Goal: Task Accomplishment & Management: Complete application form

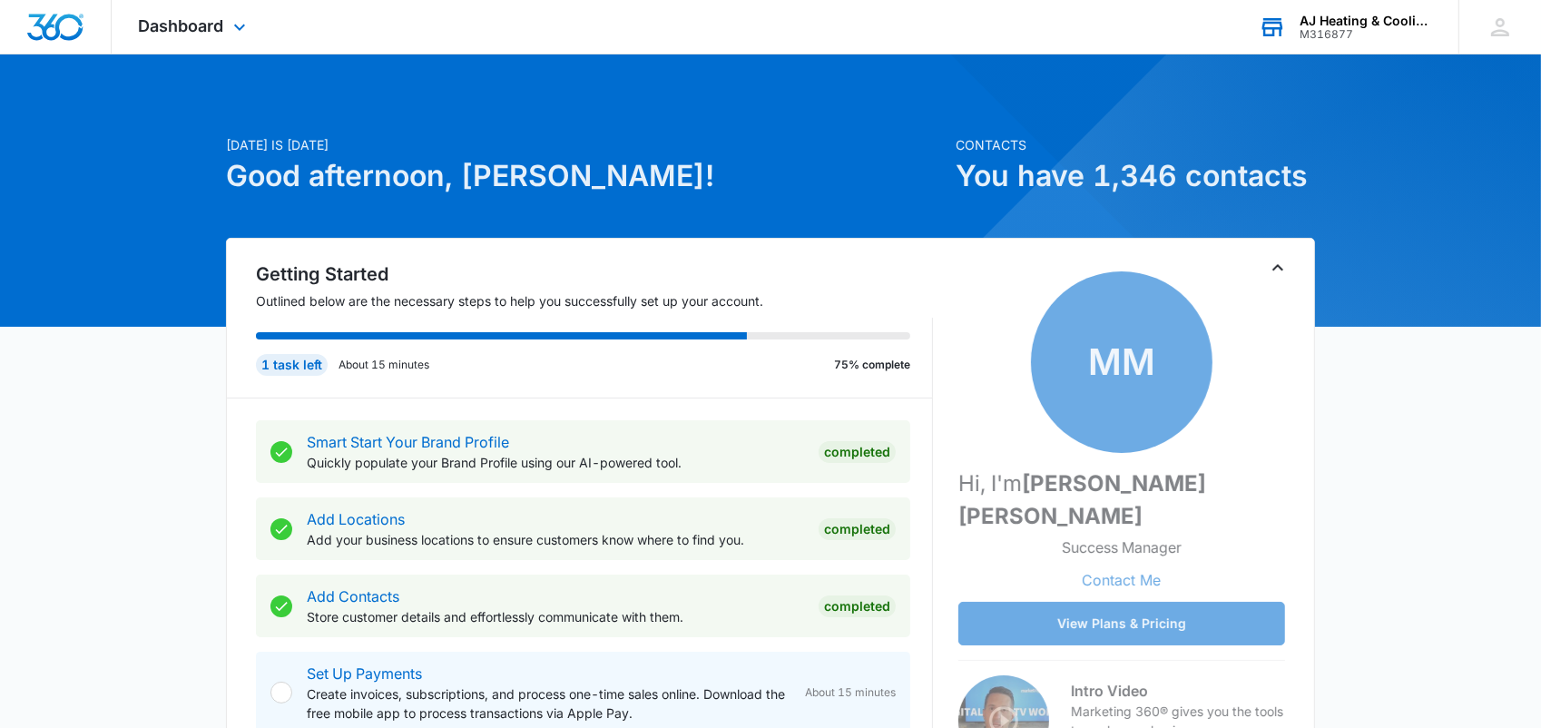
click at [1355, 17] on div "AJ Heating & Cooling Services" at bounding box center [1366, 21] width 132 height 15
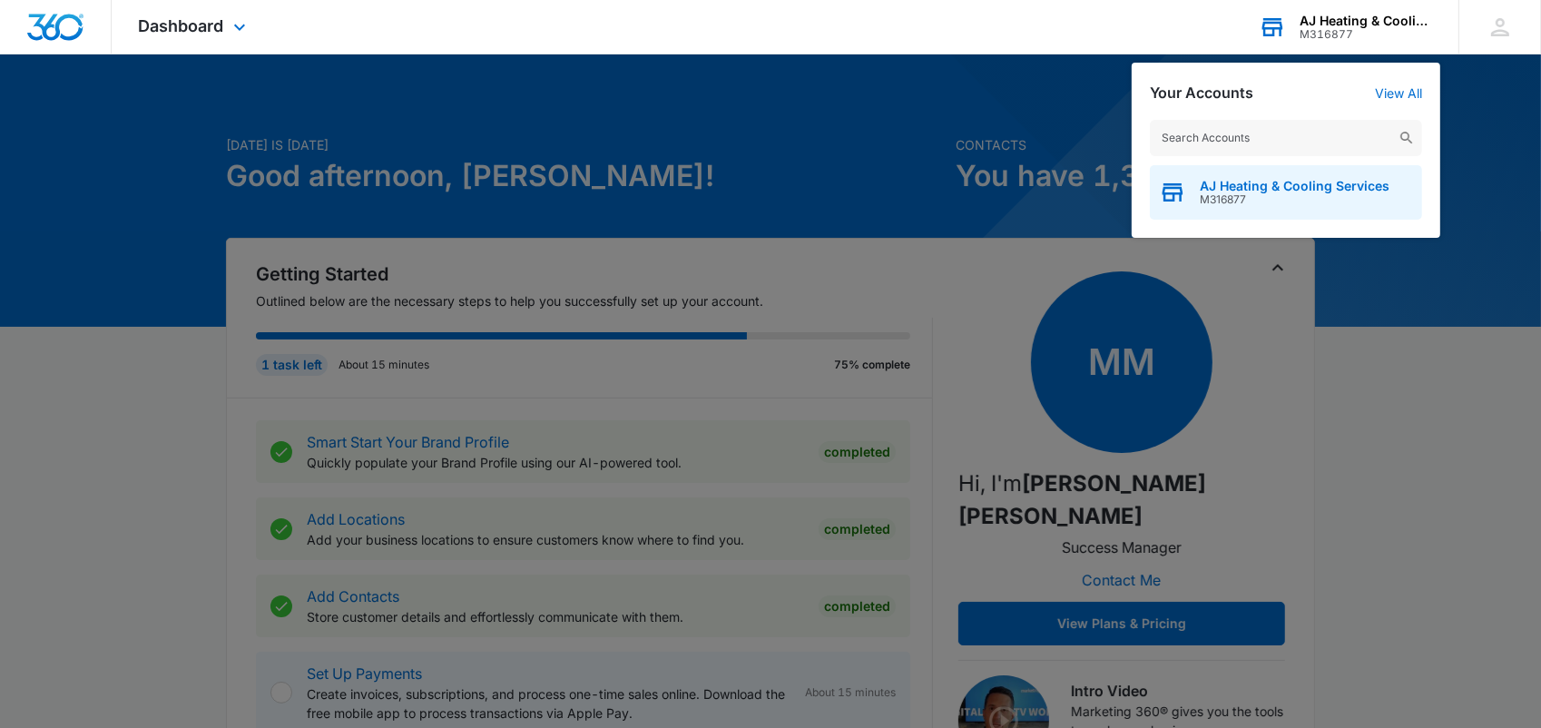
click at [1244, 193] on span "M316877" at bounding box center [1295, 199] width 190 height 13
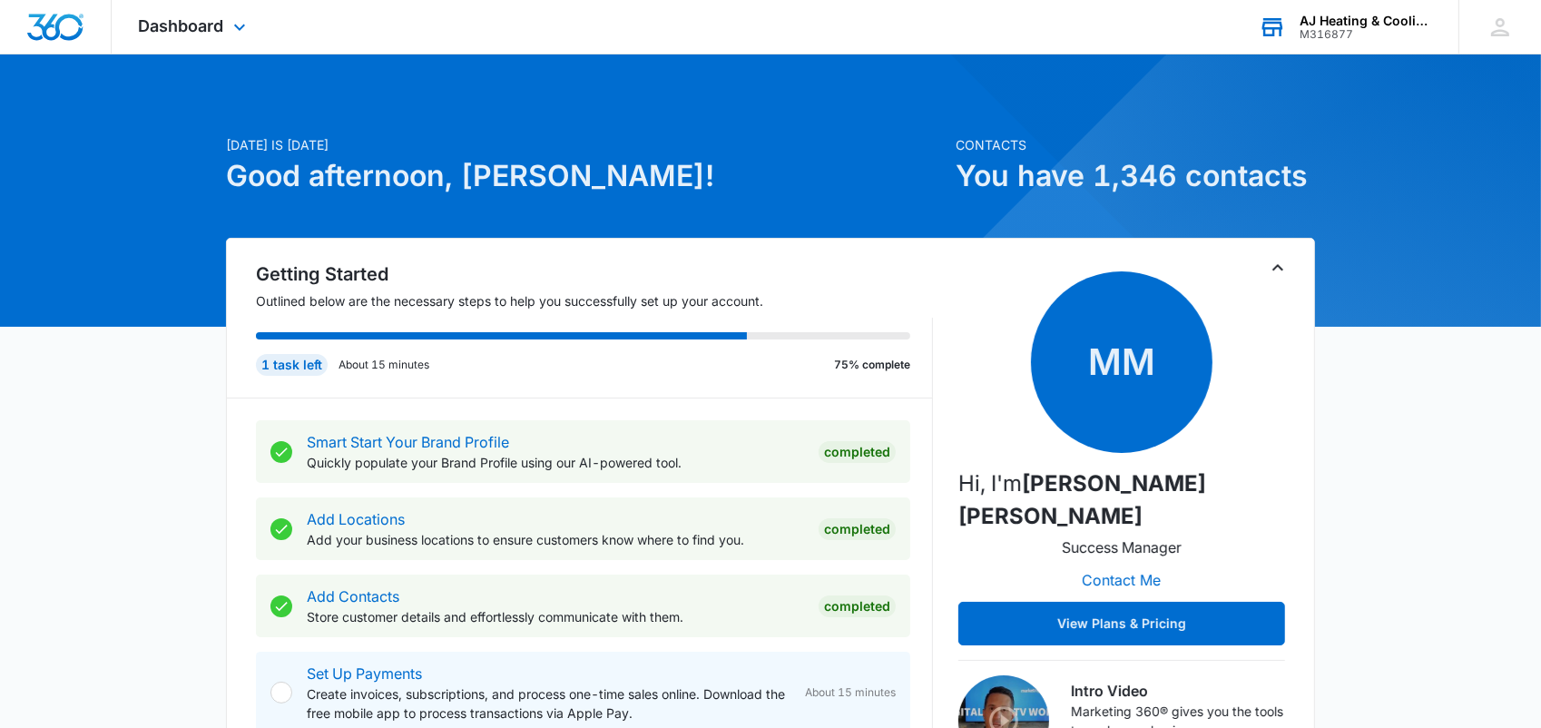
click at [1331, 24] on div "AJ Heating & Cooling Services" at bounding box center [1366, 21] width 132 height 15
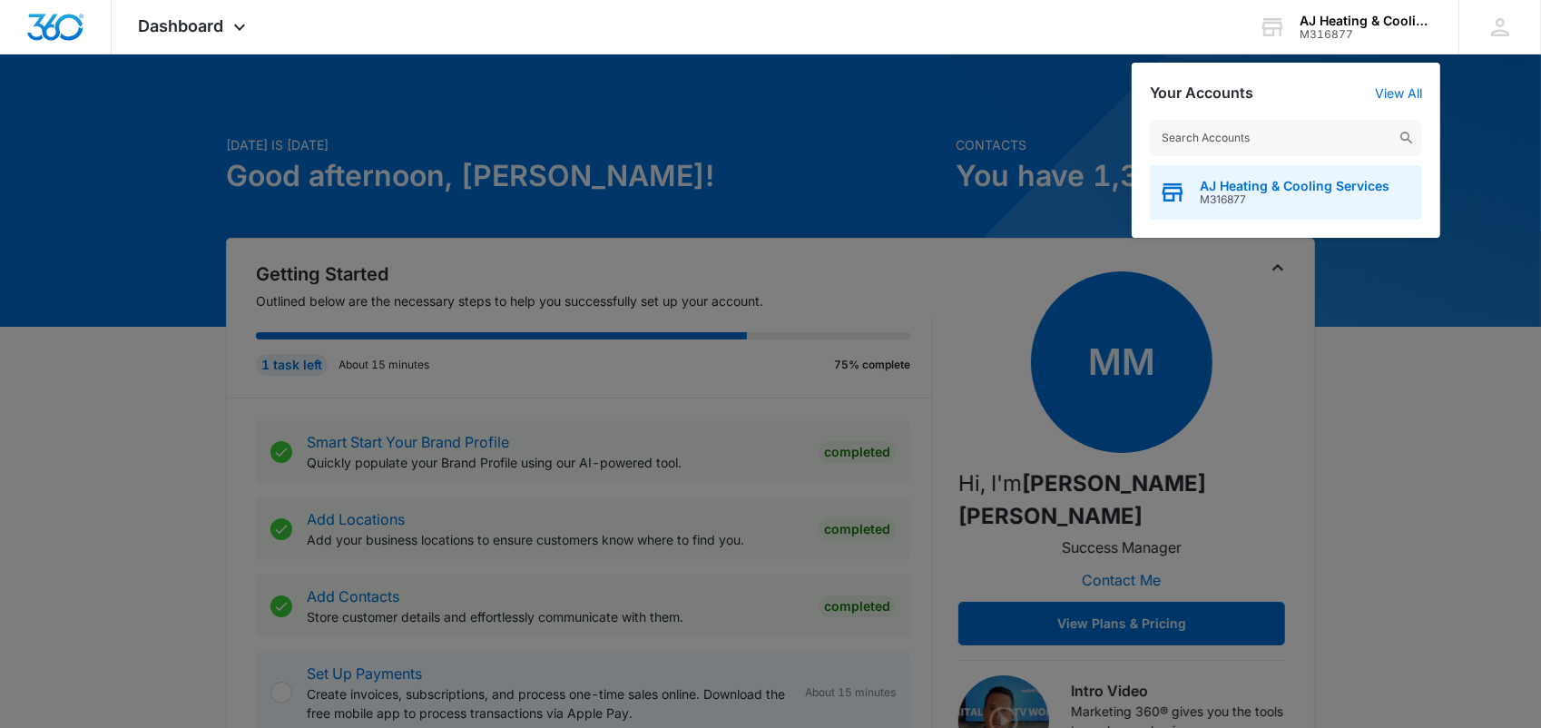
click at [1261, 200] on span "M316877" at bounding box center [1295, 199] width 190 height 13
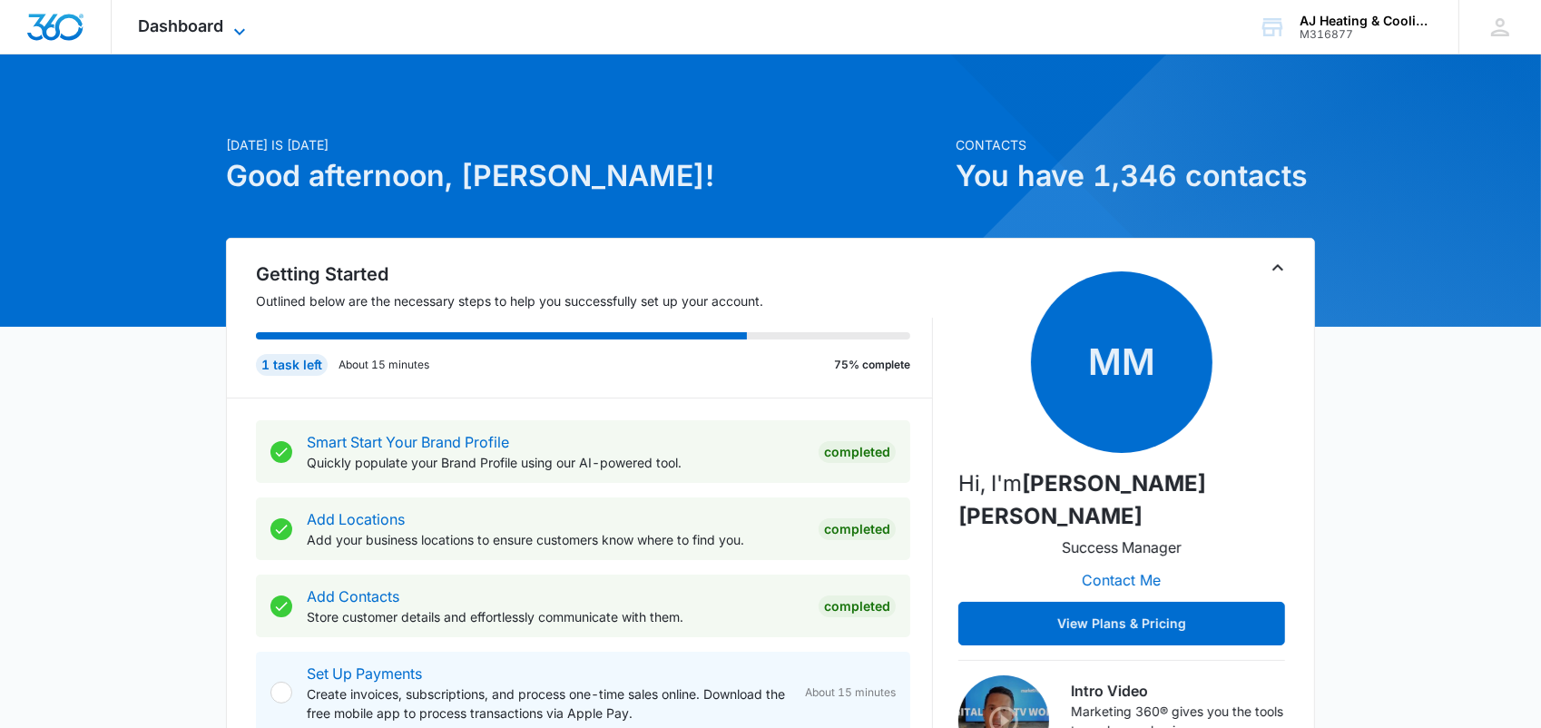
click at [245, 34] on icon at bounding box center [240, 32] width 22 height 22
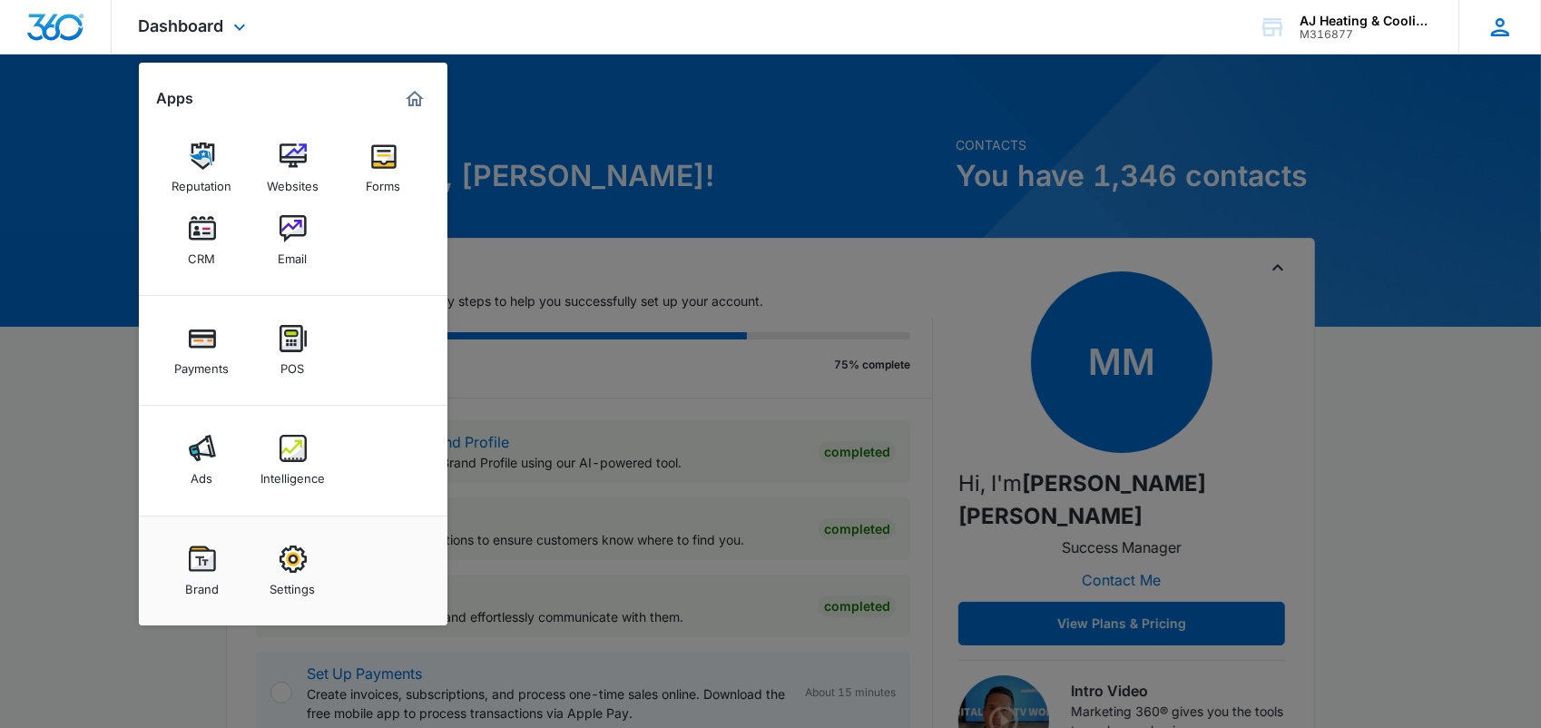
click at [1497, 31] on icon at bounding box center [1500, 27] width 18 height 18
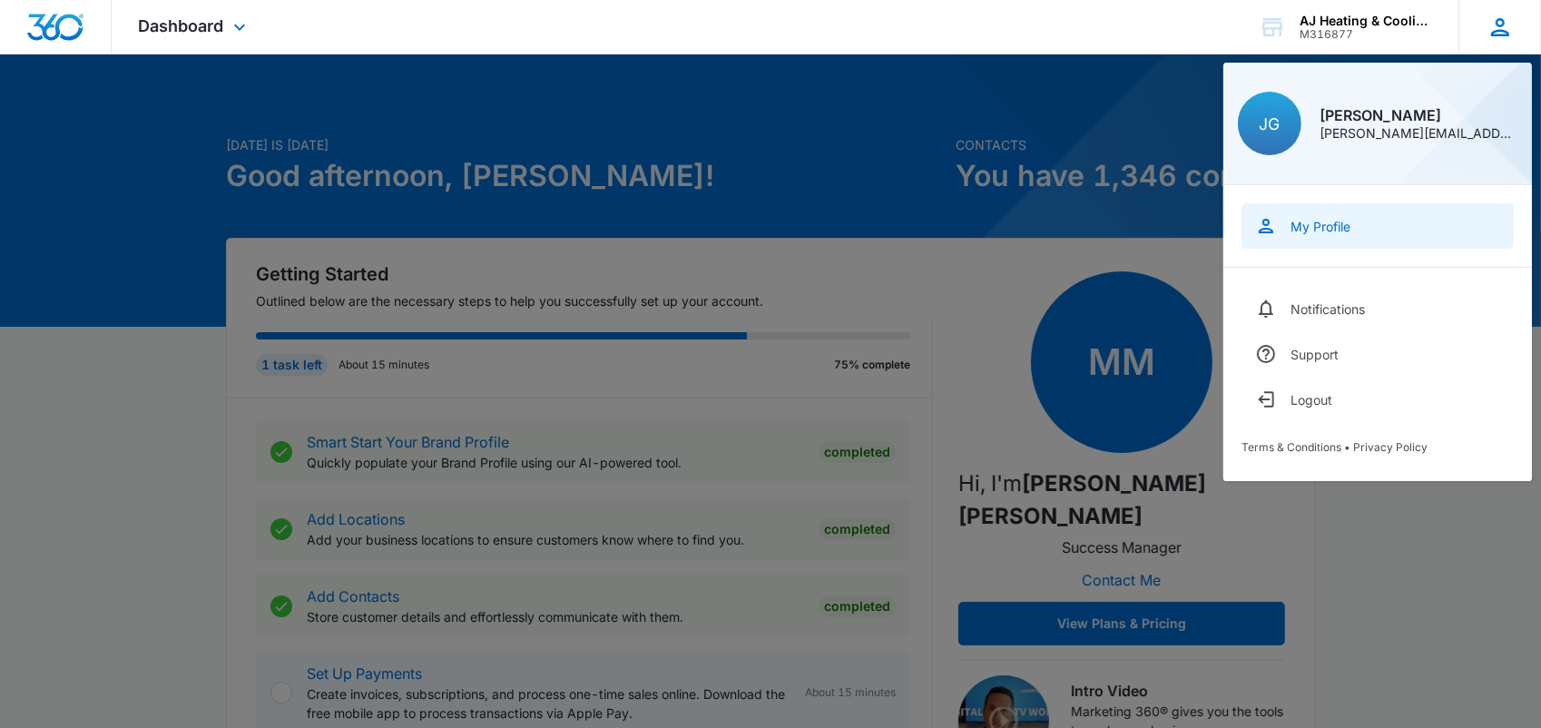
click at [1307, 231] on div "My Profile" at bounding box center [1320, 226] width 60 height 15
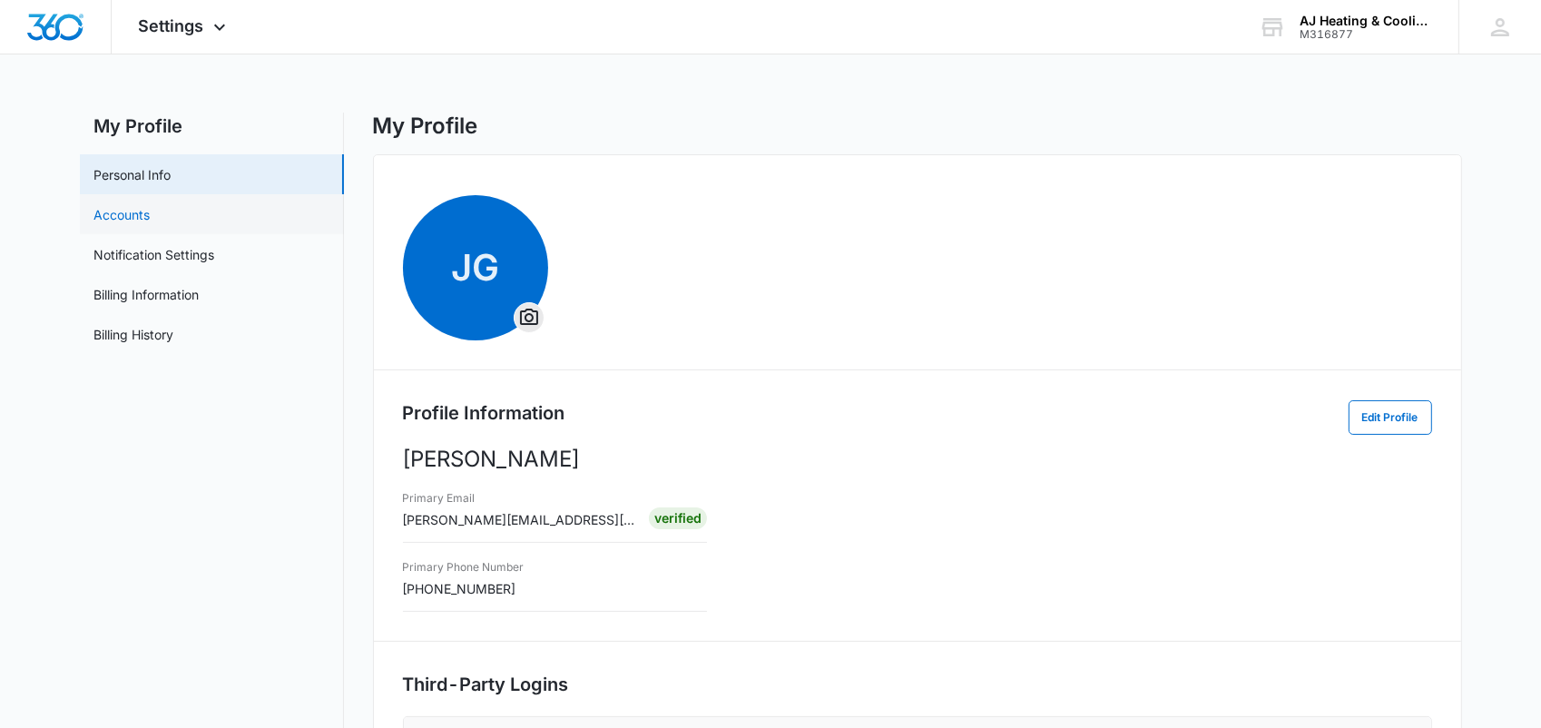
click at [129, 208] on link "Accounts" at bounding box center [122, 214] width 56 height 19
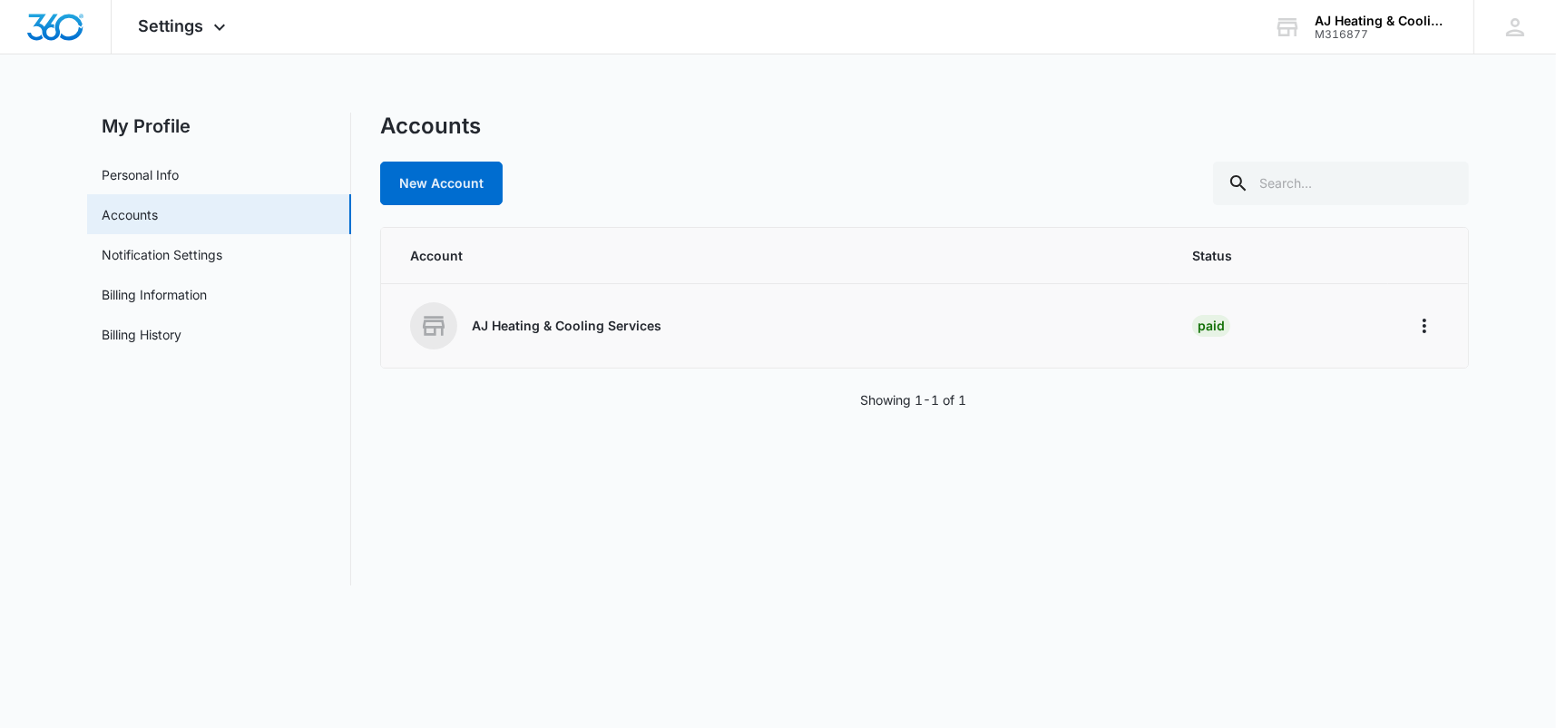
click at [635, 322] on p "AJ Heating & Cooling Services" at bounding box center [567, 326] width 190 height 18
click at [1437, 329] on button "Home" at bounding box center [1424, 325] width 29 height 29
click at [183, 260] on link "Notification Settings" at bounding box center [162, 254] width 121 height 19
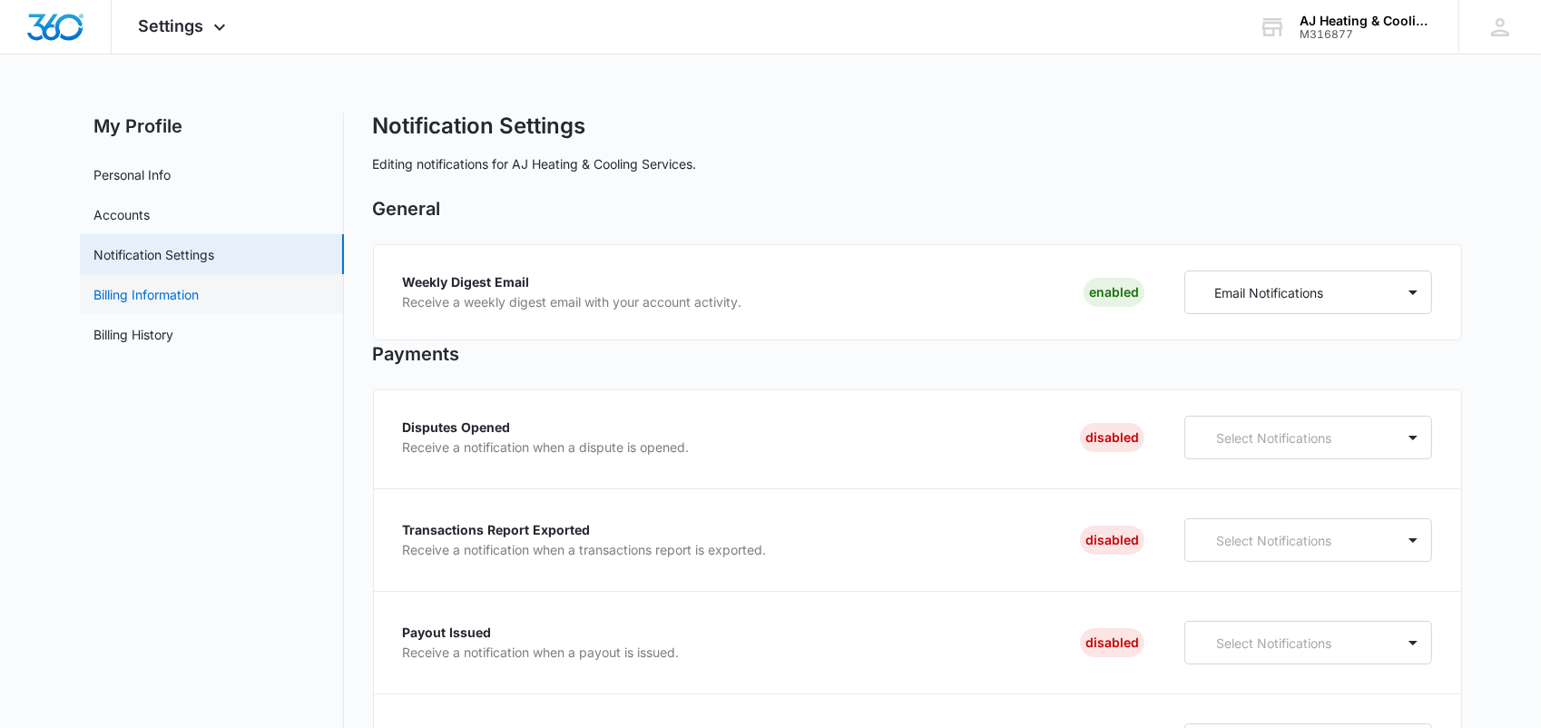
click at [166, 301] on link "Billing Information" at bounding box center [146, 294] width 105 height 19
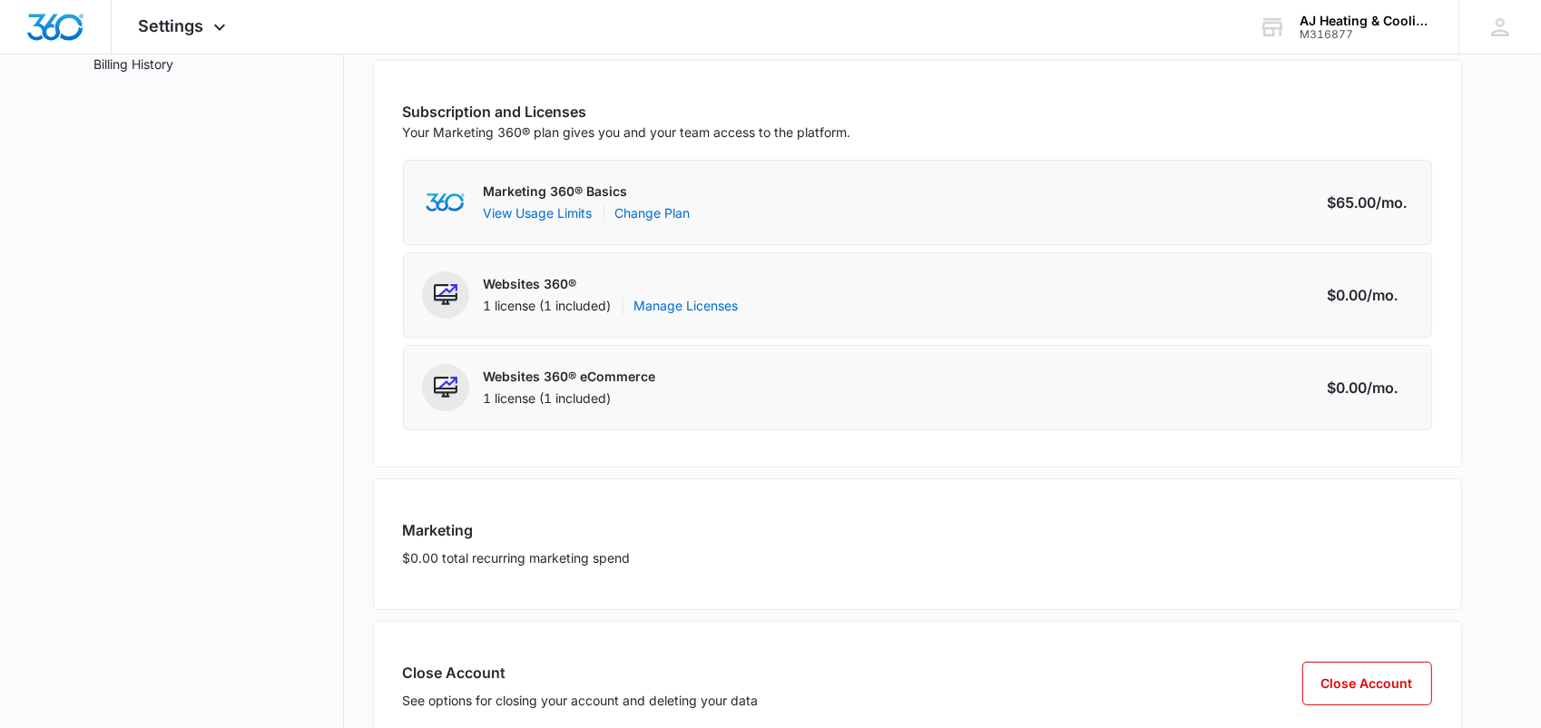
scroll to position [326, 0]
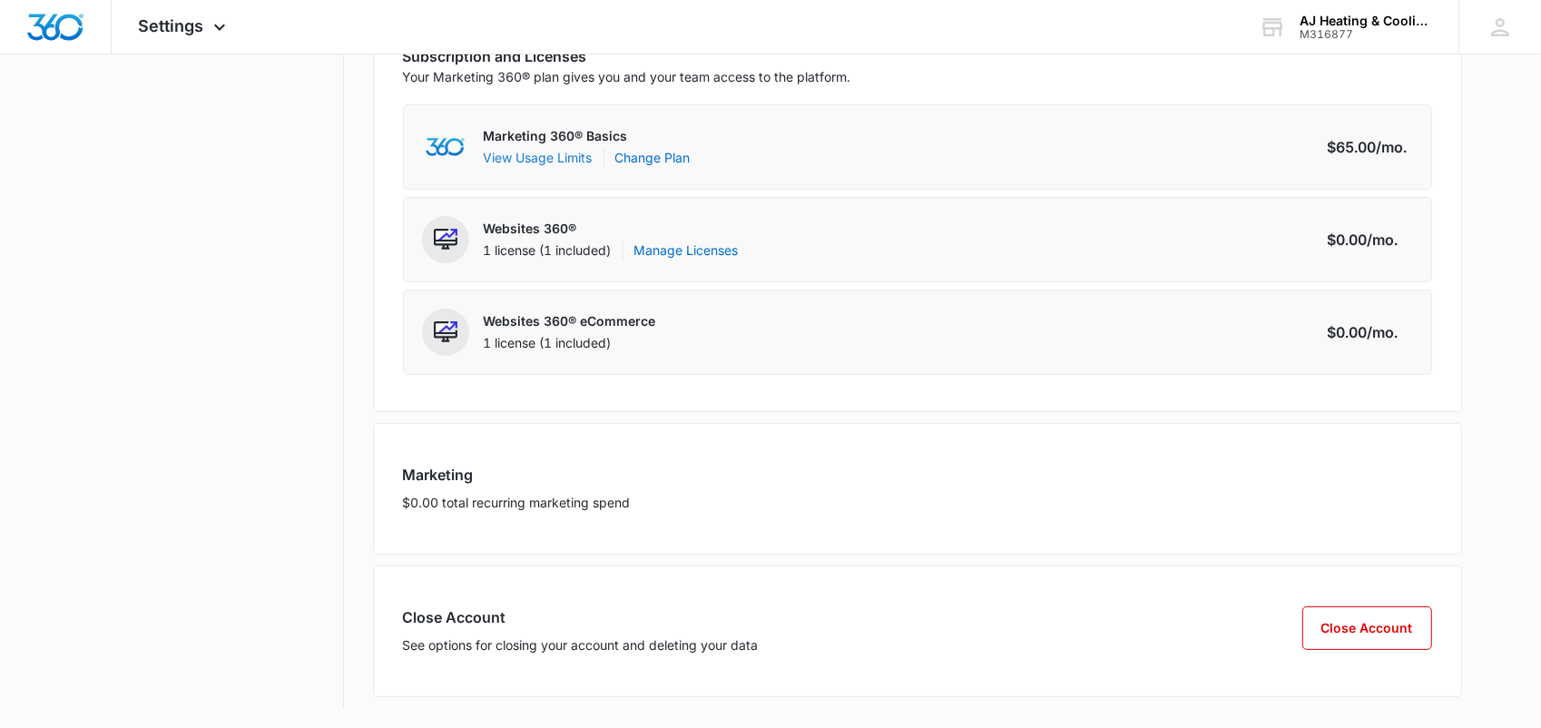
click at [570, 158] on button "View Usage Limits" at bounding box center [538, 157] width 109 height 19
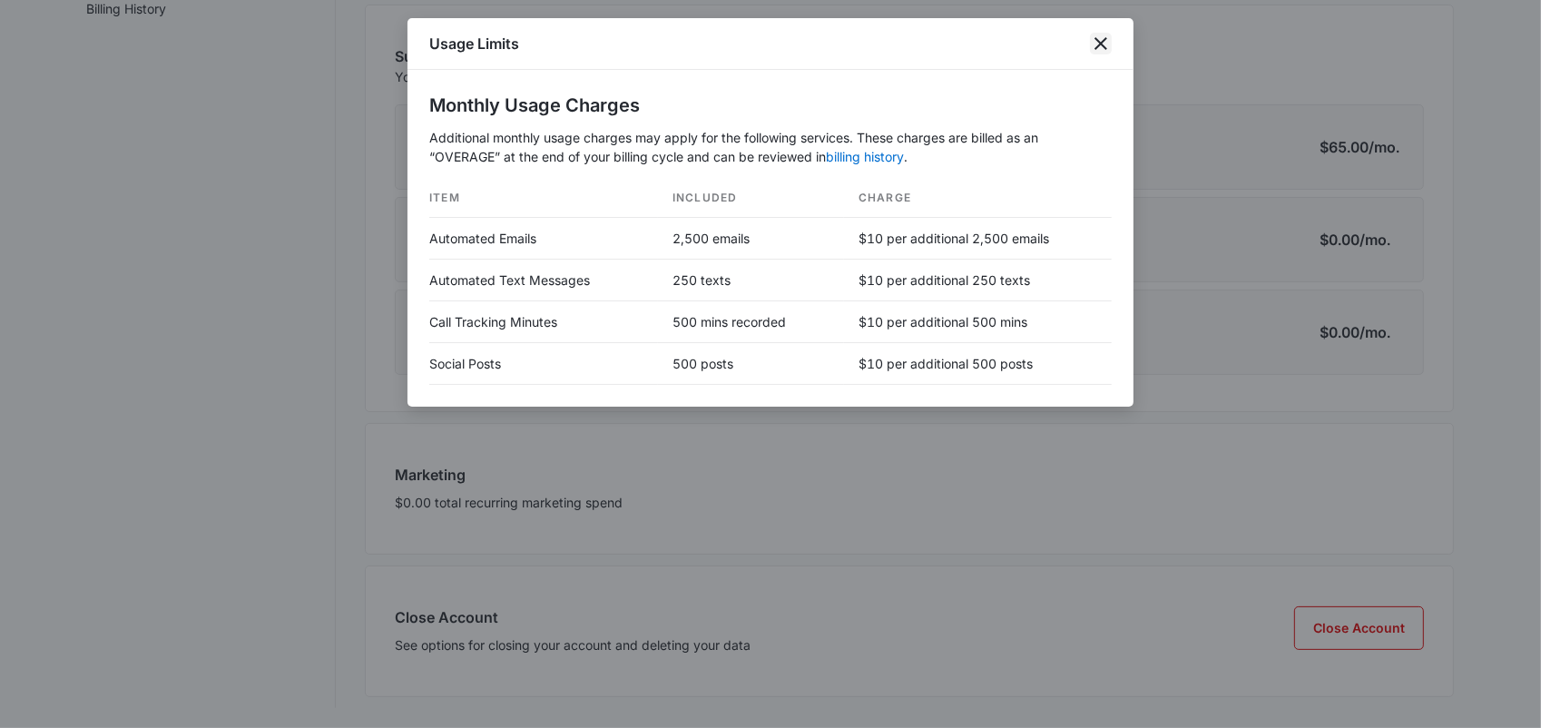
click at [1096, 48] on icon "close" at bounding box center [1100, 43] width 13 height 13
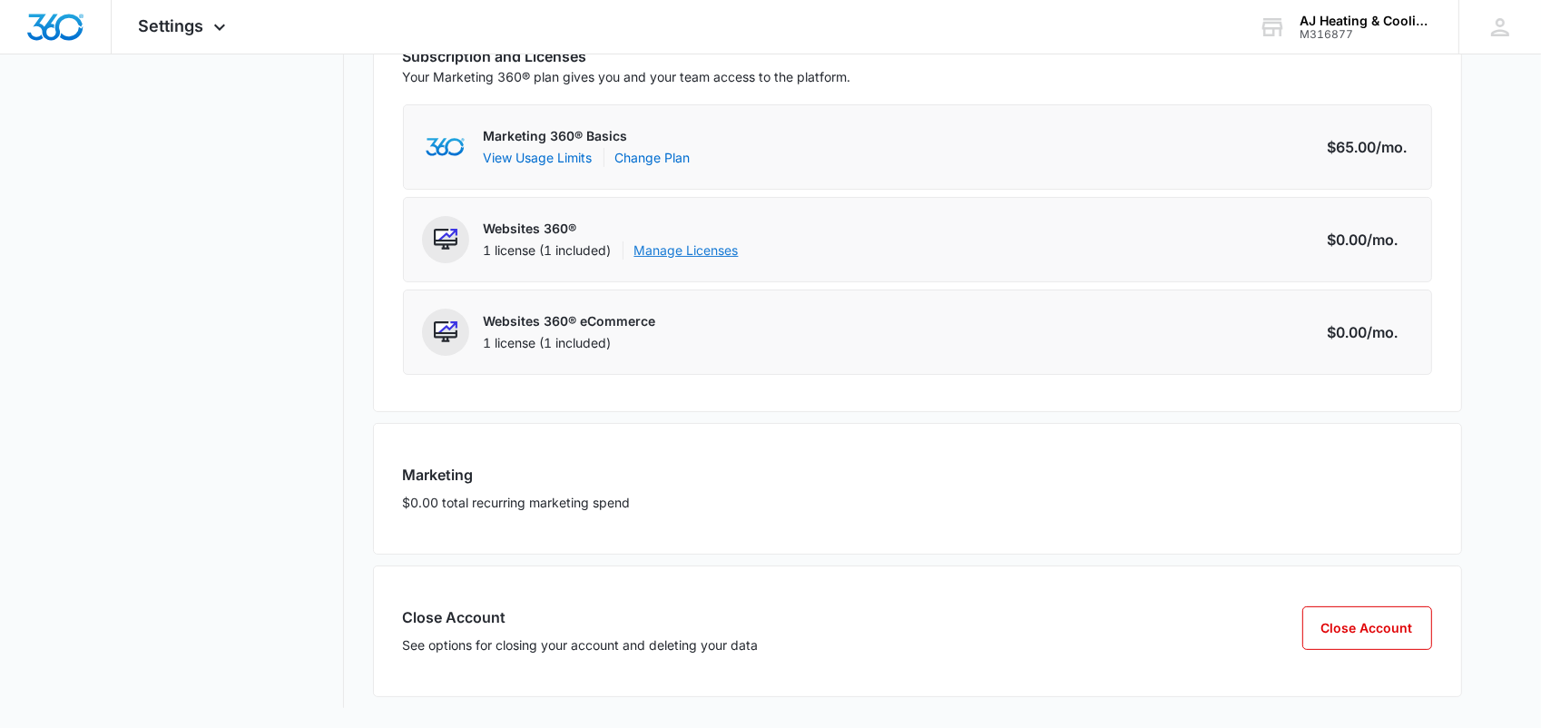
click at [692, 245] on link "Manage Licenses" at bounding box center [686, 250] width 104 height 18
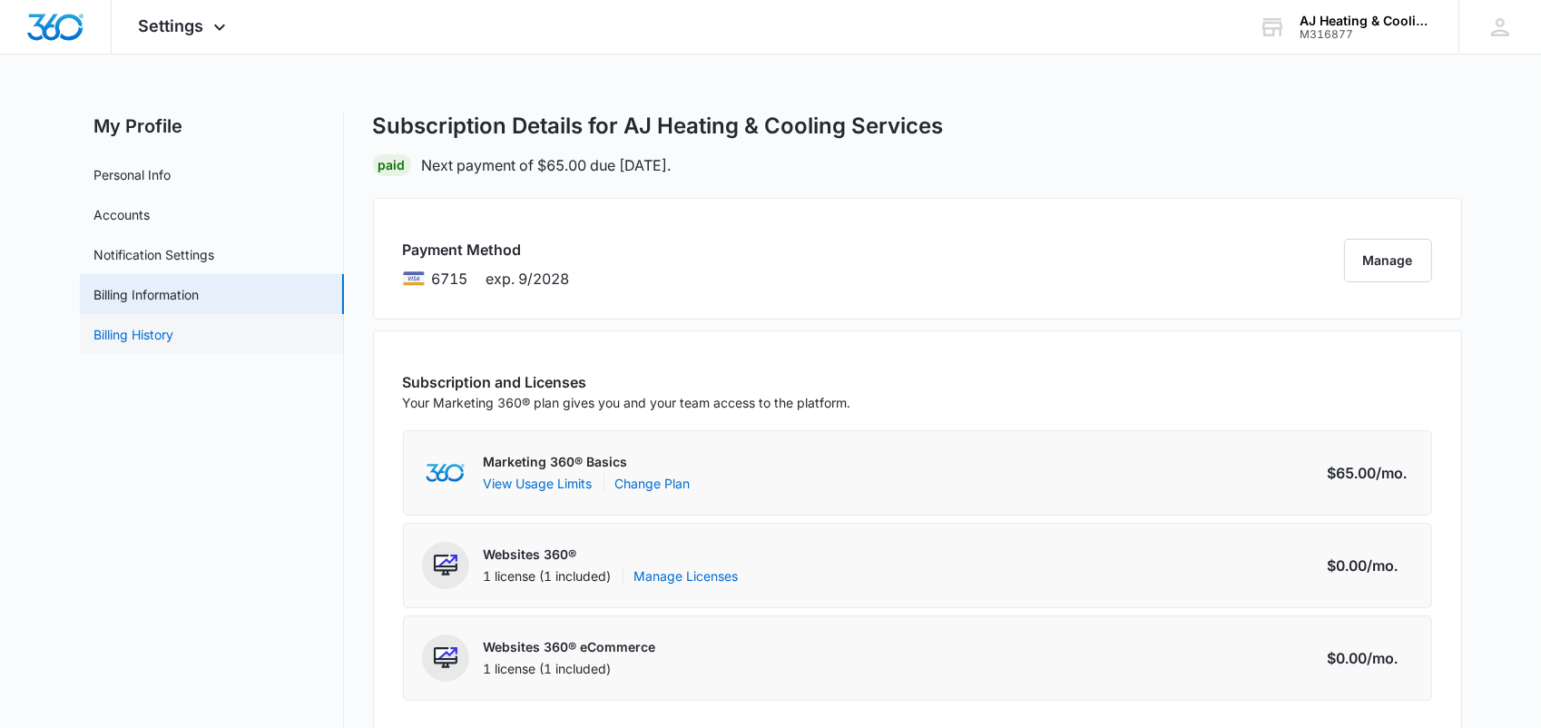
click at [128, 336] on link "Billing History" at bounding box center [134, 334] width 80 height 19
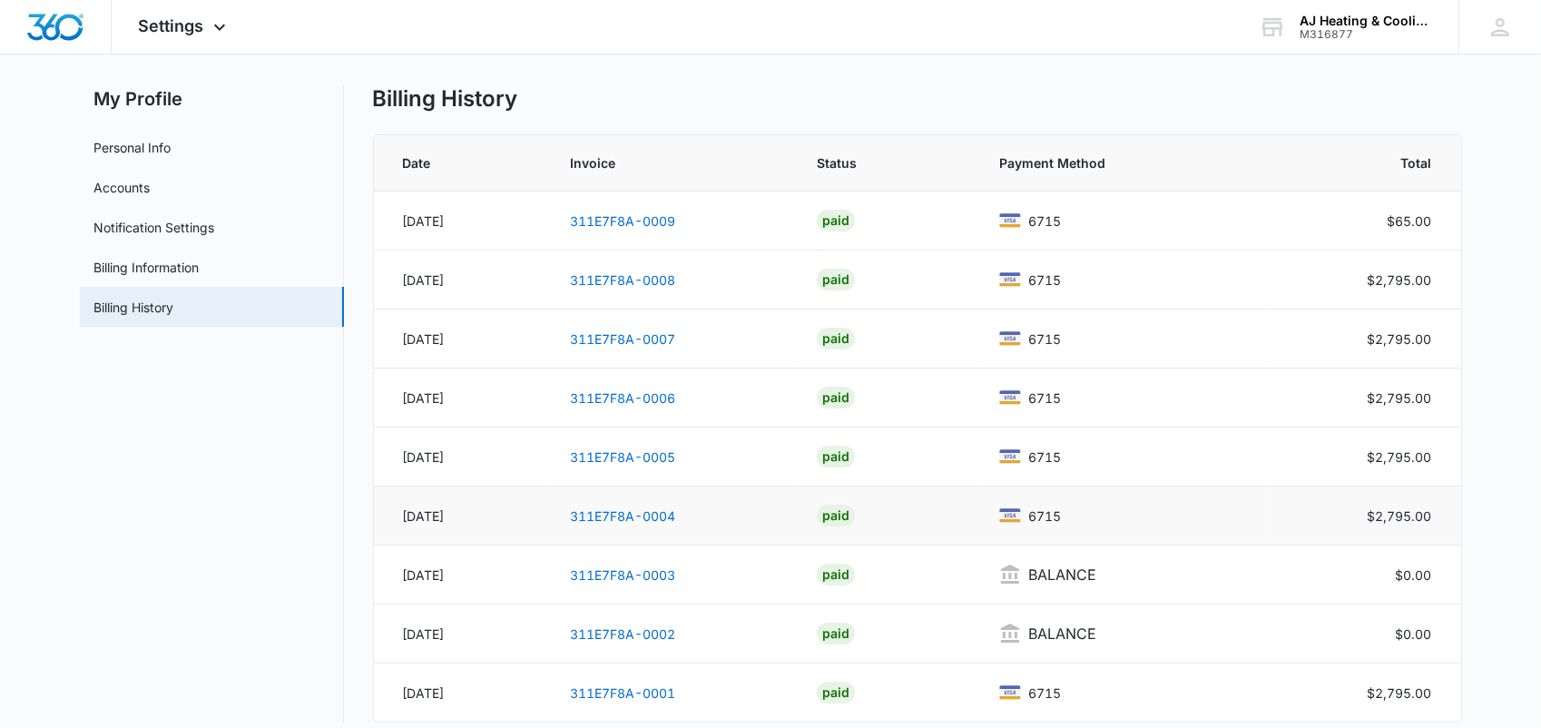
scroll to position [42, 0]
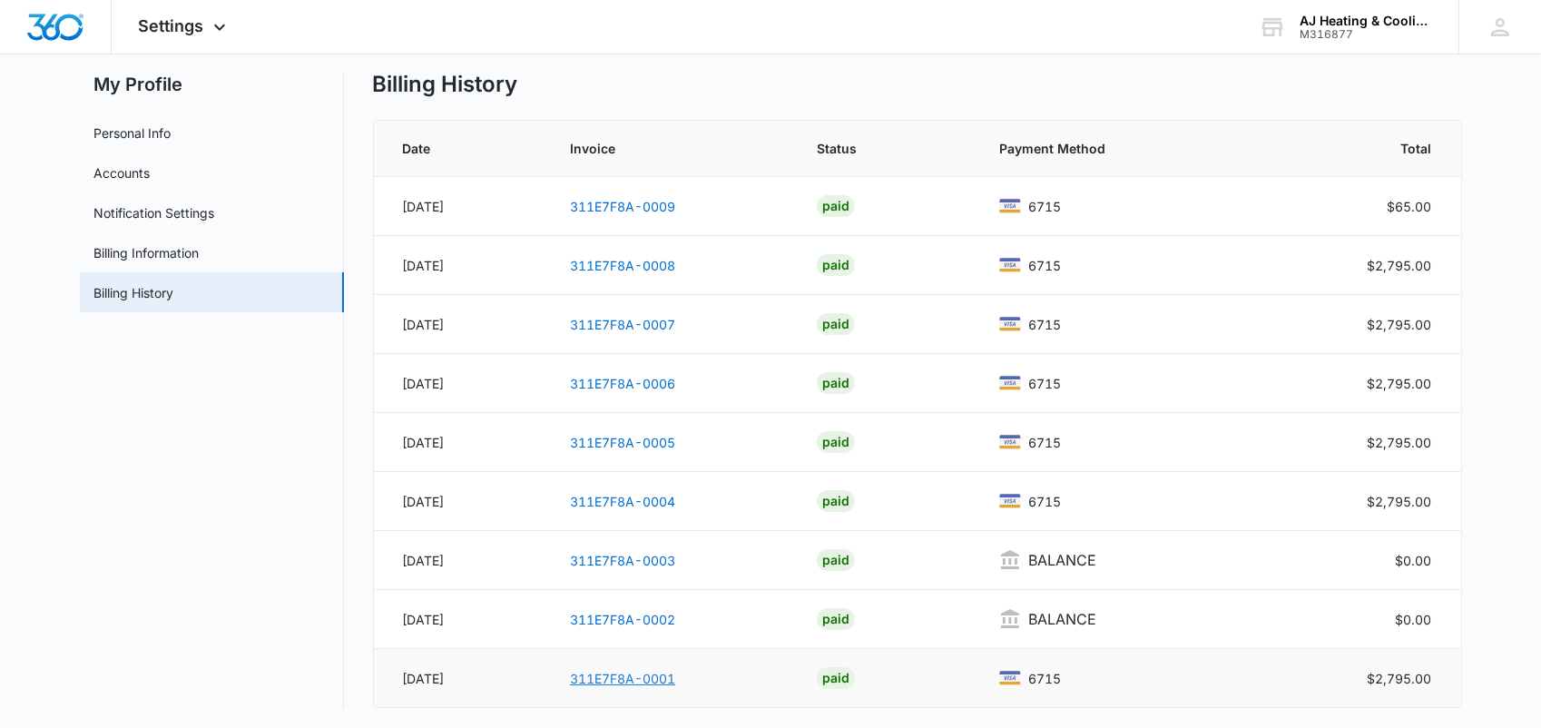
click at [606, 671] on link "311E7F8A-0001" at bounding box center [622, 678] width 105 height 15
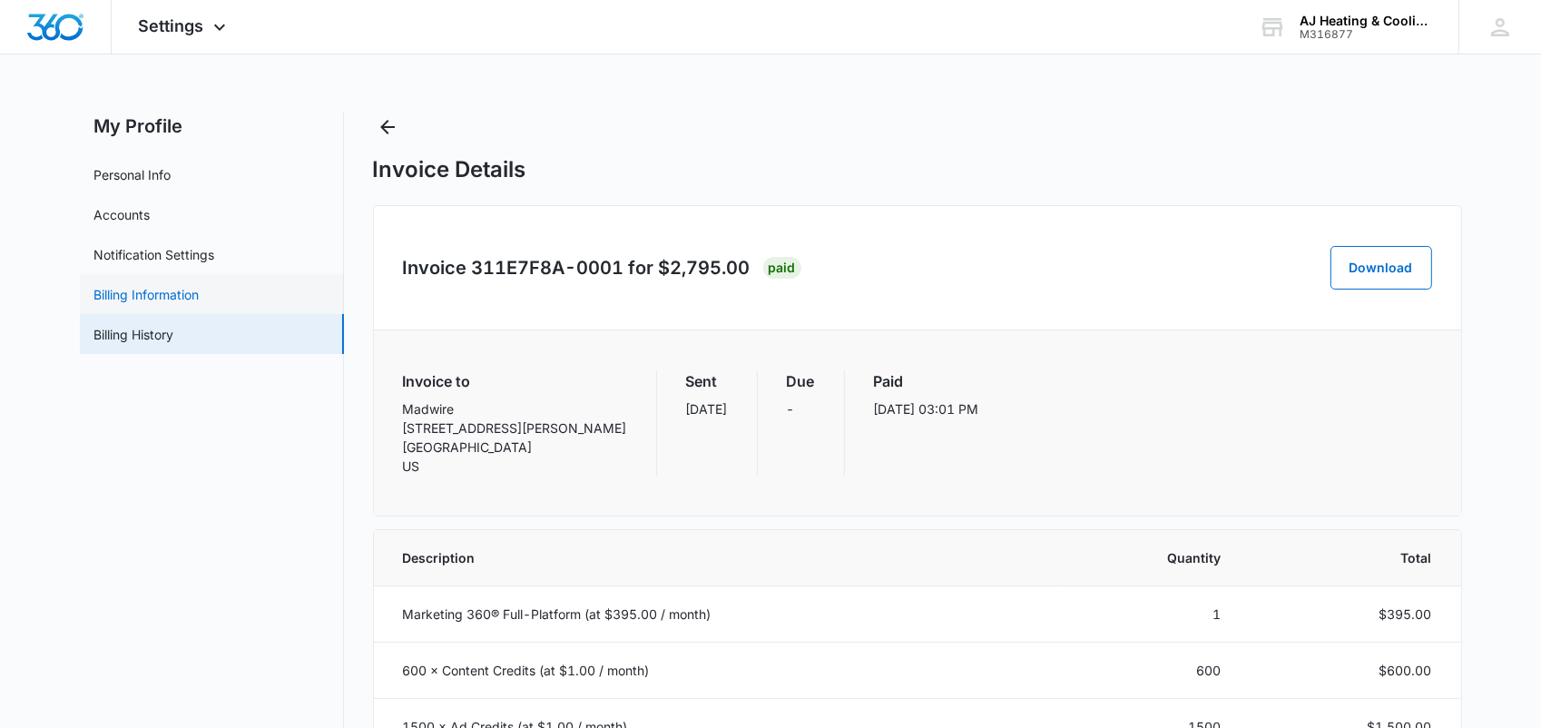
click at [144, 291] on link "Billing Information" at bounding box center [146, 294] width 105 height 19
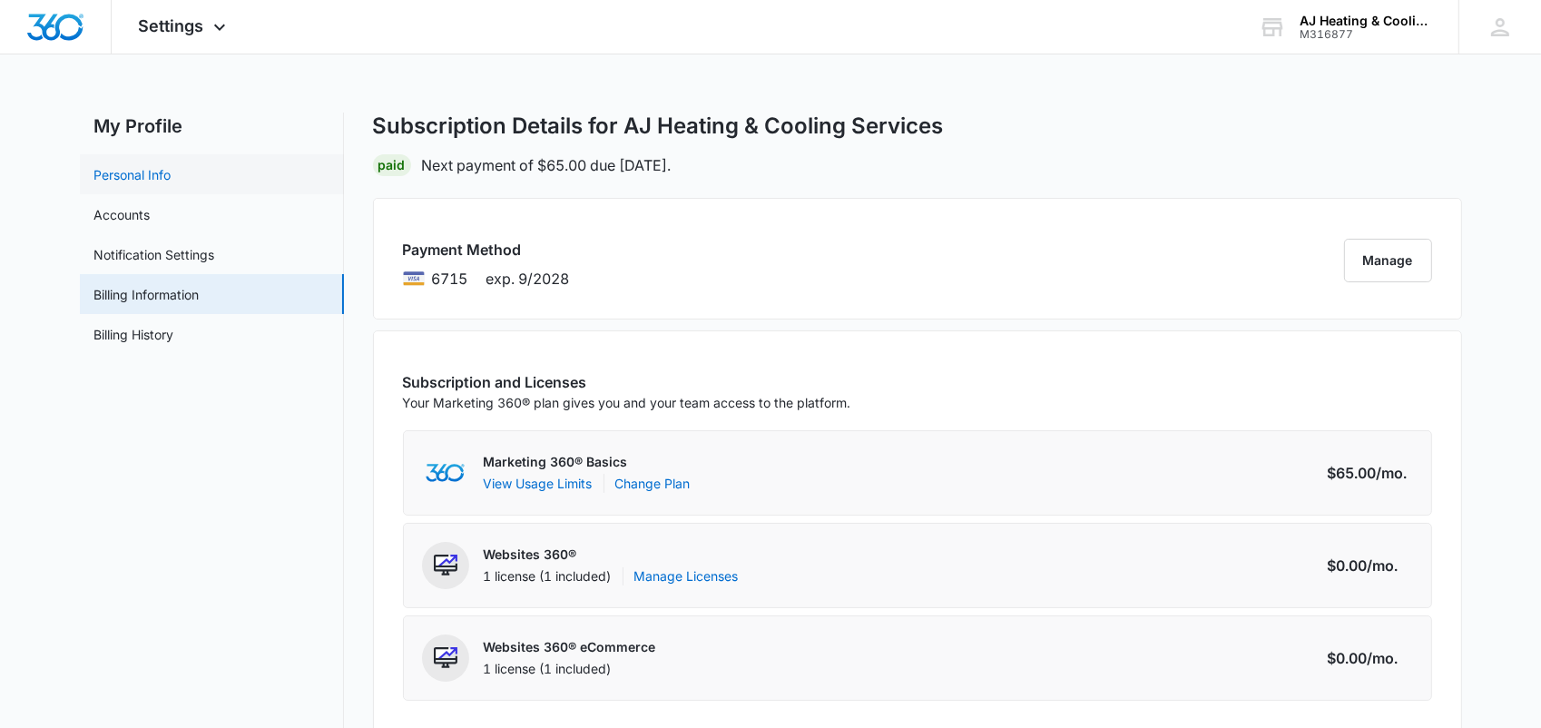
click at [99, 178] on link "Personal Info" at bounding box center [132, 174] width 77 height 19
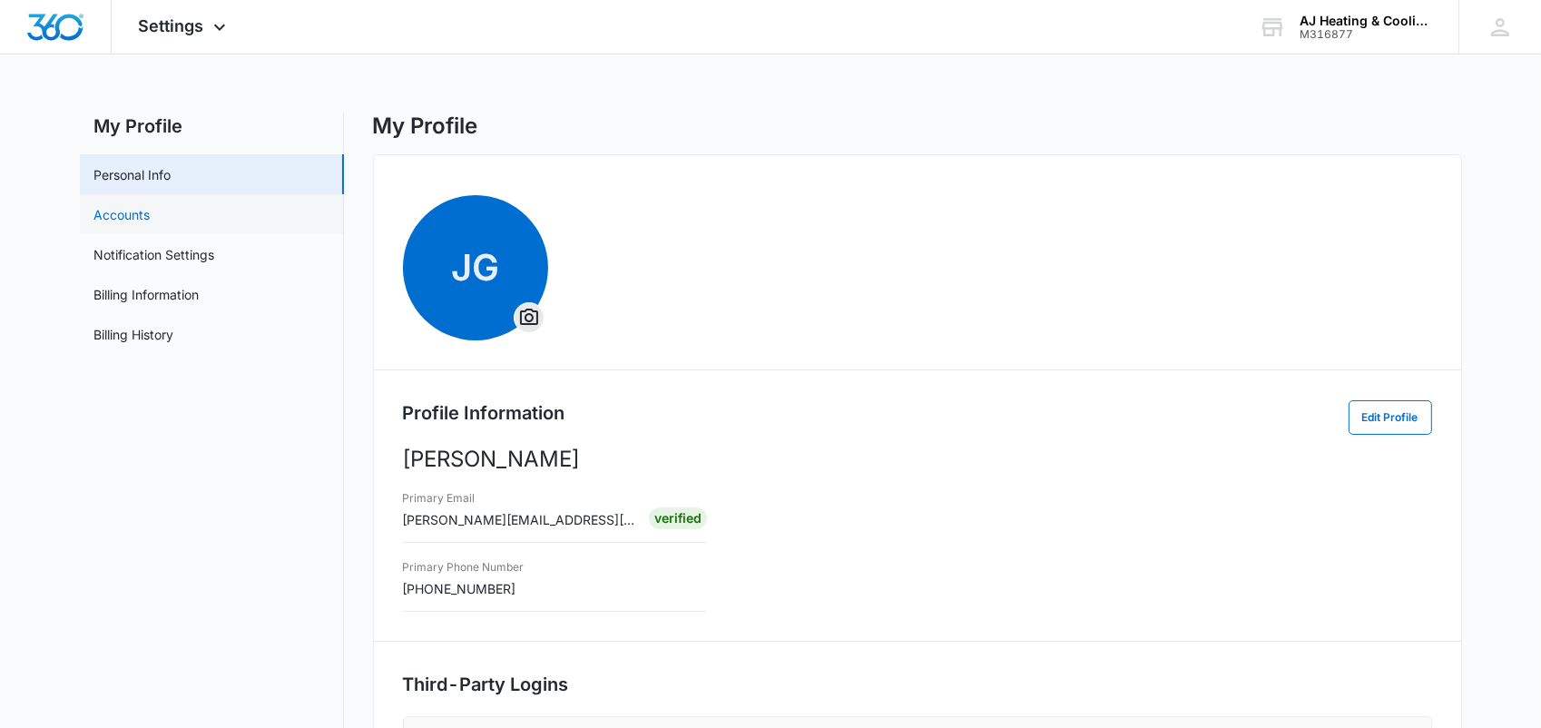
click at [136, 211] on link "Accounts" at bounding box center [122, 214] width 56 height 19
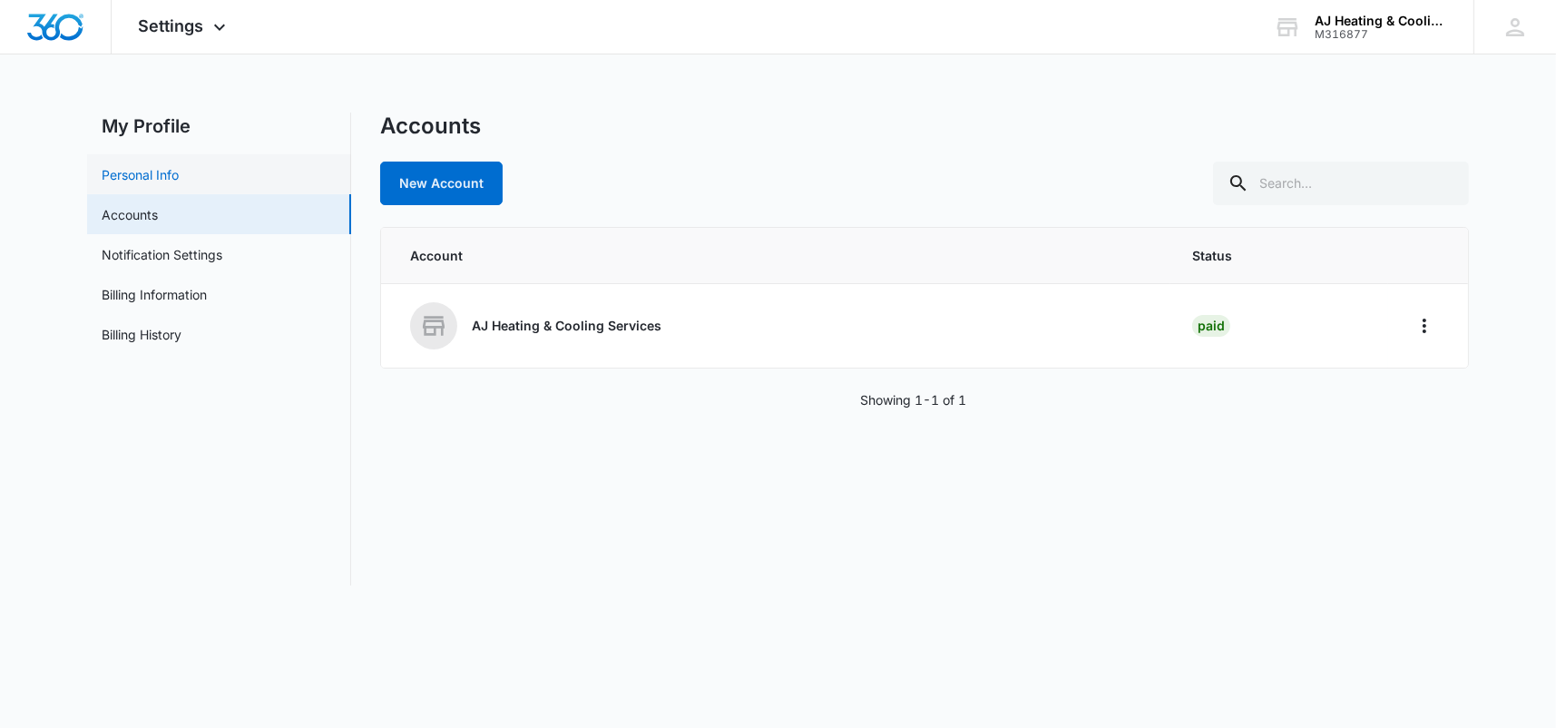
click at [106, 172] on link "Personal Info" at bounding box center [140, 174] width 77 height 19
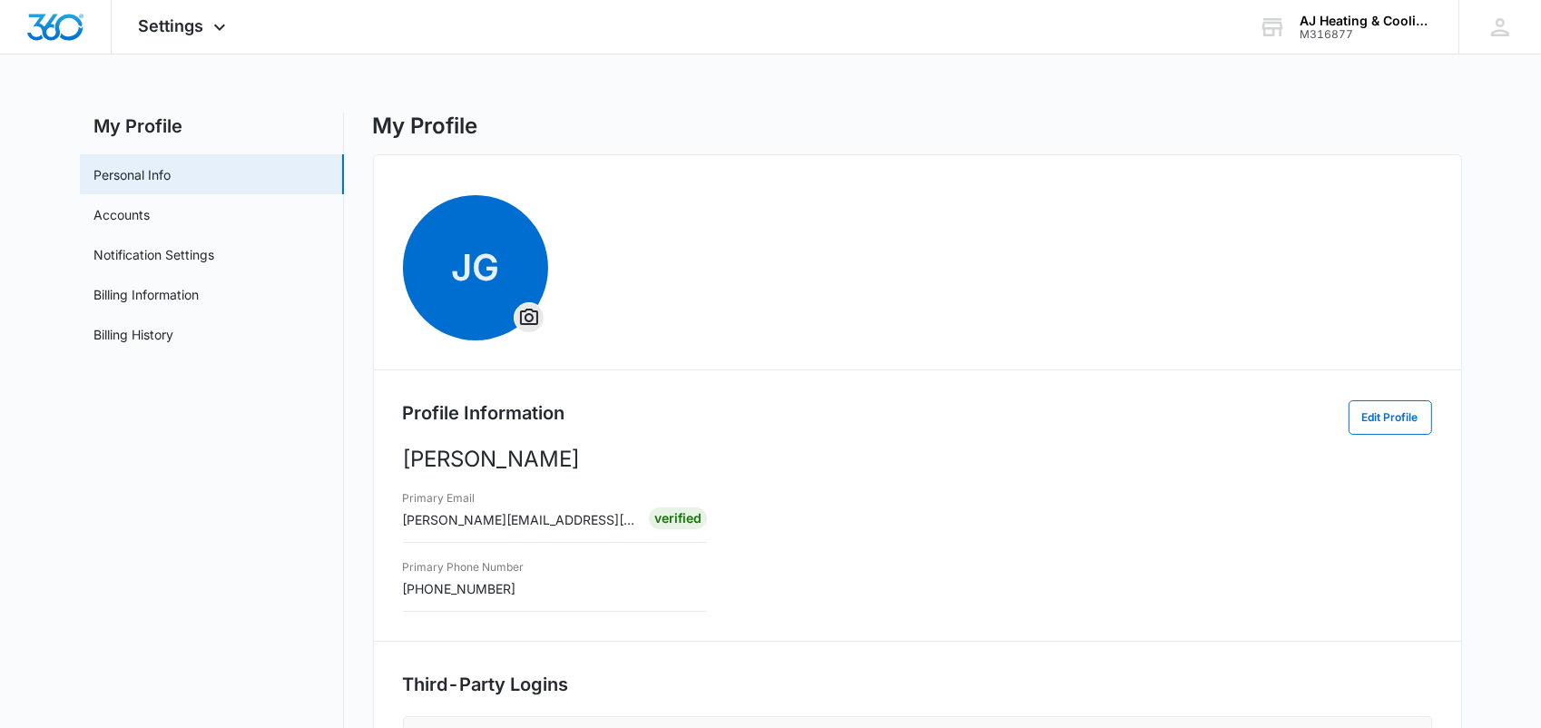
click at [48, 417] on main "My Profile Personal Info Accounts Notification Settings Billing Information Bil…" at bounding box center [770, 590] width 1541 height 955
click at [206, 32] on div "Settings Apps Reputation Websites Forms CRM Email Payments POS Ads Intelligence…" at bounding box center [185, 27] width 146 height 54
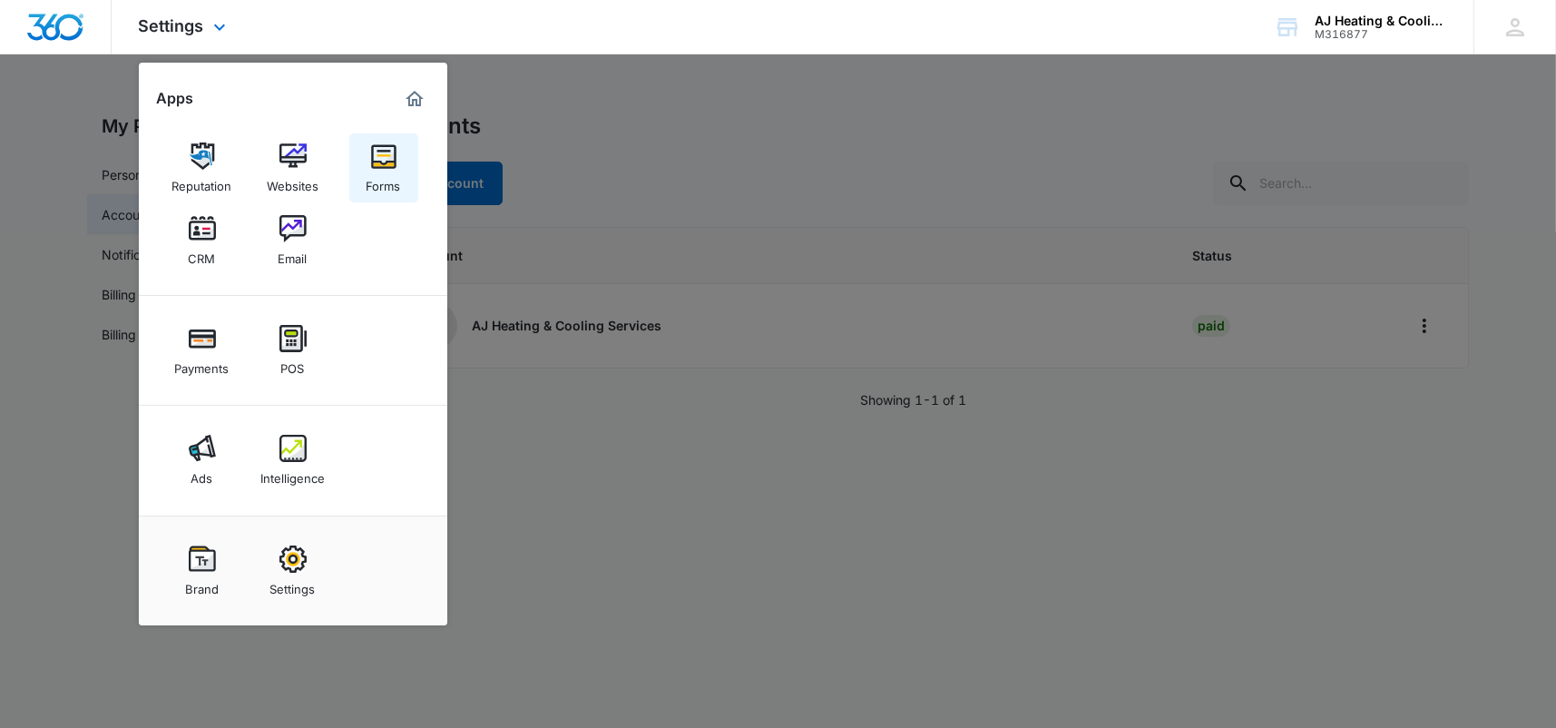
click at [383, 186] on div "Forms" at bounding box center [384, 182] width 34 height 24
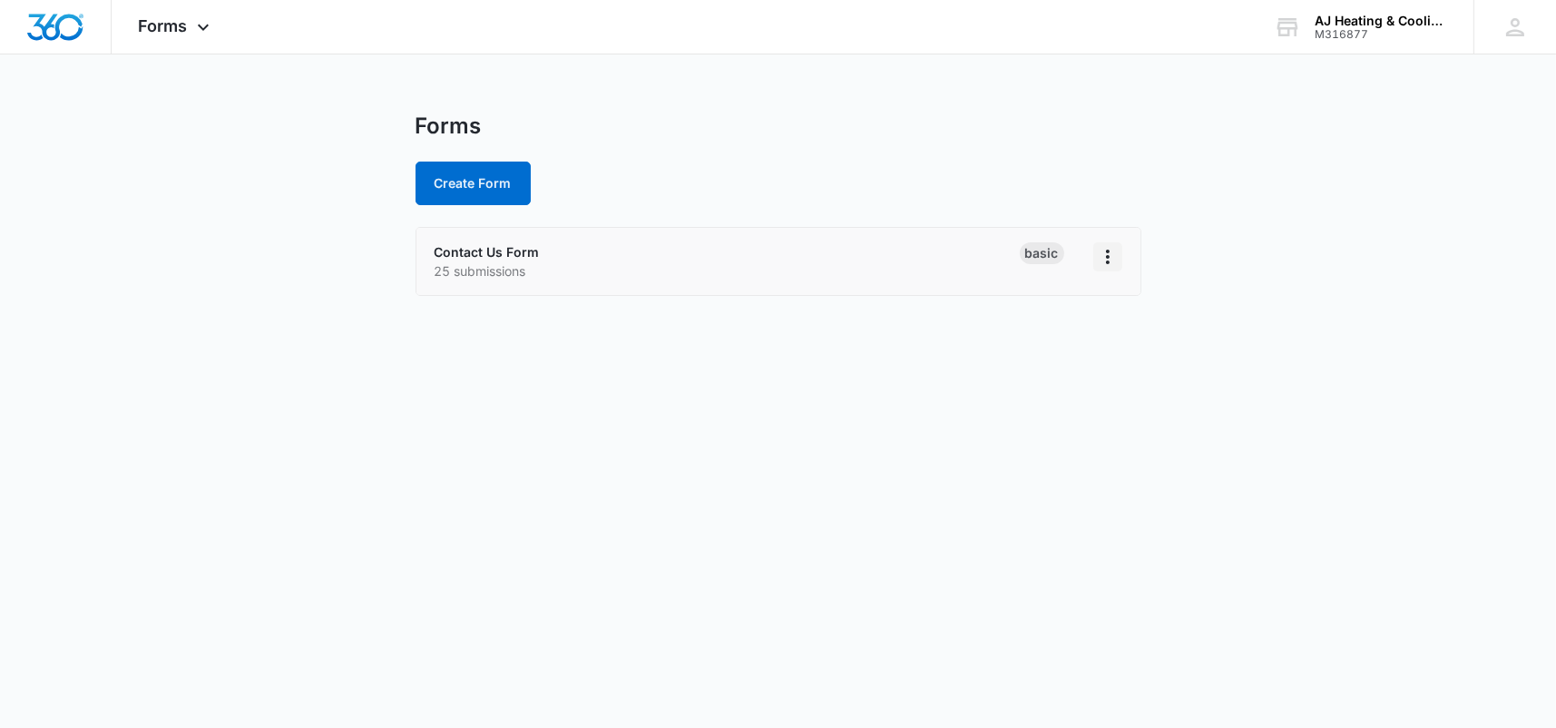
click at [1116, 251] on icon "Overflow Menu" at bounding box center [1108, 257] width 22 height 22
drag, startPoint x: 779, startPoint y: 342, endPoint x: 497, endPoint y: 233, distance: 301.7
click at [777, 338] on body "Forms Apps Reputation Websites Forms CRM Email Payments POS Ads Intelligence Br…" at bounding box center [778, 364] width 1556 height 728
click at [455, 245] on link "Contact Us Form" at bounding box center [487, 251] width 105 height 15
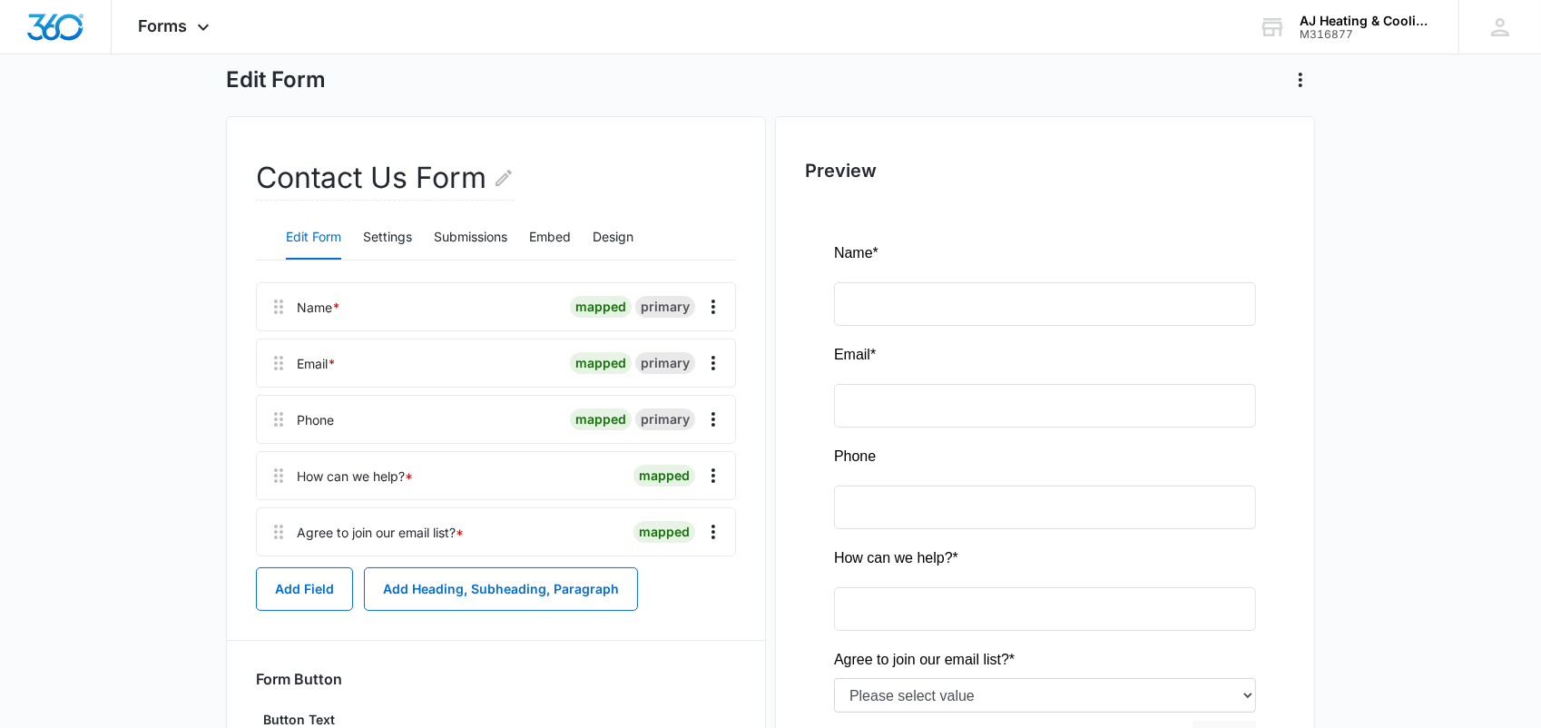
scroll to position [181, 0]
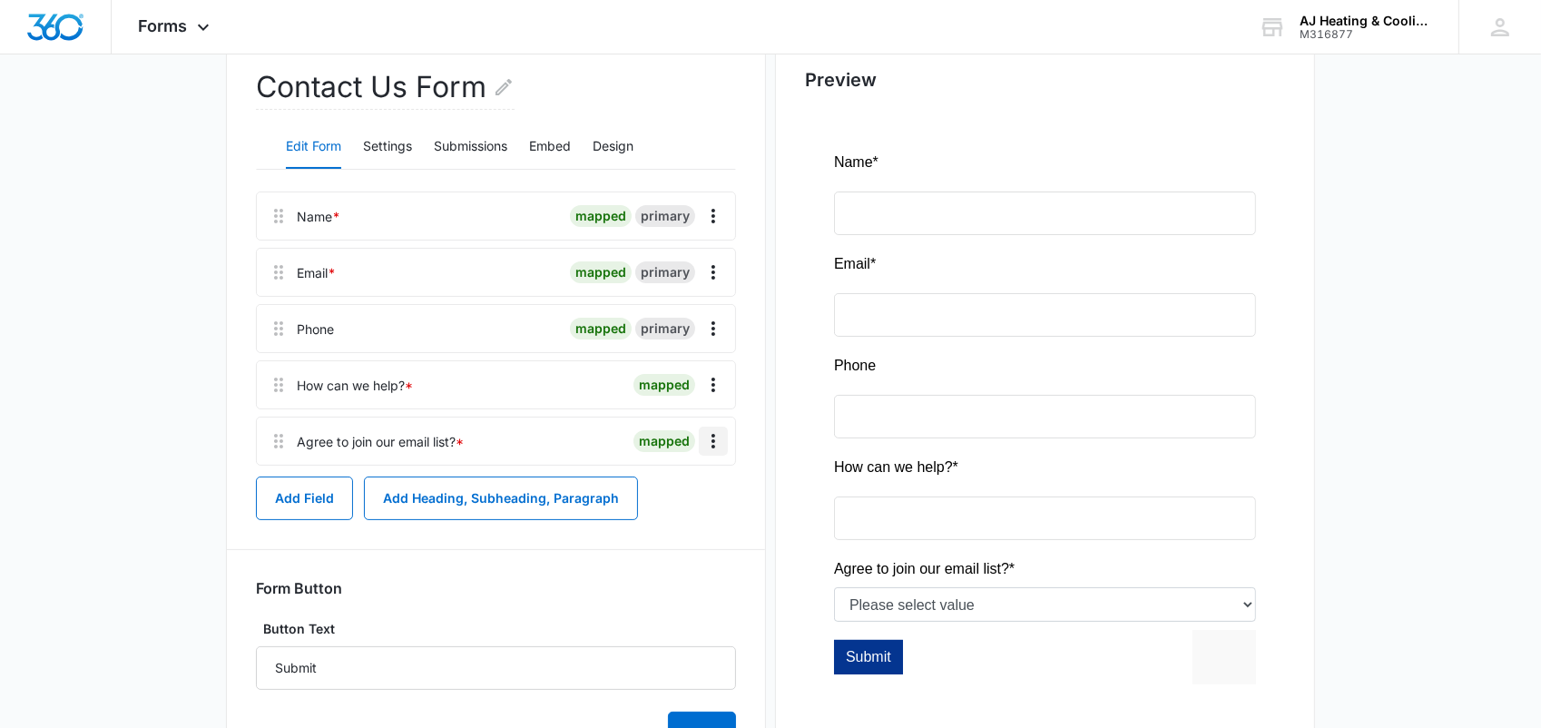
click at [711, 445] on icon "Overflow Menu" at bounding box center [713, 441] width 22 height 22
click at [657, 491] on div "Edit" at bounding box center [664, 492] width 38 height 13
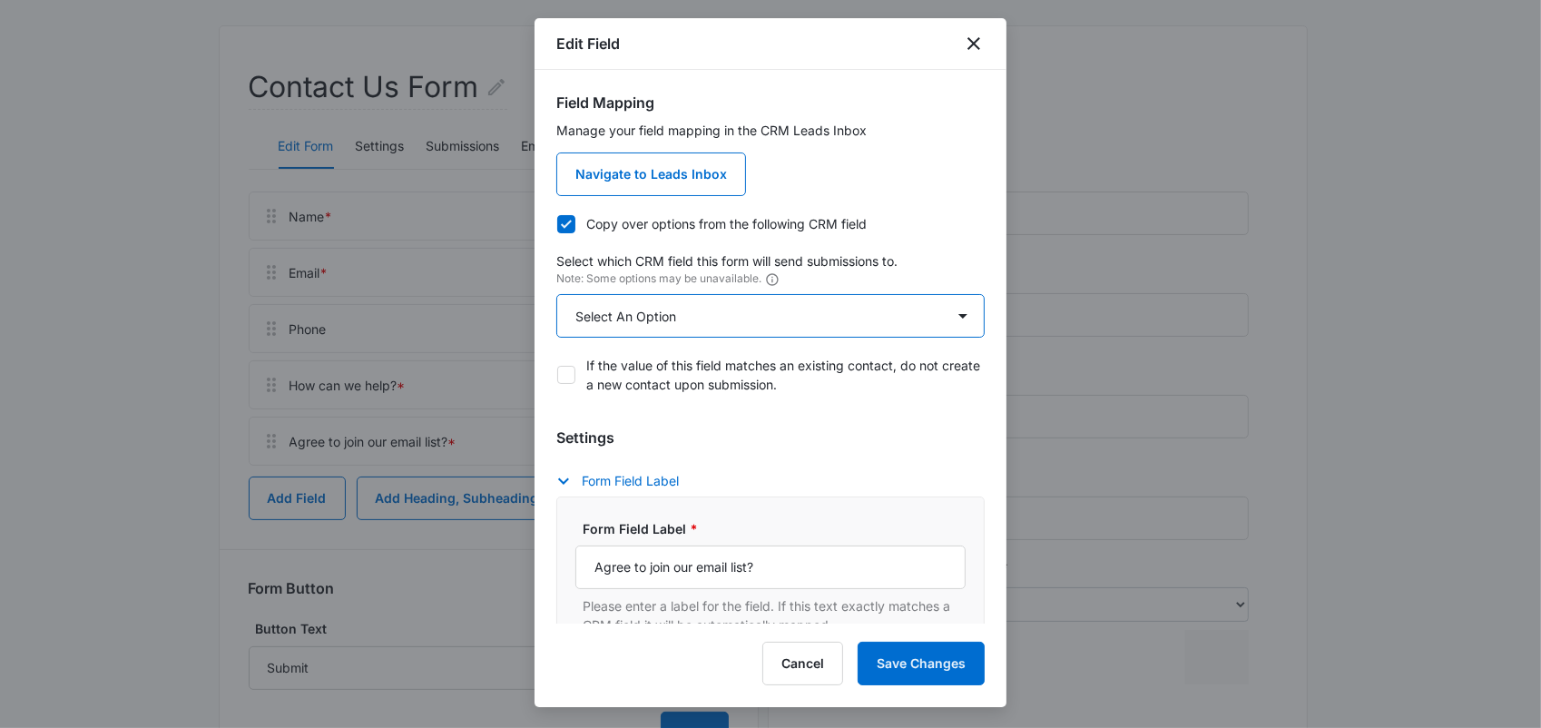
click at [953, 317] on select "Select An Option Select An Option Agree to Subscribe Best Way To Contact Qualif…" at bounding box center [770, 316] width 428 height 44
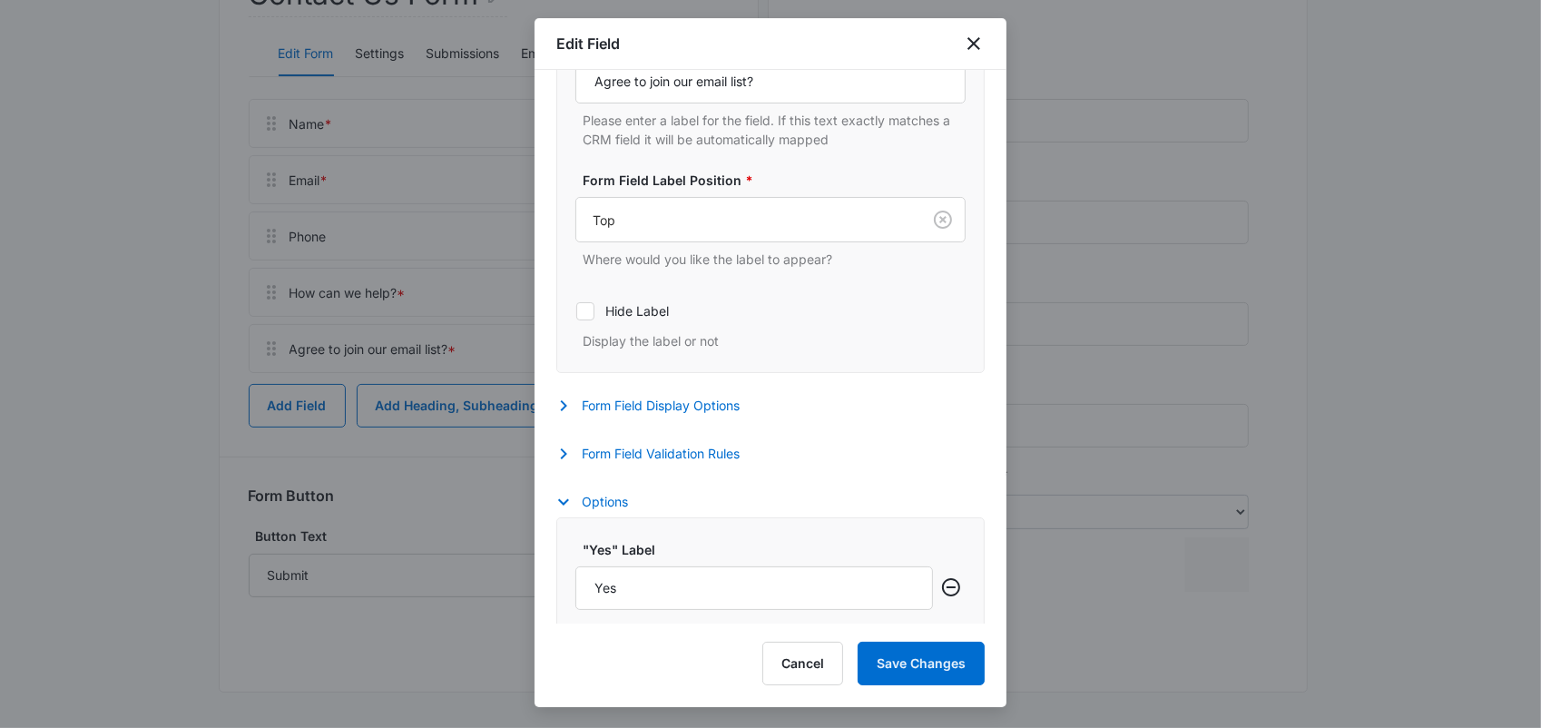
scroll to position [472, 0]
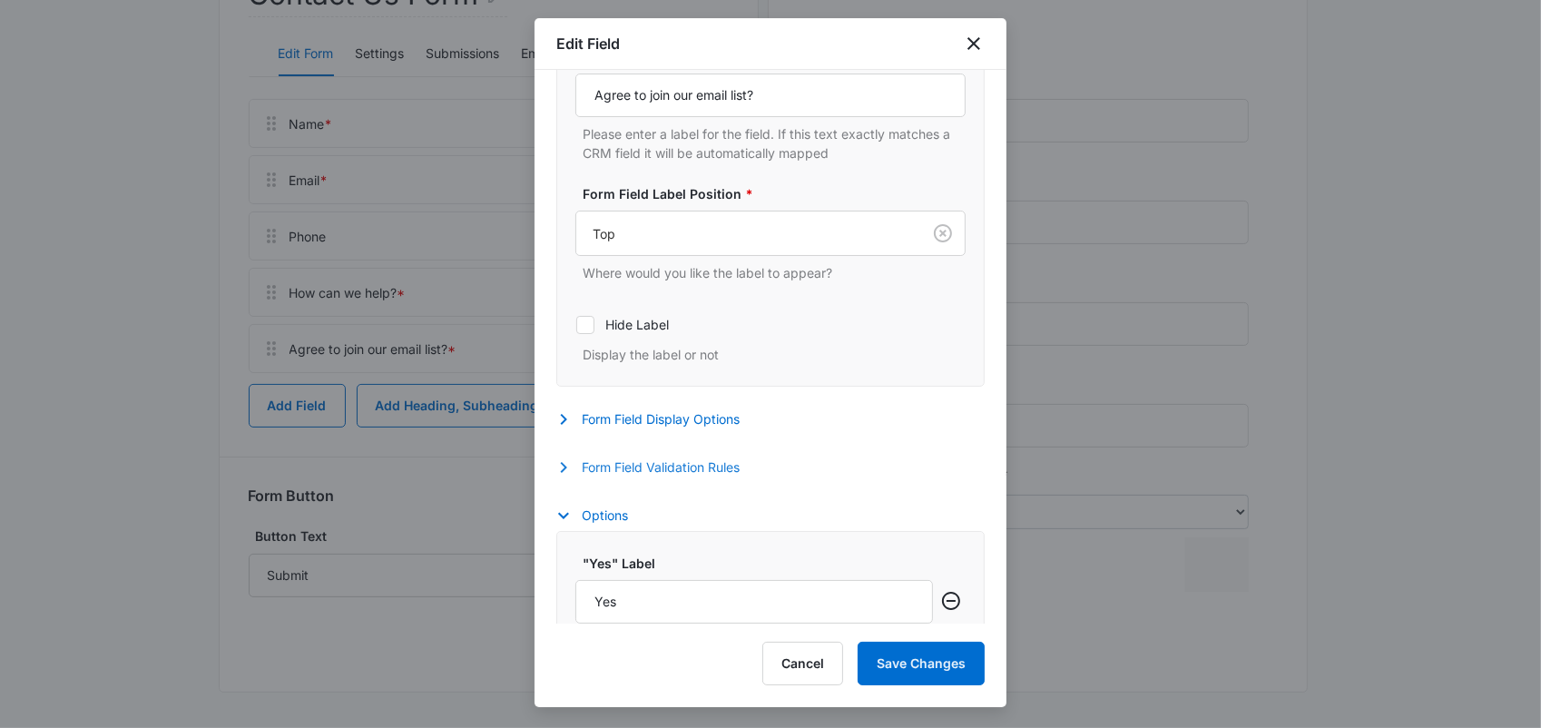
click at [566, 472] on icon "button" at bounding box center [564, 467] width 22 height 22
click at [567, 420] on icon "button" at bounding box center [564, 419] width 22 height 22
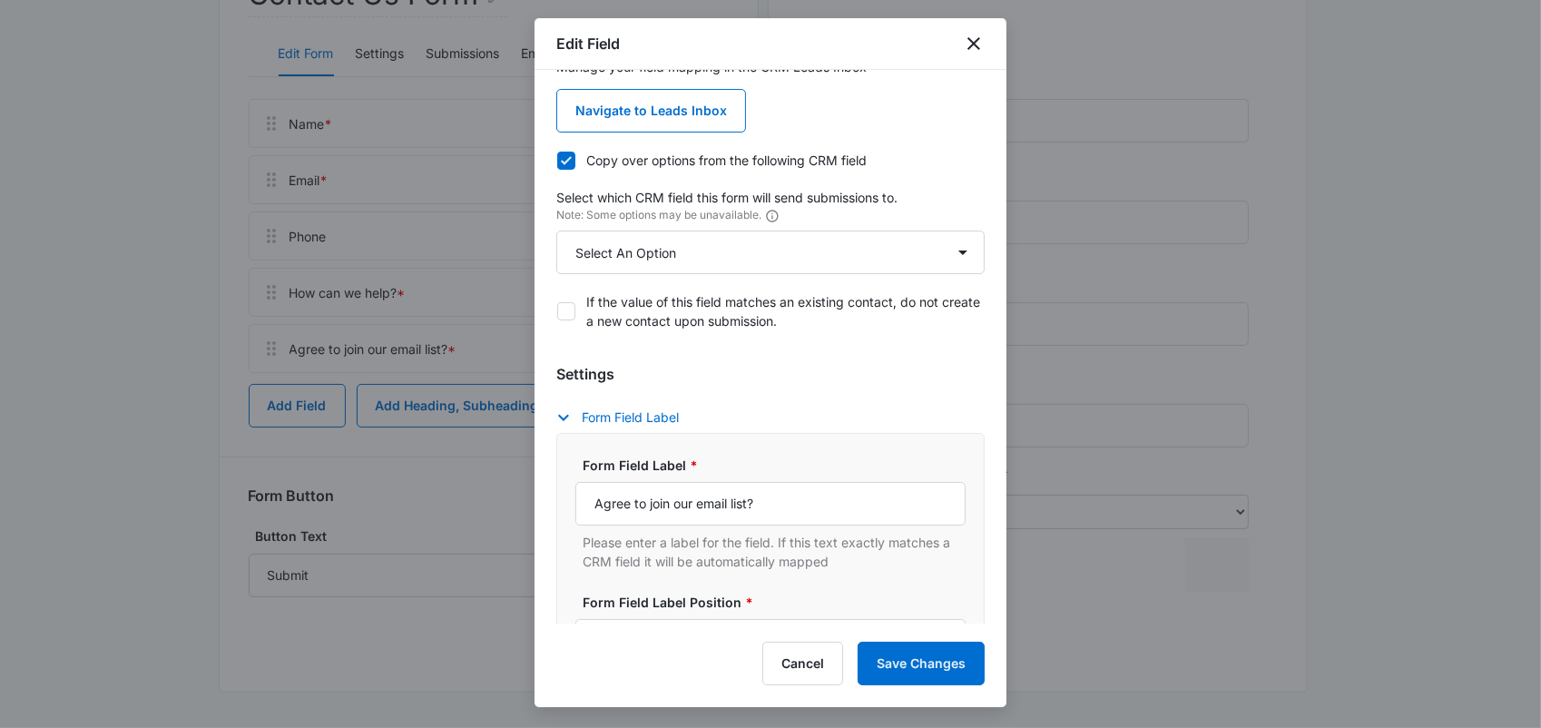
scroll to position [0, 0]
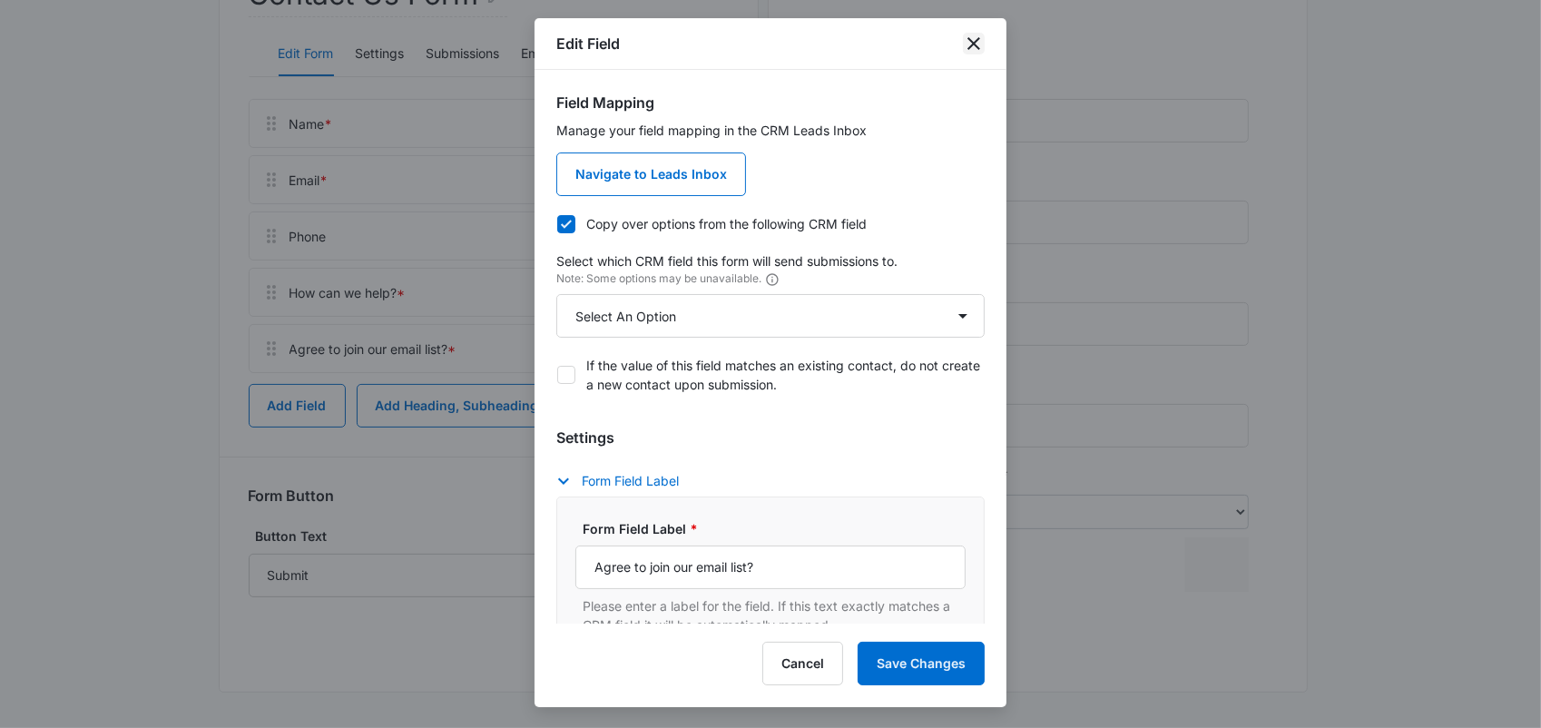
click at [974, 39] on icon "close" at bounding box center [974, 44] width 22 height 22
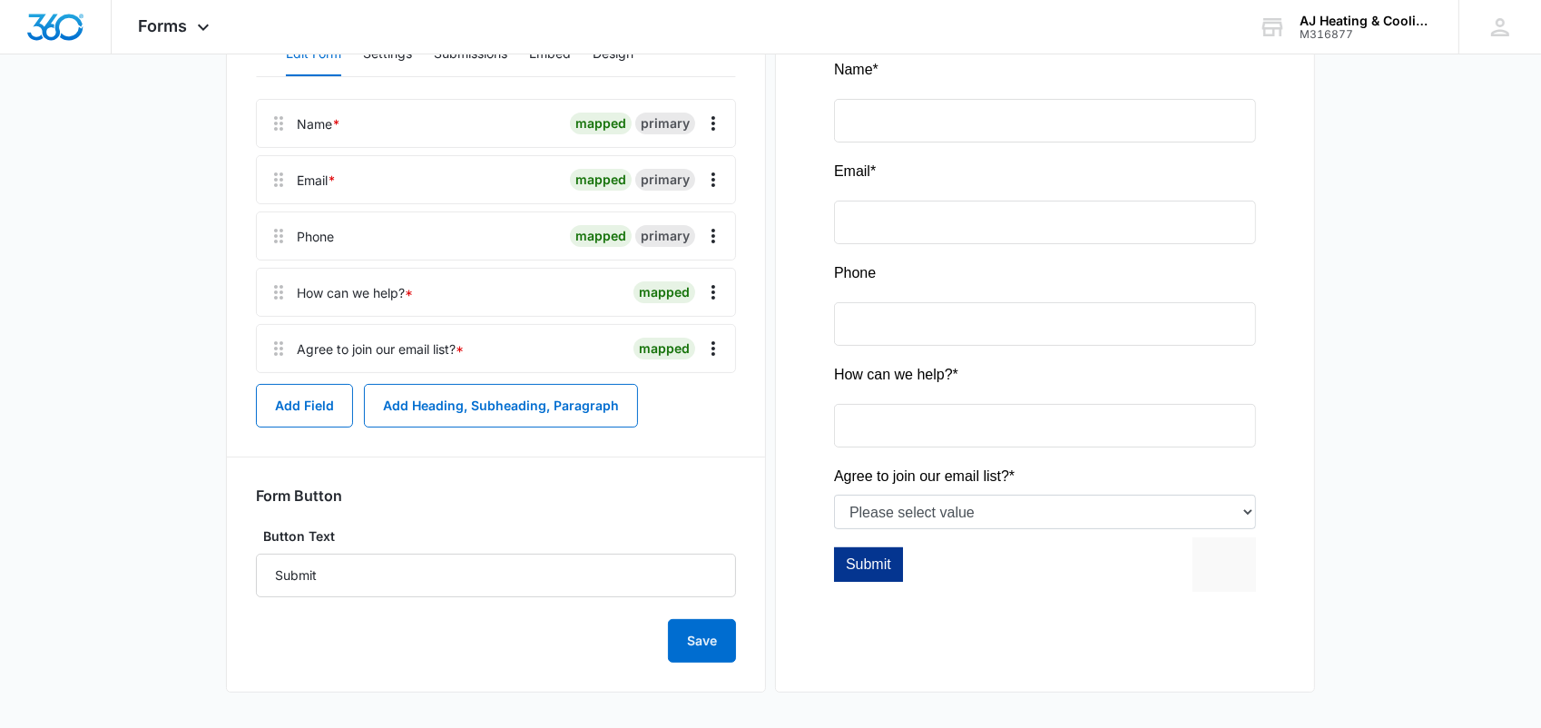
click at [325, 346] on div "Agree to join our email list? *" at bounding box center [380, 348] width 167 height 19
click at [286, 347] on icon at bounding box center [279, 349] width 22 height 22
click at [280, 349] on icon at bounding box center [279, 349] width 22 height 22
click at [305, 410] on button "Add Field" at bounding box center [304, 406] width 97 height 44
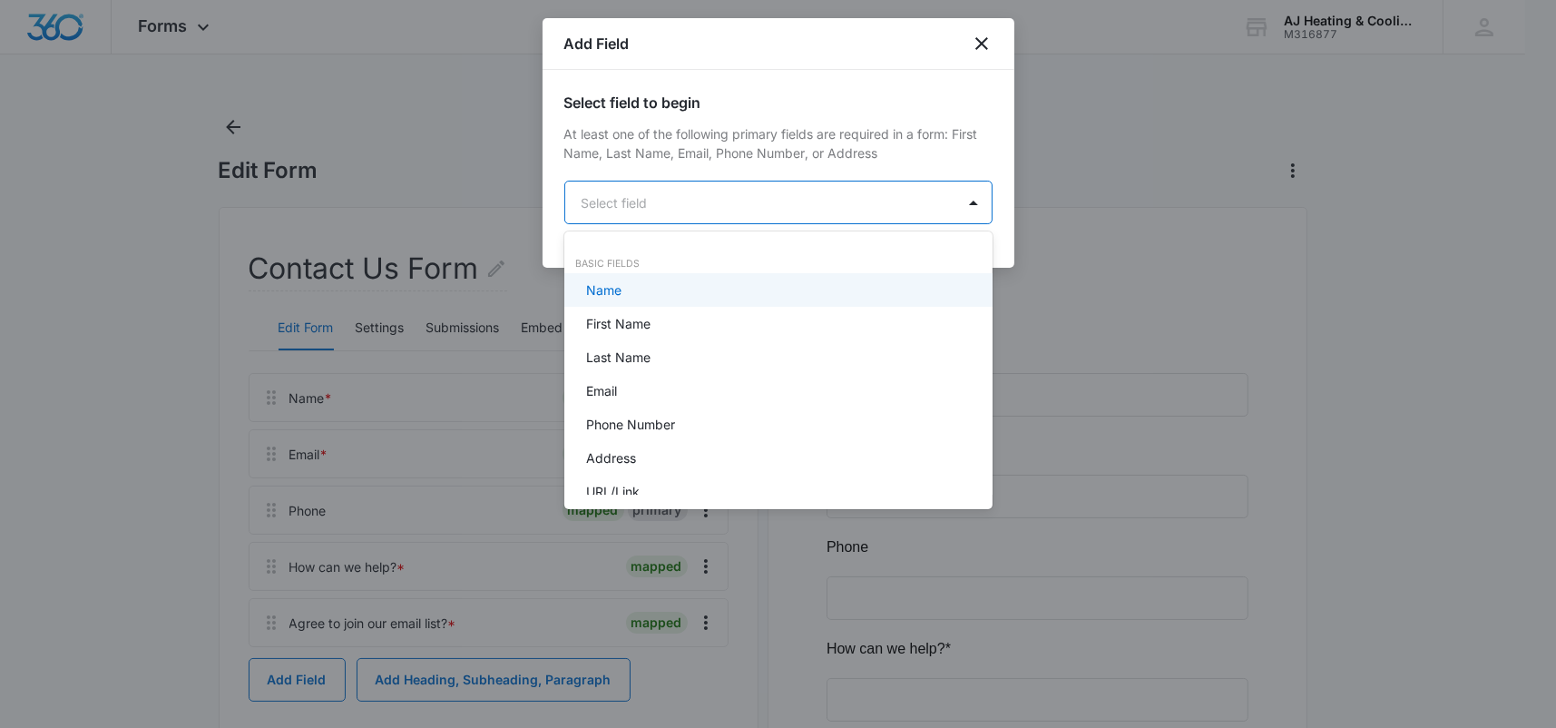
click at [643, 208] on body "Forms Apps Reputation Websites Forms CRM Email Payments POS Ads Intelligence Br…" at bounding box center [778, 364] width 1556 height 728
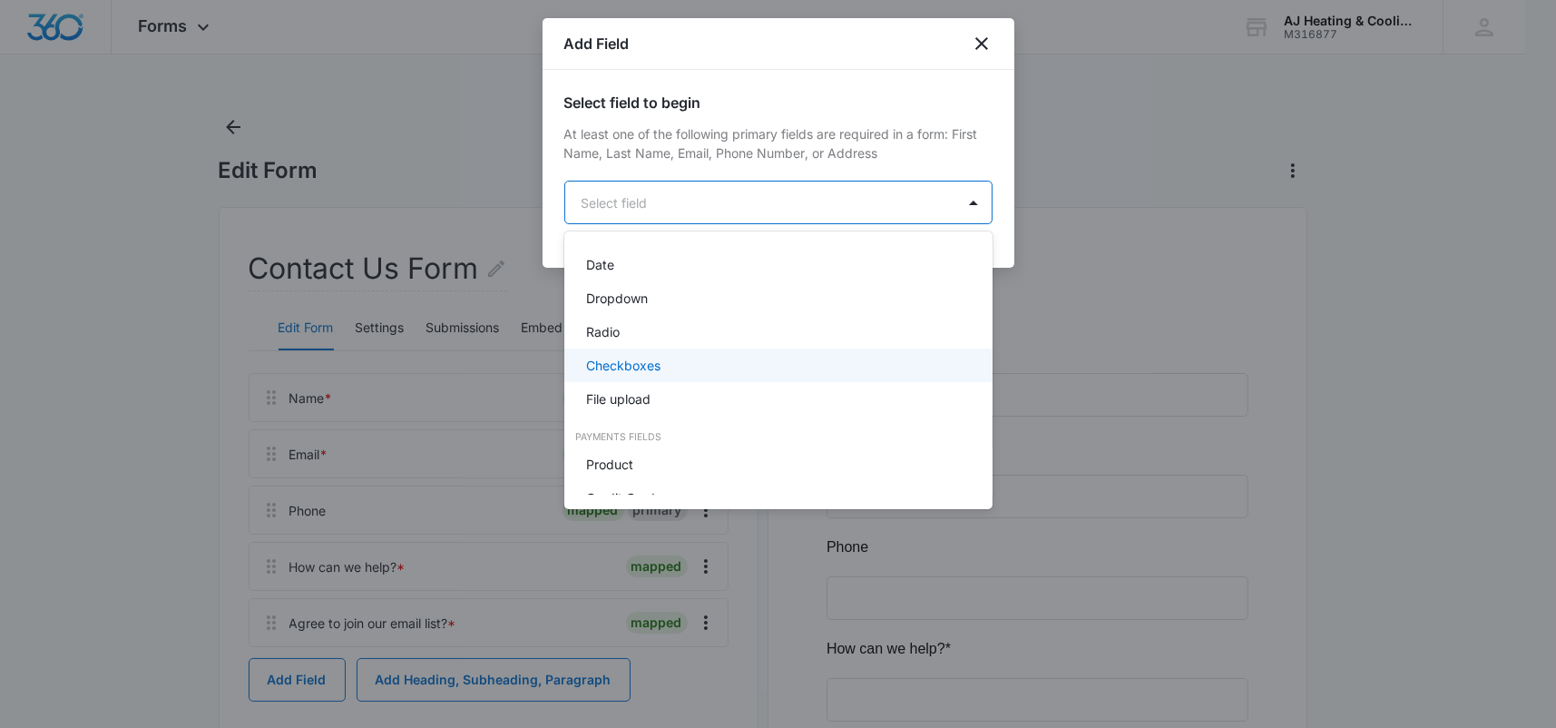
scroll to position [368, 0]
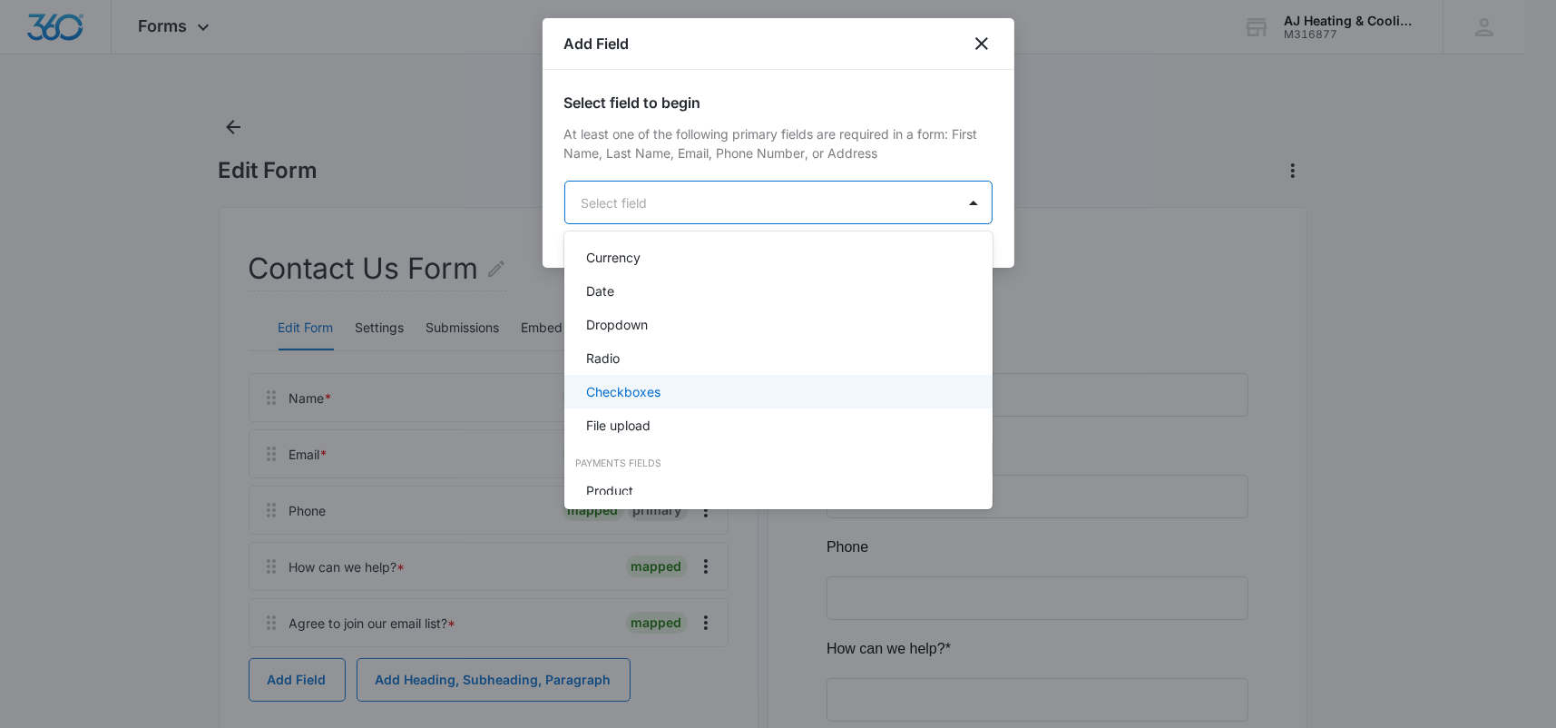
click at [710, 395] on div "Checkboxes" at bounding box center [776, 391] width 381 height 19
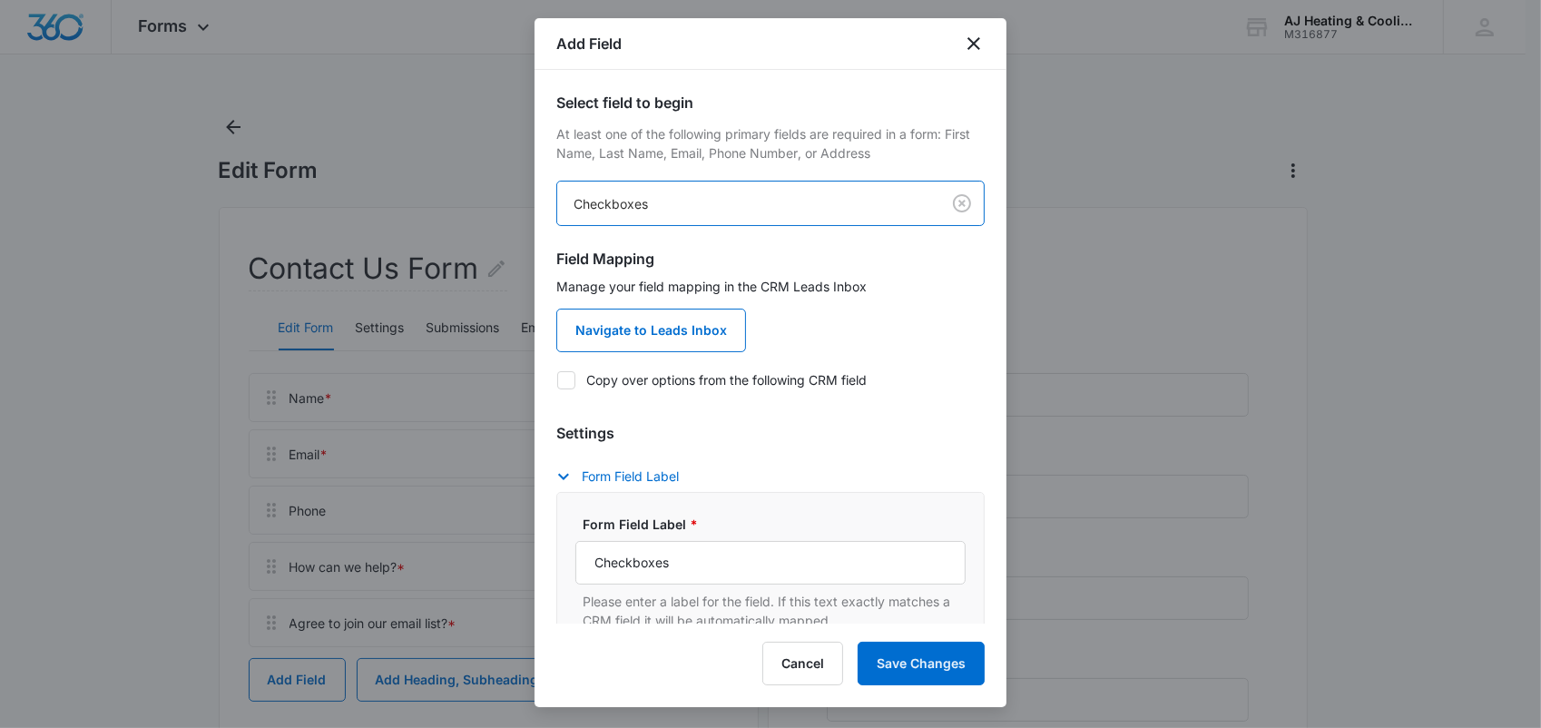
click at [611, 384] on label "Copy over options from the following CRM field" at bounding box center [770, 379] width 428 height 19
click at [557, 380] on input "Copy over options from the following CRM field" at bounding box center [556, 379] width 1 height 1
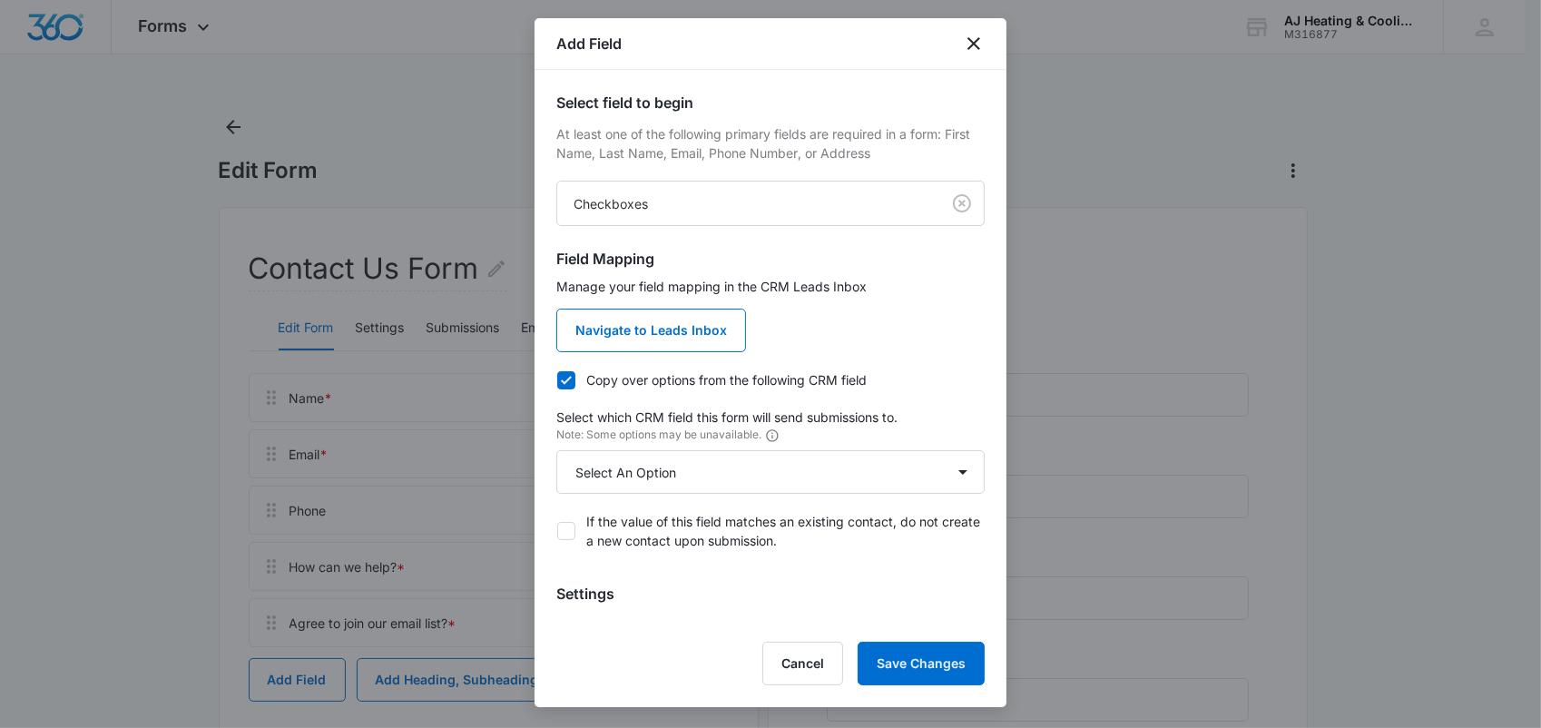
click at [573, 377] on icon at bounding box center [566, 380] width 16 height 16
click at [557, 379] on input "Copy over options from the following CRM field" at bounding box center [556, 379] width 1 height 1
checkbox input "false"
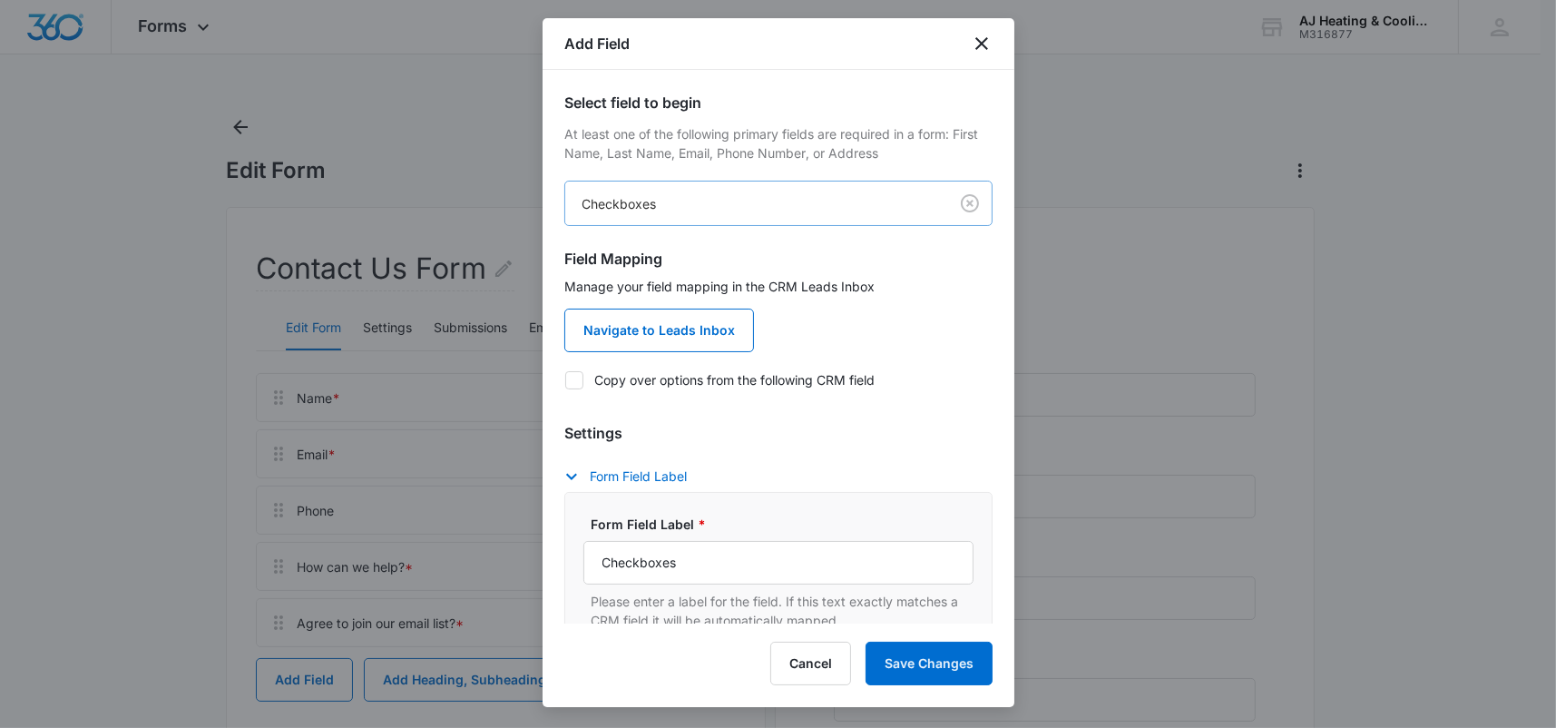
click at [918, 202] on body "Forms Apps Reputation Websites Forms CRM Email Payments POS Ads Intelligence Br…" at bounding box center [778, 501] width 1556 height 1003
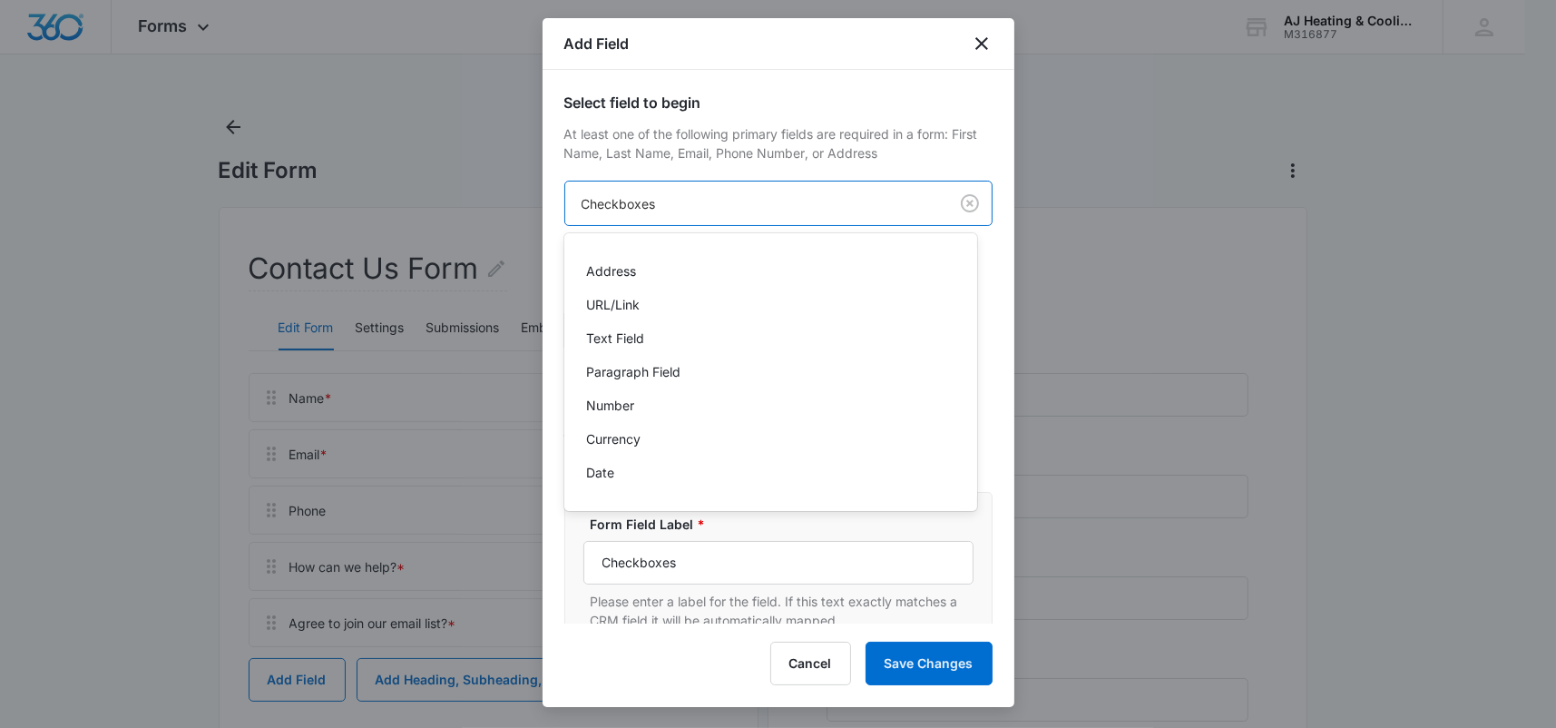
scroll to position [0, 0]
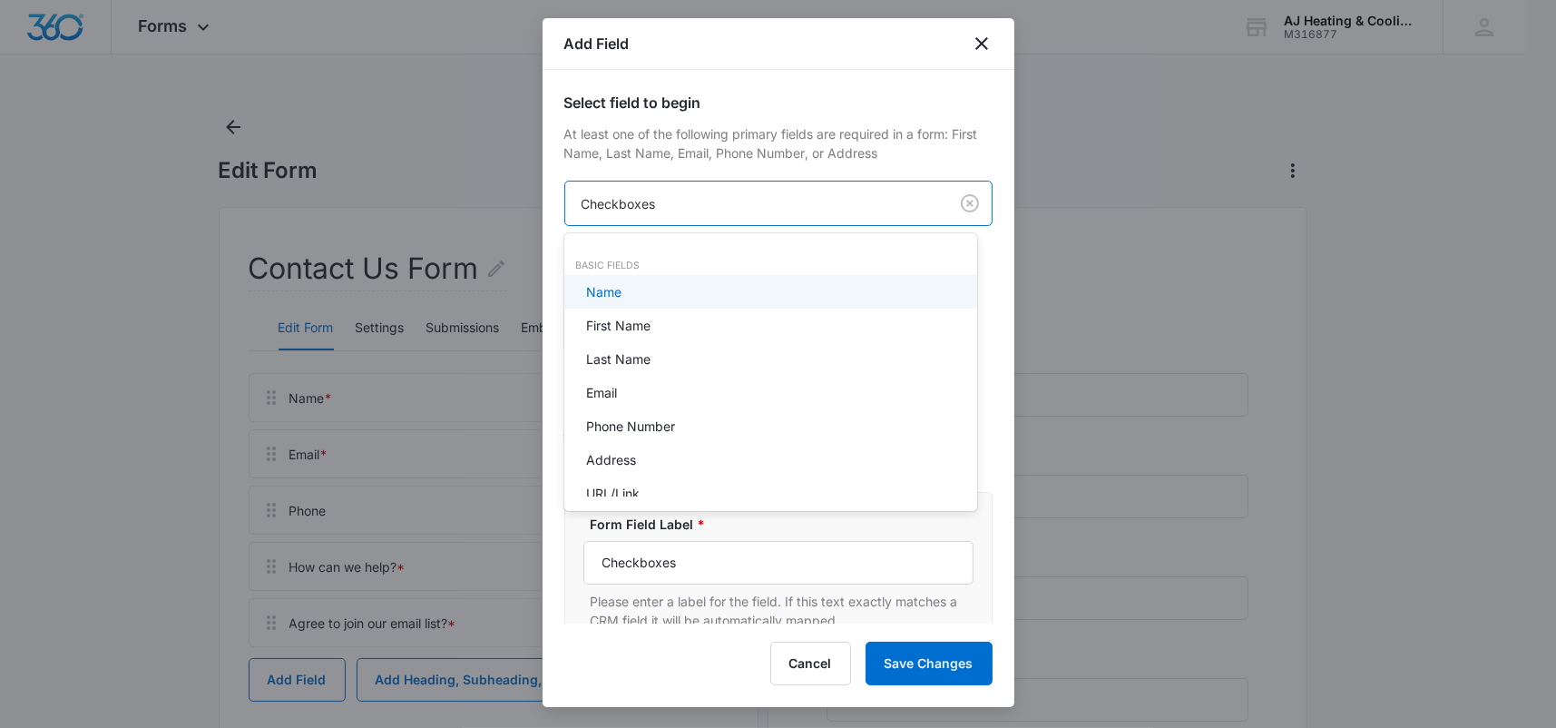
click at [774, 83] on div at bounding box center [778, 364] width 1556 height 728
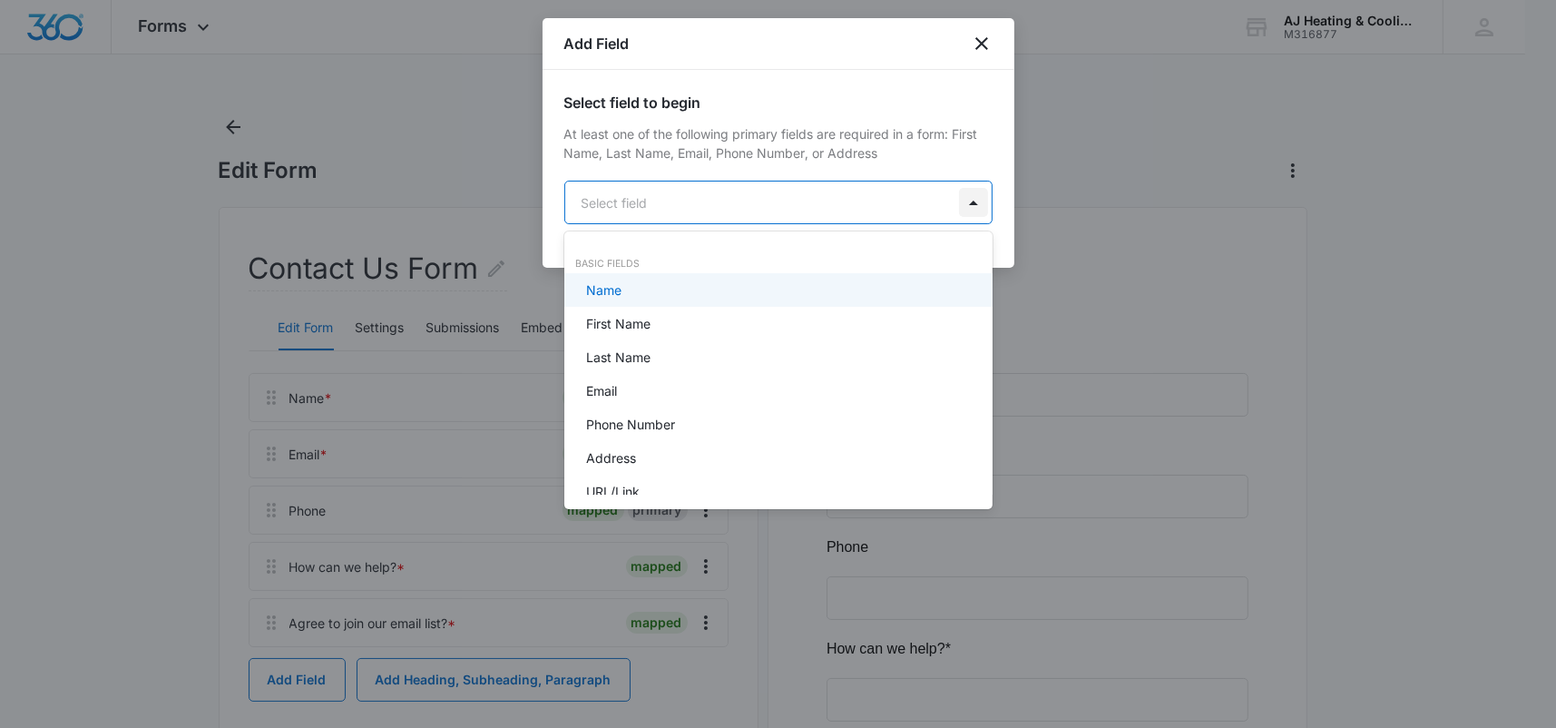
click at [952, 209] on body "Forms Apps Reputation Websites Forms CRM Email Payments POS Ads Intelligence Br…" at bounding box center [778, 364] width 1556 height 728
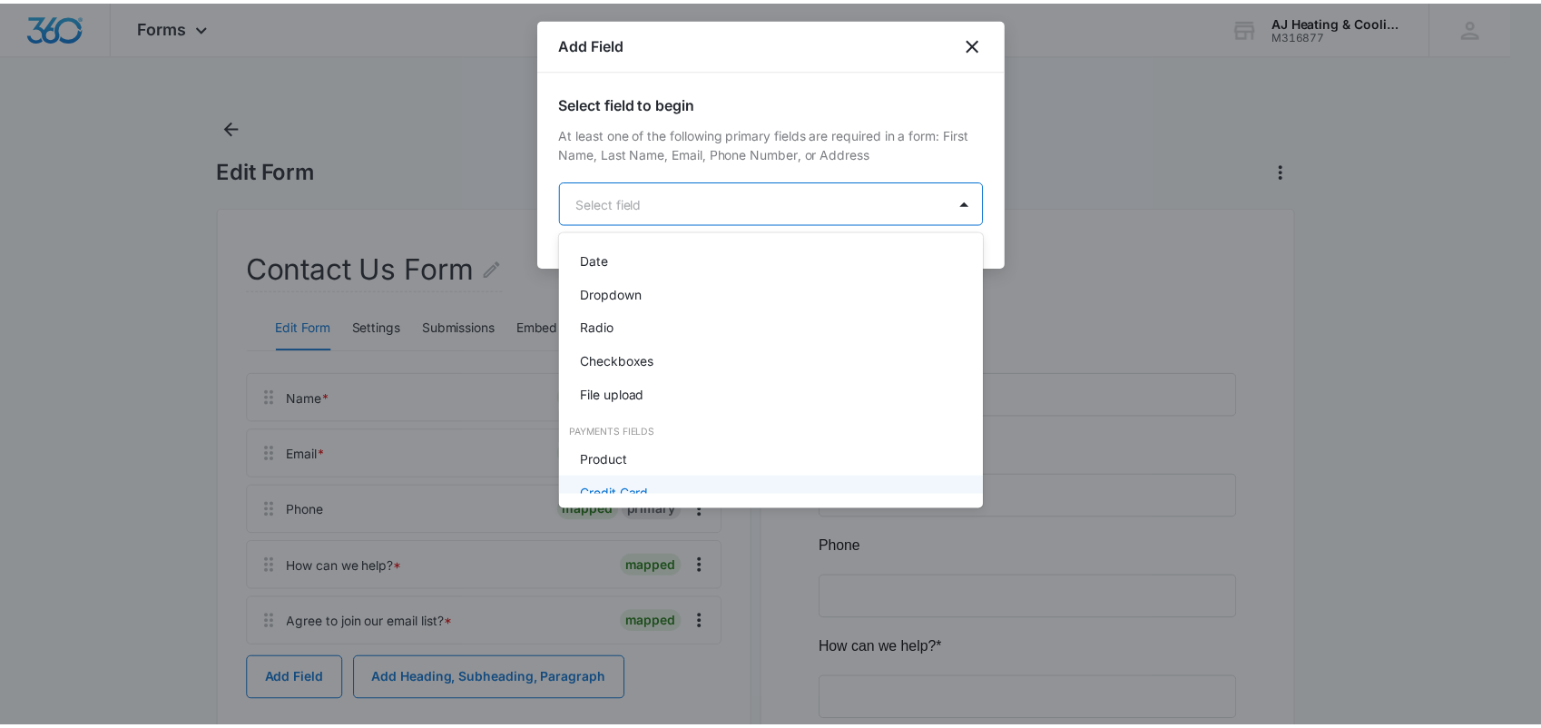
scroll to position [368, 0]
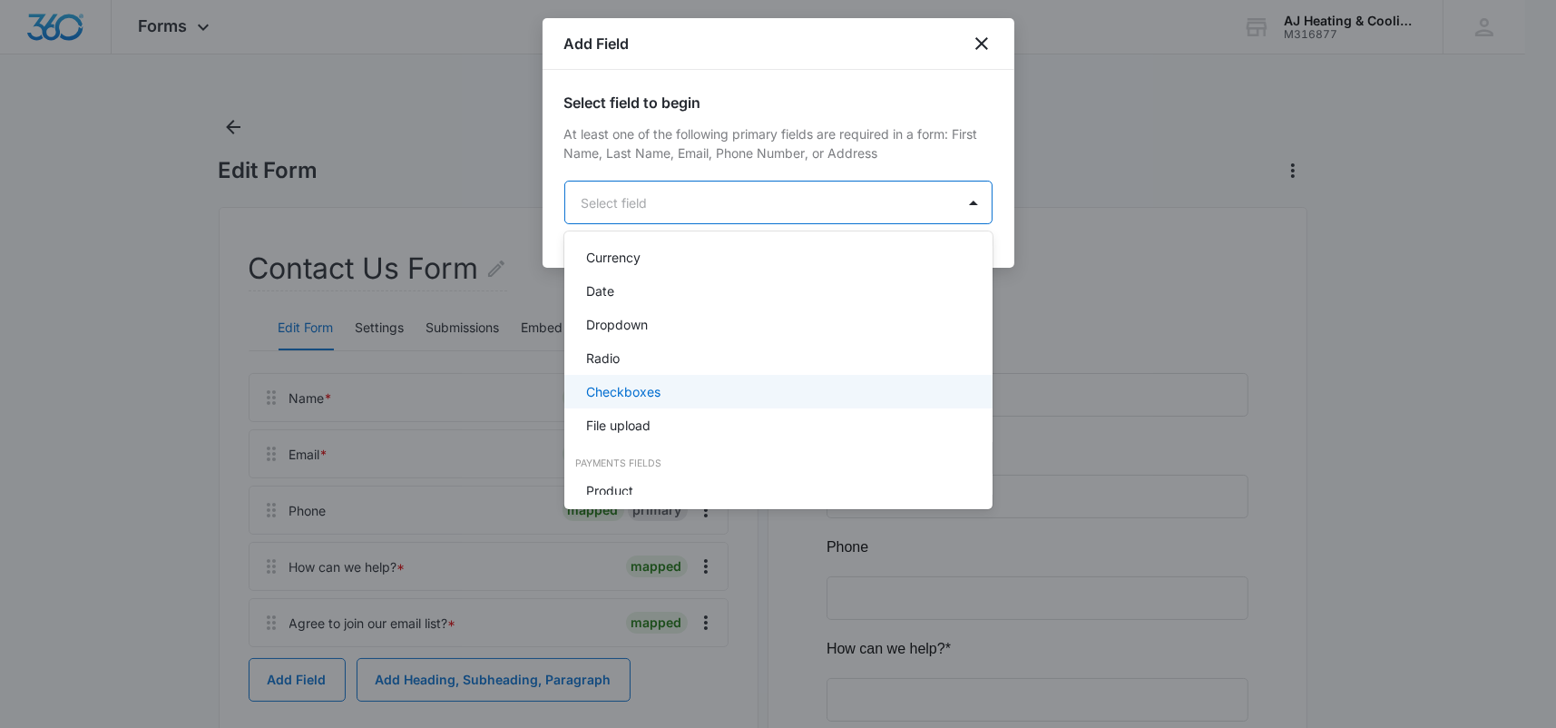
click at [669, 396] on div "Checkboxes" at bounding box center [776, 391] width 381 height 19
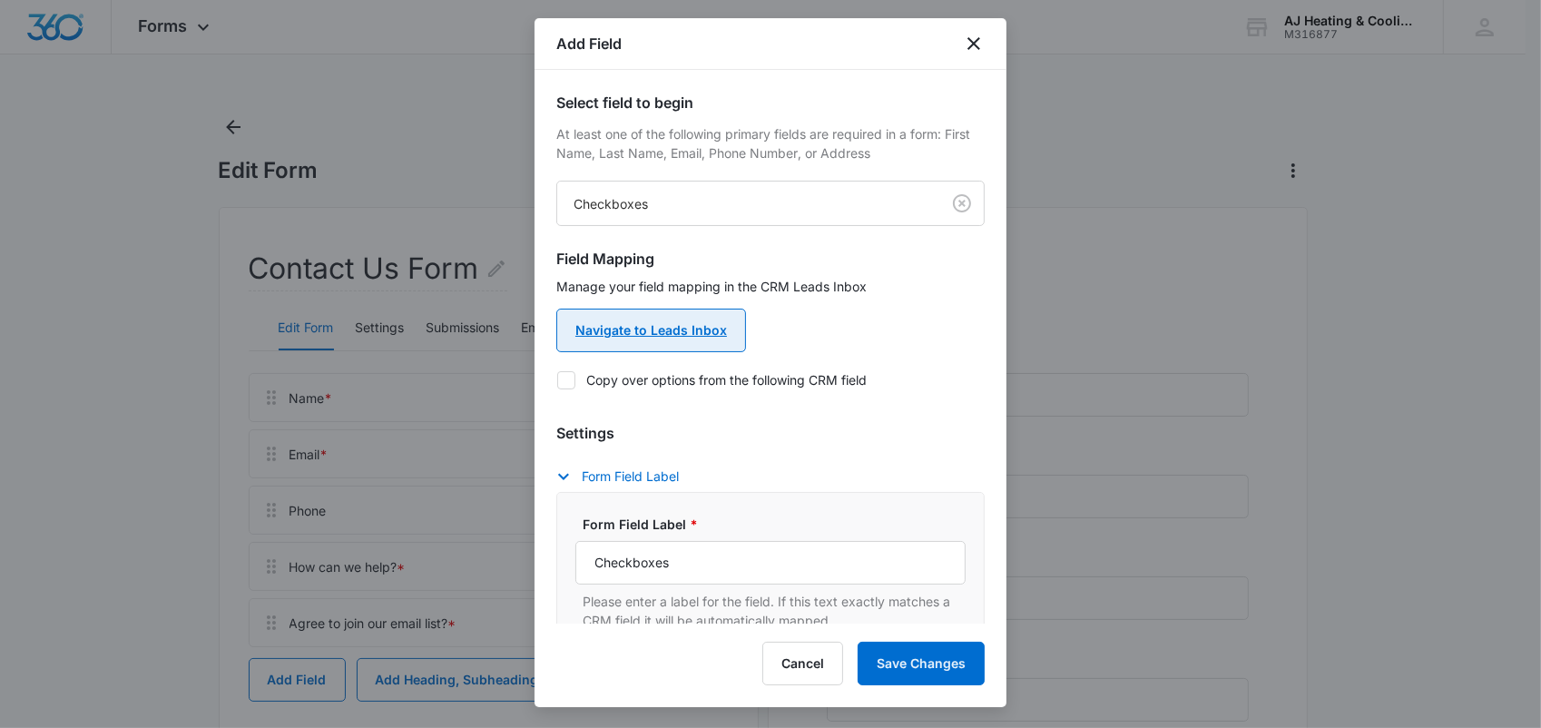
click at [666, 333] on link "Navigate to Leads Inbox" at bounding box center [651, 331] width 190 height 44
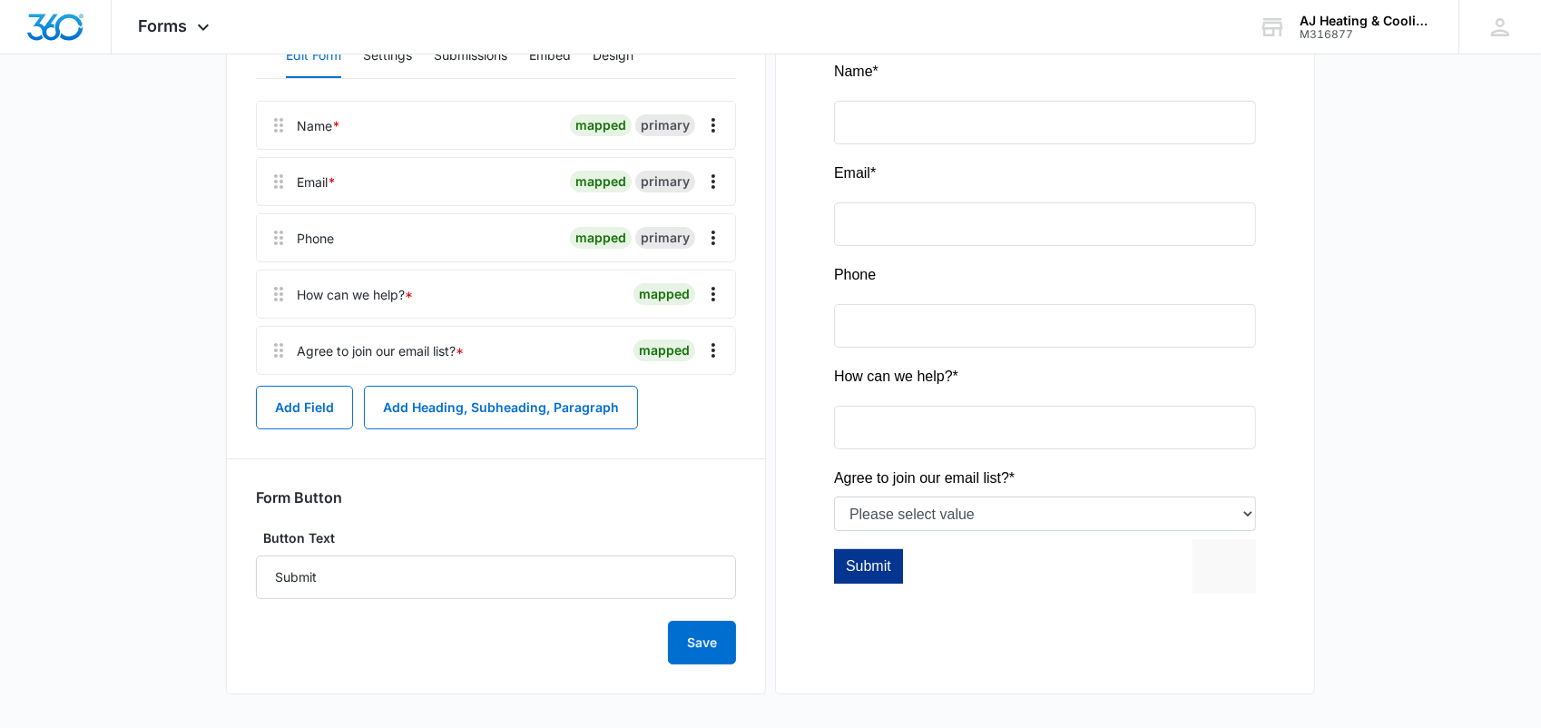
scroll to position [274, 0]
click at [348, 570] on input "Submit" at bounding box center [496, 576] width 480 height 44
click at [199, 523] on main "Edit Form Contact Us Form Edit Form Settings Submissions Embed Design Name * ma…" at bounding box center [770, 283] width 1541 height 890
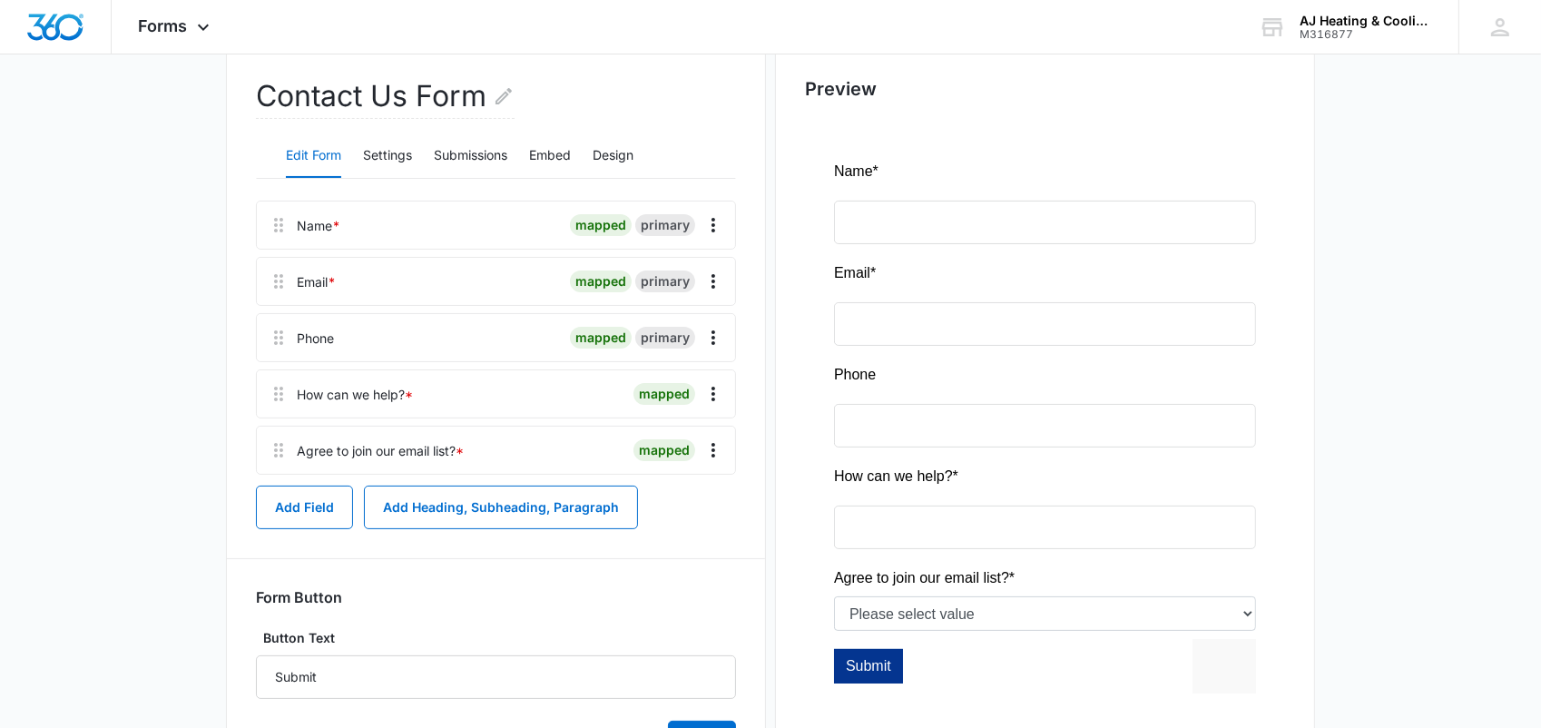
scroll to position [183, 0]
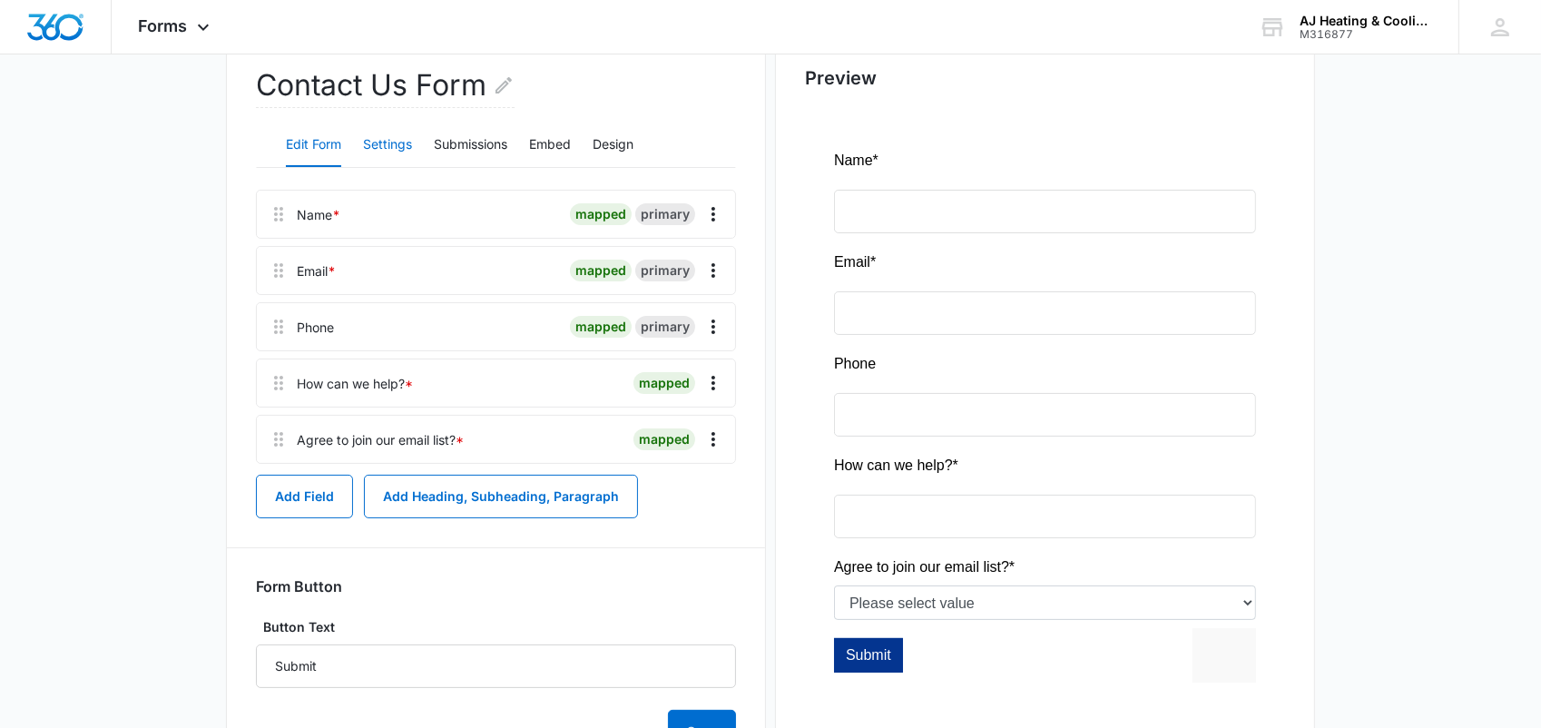
click at [388, 145] on button "Settings" at bounding box center [387, 145] width 49 height 44
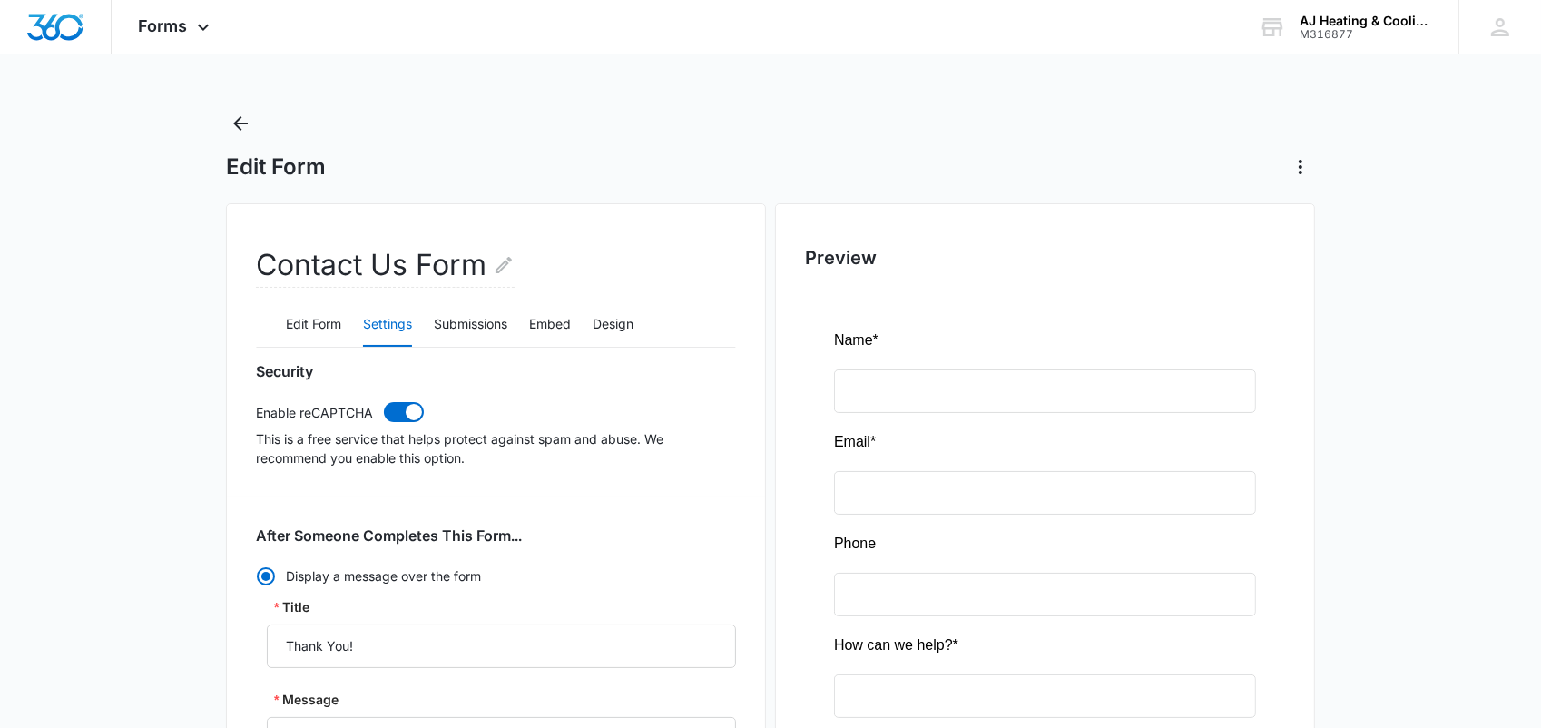
scroll to position [0, 0]
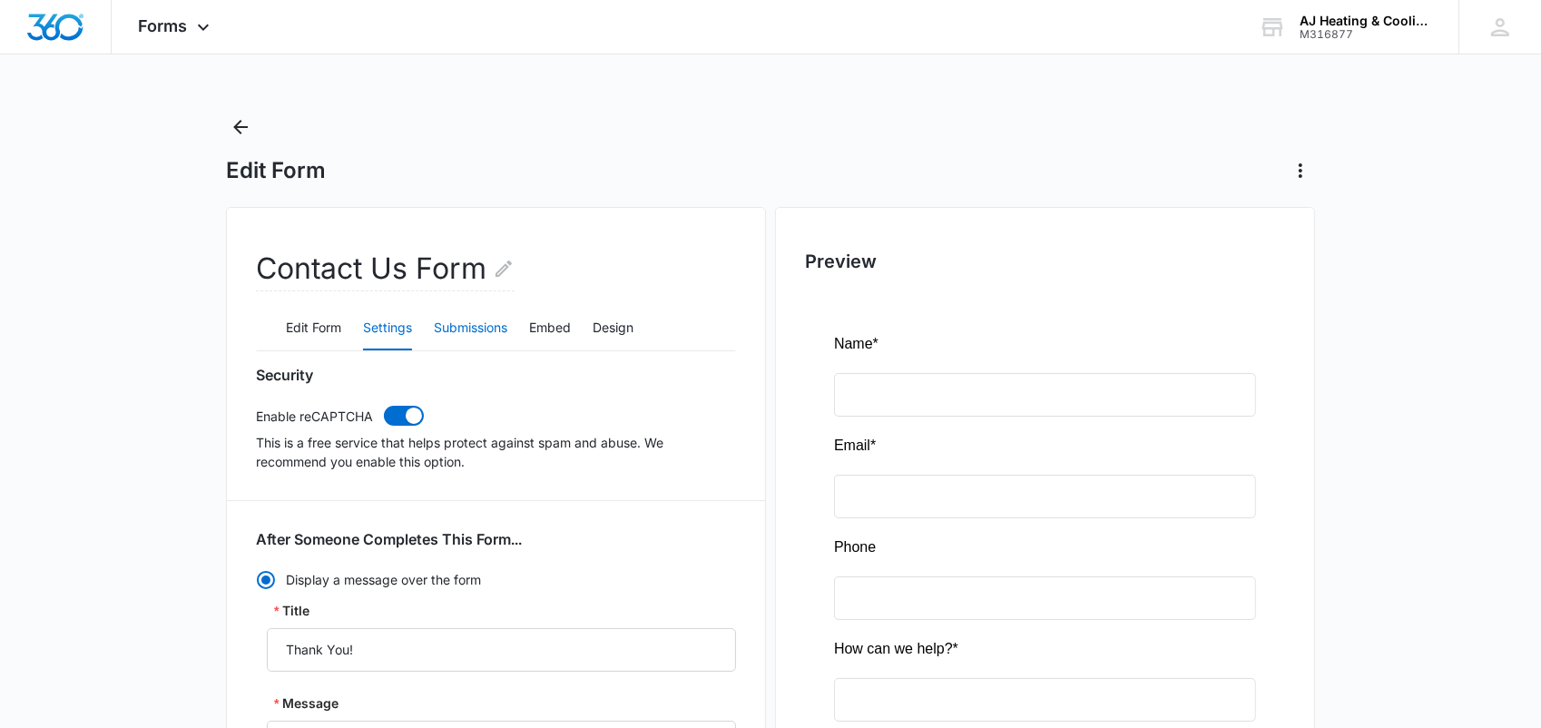
click at [482, 329] on button "Submissions" at bounding box center [471, 329] width 74 height 44
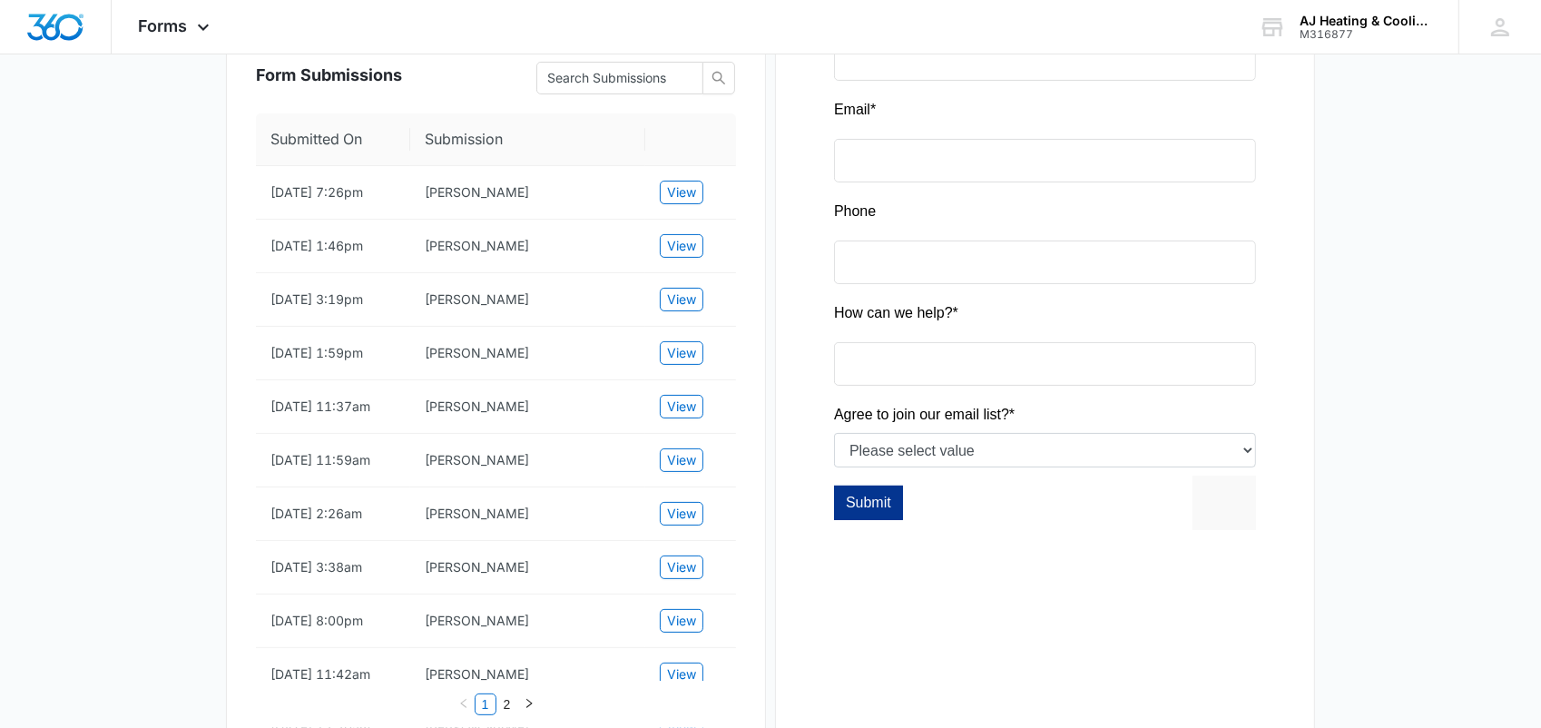
scroll to position [64, 0]
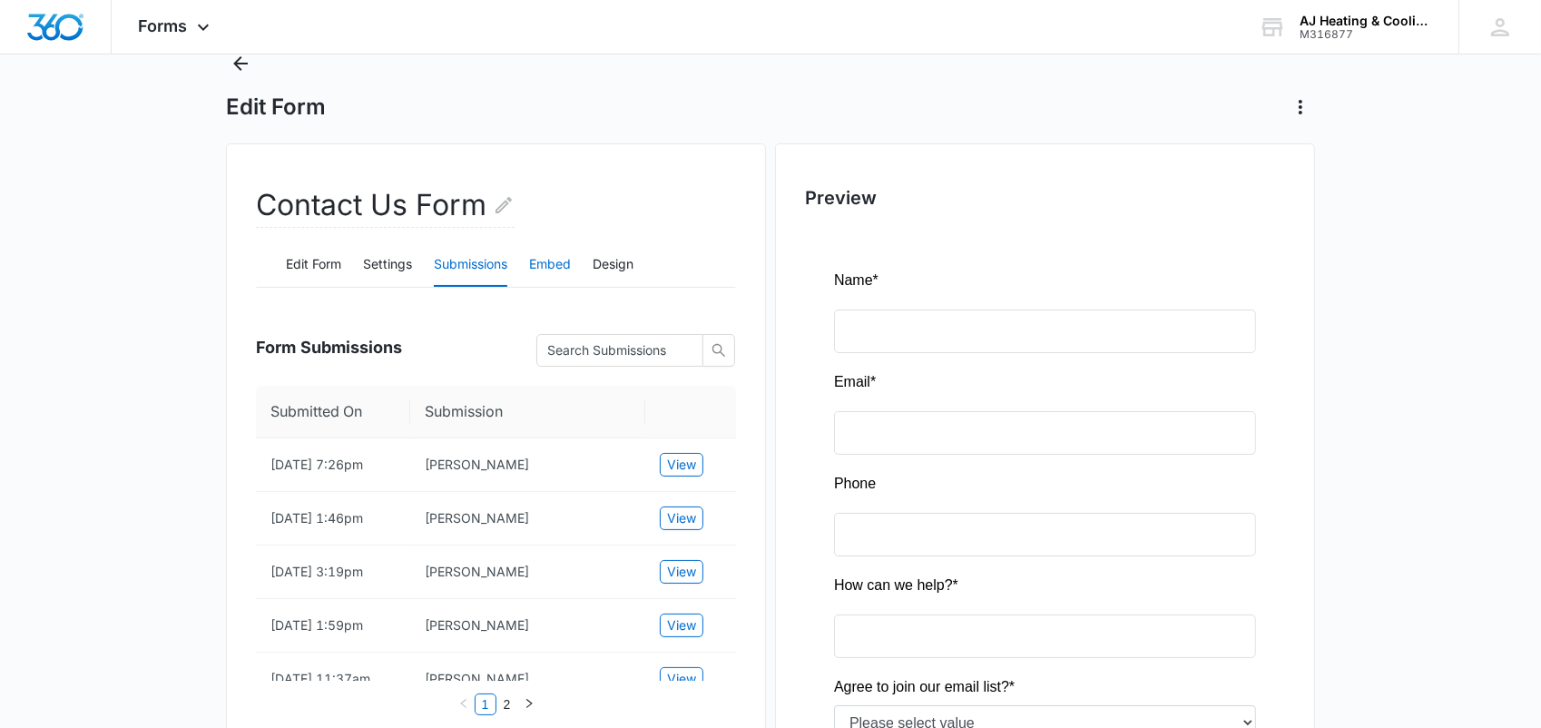
click at [557, 253] on button "Embed" at bounding box center [550, 265] width 42 height 44
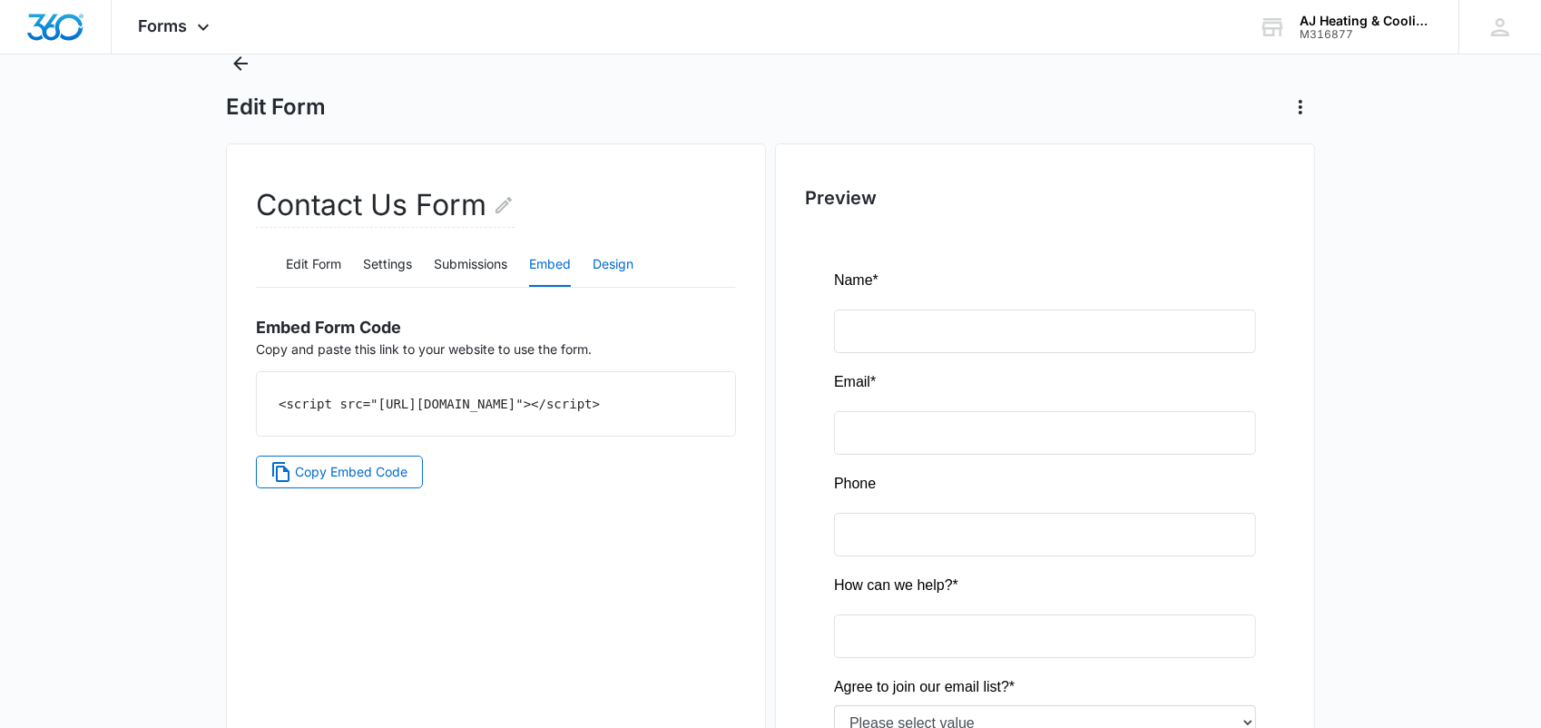
click at [611, 265] on button "Design" at bounding box center [613, 265] width 41 height 44
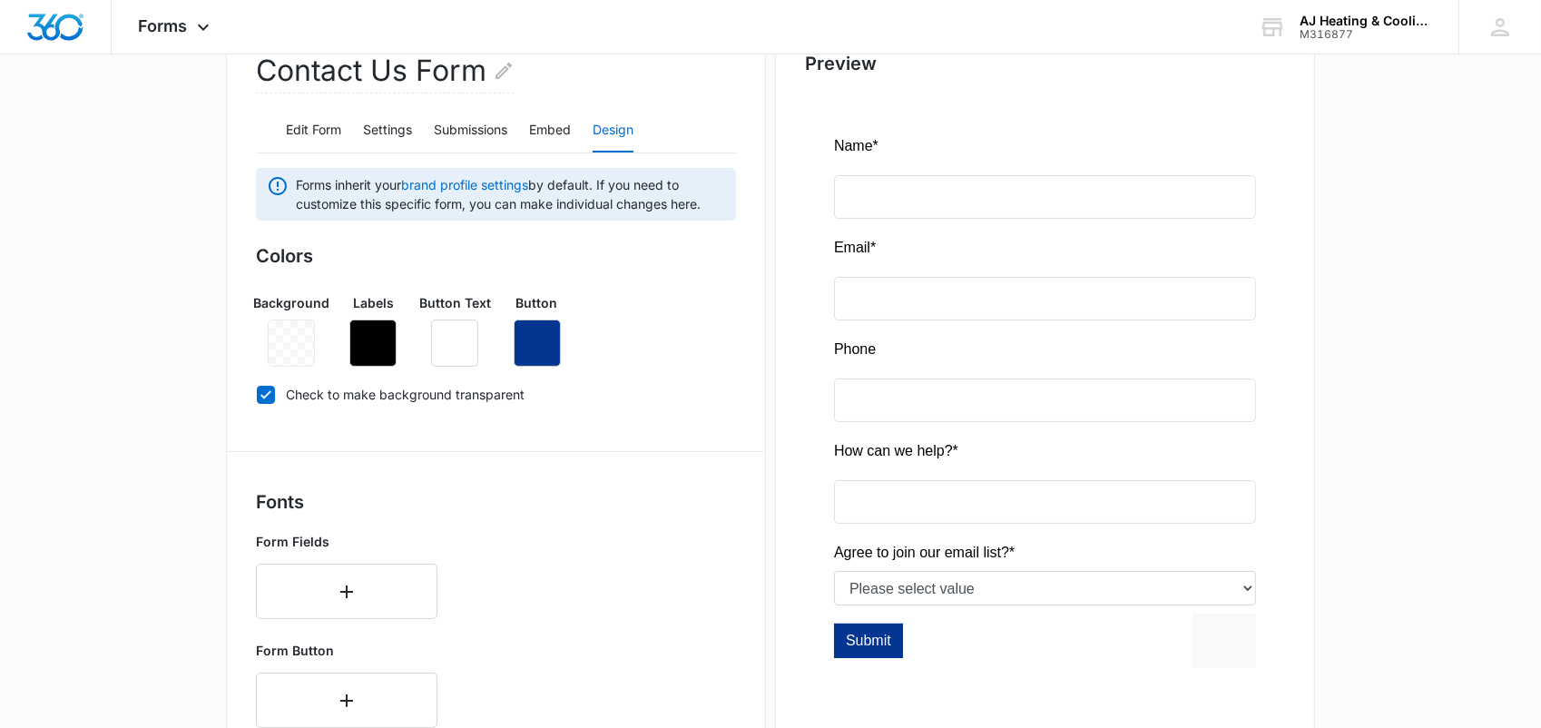
scroll to position [16, 0]
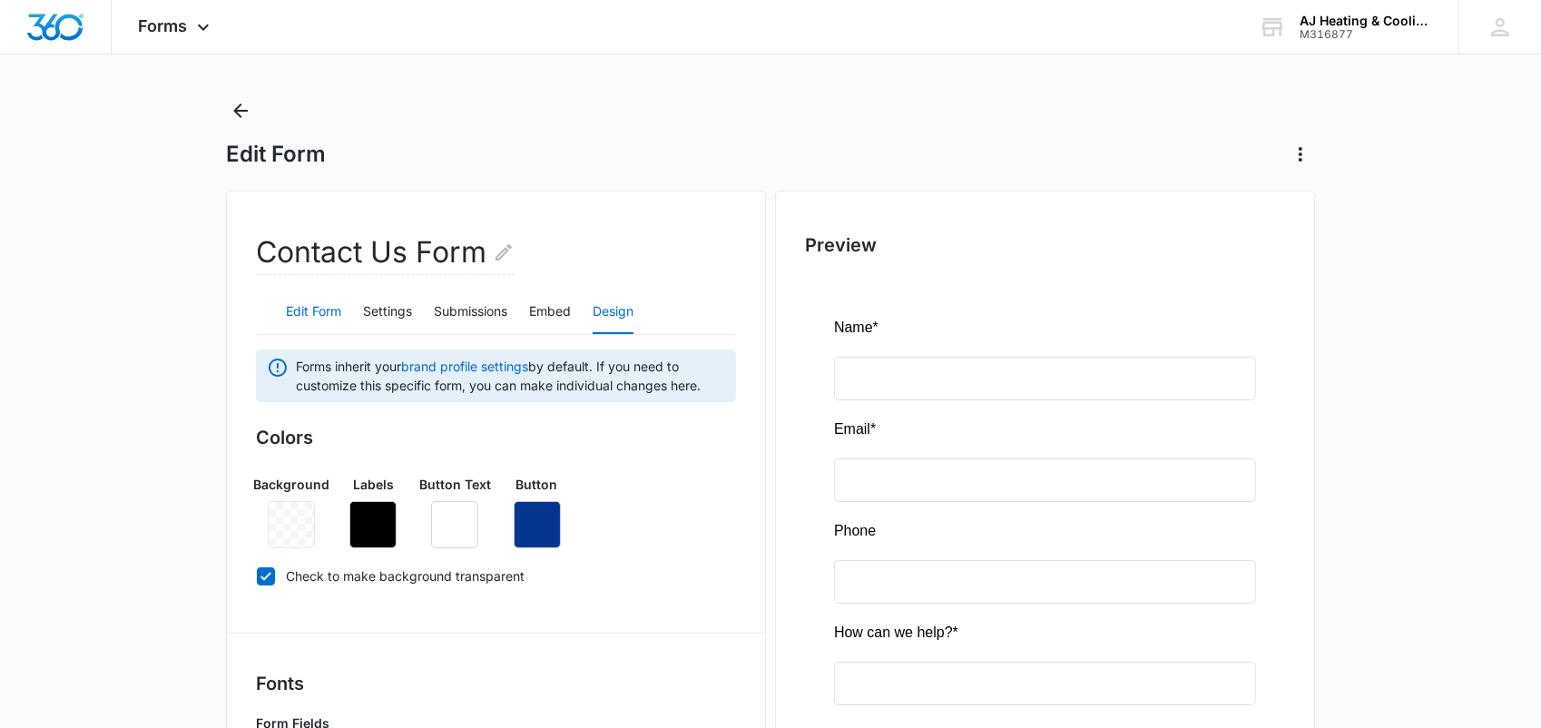
click at [319, 312] on button "Edit Form" at bounding box center [313, 312] width 55 height 44
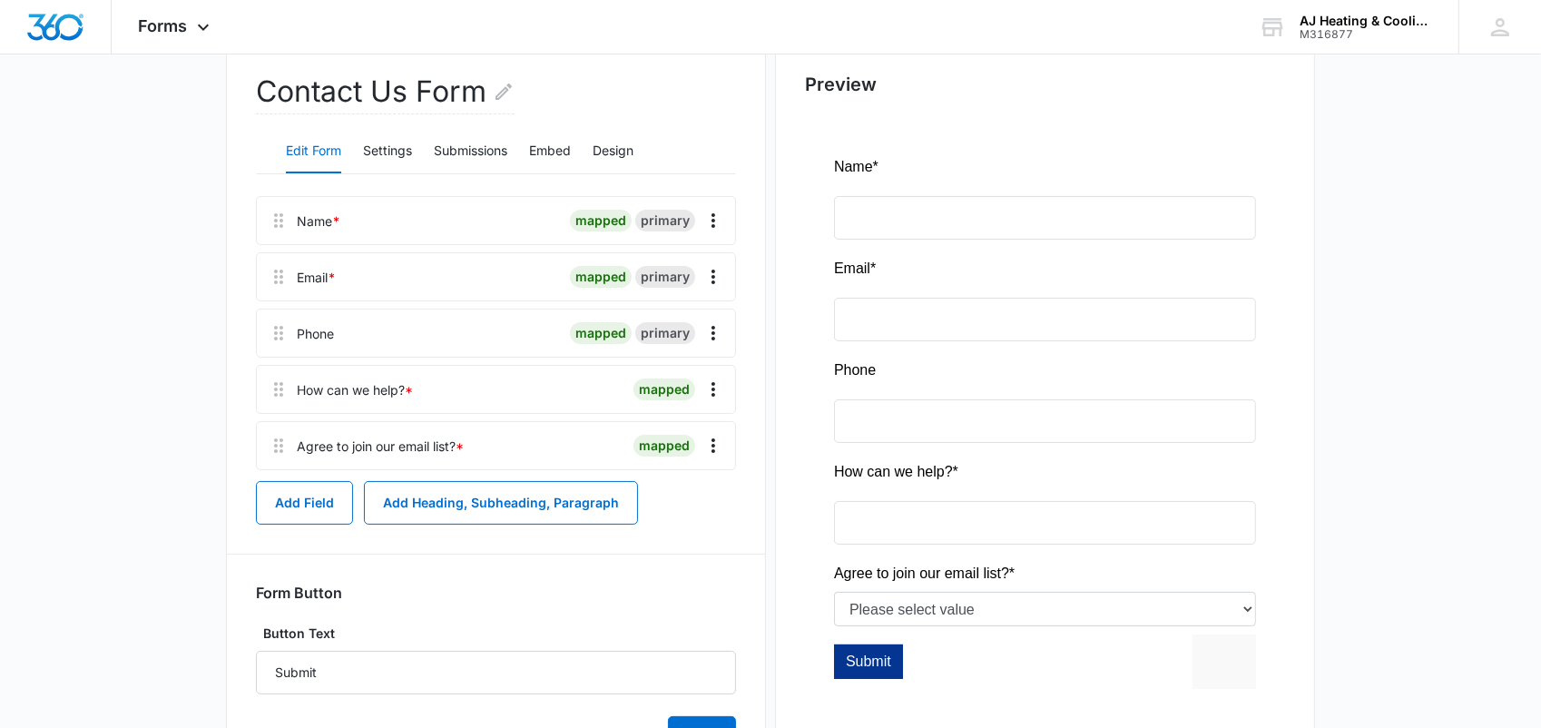
scroll to position [198, 0]
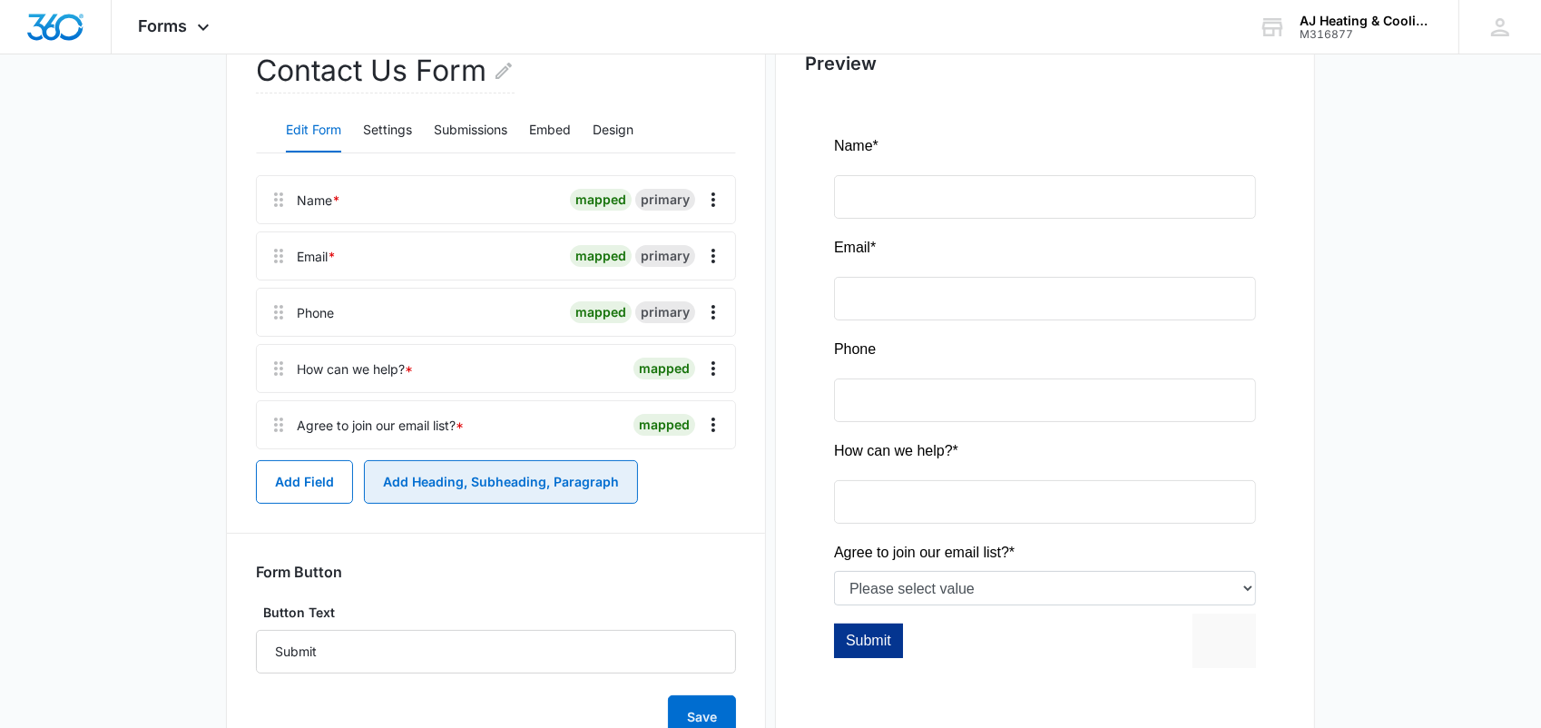
click at [474, 489] on button "Add Heading, Subheading, Paragraph" at bounding box center [501, 482] width 274 height 44
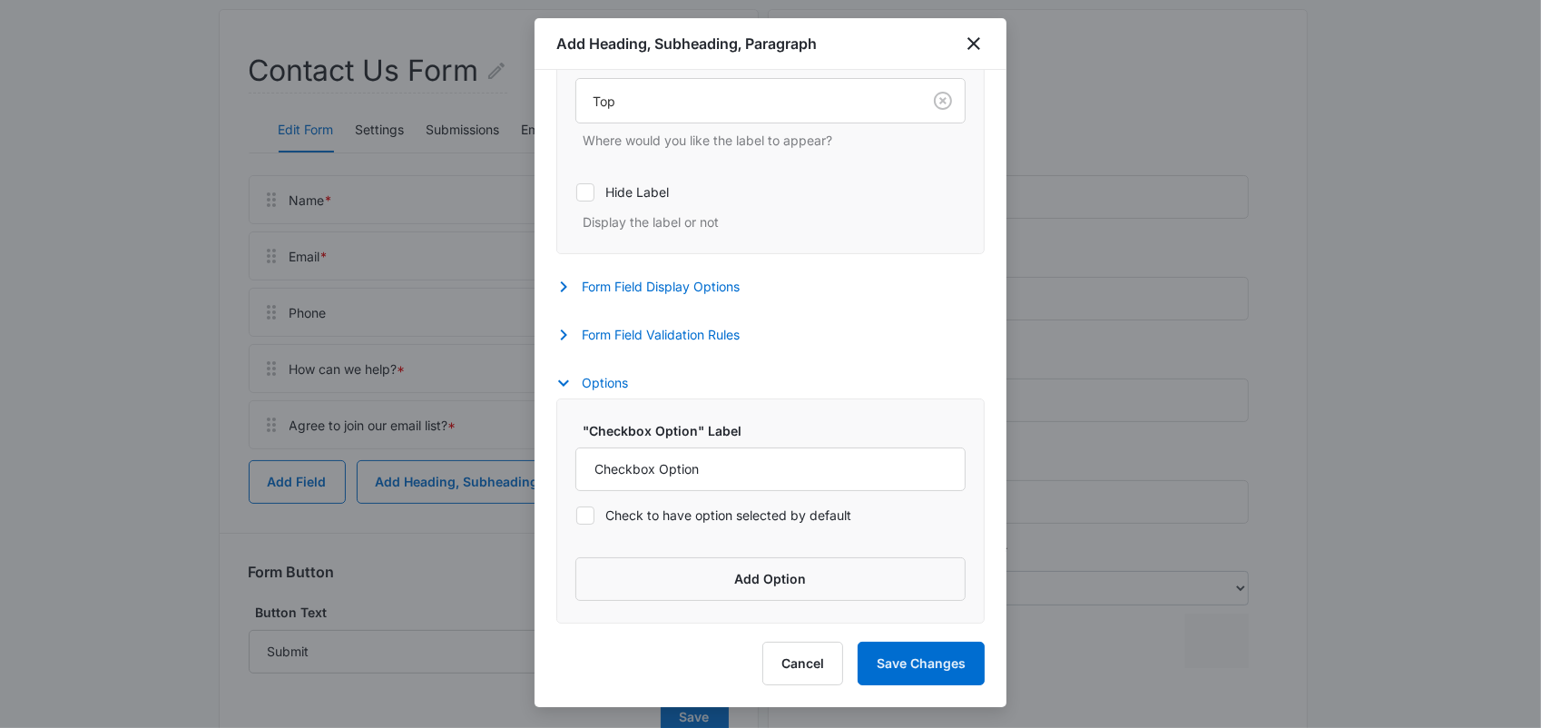
scroll to position [449, 0]
click at [752, 473] on input "Checkbox Option" at bounding box center [770, 469] width 390 height 44
click at [810, 421] on label ""Checkbox Option" Label" at bounding box center [778, 430] width 390 height 19
click at [810, 447] on input "Checkbox Option" at bounding box center [770, 469] width 390 height 44
click at [559, 342] on icon "button" at bounding box center [564, 335] width 22 height 22
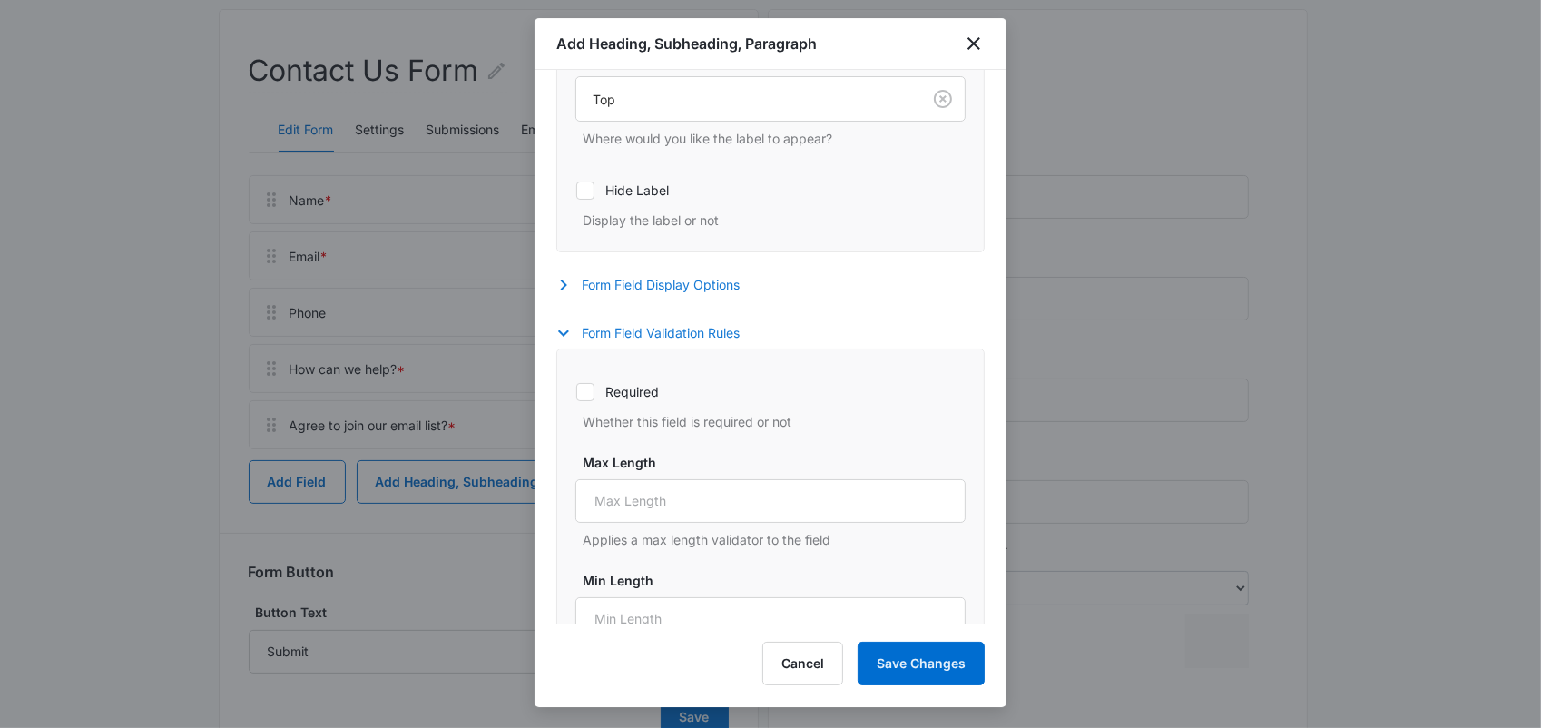
click at [559, 289] on icon "button" at bounding box center [564, 285] width 22 height 22
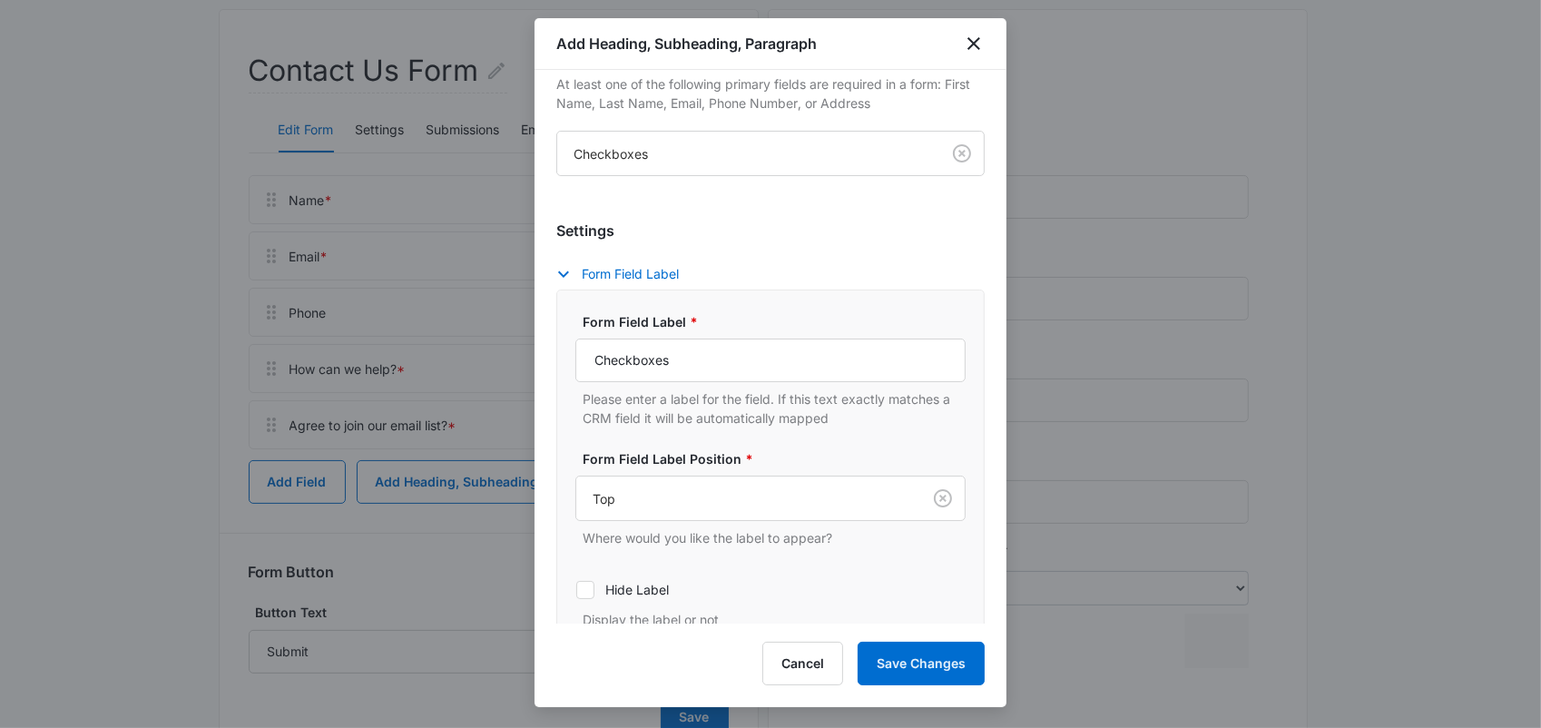
scroll to position [0, 0]
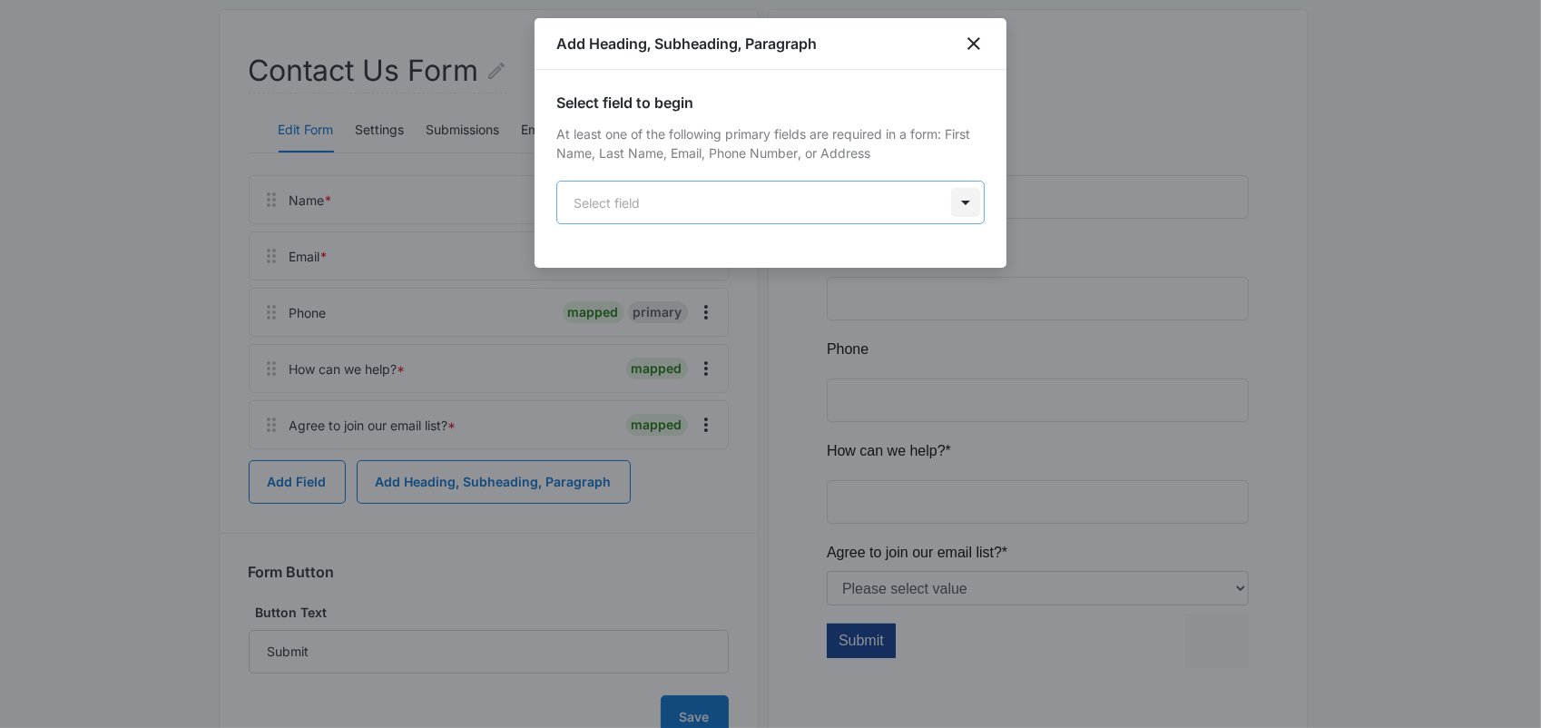
click at [972, 201] on body "Forms Apps Reputation Websites Forms CRM Email Payments POS Ads Intelligence Br…" at bounding box center [770, 303] width 1541 height 1003
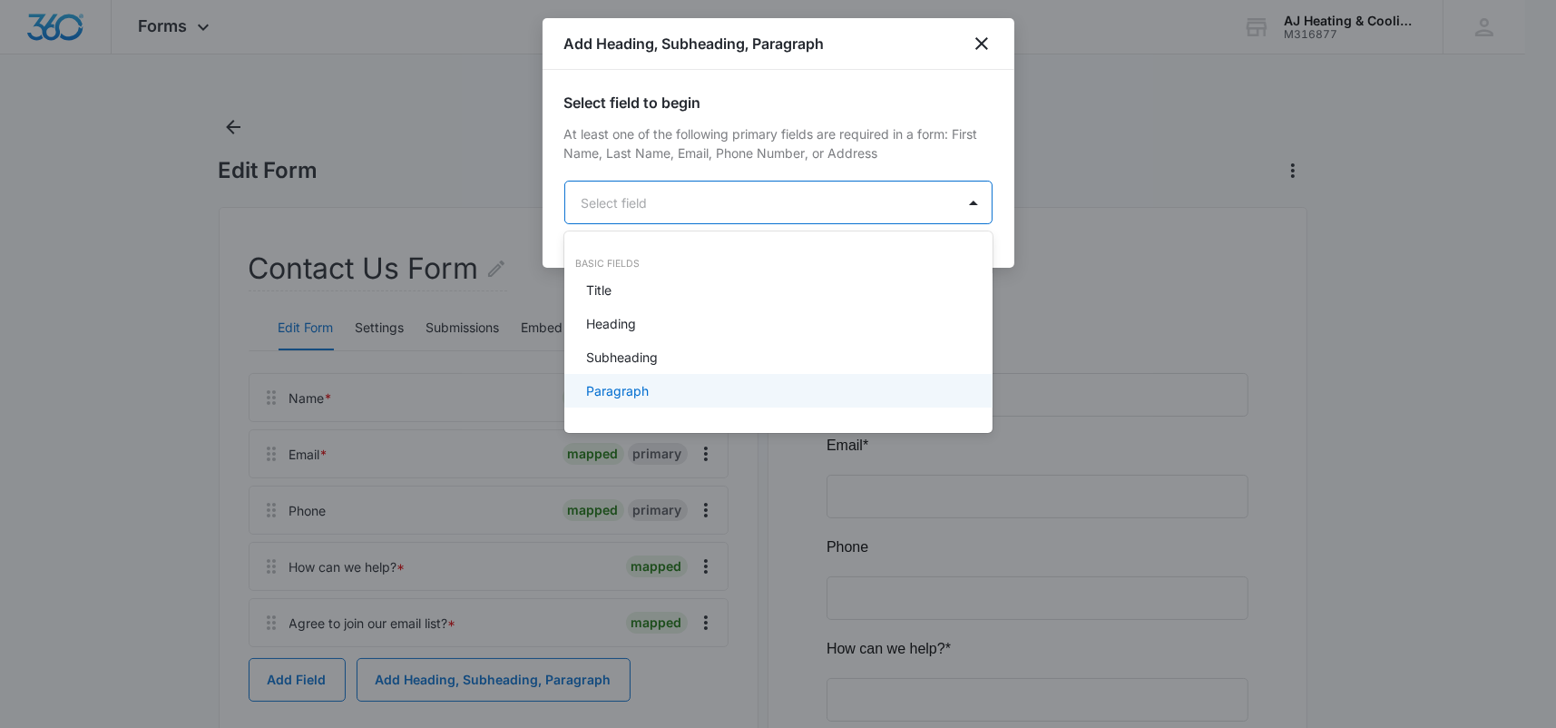
click at [711, 390] on div "Paragraph" at bounding box center [776, 390] width 381 height 19
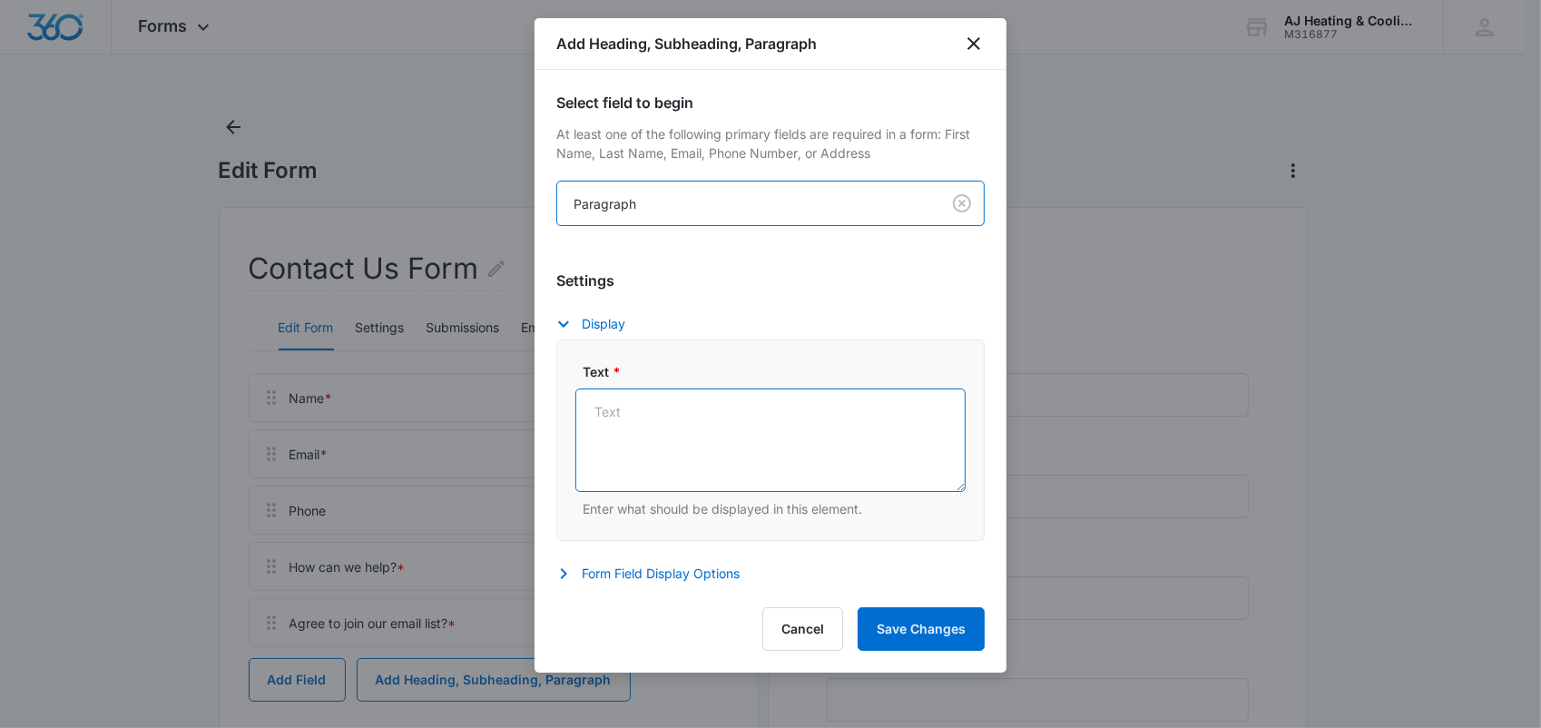
click at [686, 427] on textarea "Text *" at bounding box center [770, 439] width 390 height 103
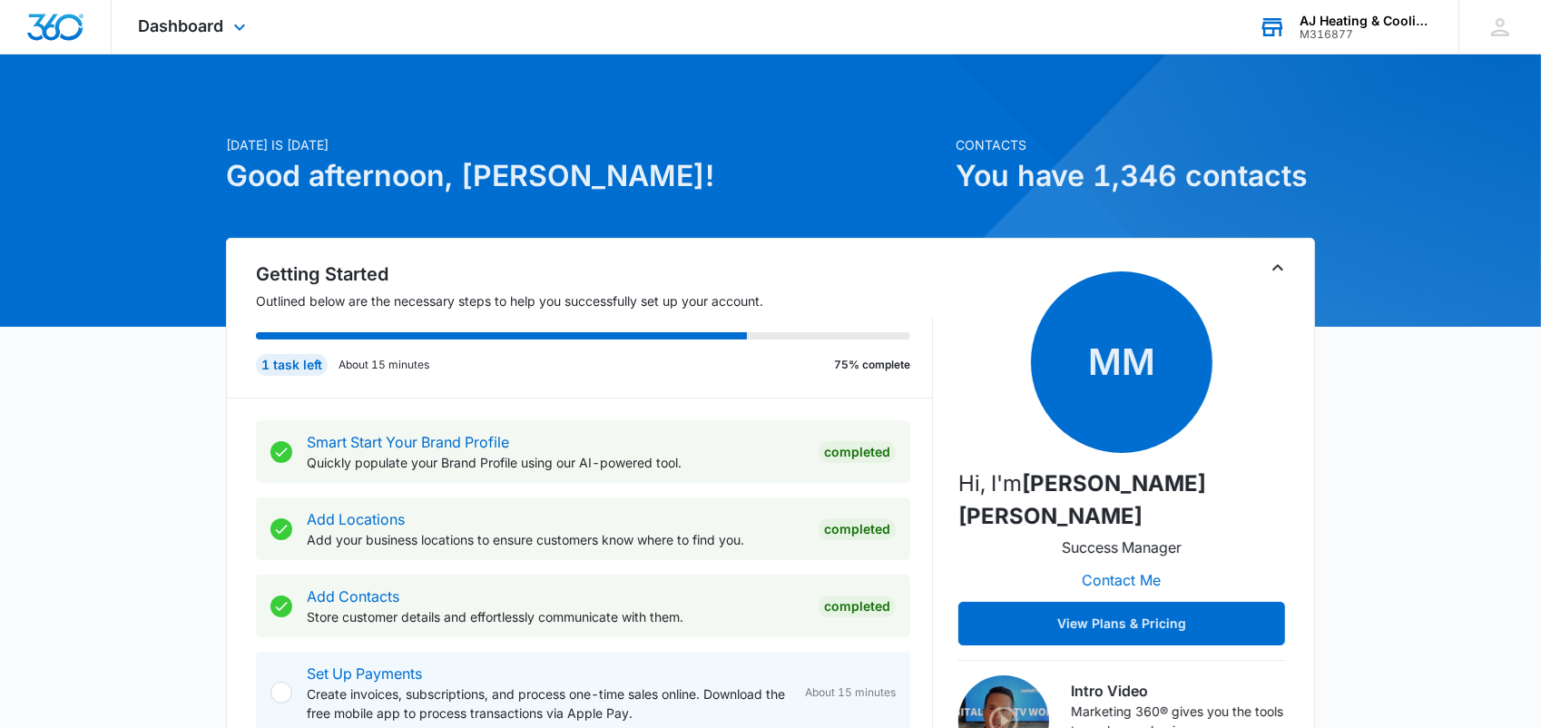
click at [1339, 28] on div "M316877" at bounding box center [1366, 34] width 132 height 13
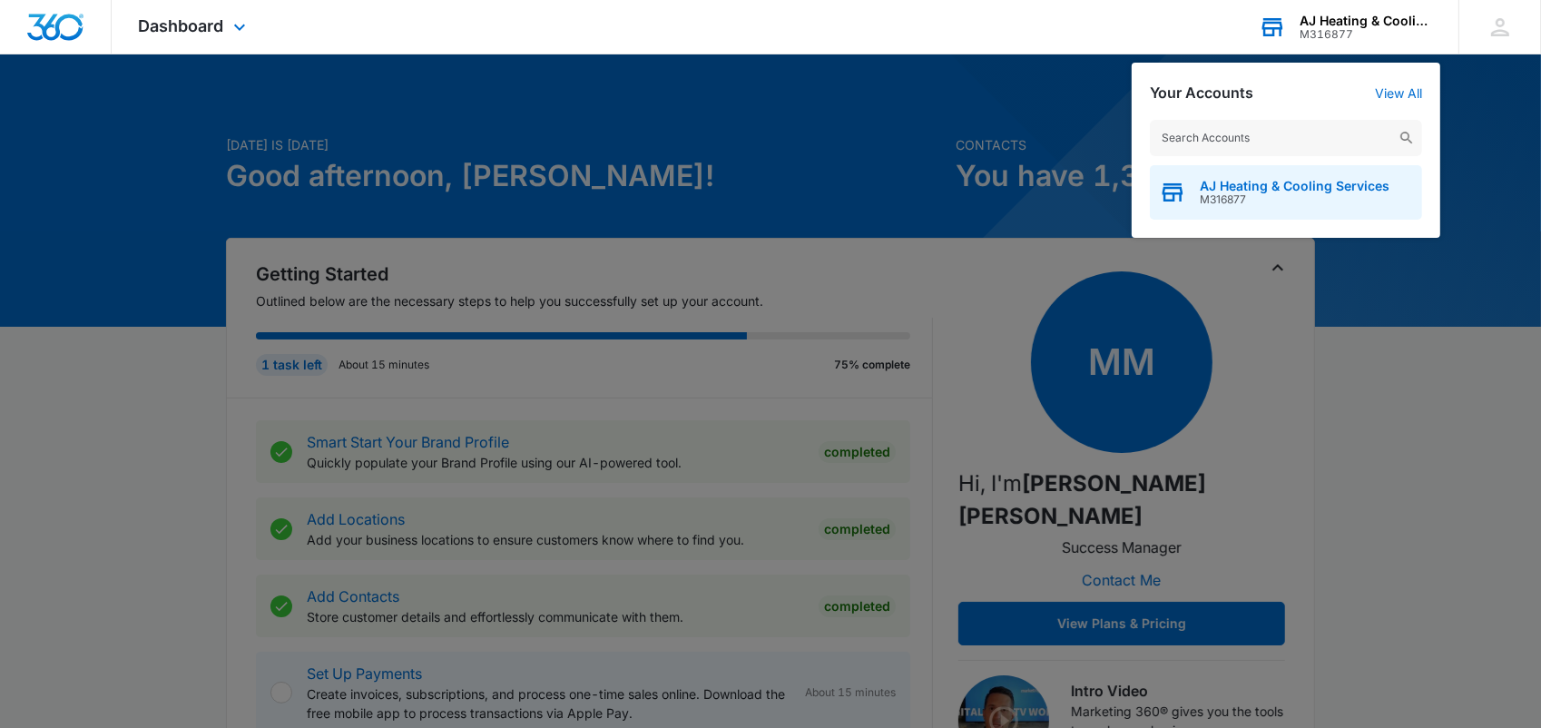
click at [1272, 194] on span "M316877" at bounding box center [1295, 199] width 190 height 13
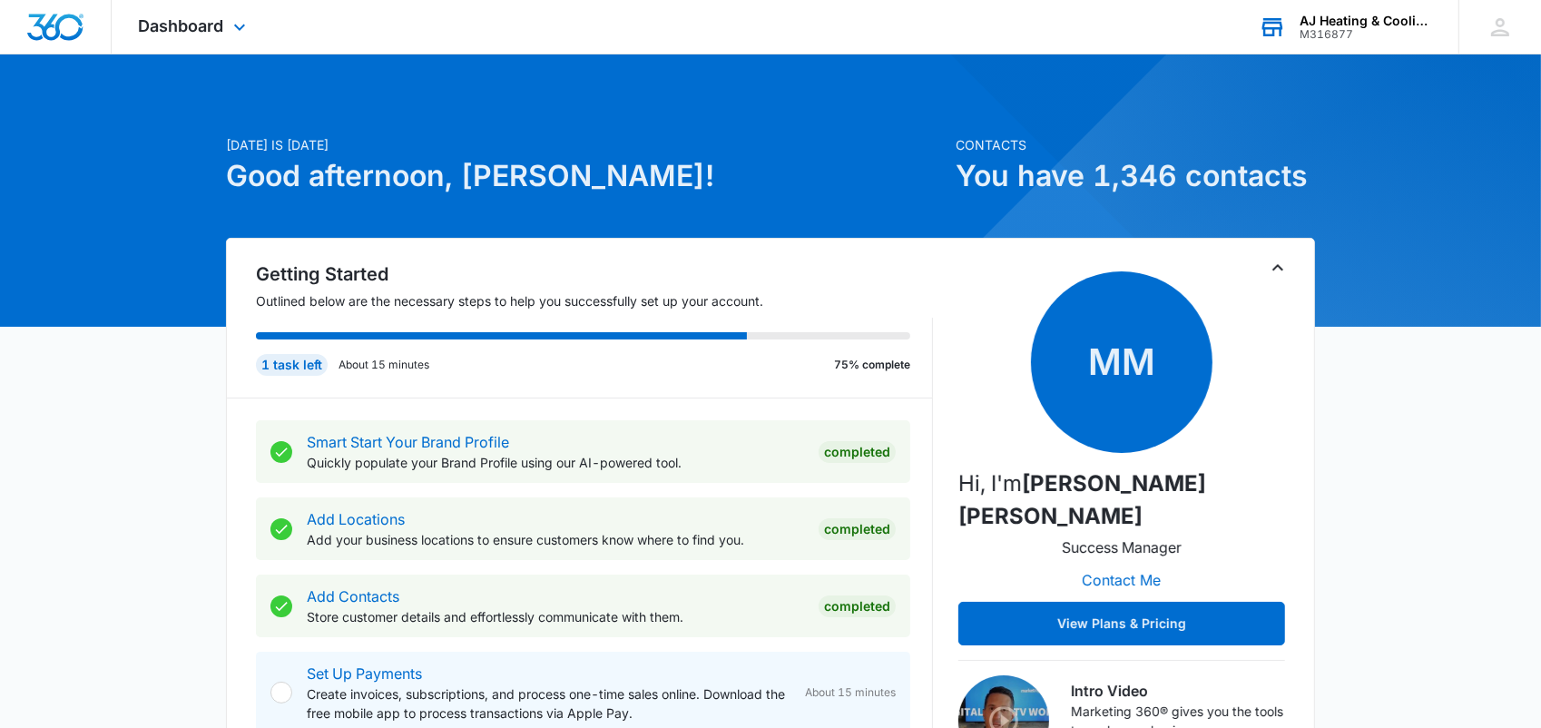
click at [1322, 17] on div "AJ Heating & Cooling Services" at bounding box center [1366, 21] width 132 height 15
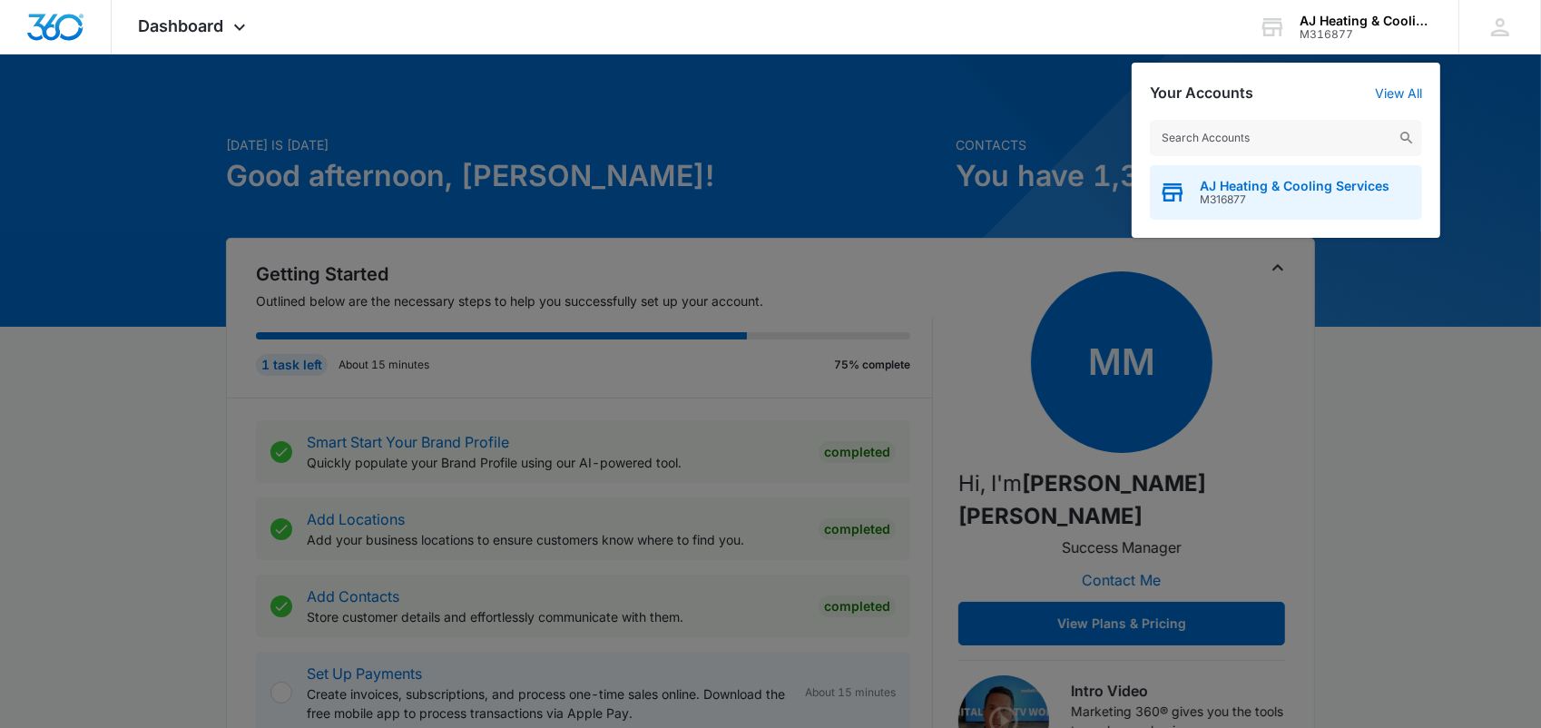
click at [1224, 182] on span "AJ Heating & Cooling Services" at bounding box center [1295, 186] width 190 height 15
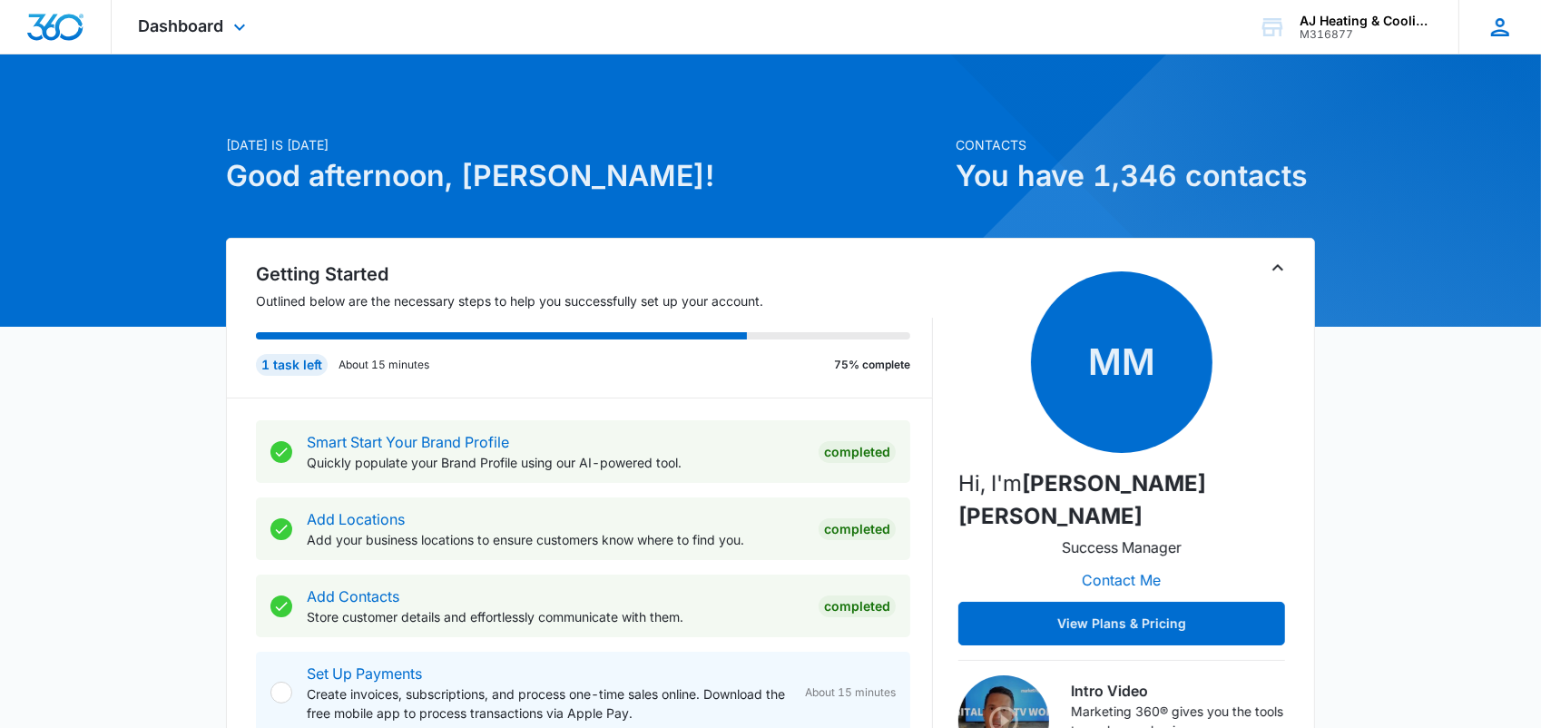
click at [1490, 25] on icon at bounding box center [1499, 27] width 27 height 27
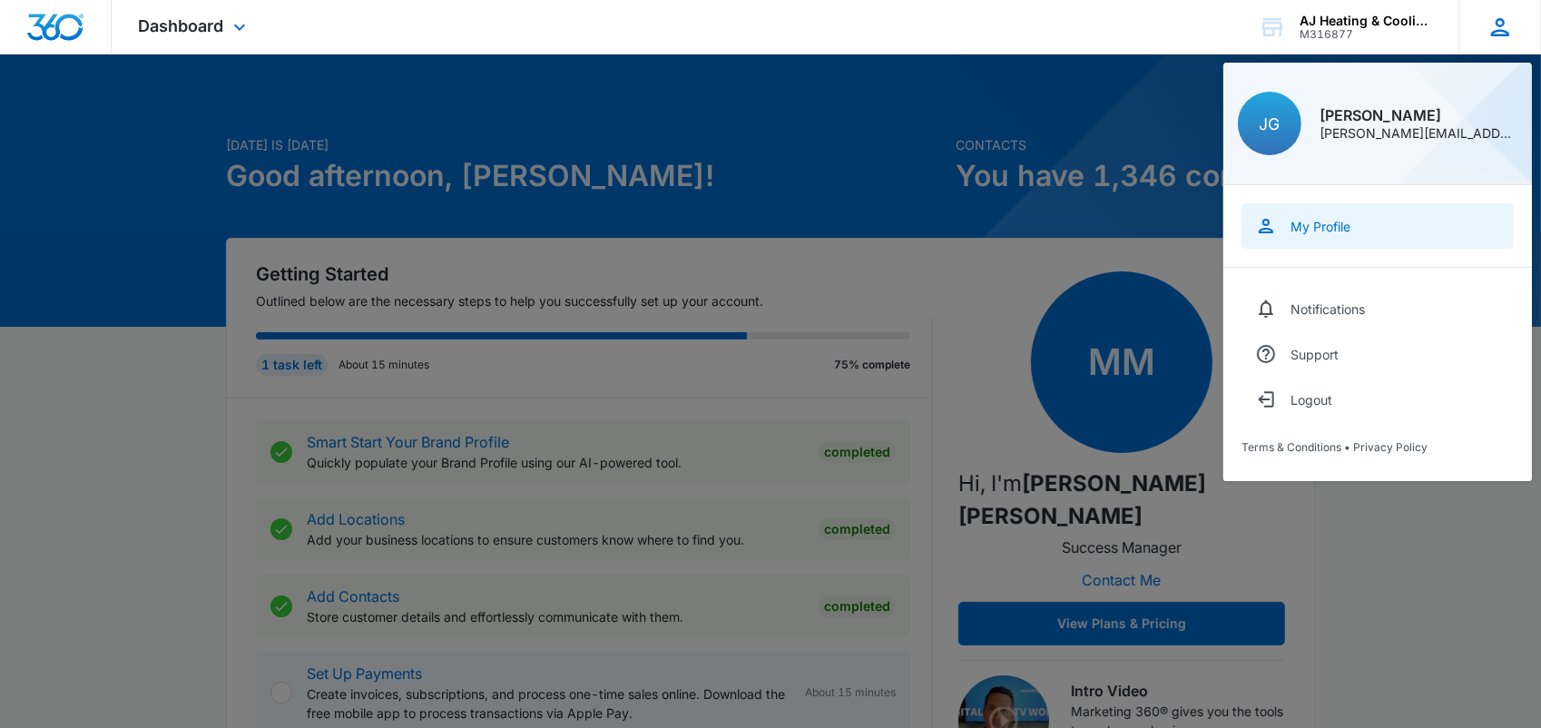
click at [1302, 234] on link "My Profile" at bounding box center [1377, 225] width 272 height 45
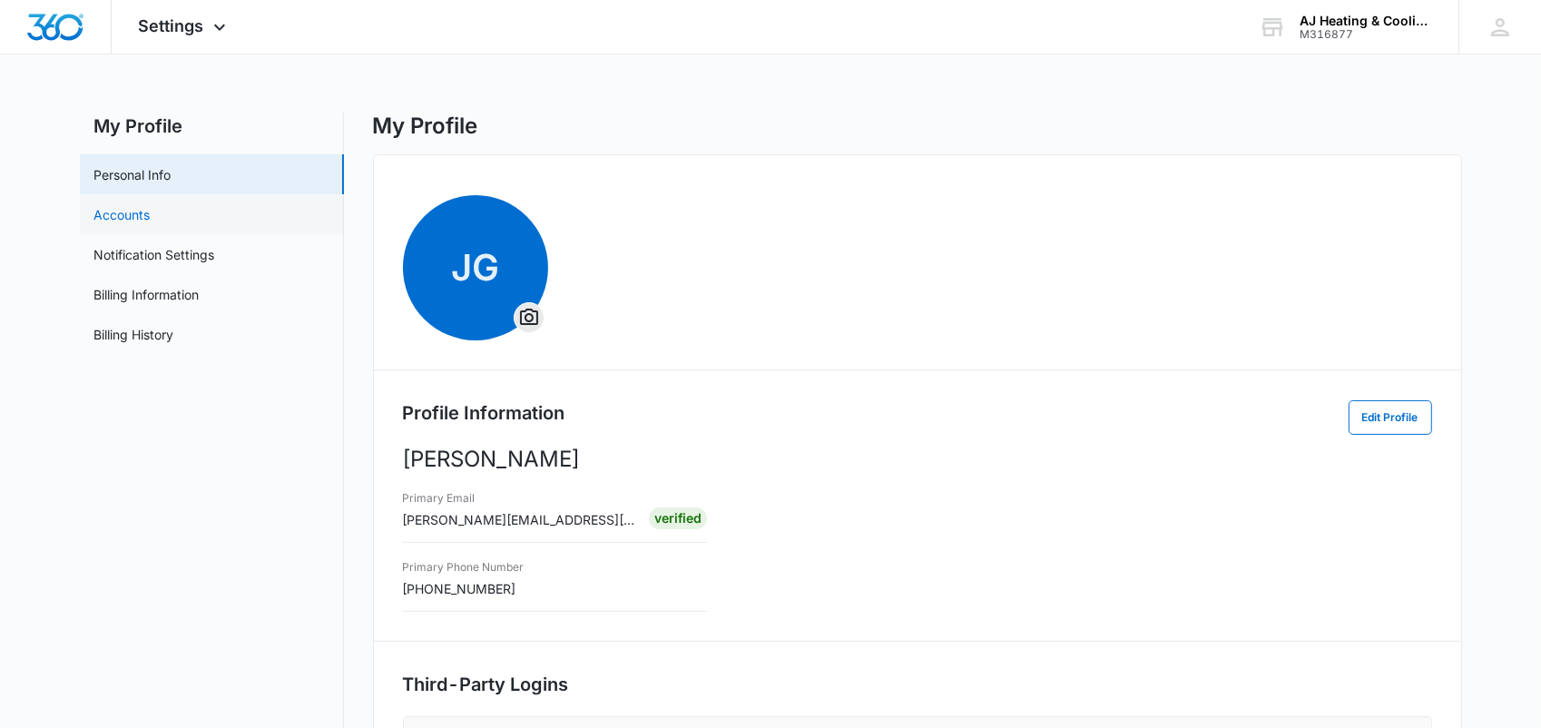
click at [141, 213] on link "Accounts" at bounding box center [122, 214] width 56 height 19
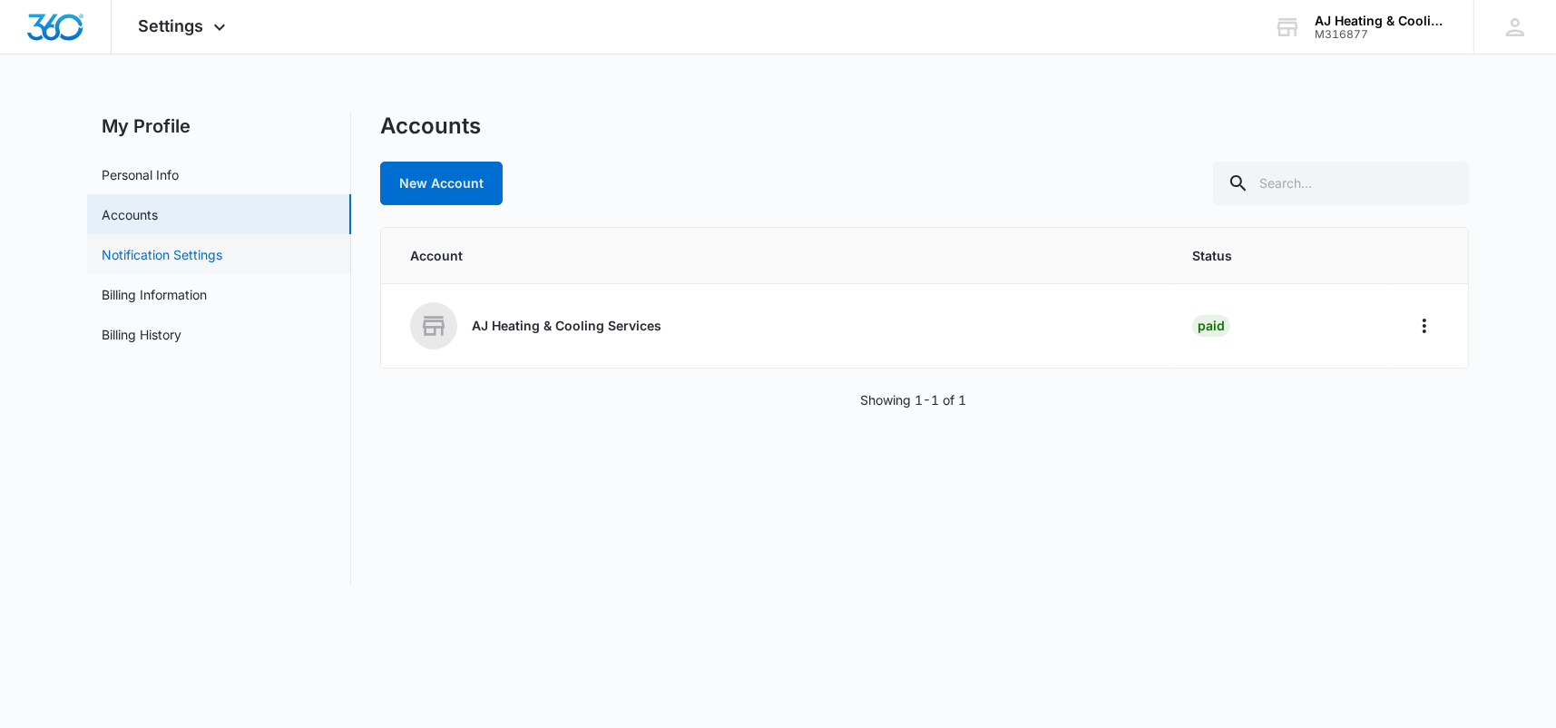
click at [152, 257] on link "Notification Settings" at bounding box center [162, 254] width 121 height 19
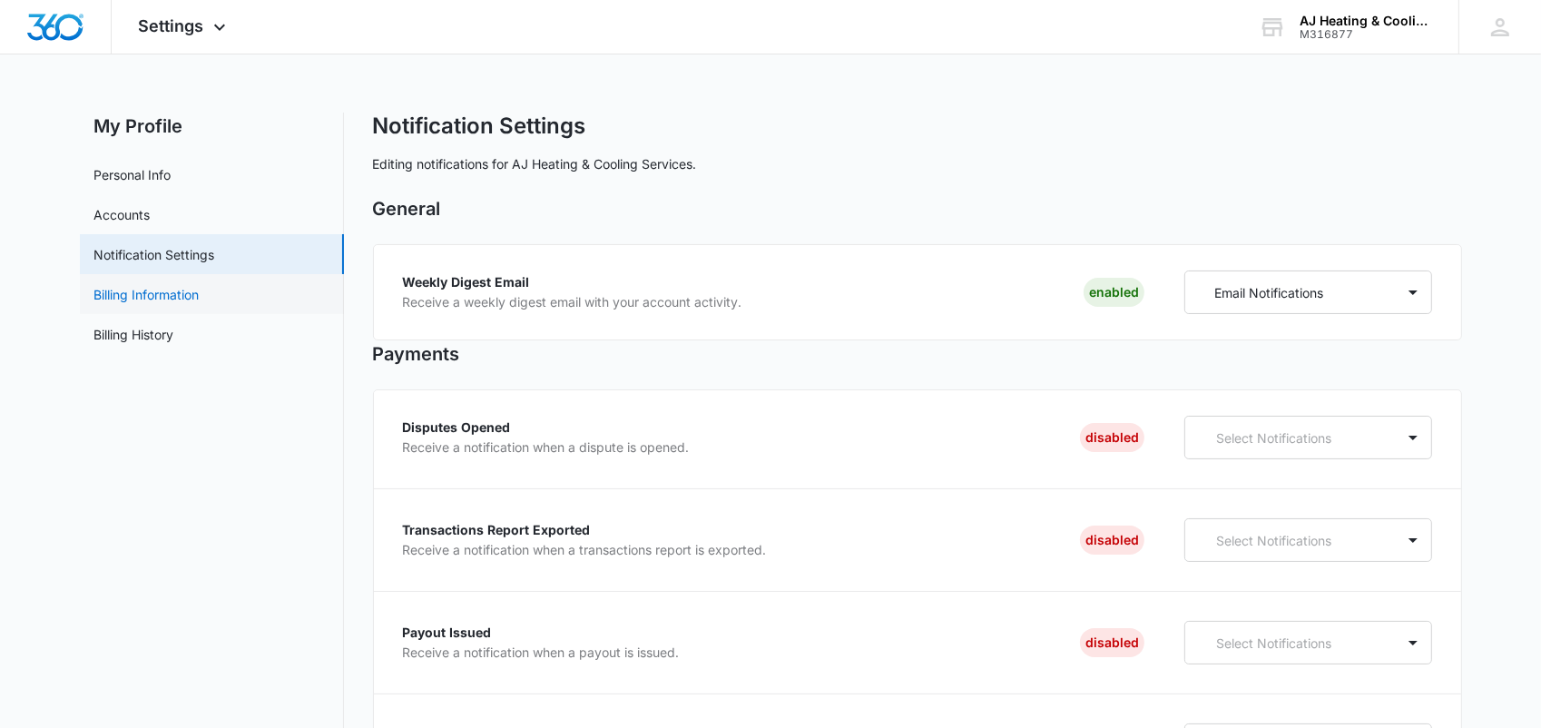
click at [154, 293] on link "Billing Information" at bounding box center [146, 294] width 105 height 19
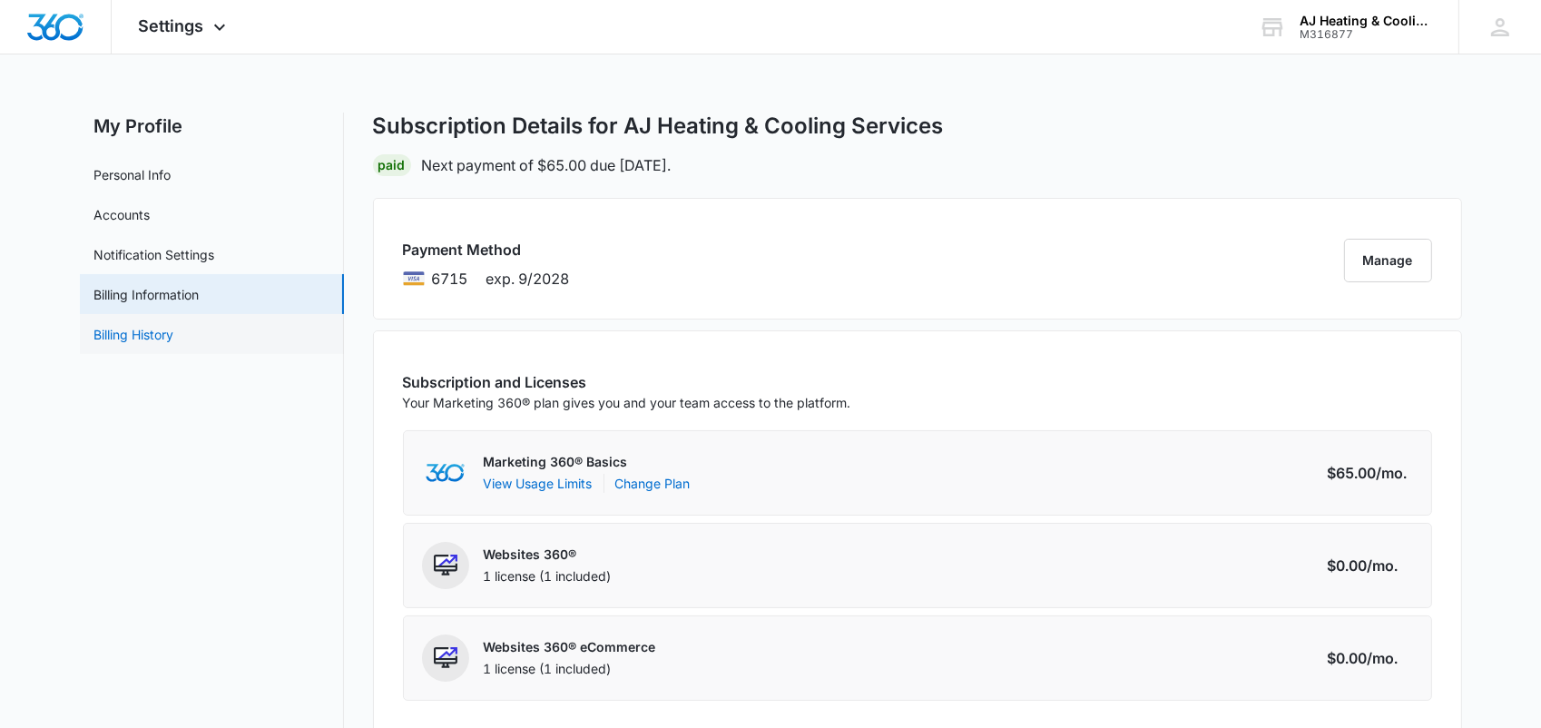
click at [155, 333] on link "Billing History" at bounding box center [134, 334] width 80 height 19
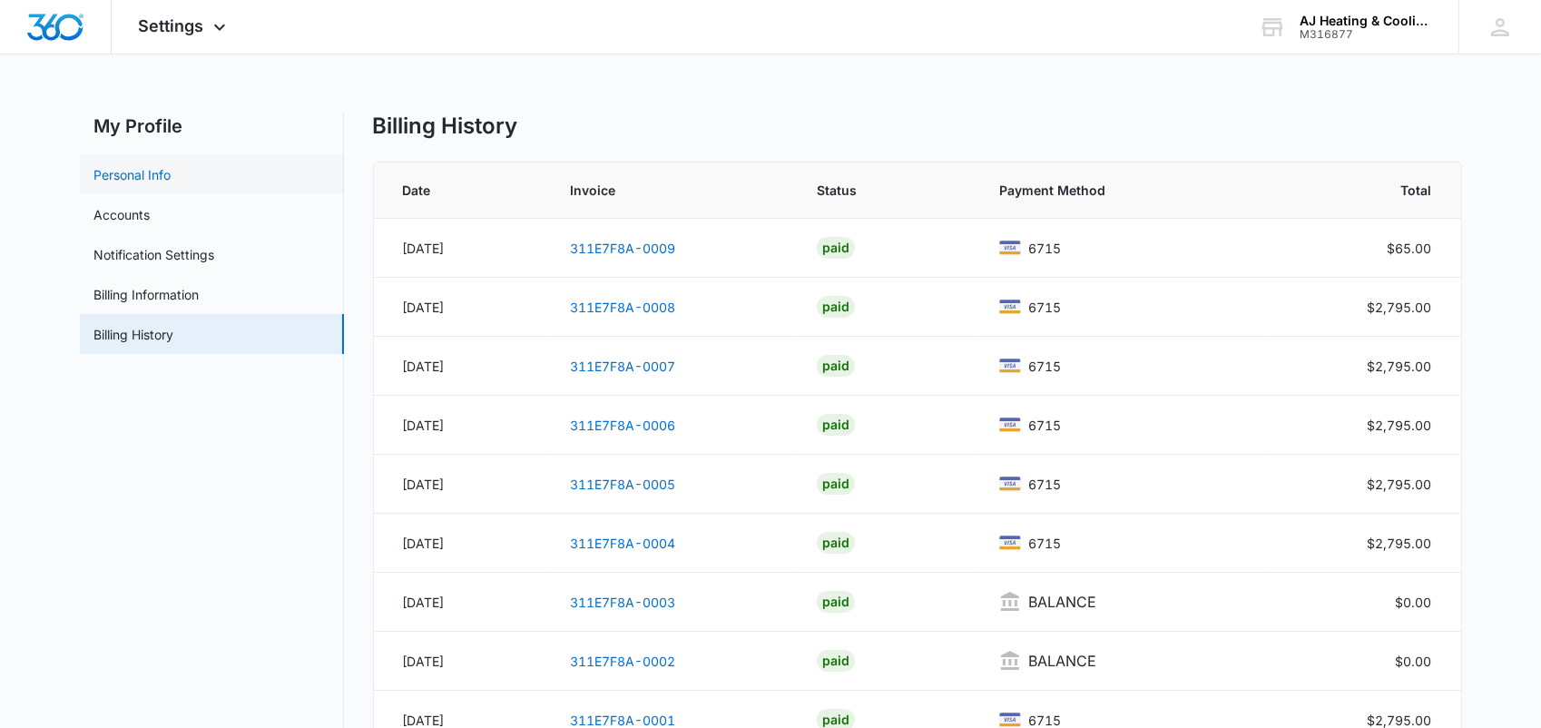
click at [132, 181] on link "Personal Info" at bounding box center [132, 174] width 77 height 19
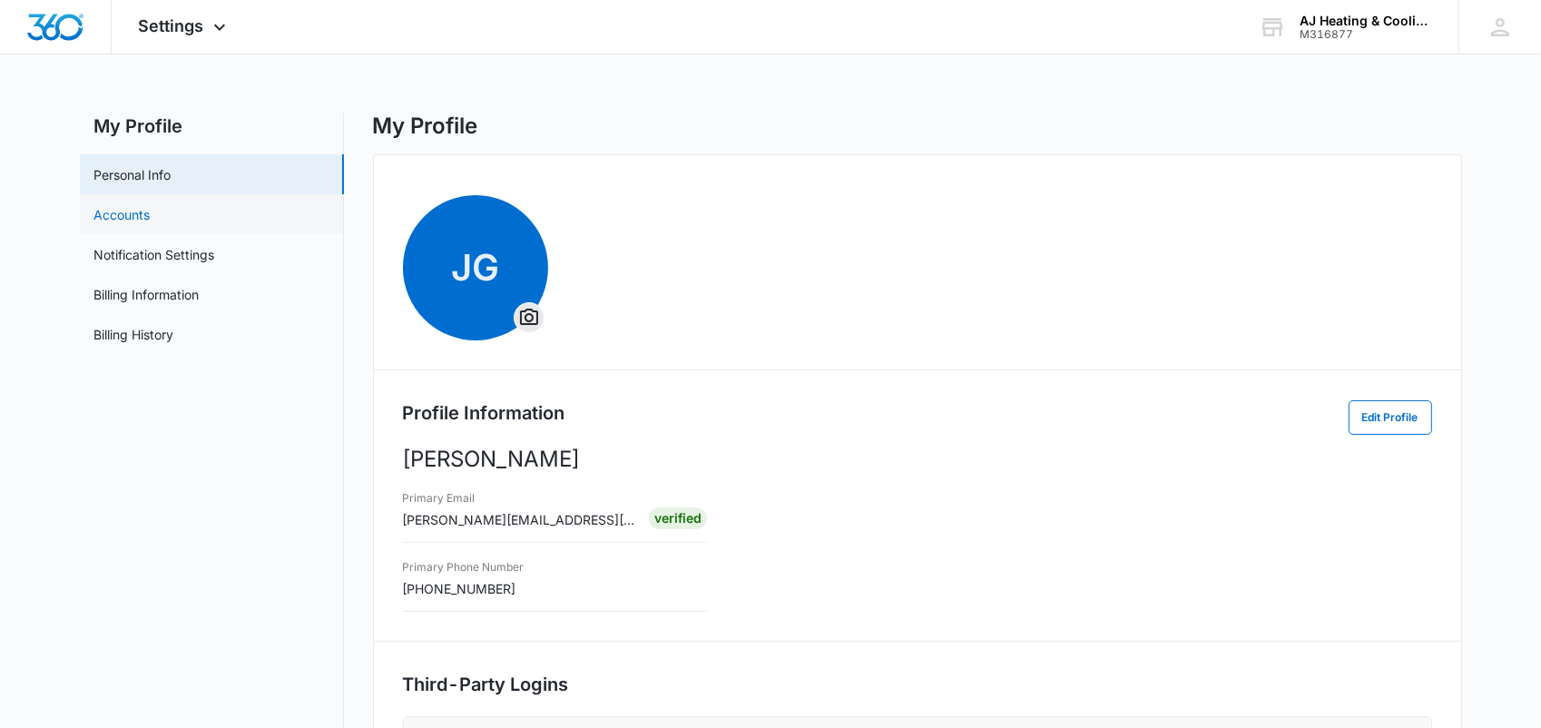
click at [94, 214] on link "Accounts" at bounding box center [122, 214] width 56 height 19
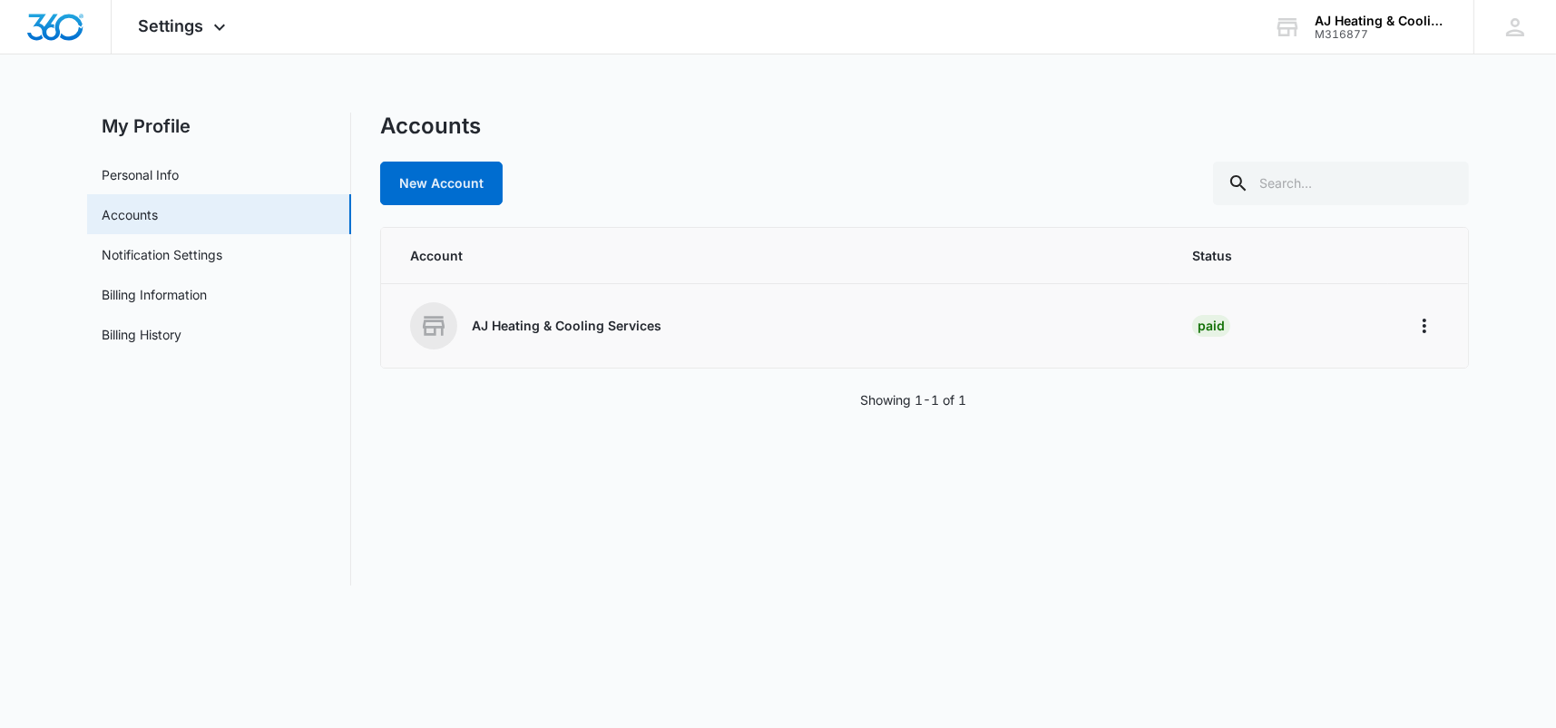
click at [618, 338] on div "AJ Heating & Cooling Services" at bounding box center [779, 325] width 739 height 47
click at [613, 336] on div "AJ Heating & Cooling Services" at bounding box center [779, 325] width 739 height 47
click at [609, 321] on p "AJ Heating & Cooling Services" at bounding box center [567, 326] width 190 height 18
click at [543, 330] on p "AJ Heating & Cooling Services" at bounding box center [567, 326] width 190 height 18
click at [1408, 329] on td at bounding box center [1428, 326] width 80 height 84
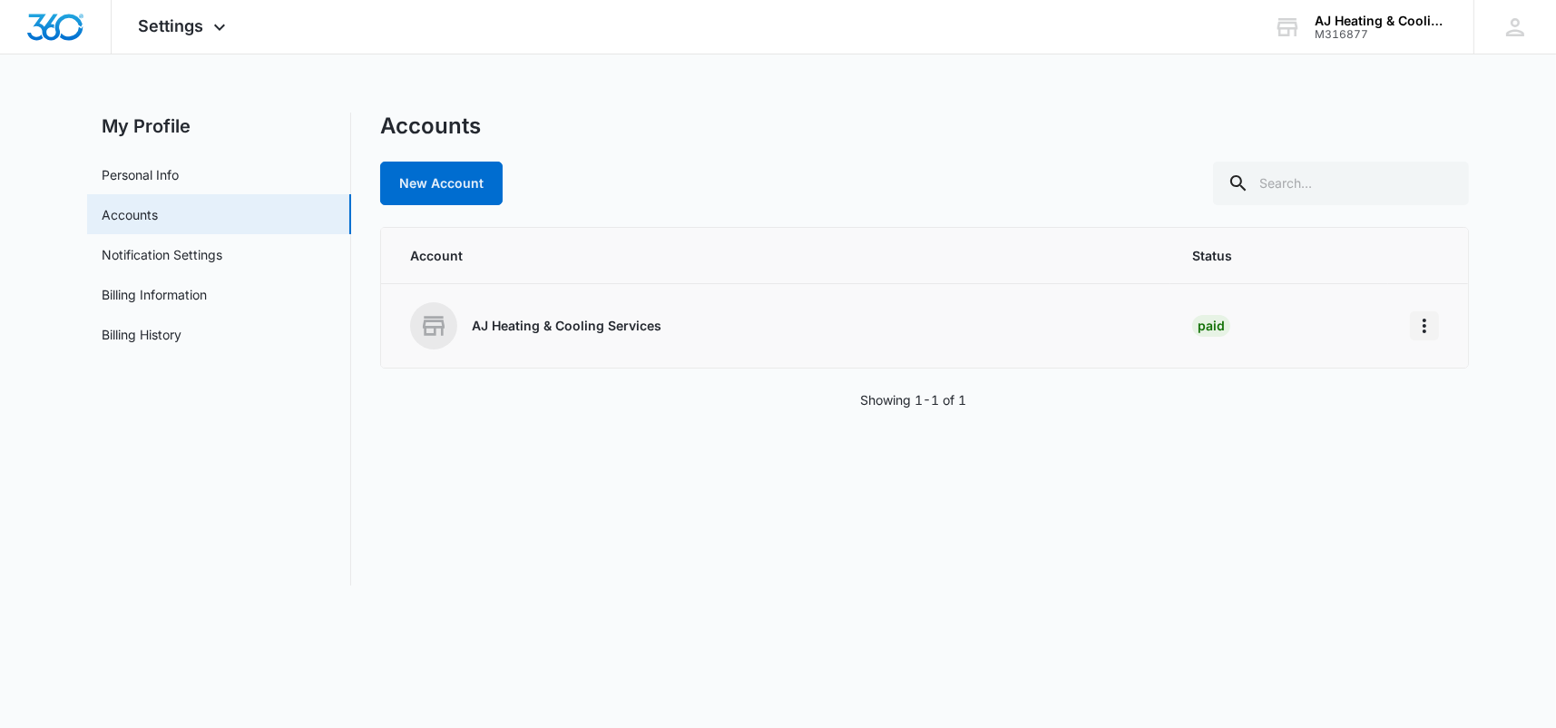
click at [1425, 324] on icon "Home" at bounding box center [1425, 326] width 4 height 15
click at [839, 521] on div "Accounts New Account Account Status AJ Heating & Cooling Services Paid Showing …" at bounding box center [924, 349] width 1089 height 473
click at [199, 25] on span "Settings" at bounding box center [171, 25] width 65 height 19
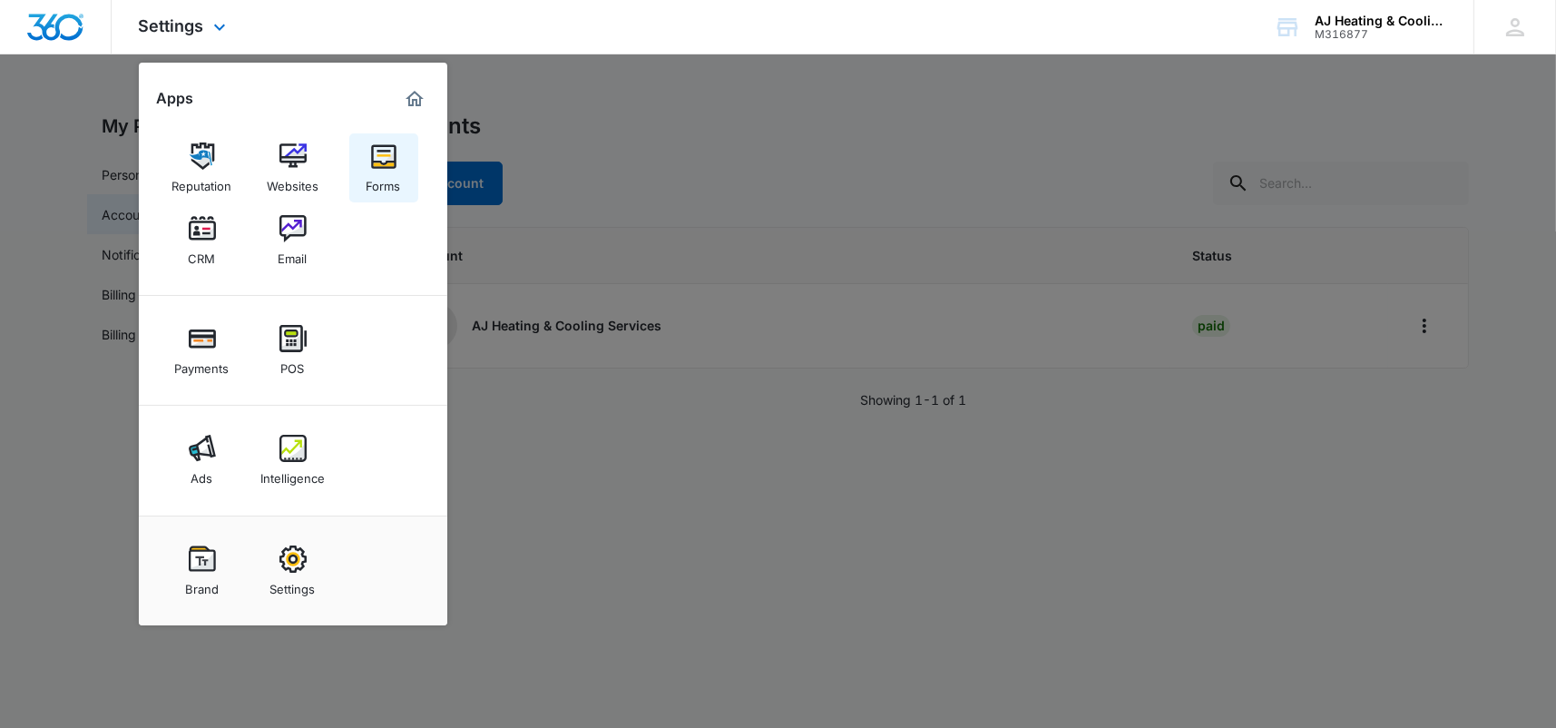
click at [387, 183] on div "Forms" at bounding box center [384, 182] width 34 height 24
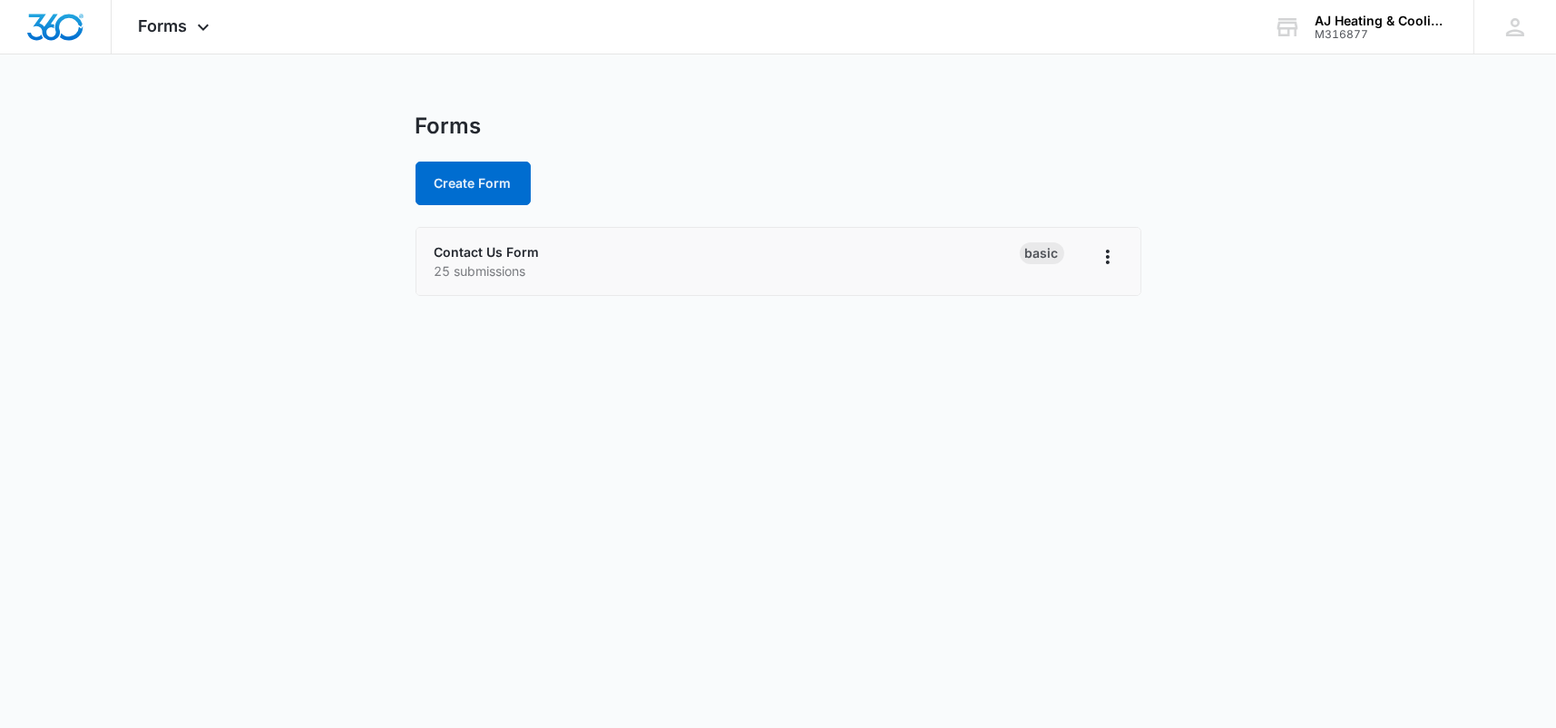
click at [491, 274] on p "25 submissions" at bounding box center [727, 270] width 585 height 19
click at [489, 255] on link "Contact Us Form" at bounding box center [487, 251] width 105 height 15
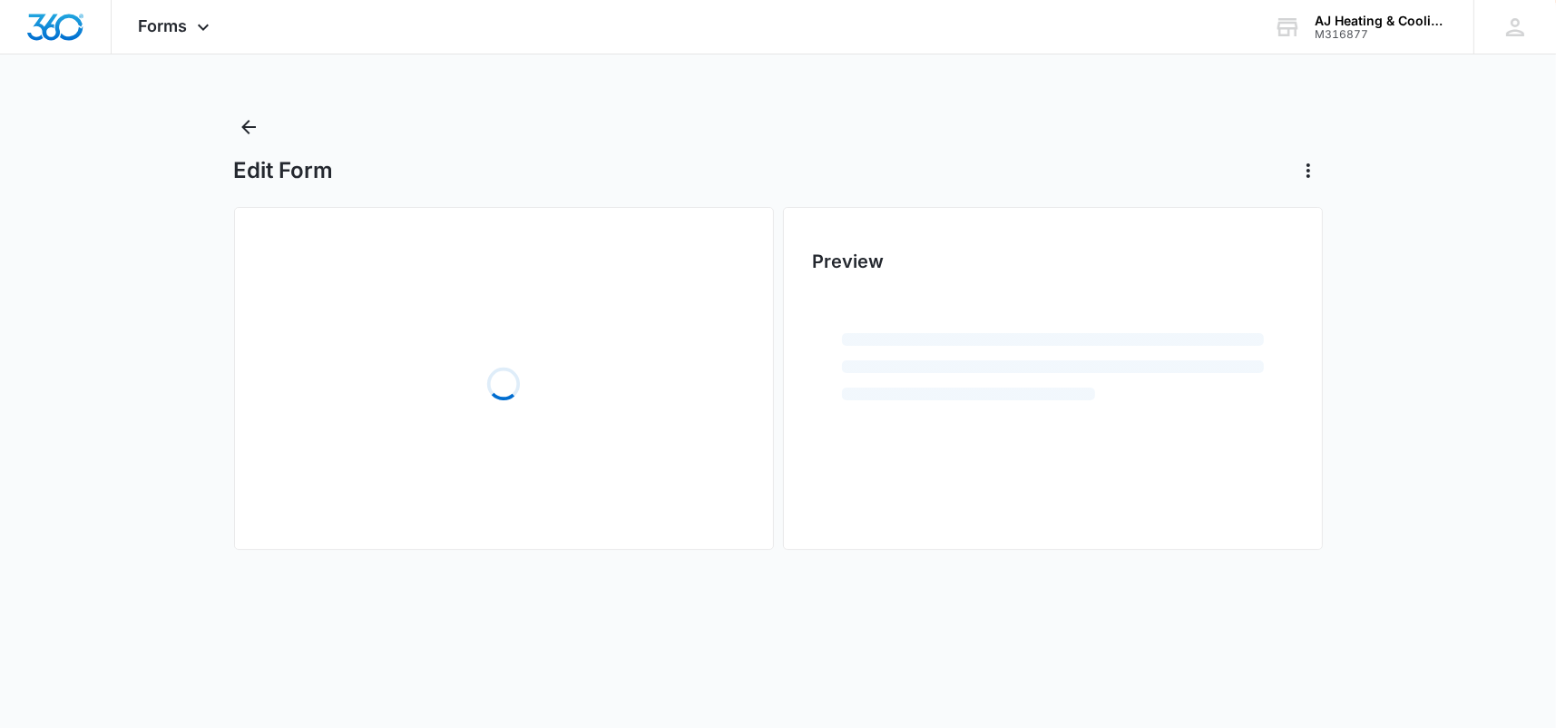
click at [1096, 260] on h2 "Preview" at bounding box center [1053, 261] width 480 height 27
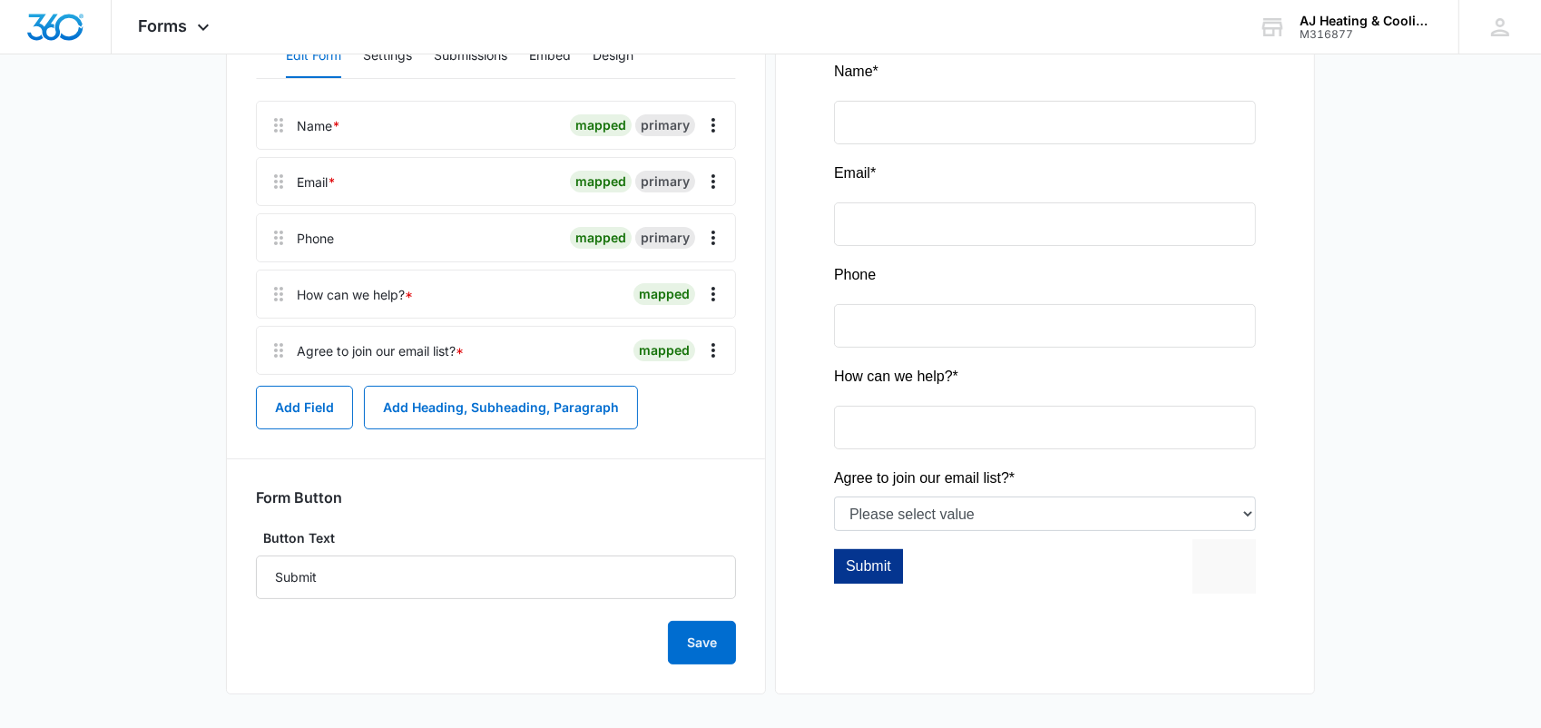
scroll to position [181, 0]
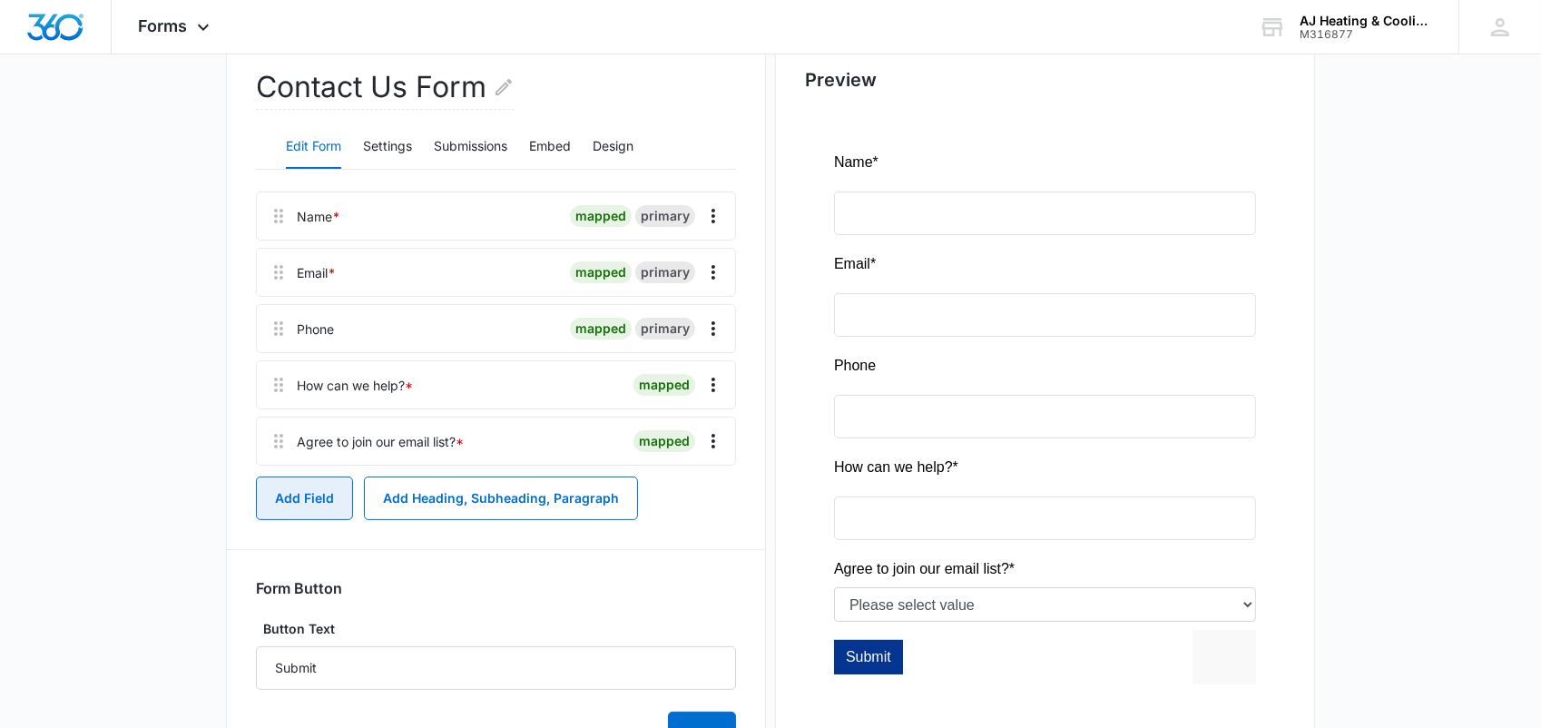
click at [293, 495] on button "Add Field" at bounding box center [304, 498] width 97 height 44
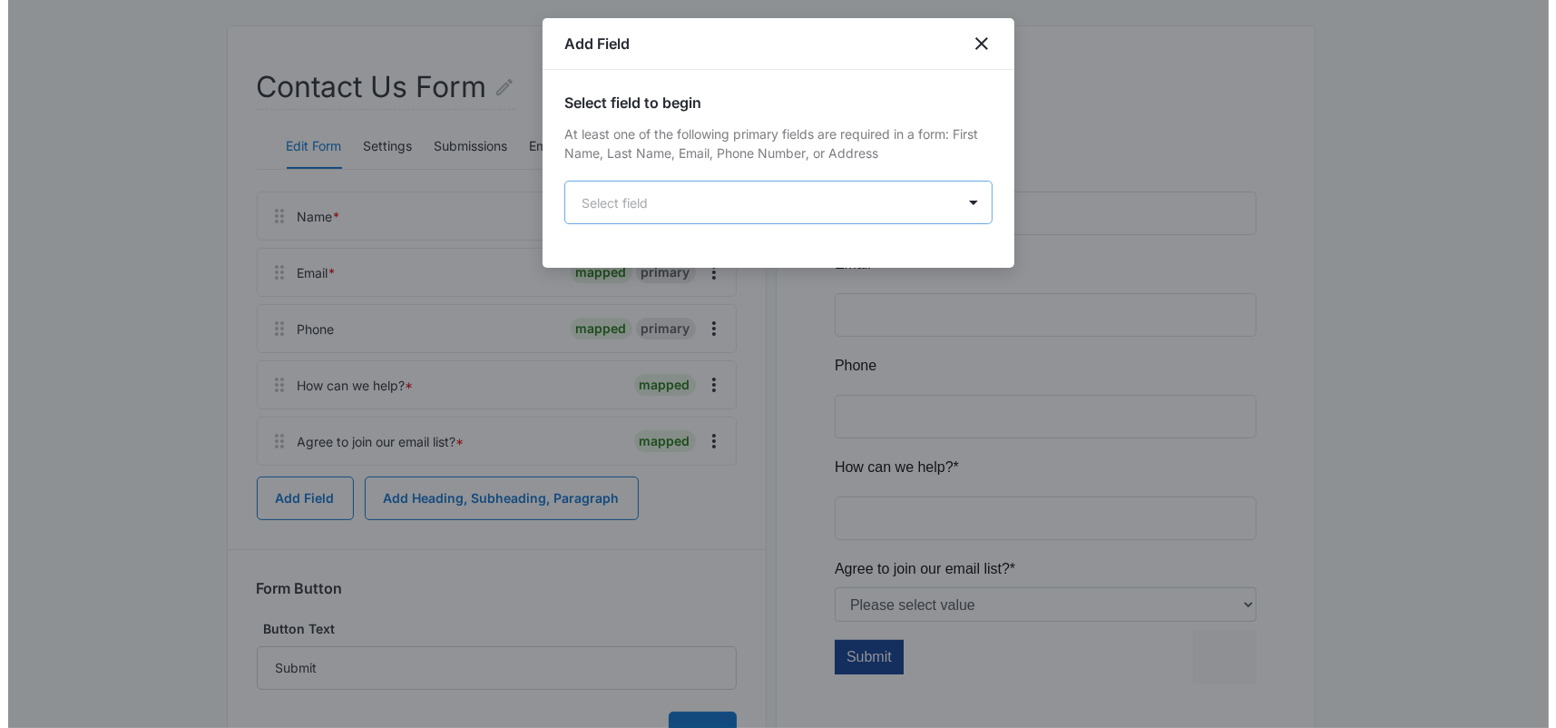
scroll to position [0, 0]
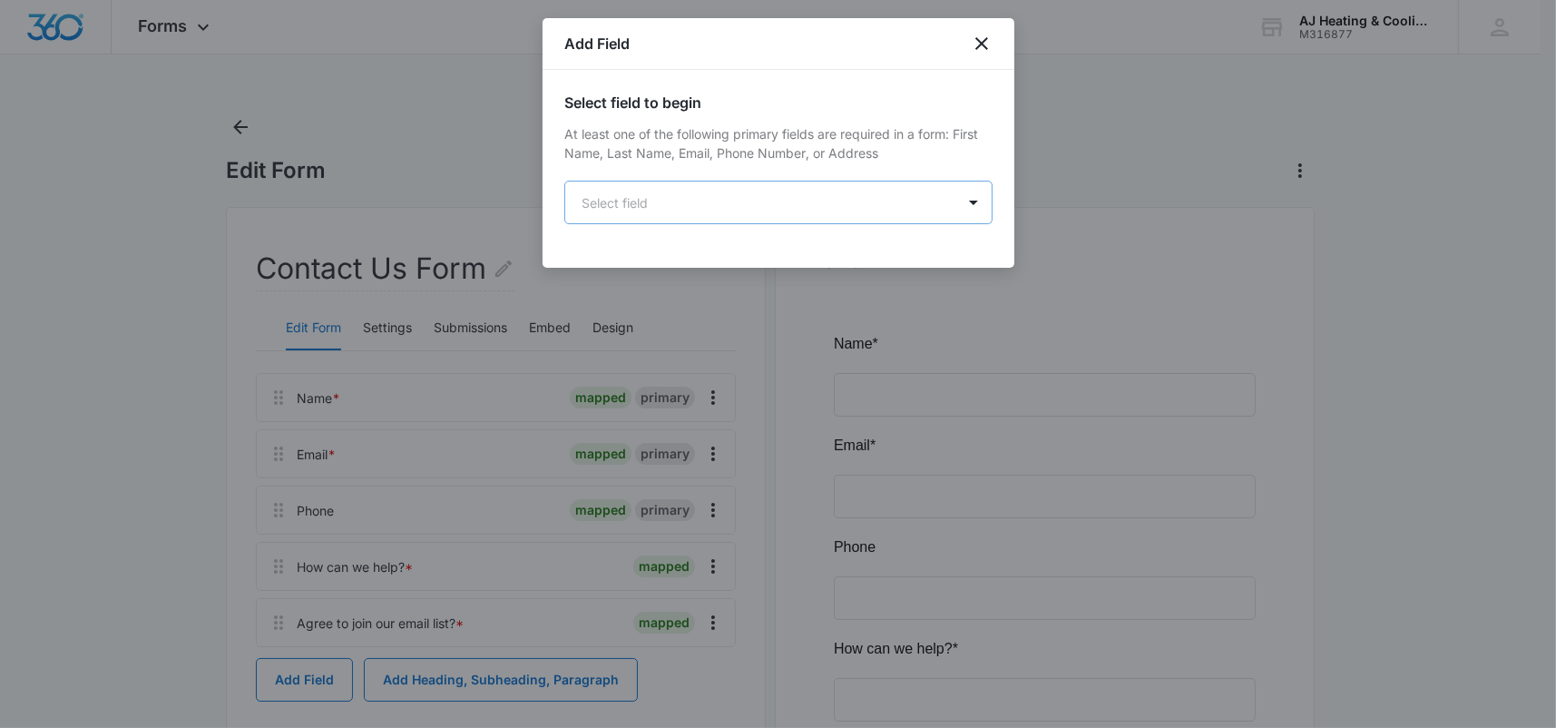
click at [794, 206] on body "Forms Apps Reputation Websites Forms CRM Email Payments POS Ads Intelligence Br…" at bounding box center [778, 501] width 1556 height 1003
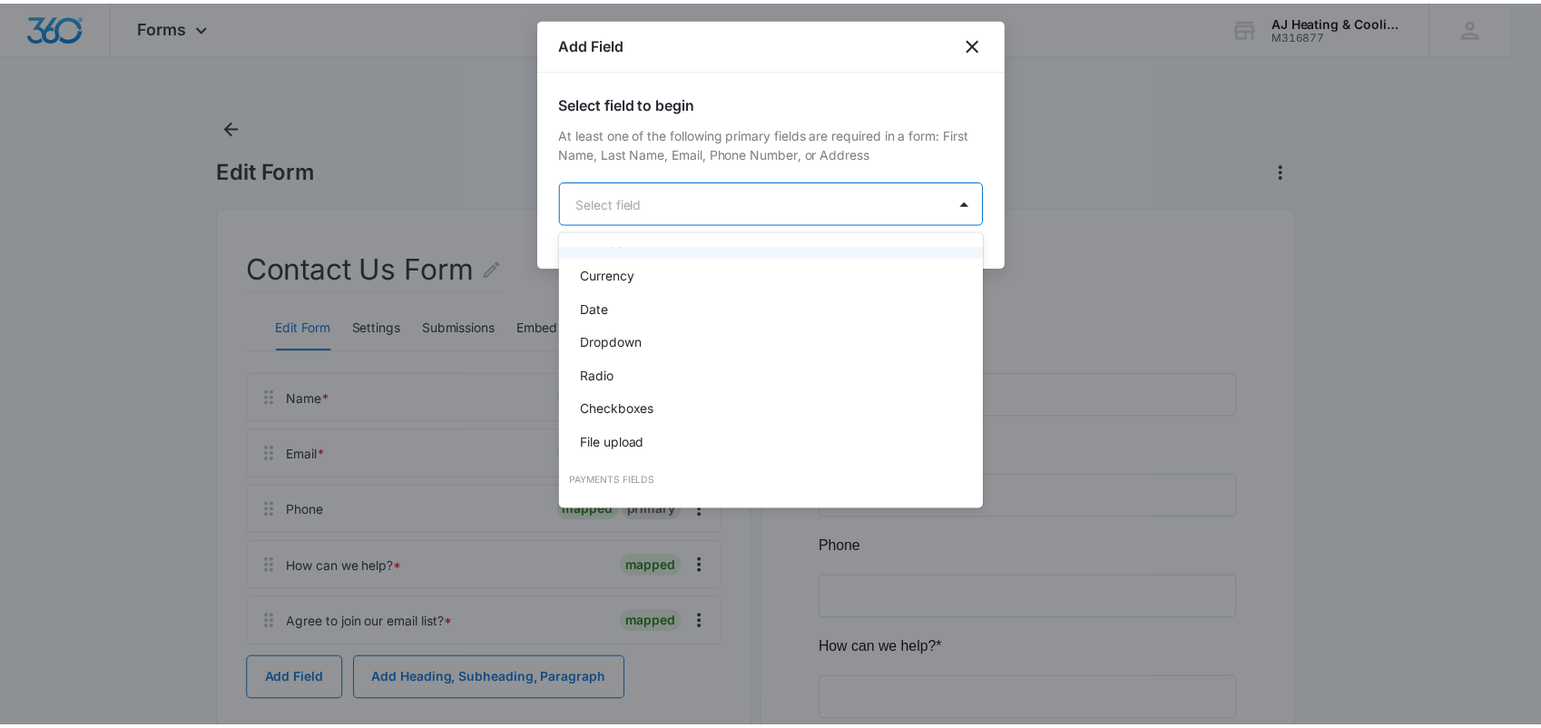
scroll to position [363, 0]
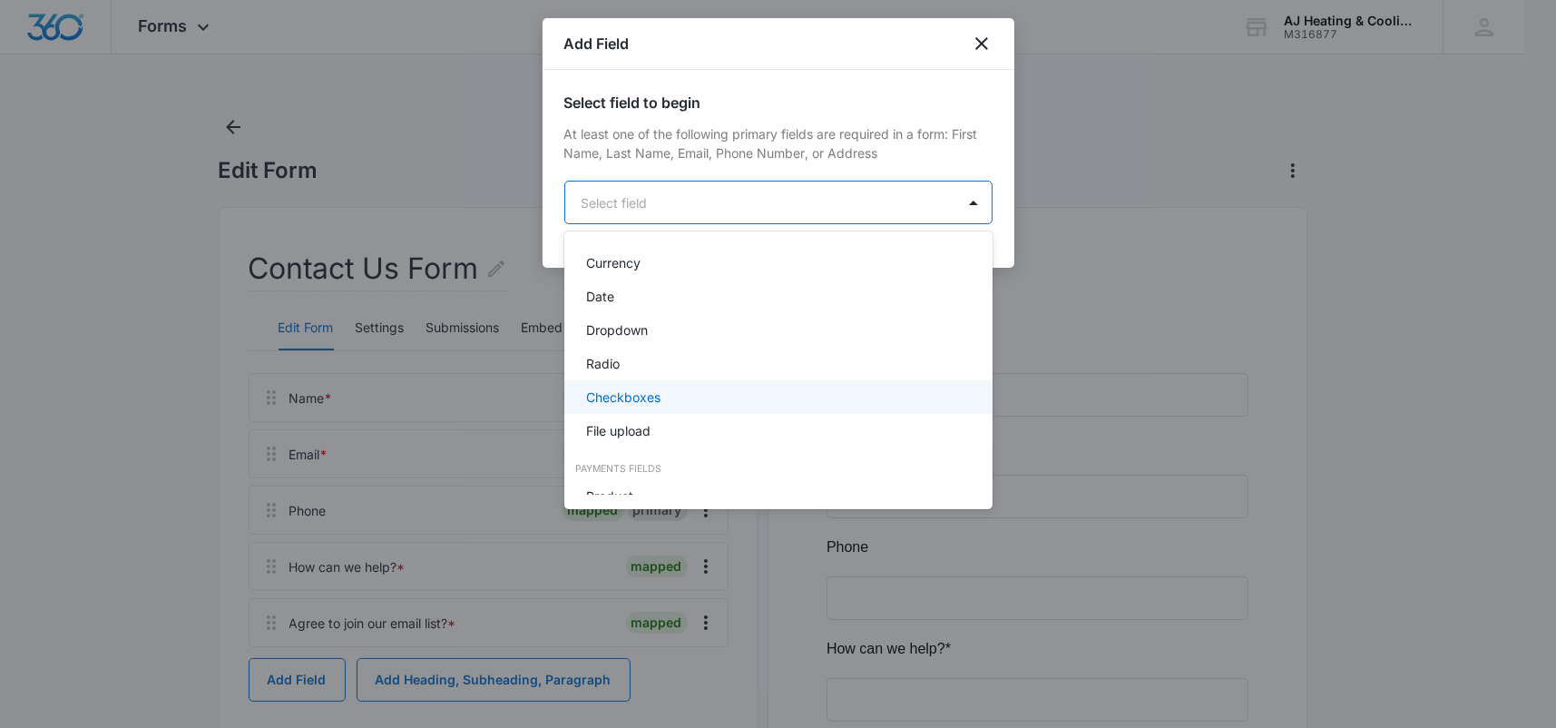
click at [671, 407] on div "Checkboxes" at bounding box center [778, 397] width 428 height 34
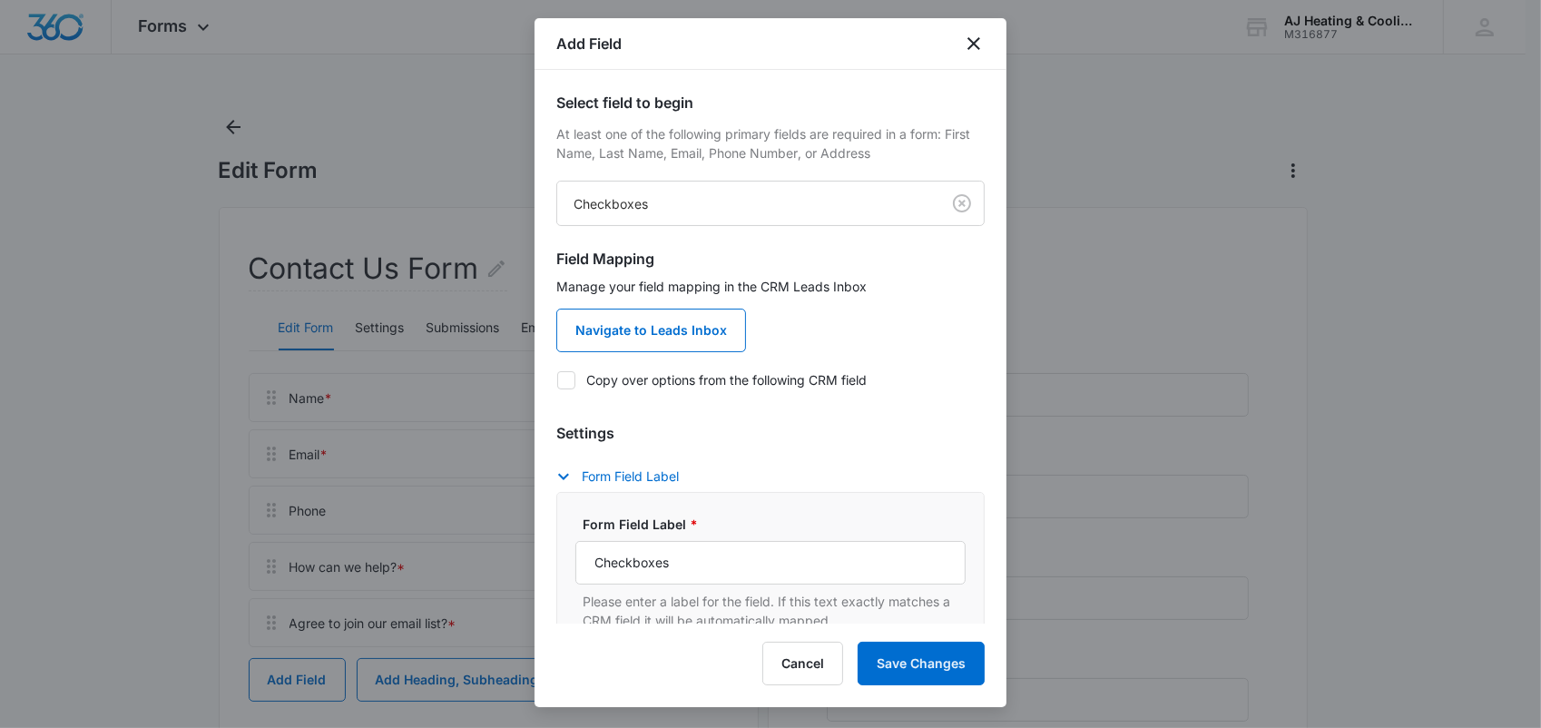
click at [658, 381] on label "Copy over options from the following CRM field" at bounding box center [770, 379] width 428 height 19
click at [557, 380] on input "Copy over options from the following CRM field" at bounding box center [556, 379] width 1 height 1
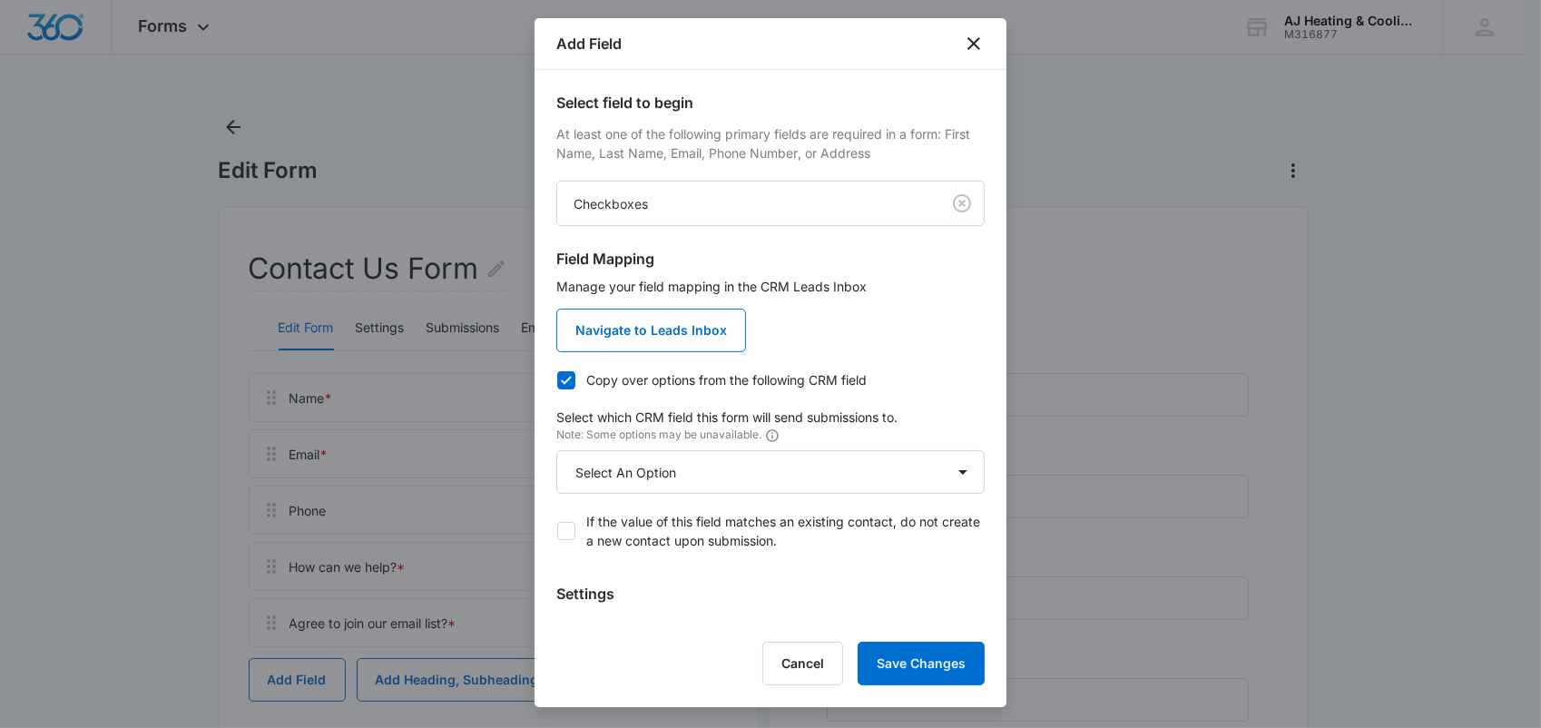
click at [658, 381] on label "Copy over options from the following CRM field" at bounding box center [770, 379] width 428 height 19
click at [557, 380] on input "Copy over options from the following CRM field" at bounding box center [556, 379] width 1 height 1
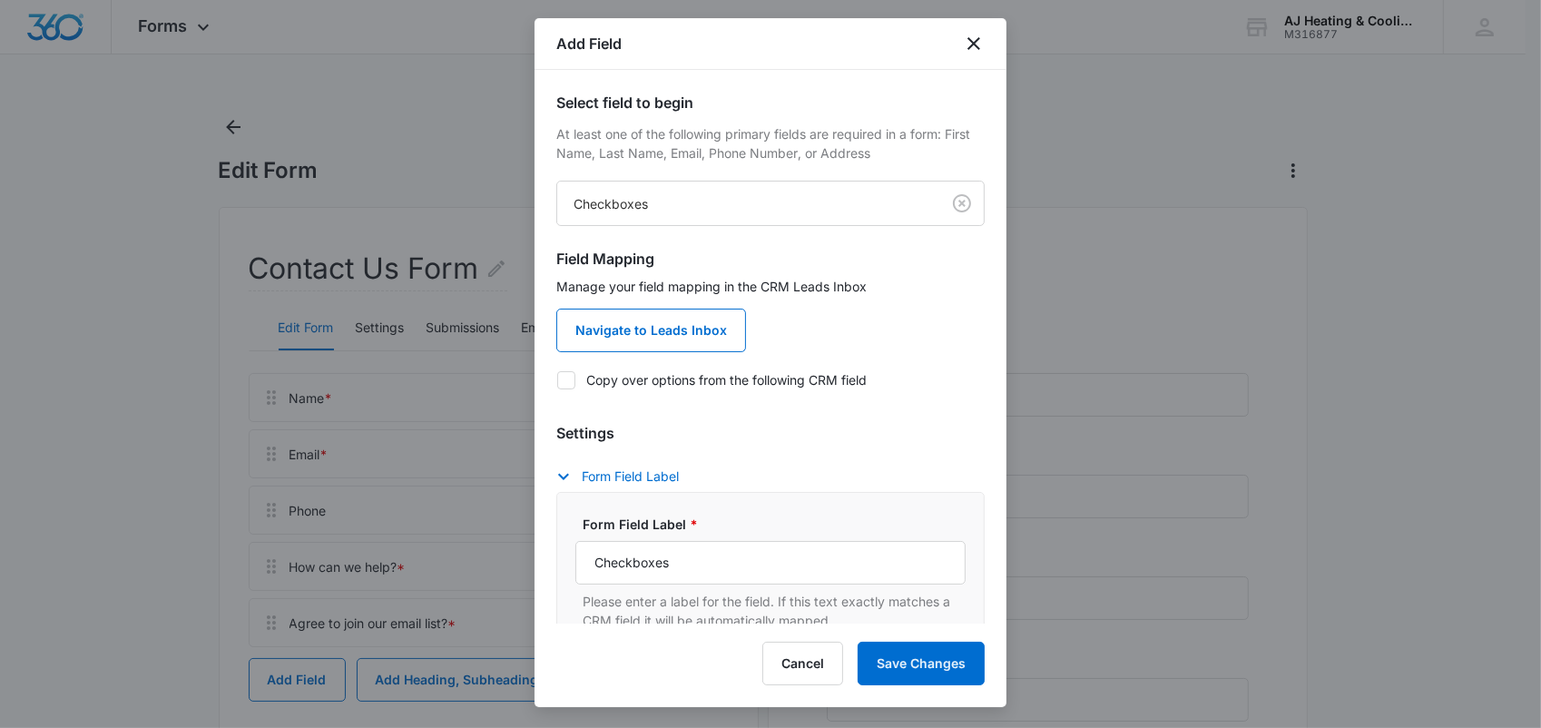
click at [658, 381] on label "Copy over options from the following CRM field" at bounding box center [770, 379] width 428 height 19
click at [557, 380] on input "Copy over options from the following CRM field" at bounding box center [556, 379] width 1 height 1
checkbox input "true"
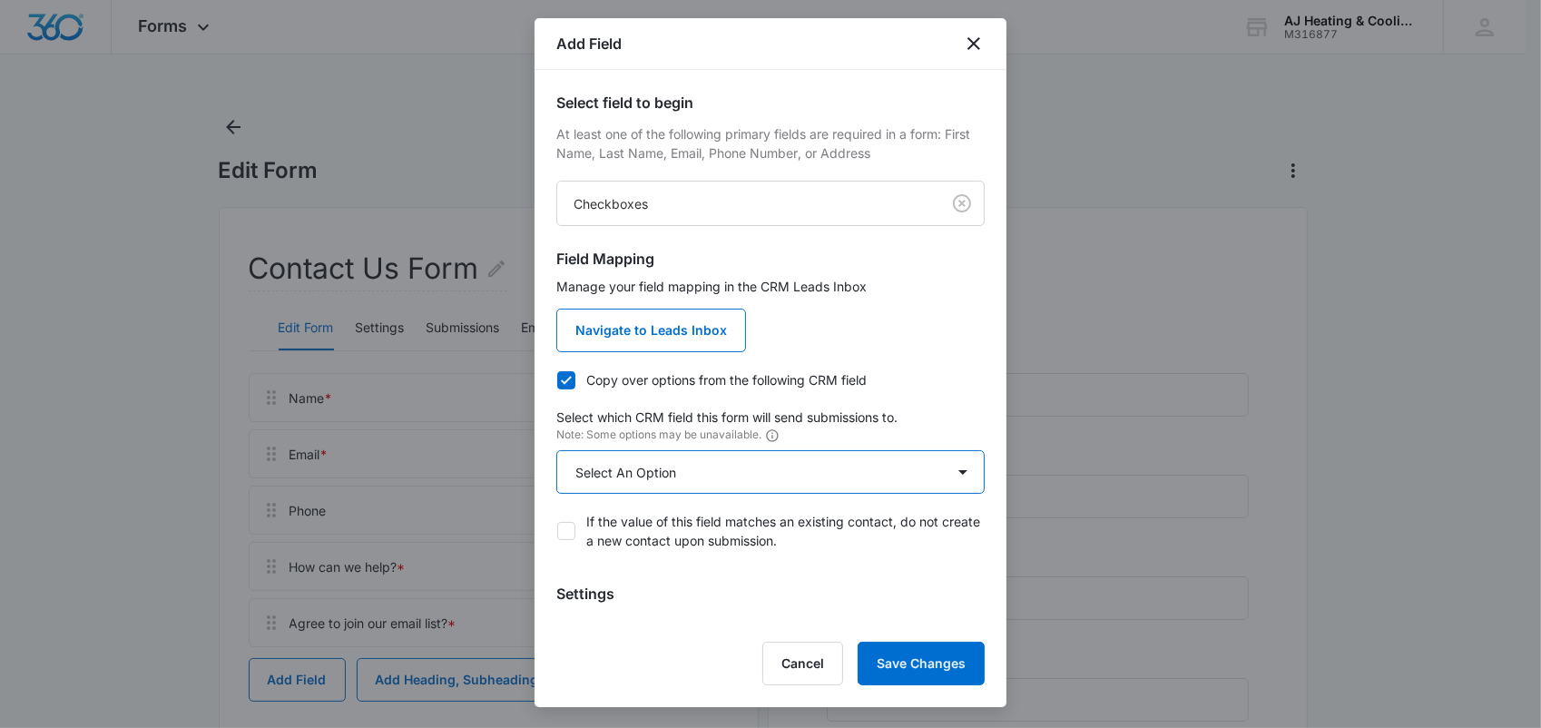
click at [954, 476] on select "Select An Option Select An Option Review Request Which service are you interest…" at bounding box center [770, 472] width 428 height 44
click at [950, 473] on select "Select An Option Select An Option Review Request Which service are you interest…" at bounding box center [770, 472] width 428 height 44
click at [887, 407] on p "Select which CRM field this form will send submissions to." at bounding box center [770, 416] width 428 height 19
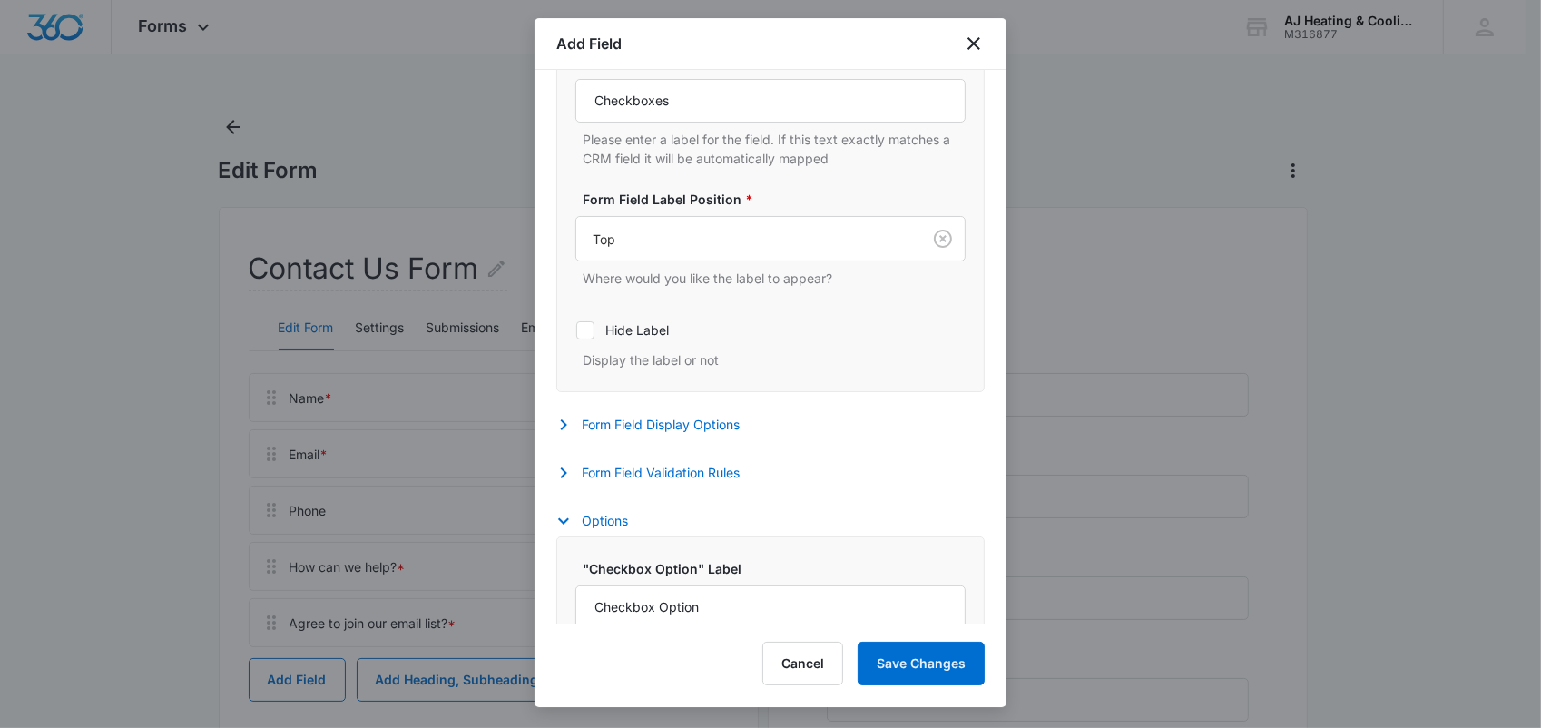
scroll to position [635, 0]
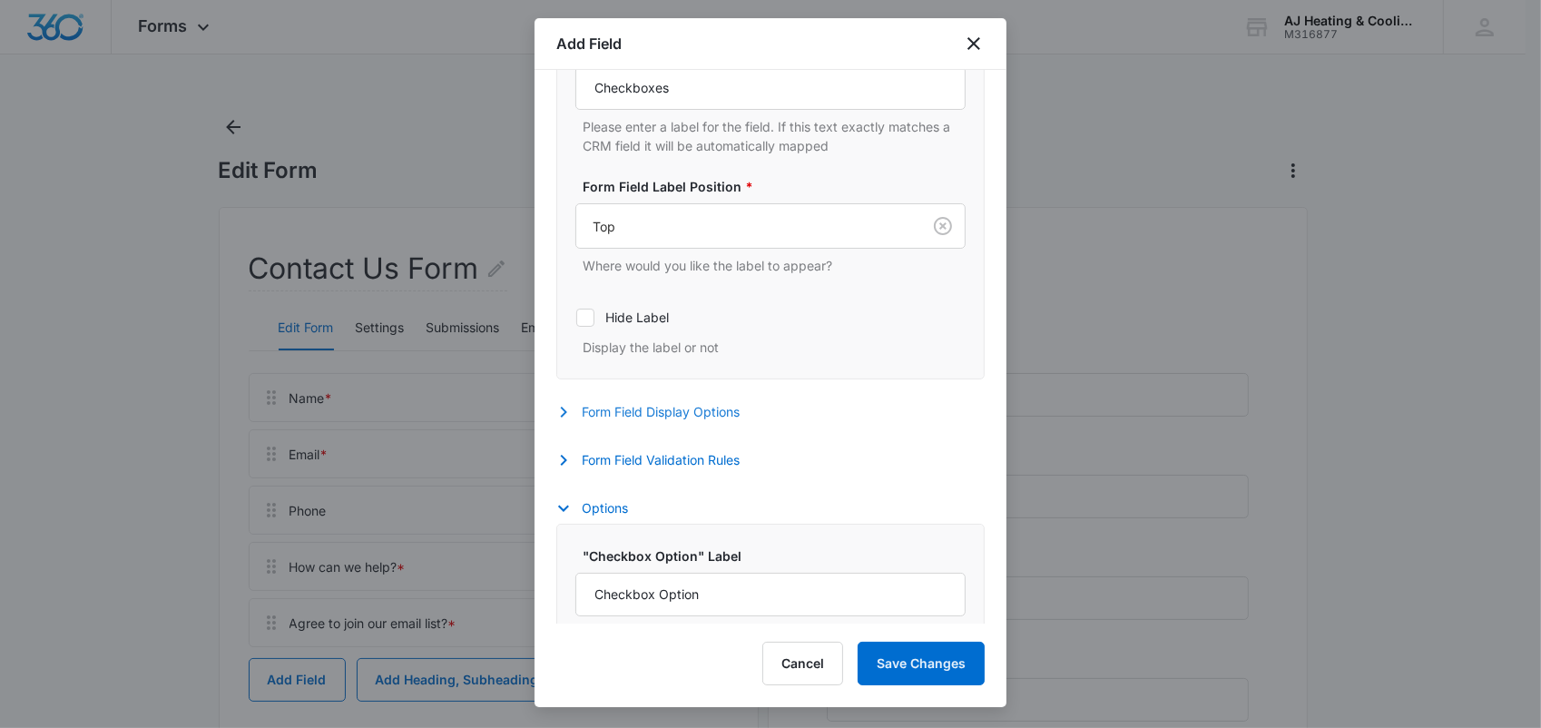
click at [635, 419] on button "Form Field Display Options" at bounding box center [656, 412] width 201 height 22
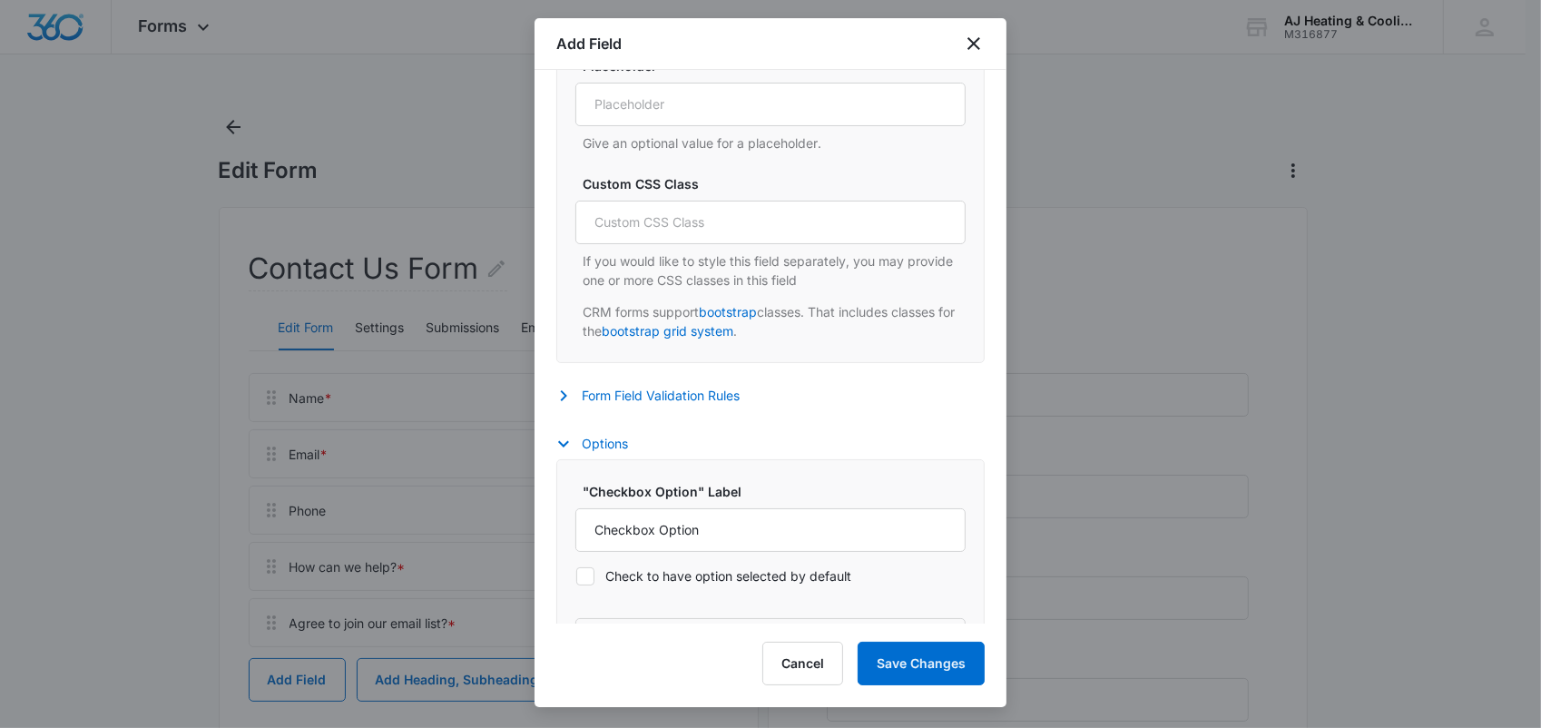
scroll to position [1180, 0]
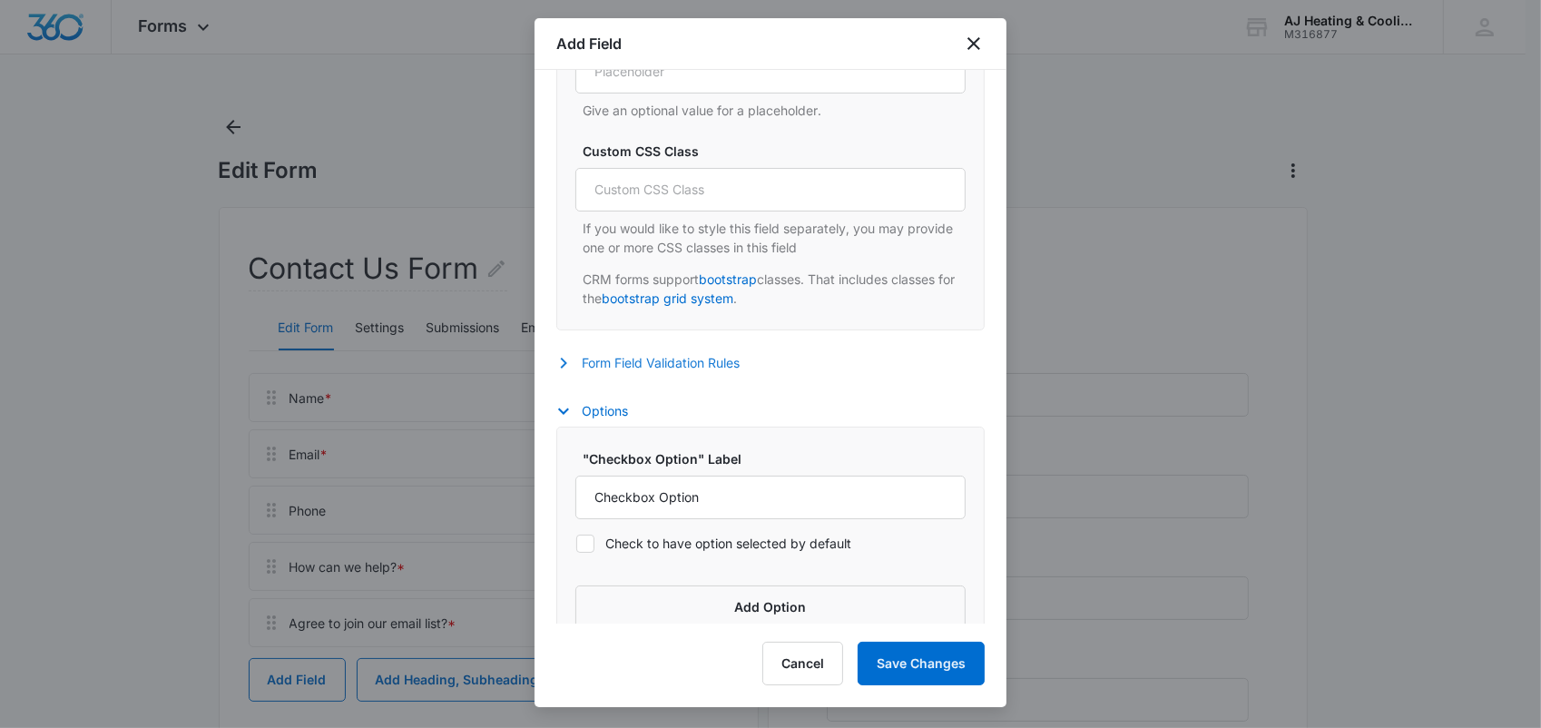
click at [569, 358] on icon "button" at bounding box center [564, 363] width 22 height 22
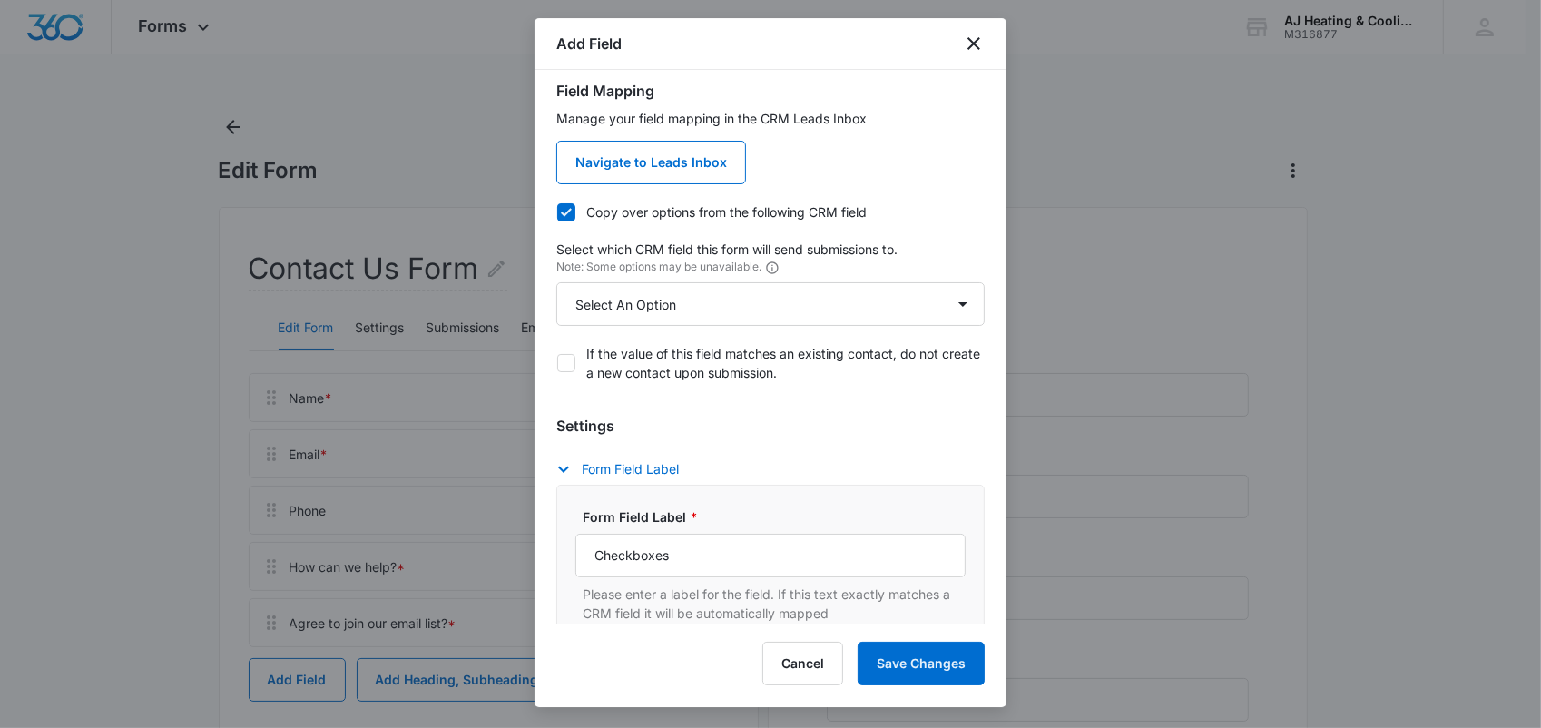
scroll to position [181, 0]
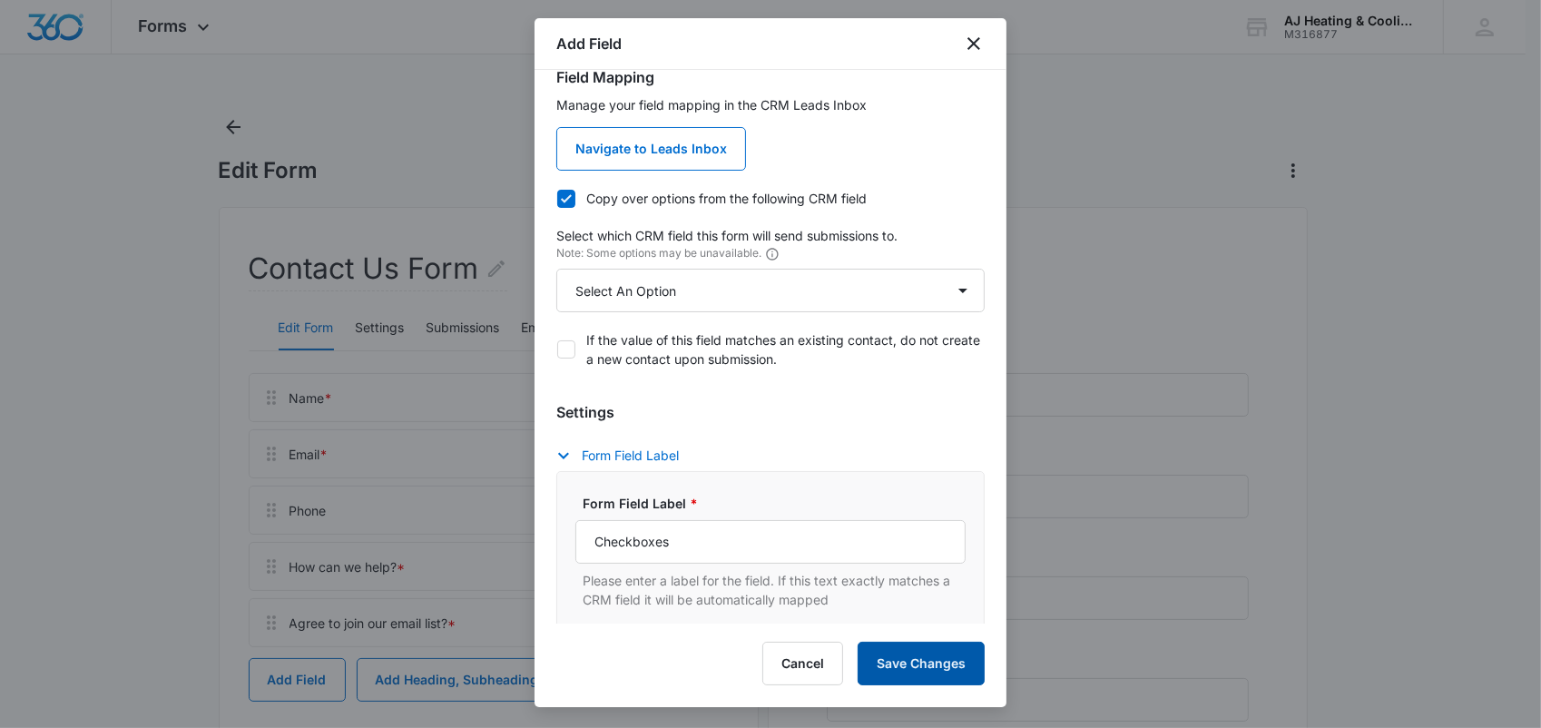
click at [902, 677] on button "Save Changes" at bounding box center [921, 664] width 127 height 44
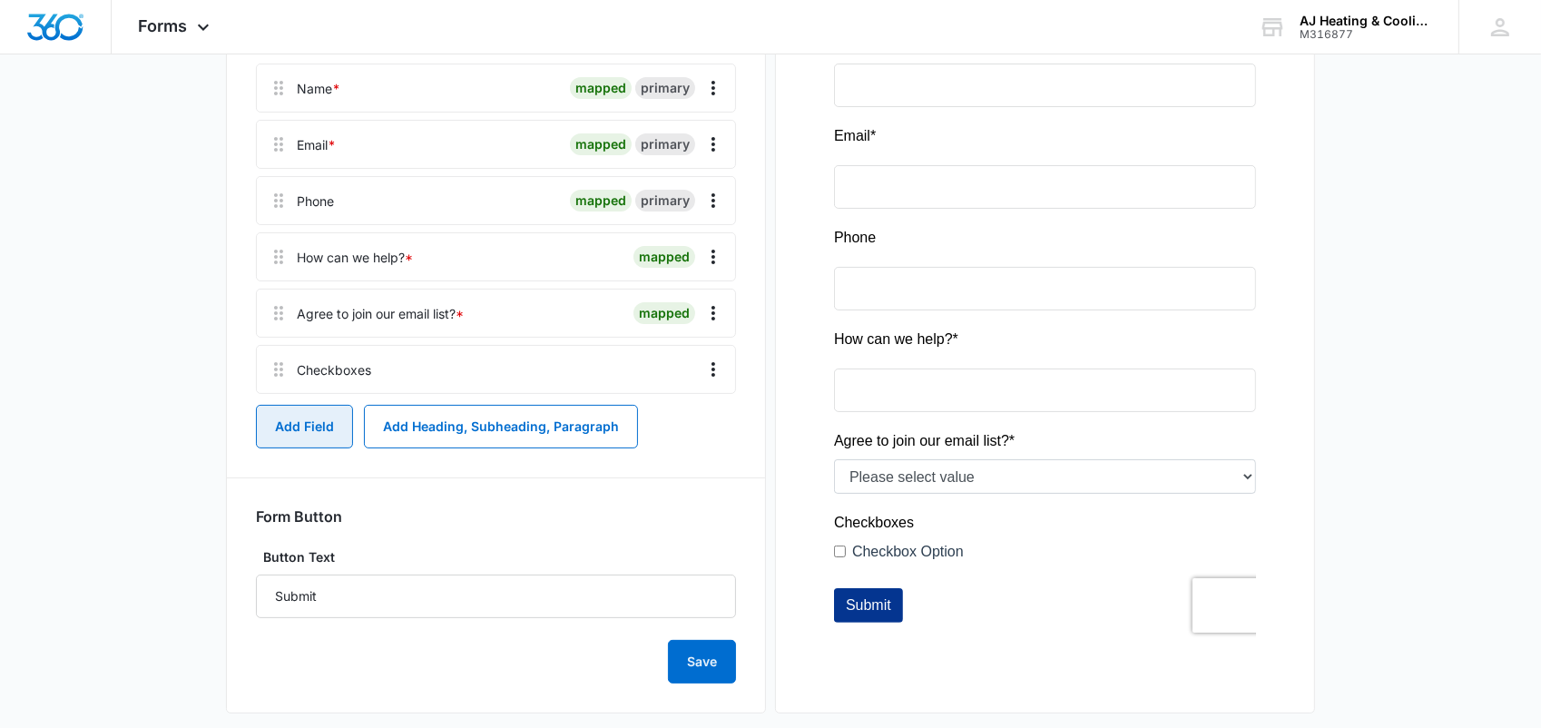
scroll to position [330, 0]
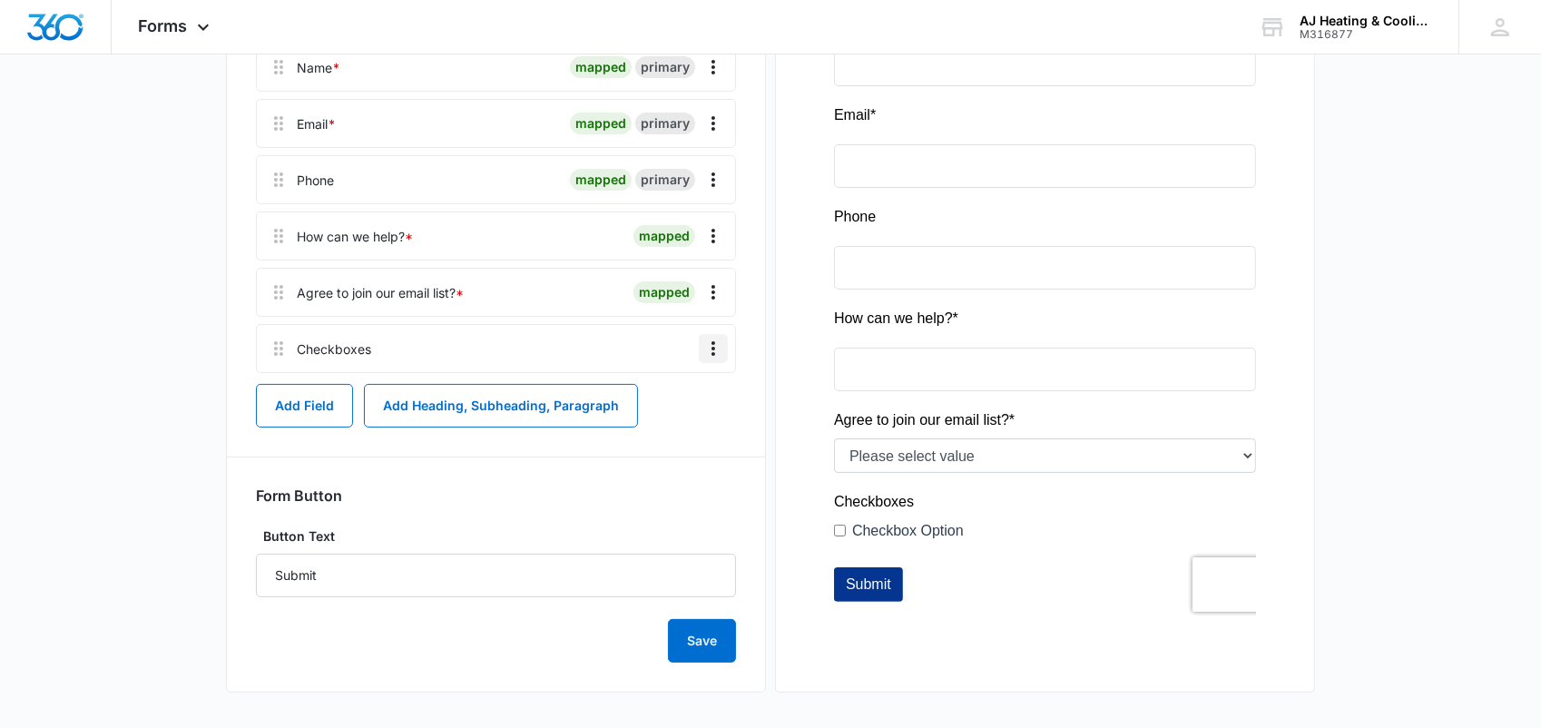
click at [706, 342] on icon "Overflow Menu" at bounding box center [713, 349] width 22 height 22
click at [672, 397] on div "Edit" at bounding box center [664, 398] width 38 height 13
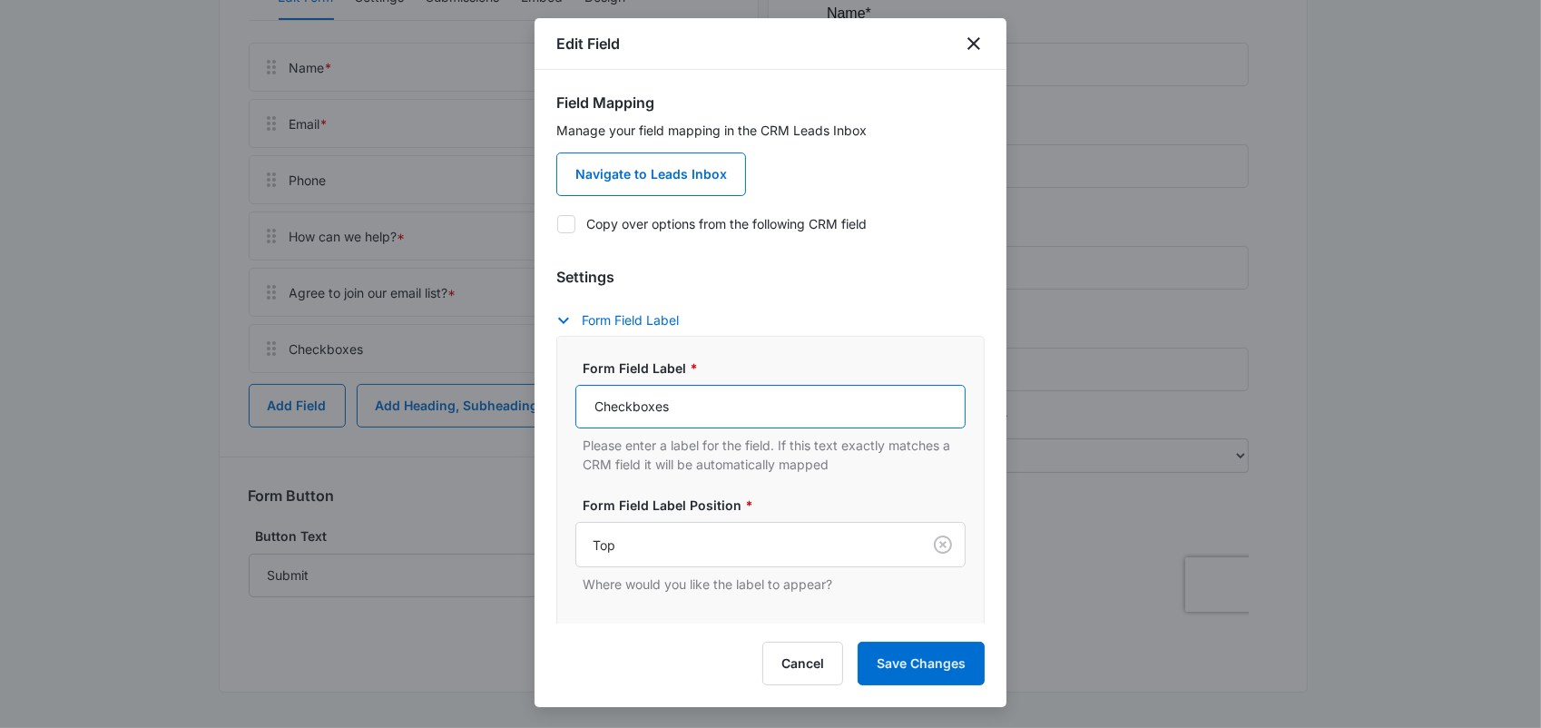
click at [690, 412] on input "Checkboxes" at bounding box center [770, 407] width 390 height 44
type input "C"
type input "I consent to receive marketing text messages from set point LLC at the phone nu…"
click at [858, 642] on button "Save Changes" at bounding box center [921, 664] width 127 height 44
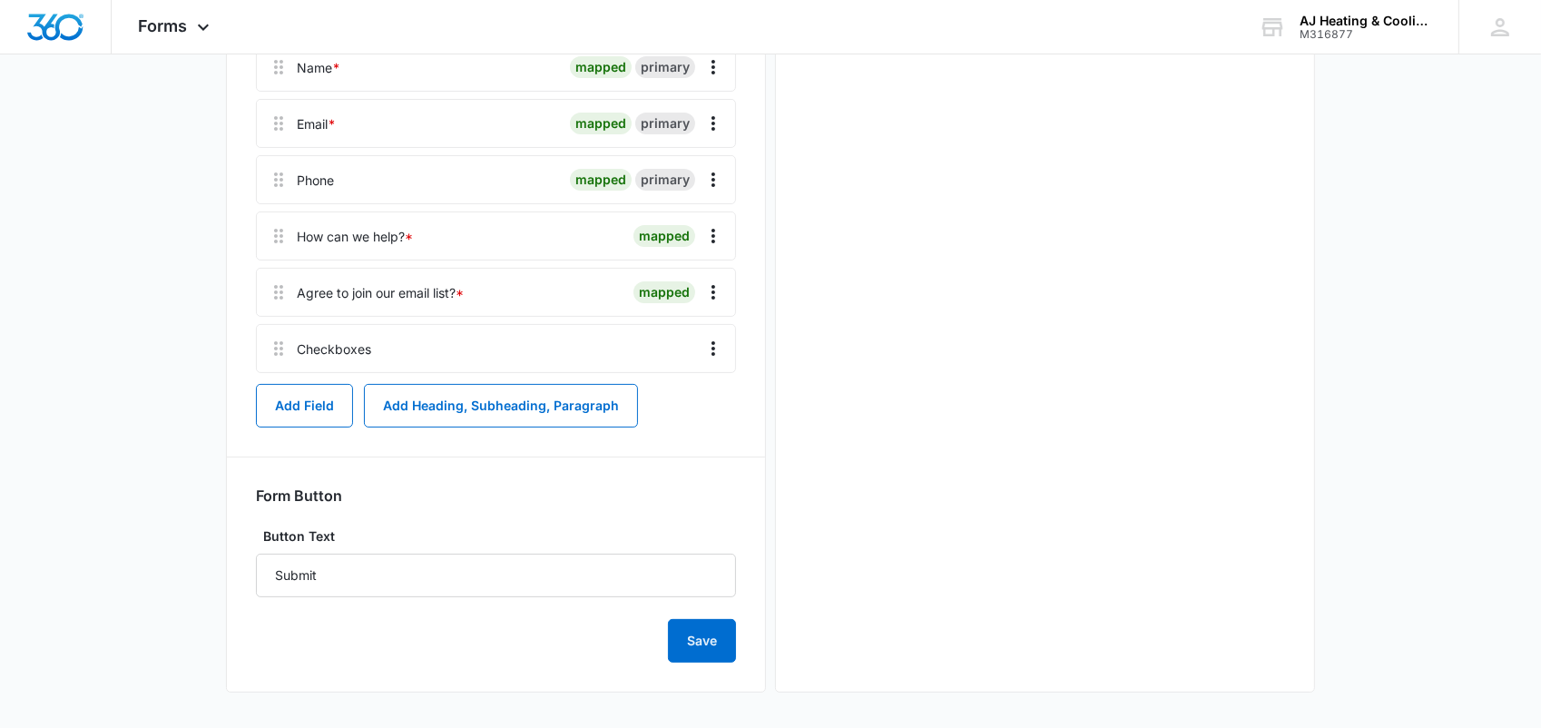
scroll to position [0, 0]
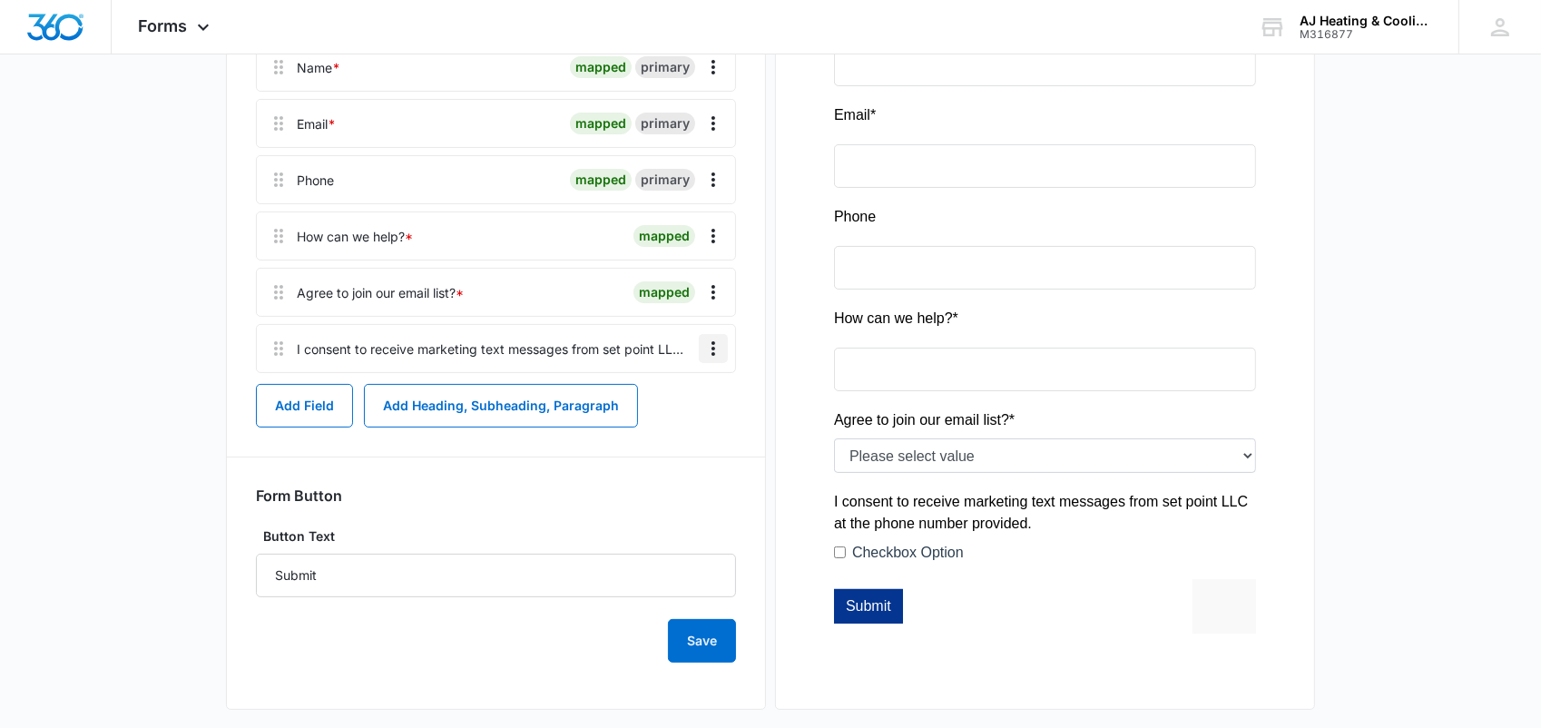
click at [711, 350] on icon "Overflow Menu" at bounding box center [713, 349] width 22 height 22
click at [668, 404] on div "Edit" at bounding box center [664, 398] width 38 height 13
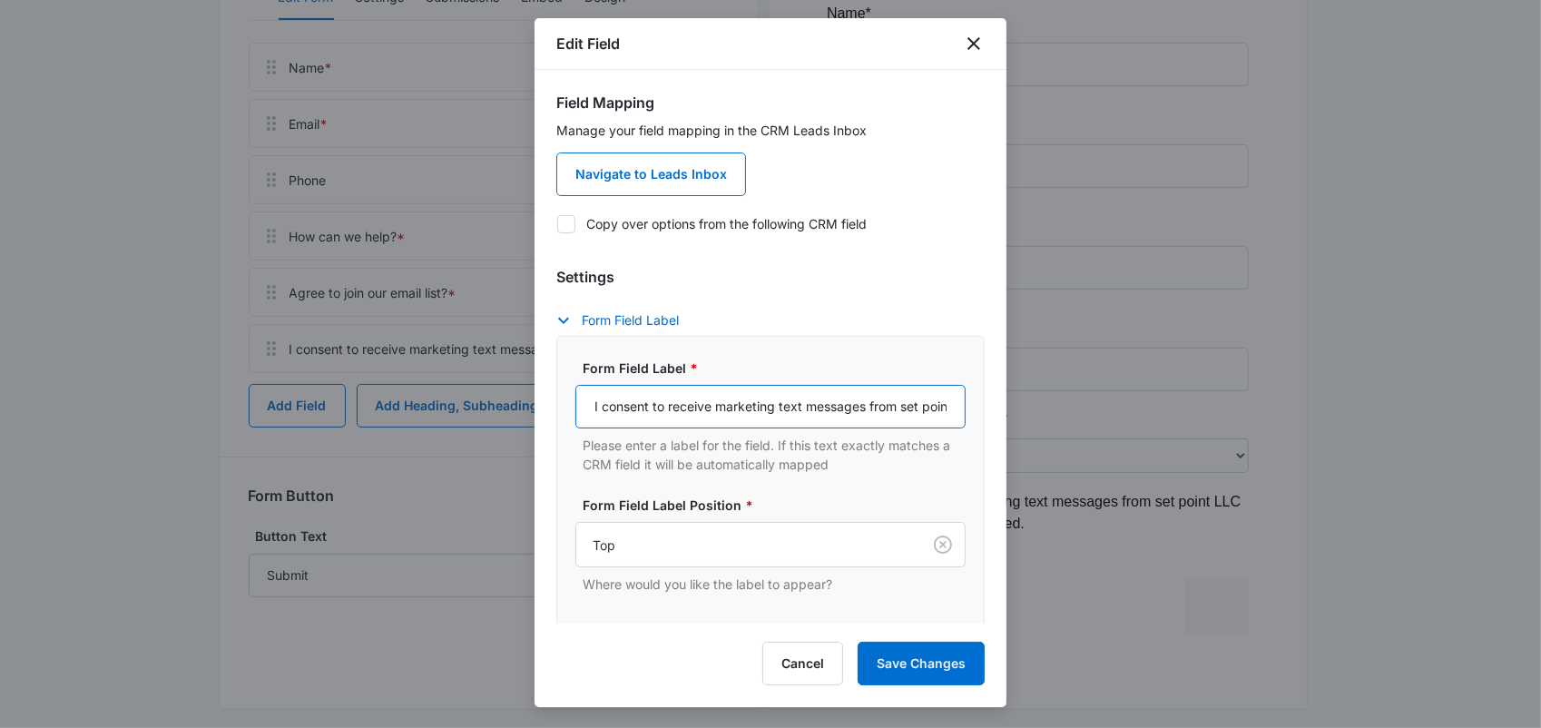
click at [945, 412] on input "I consent to receive marketing text messages from set point LLC at the phone nu…" at bounding box center [770, 407] width 390 height 44
click at [829, 420] on input "I consent to receive marketing text messages from set point LLC at the phone nu…" at bounding box center [770, 407] width 390 height 44
click at [937, 410] on input "I consent to receive marketing text messages from set point LLC at the phone nu…" at bounding box center [770, 407] width 390 height 44
click at [941, 410] on input "I consent to receive marketing text messages from set point LLC at the phone nu…" at bounding box center [770, 407] width 390 height 44
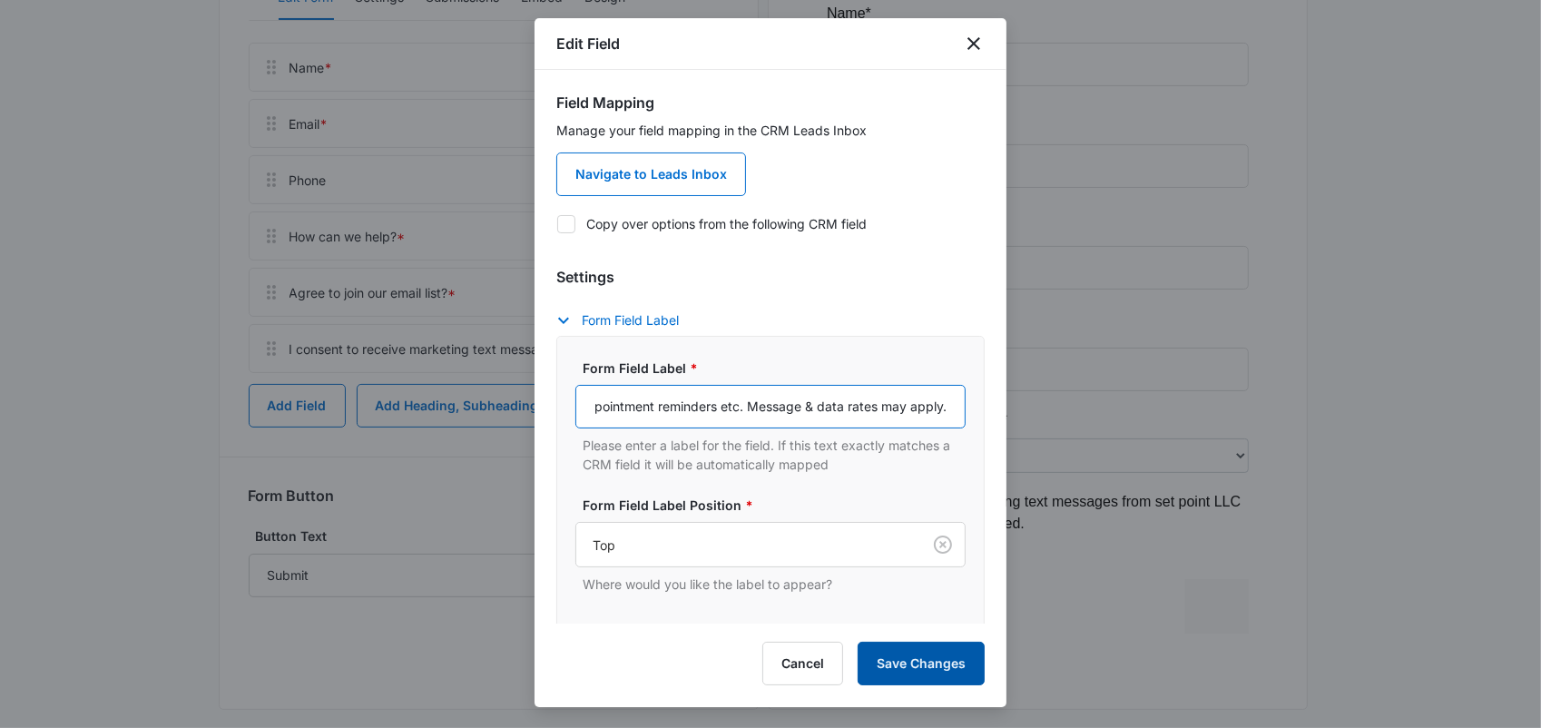
type input "I consent to receive marketing text messages from set point LLC at the phone nu…"
click at [894, 659] on button "Save Changes" at bounding box center [921, 664] width 127 height 44
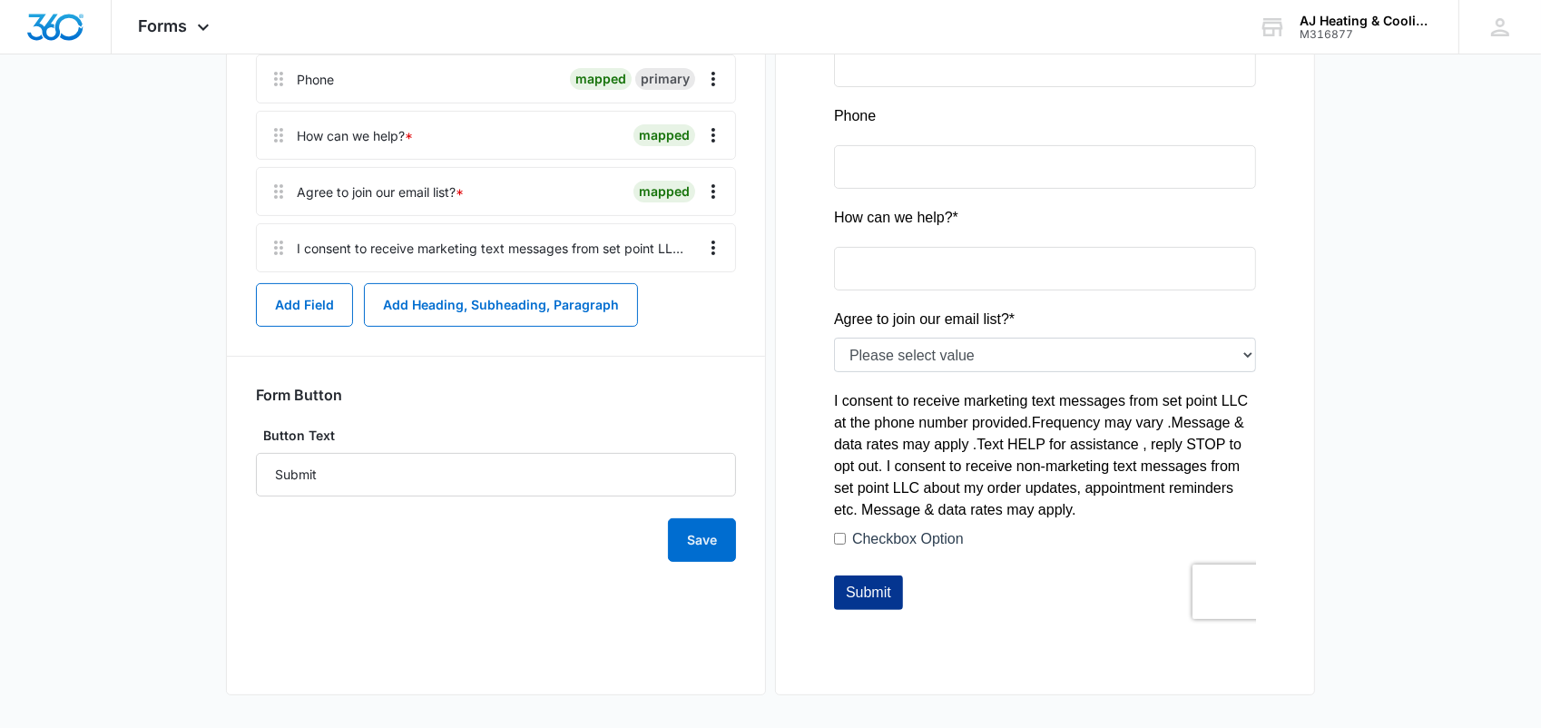
scroll to position [435, 0]
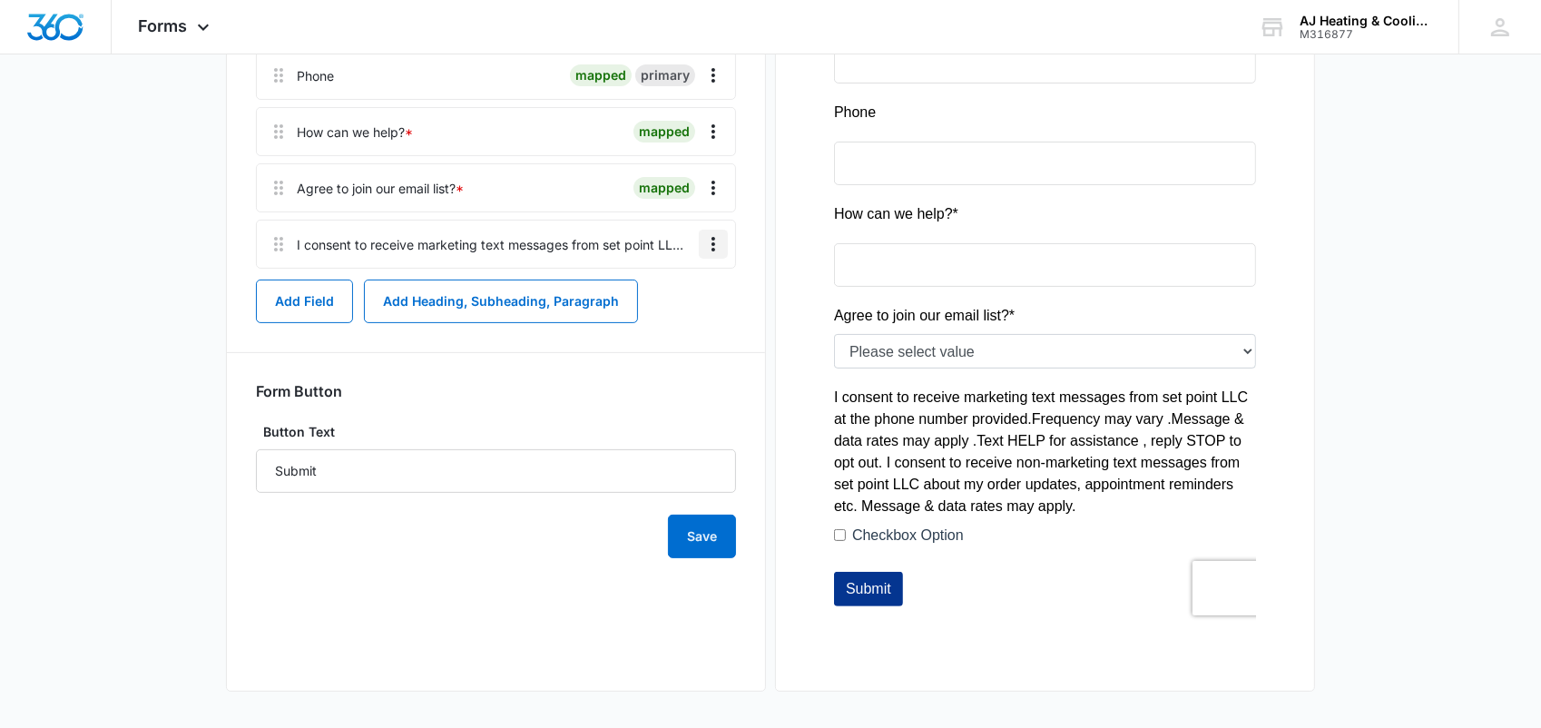
click at [706, 240] on icon "Overflow Menu" at bounding box center [713, 244] width 22 height 22
click at [721, 238] on icon "Overflow Menu" at bounding box center [713, 244] width 22 height 22
click at [667, 292] on div "Edit" at bounding box center [664, 294] width 38 height 13
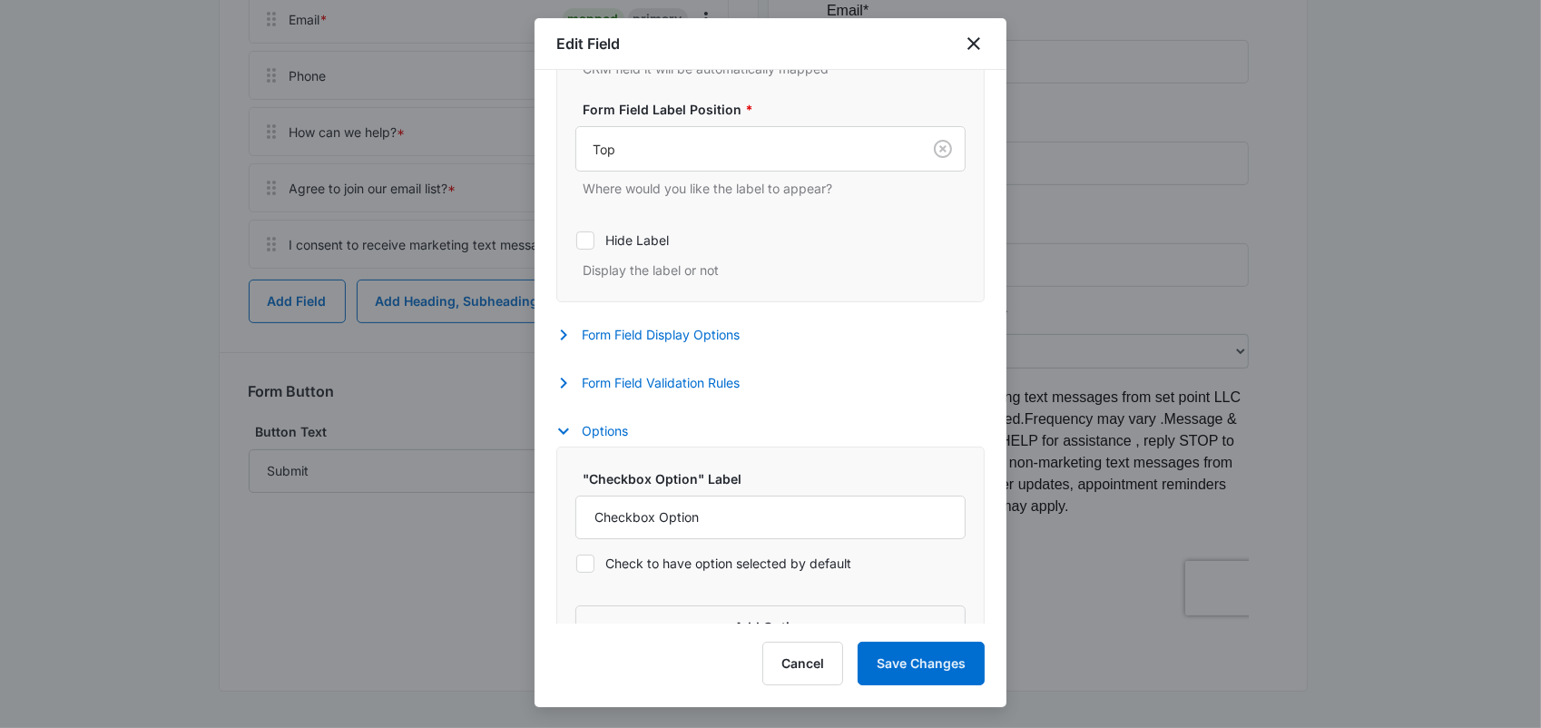
scroll to position [446, 0]
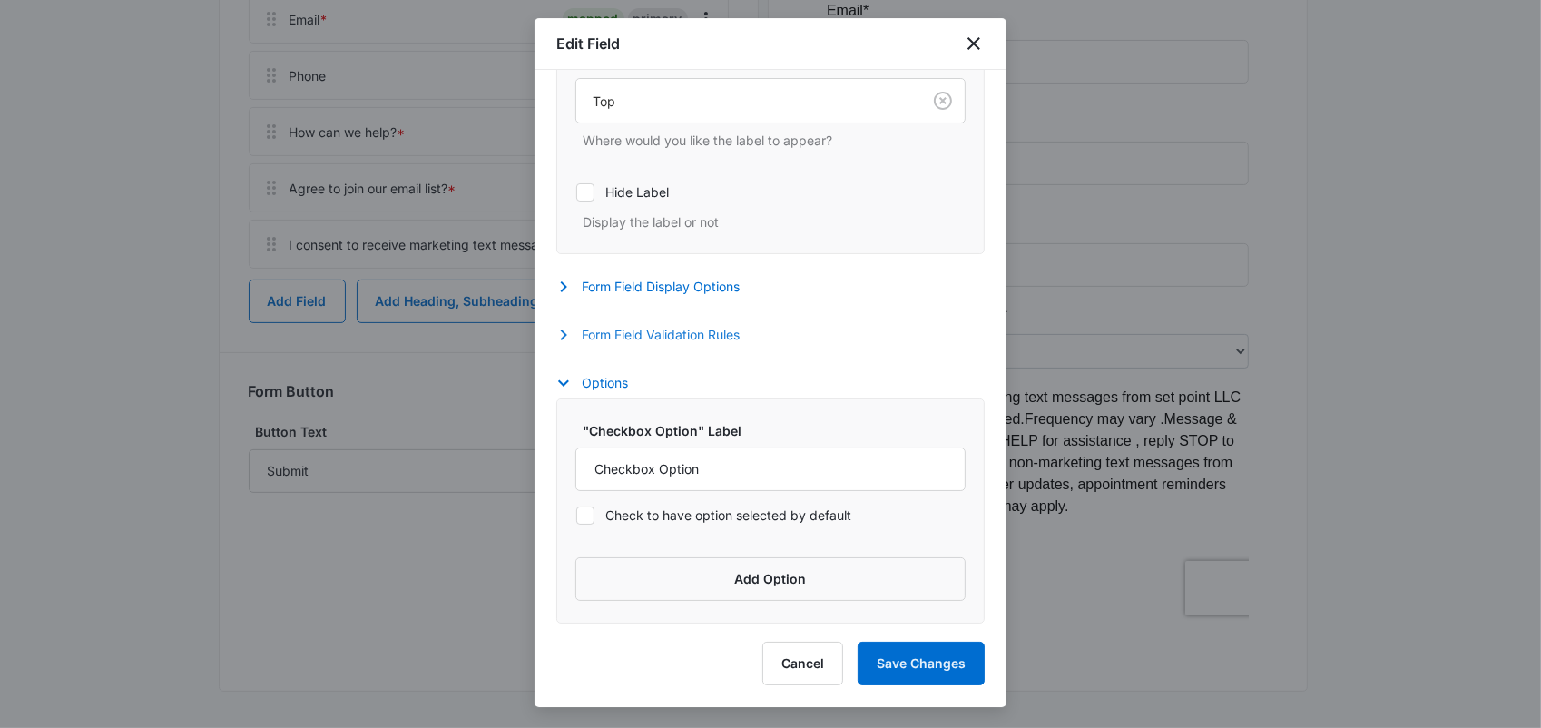
click at [555, 336] on icon "button" at bounding box center [564, 335] width 22 height 22
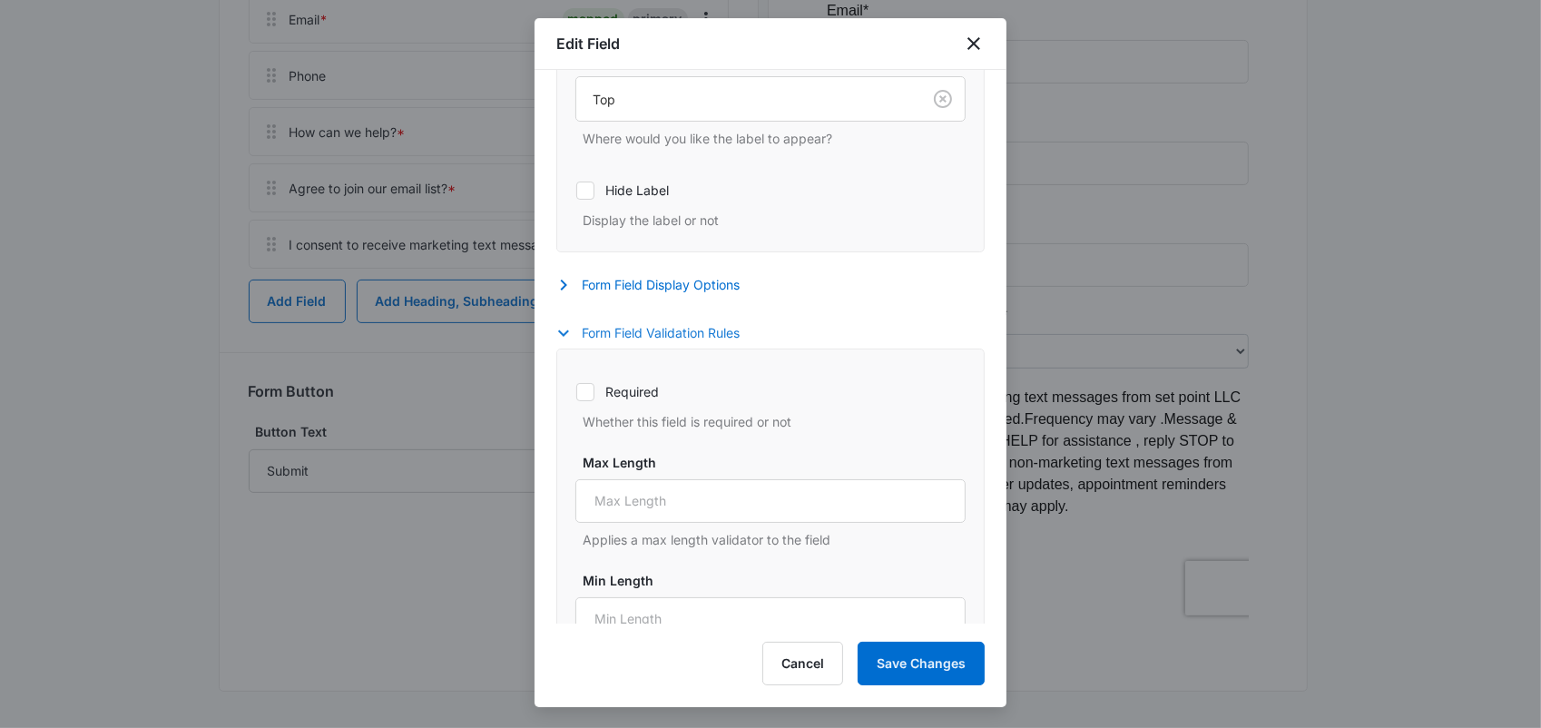
click at [559, 336] on icon "button" at bounding box center [564, 333] width 22 height 22
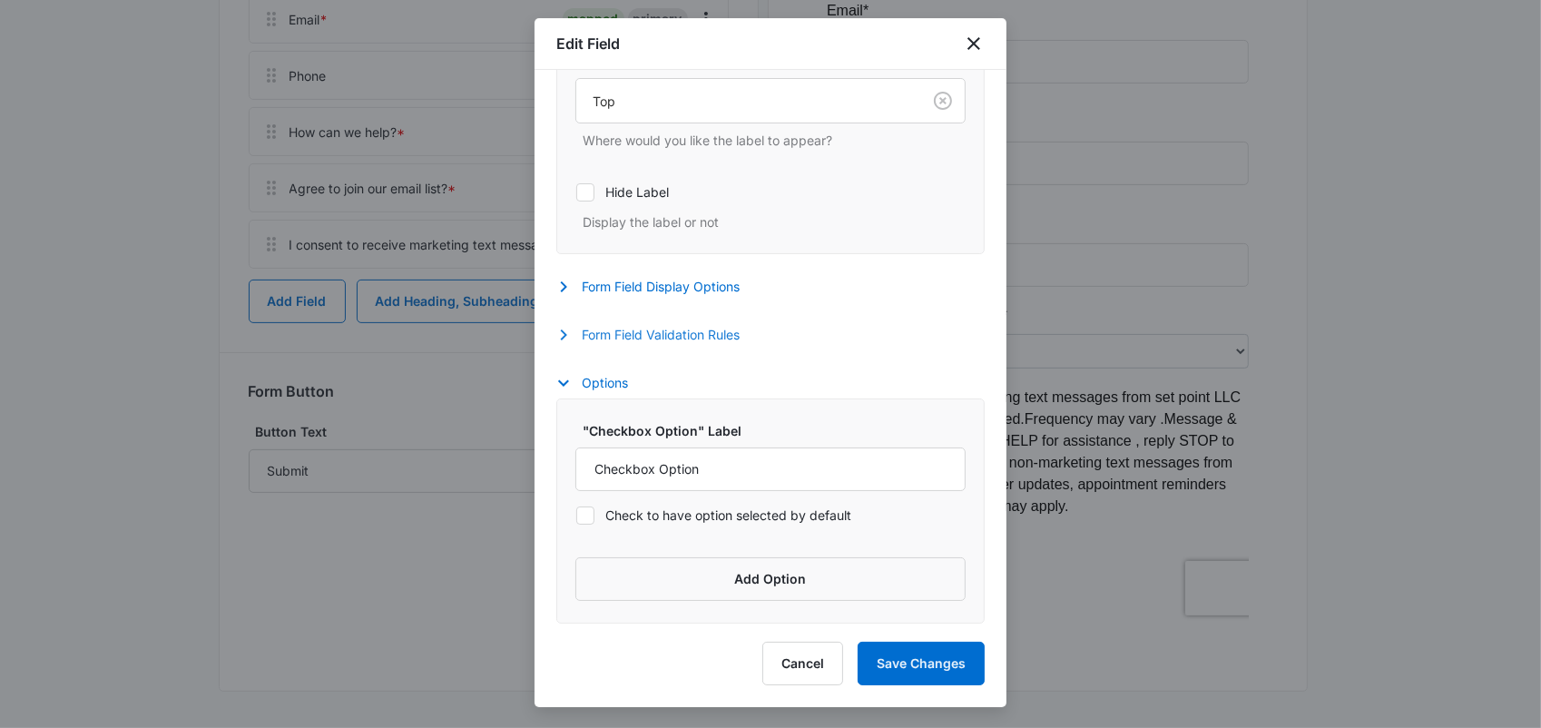
click at [566, 332] on icon "button" at bounding box center [564, 334] width 6 height 11
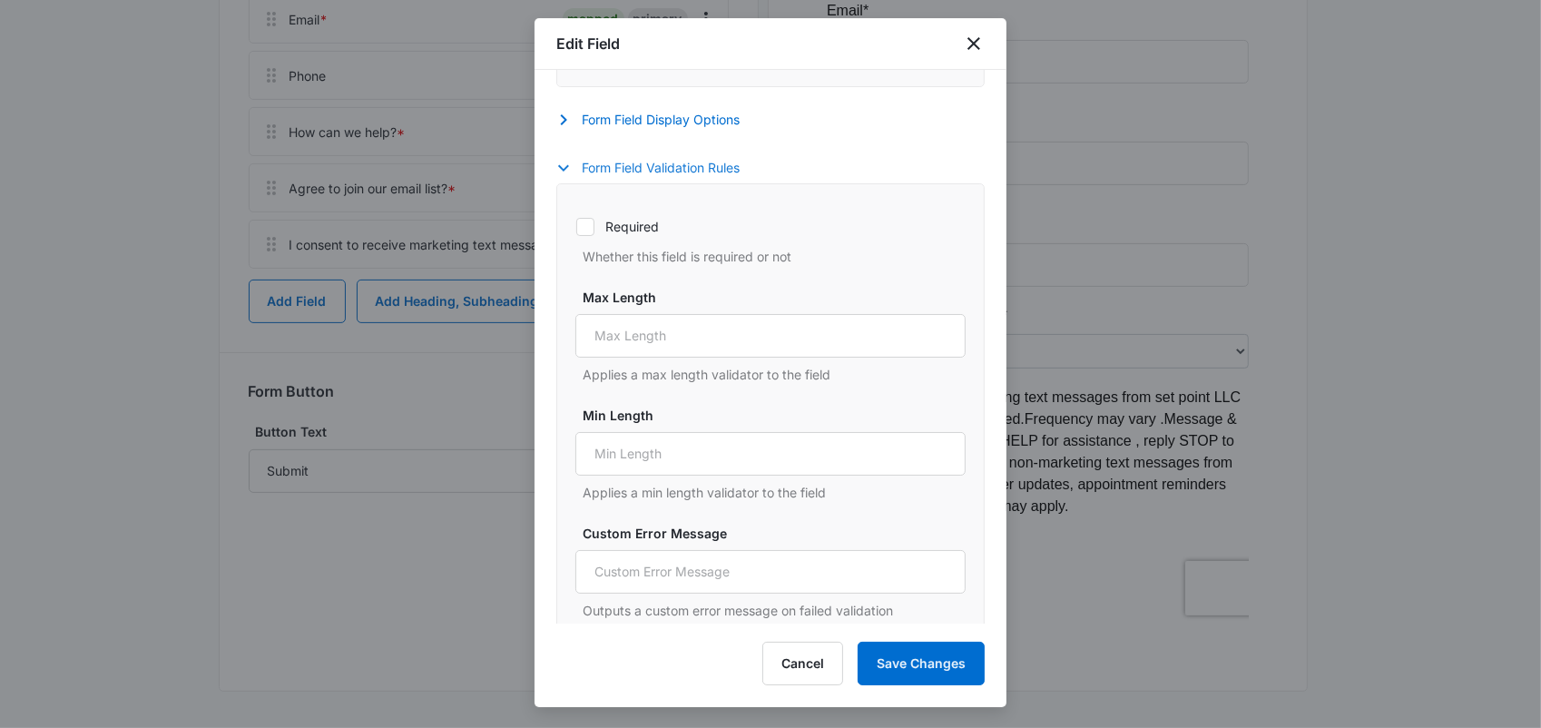
scroll to position [407, 0]
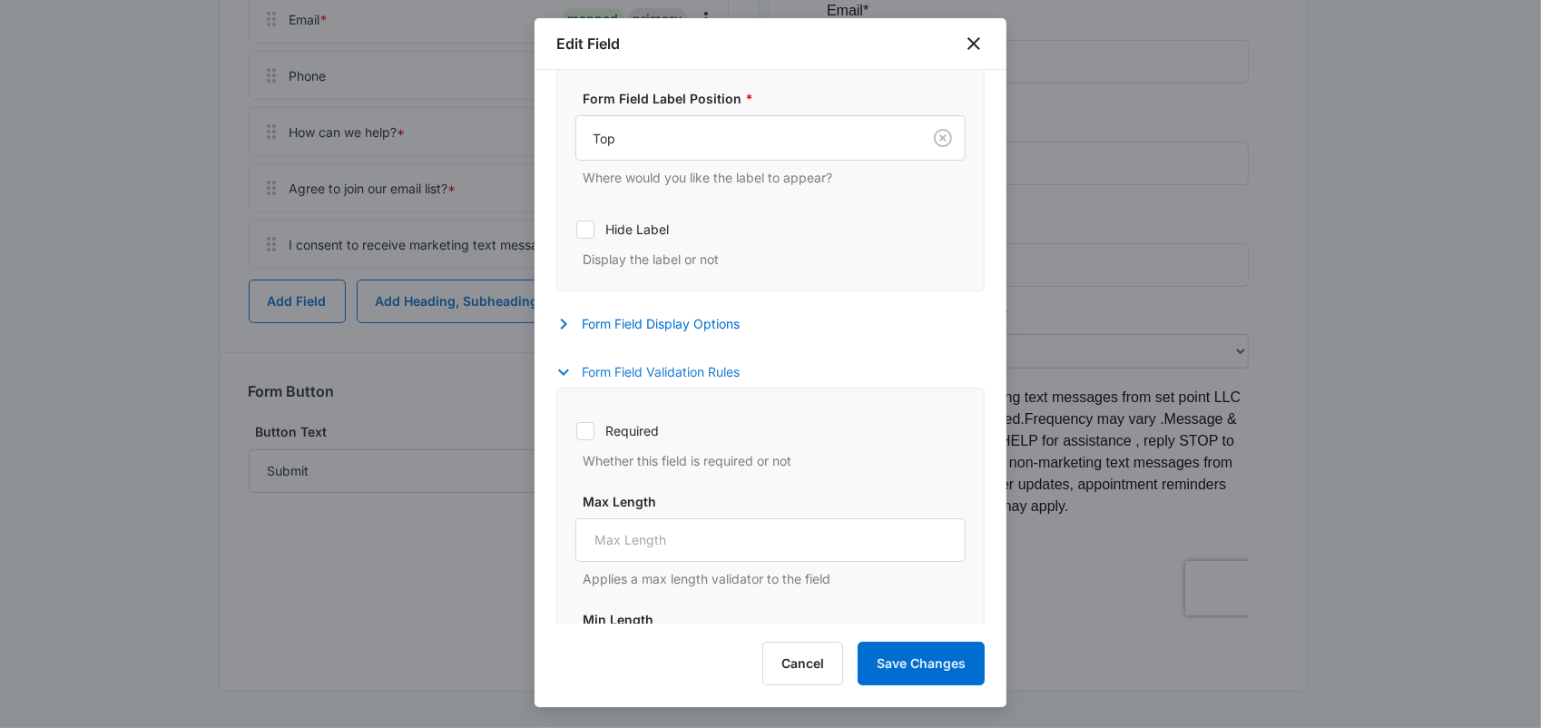
click at [576, 435] on div at bounding box center [585, 431] width 18 height 18
click at [575, 431] on input "Required" at bounding box center [575, 430] width 1 height 1
click at [570, 371] on icon "button" at bounding box center [564, 372] width 22 height 22
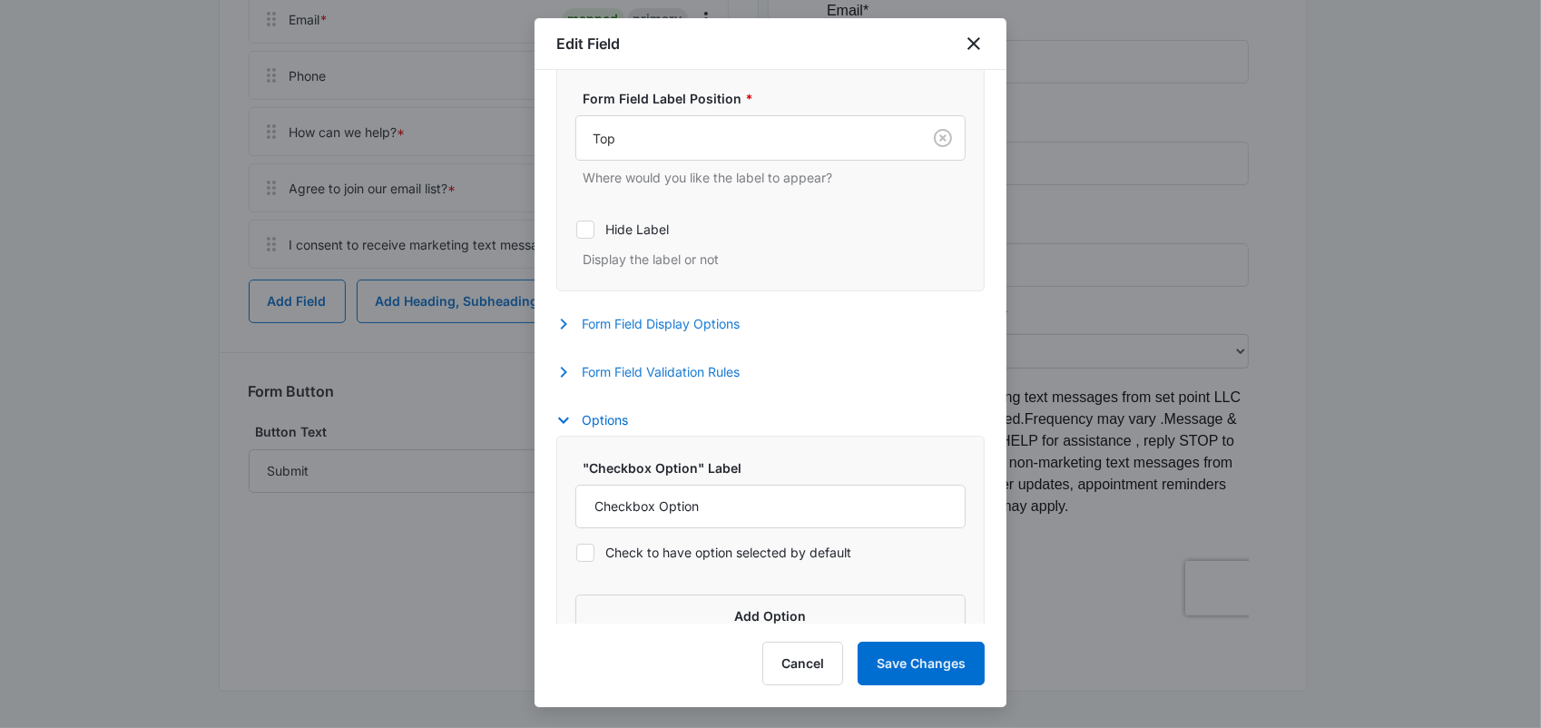
click at [569, 322] on icon "button" at bounding box center [564, 324] width 22 height 22
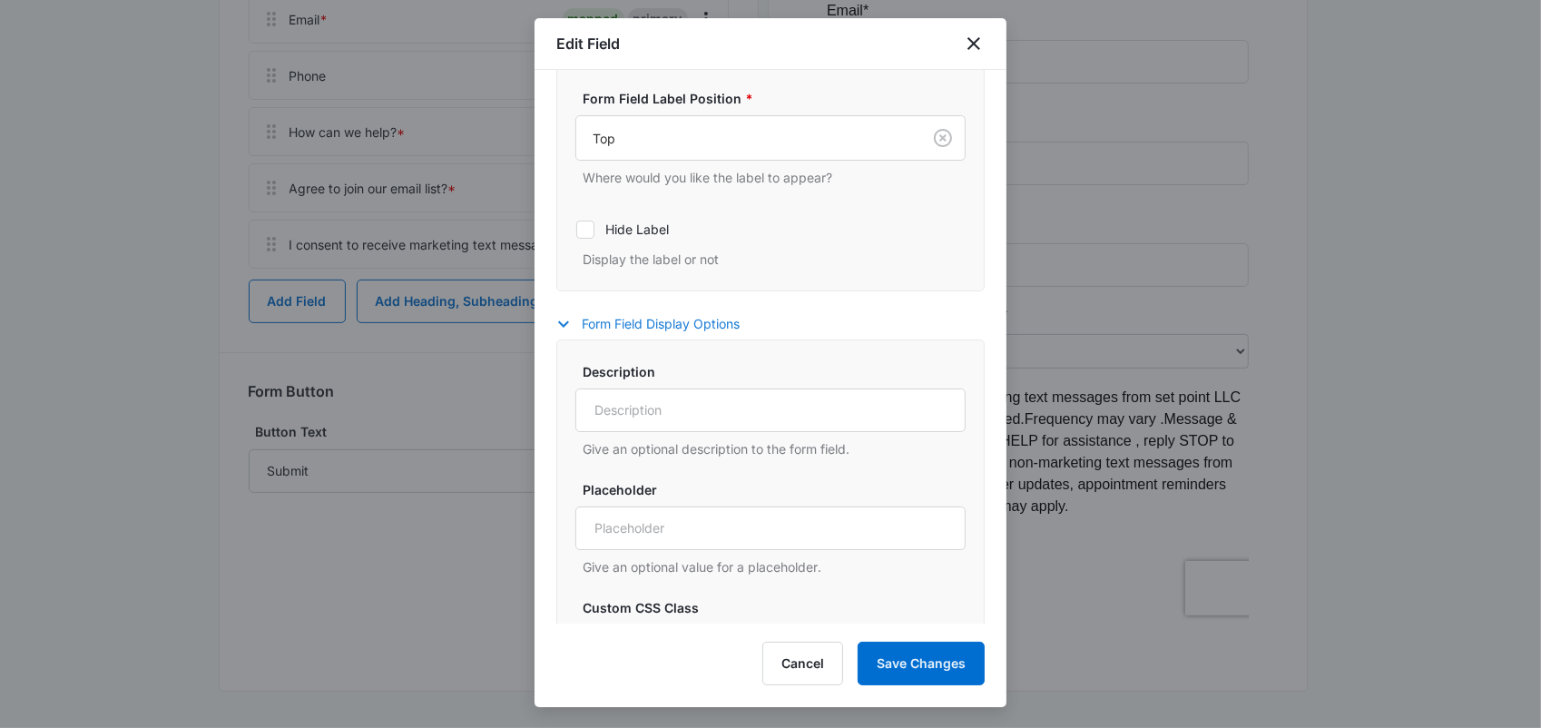
click at [562, 322] on icon "button" at bounding box center [564, 324] width 22 height 22
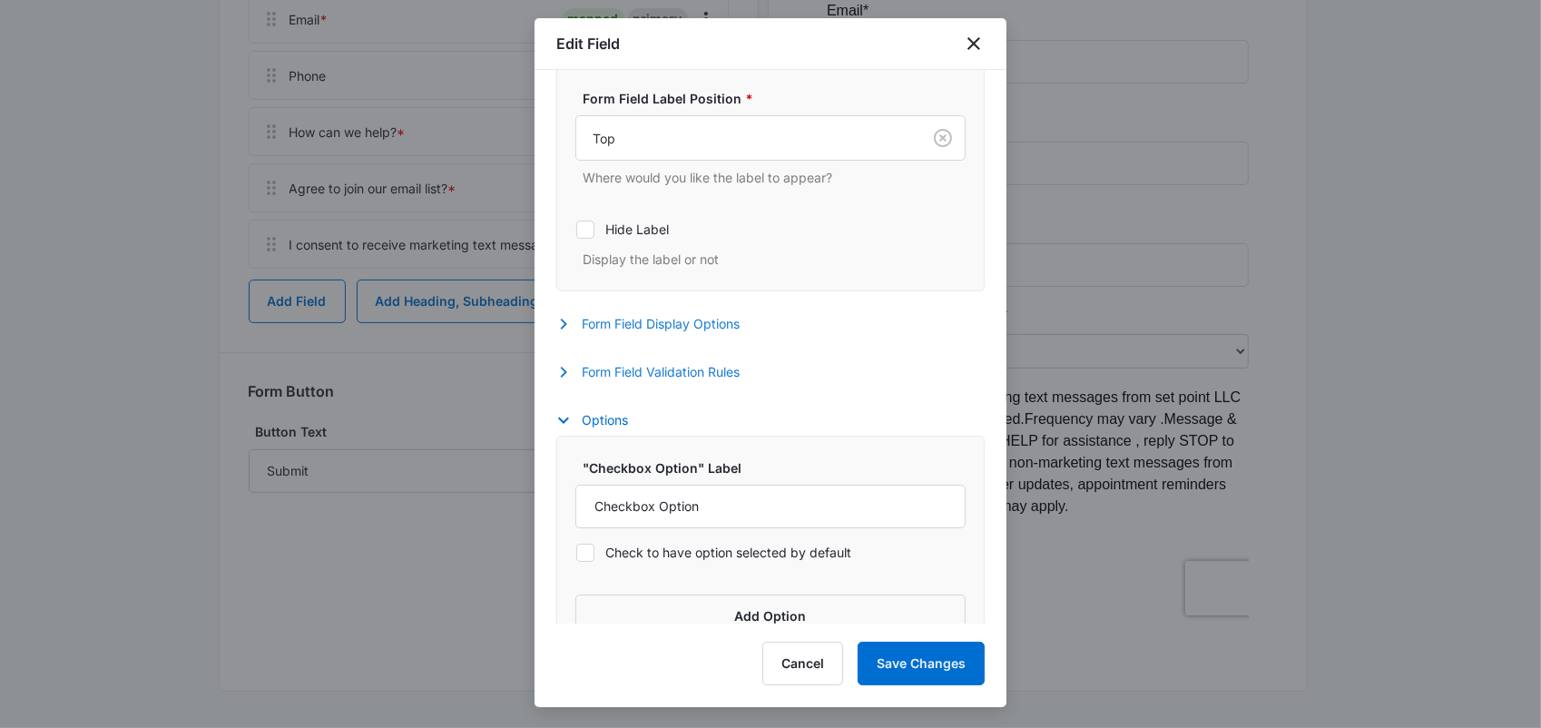
click at [566, 372] on icon "button" at bounding box center [564, 372] width 6 height 11
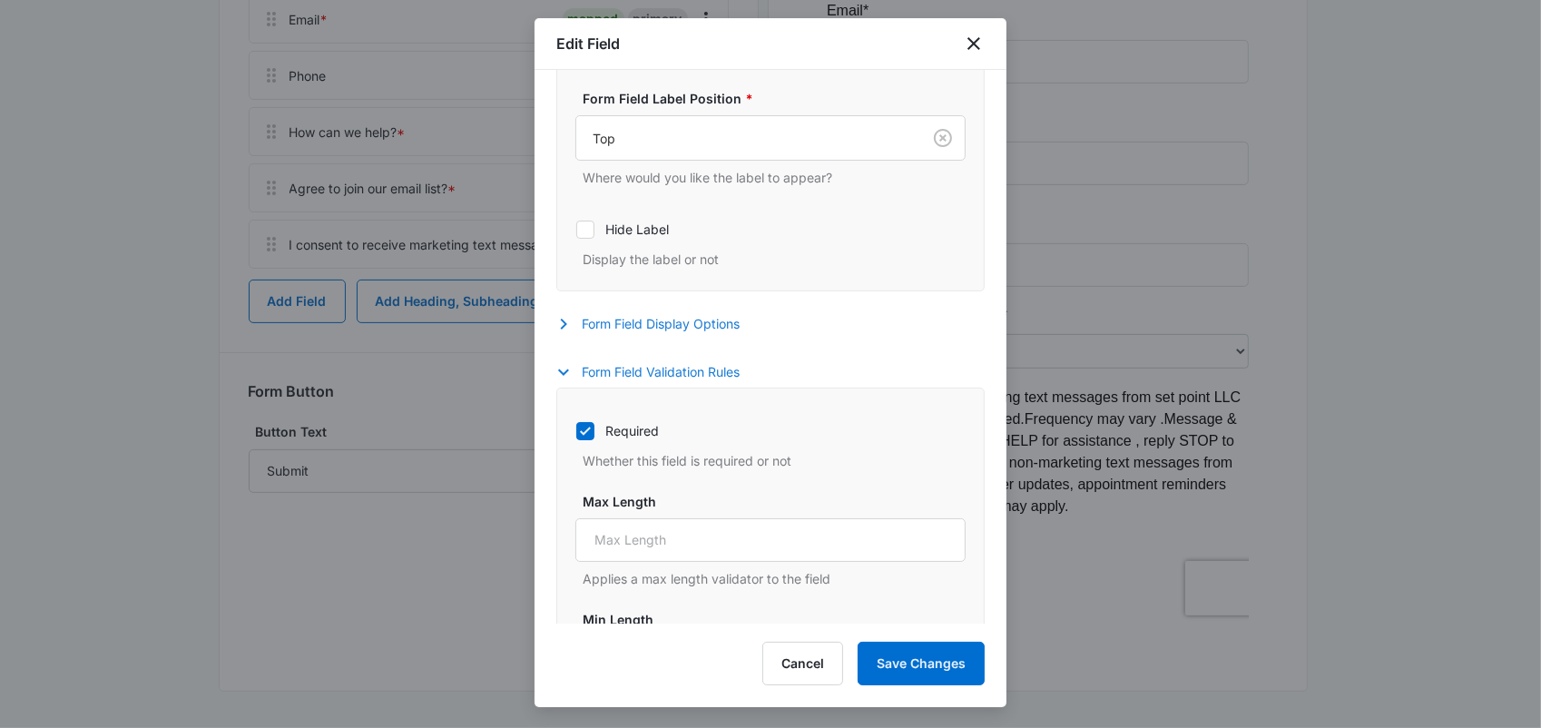
click at [577, 430] on icon at bounding box center [585, 431] width 16 height 16
click at [576, 430] on input "Required" at bounding box center [575, 430] width 1 height 1
click at [570, 370] on icon "button" at bounding box center [564, 372] width 22 height 22
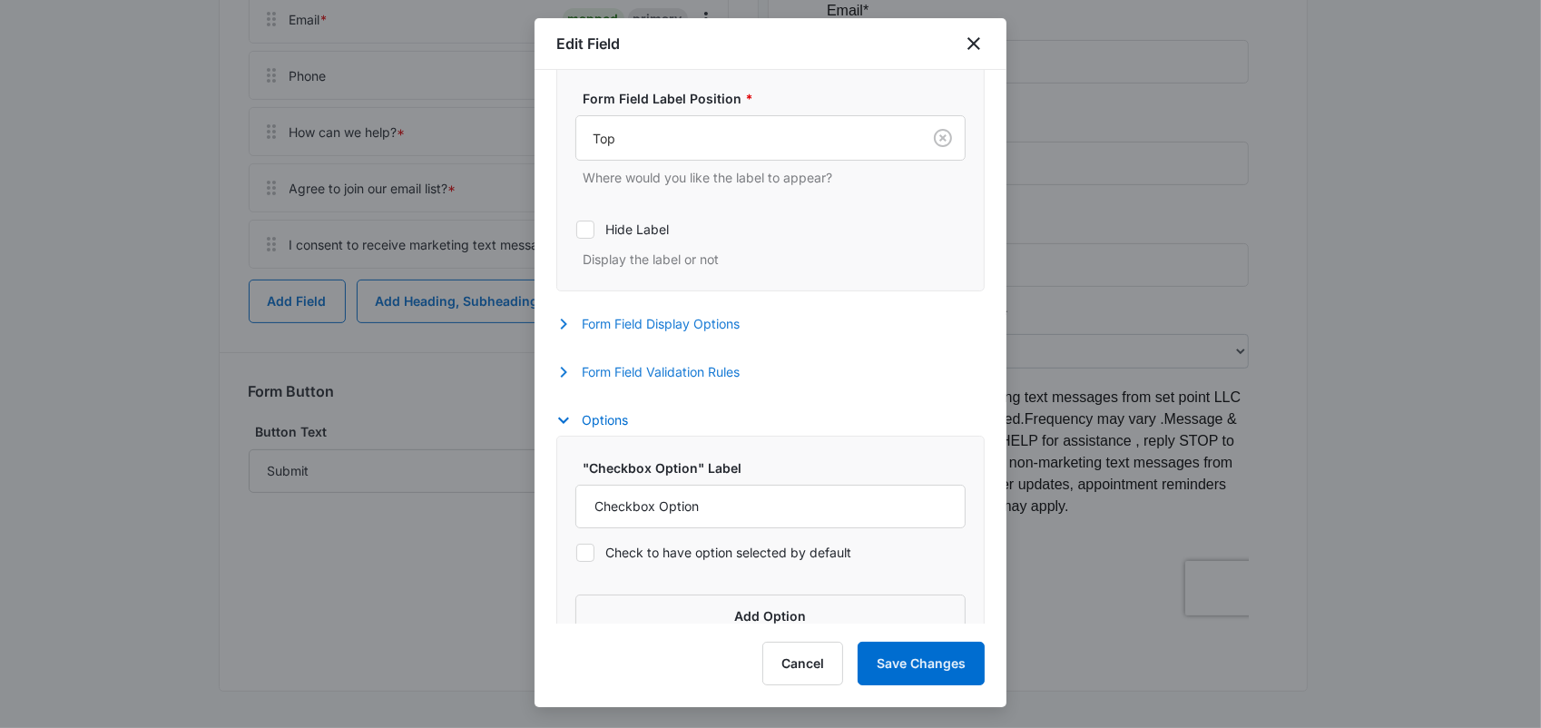
click at [561, 369] on icon "button" at bounding box center [564, 372] width 22 height 22
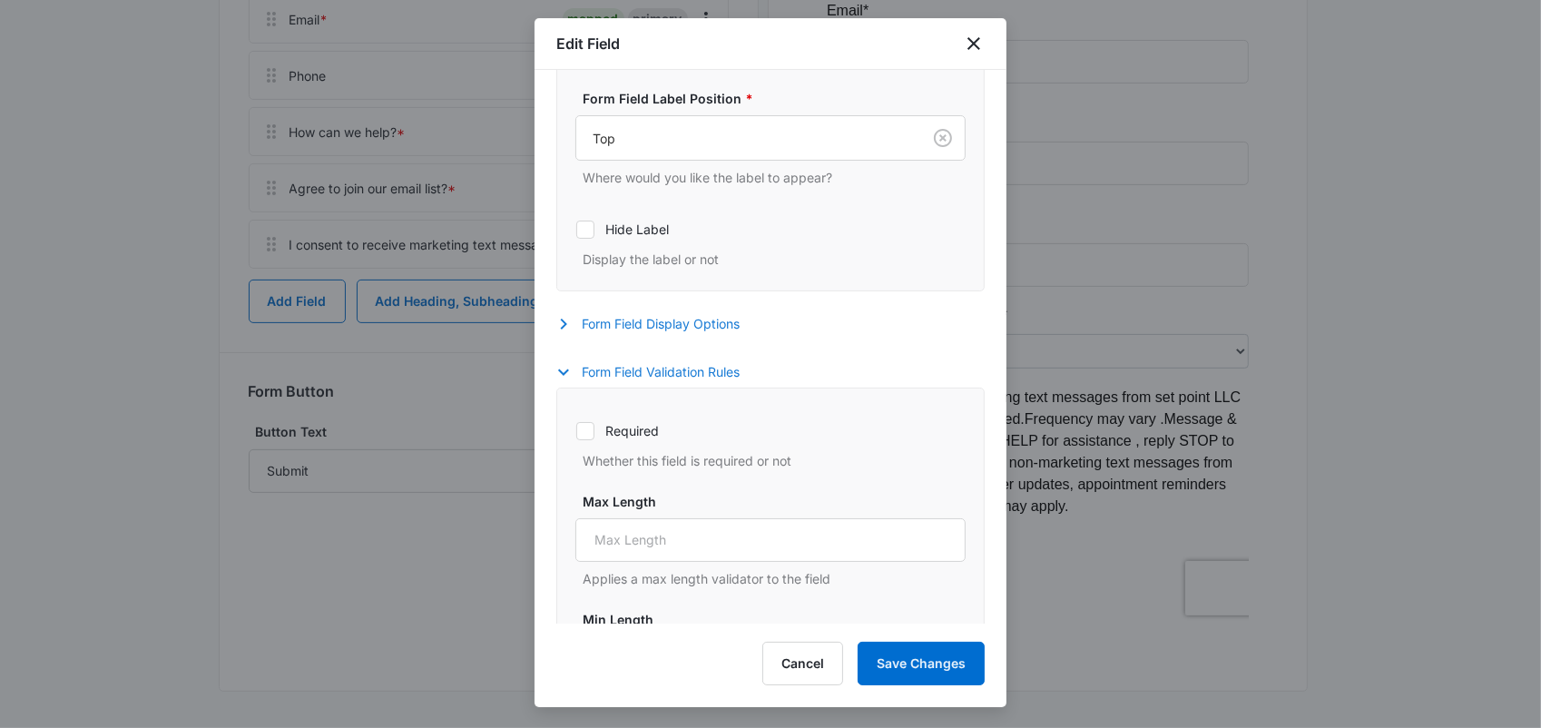
click at [582, 436] on icon at bounding box center [585, 431] width 16 height 16
click at [576, 431] on input "Required" at bounding box center [575, 430] width 1 height 1
checkbox input "true"
click at [564, 372] on icon "button" at bounding box center [564, 372] width 22 height 22
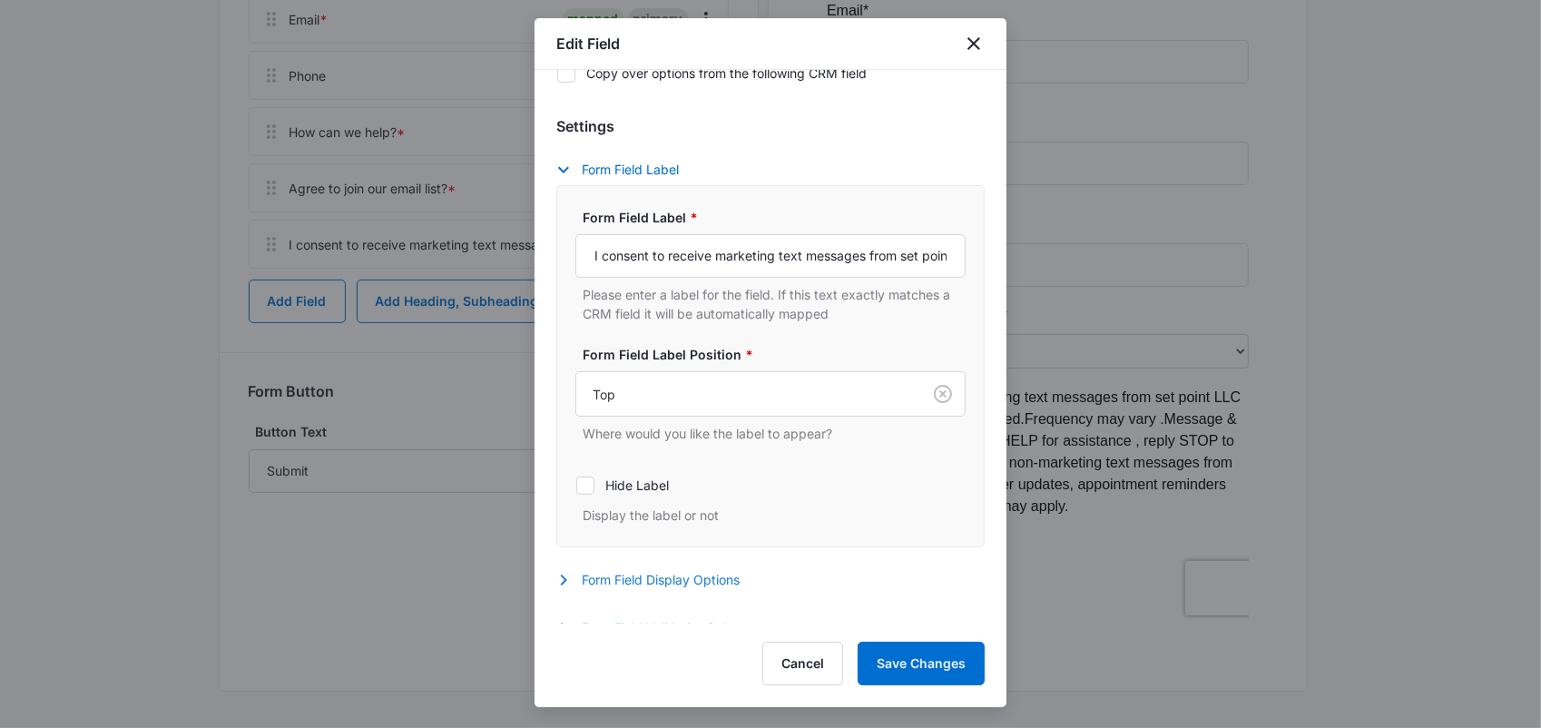
scroll to position [44, 0]
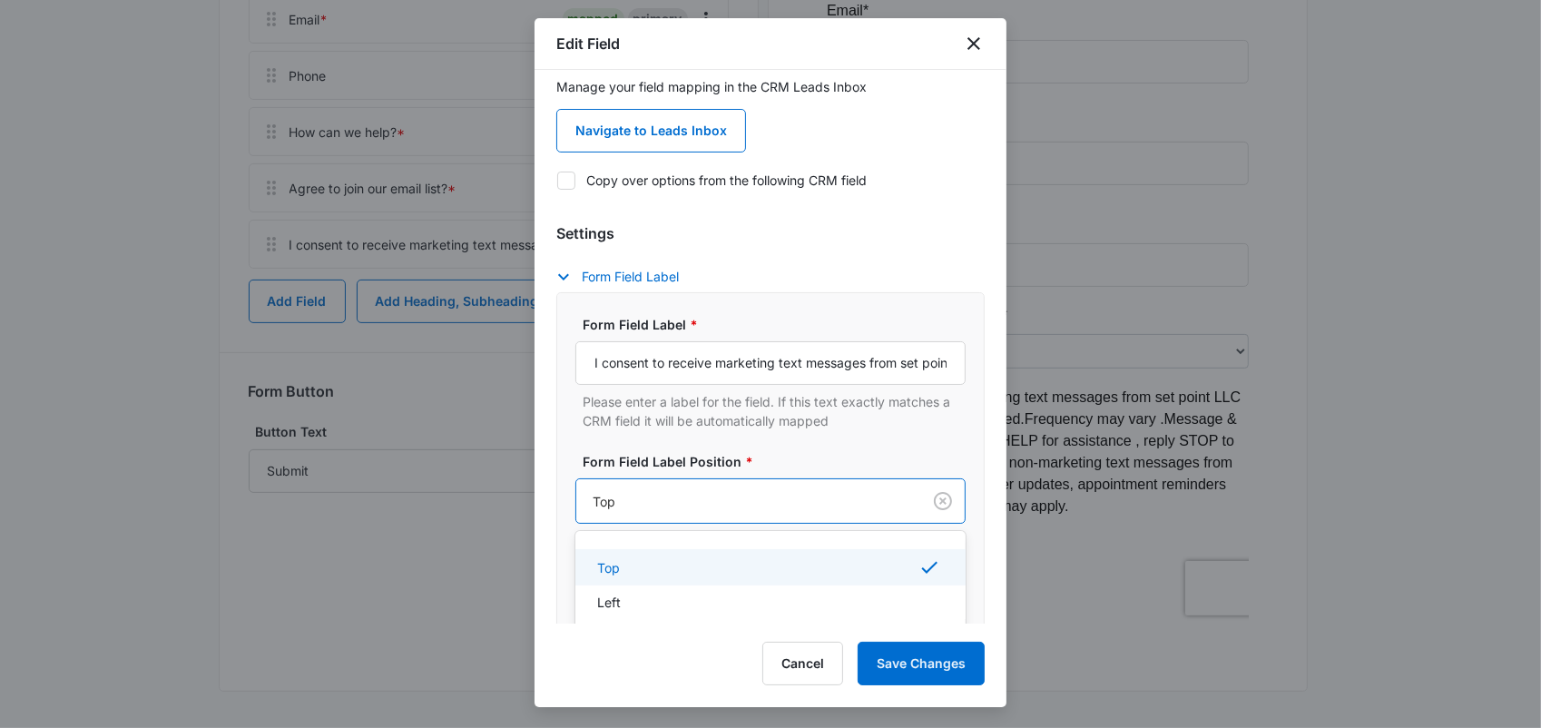
click at [839, 499] on div at bounding box center [745, 501] width 305 height 23
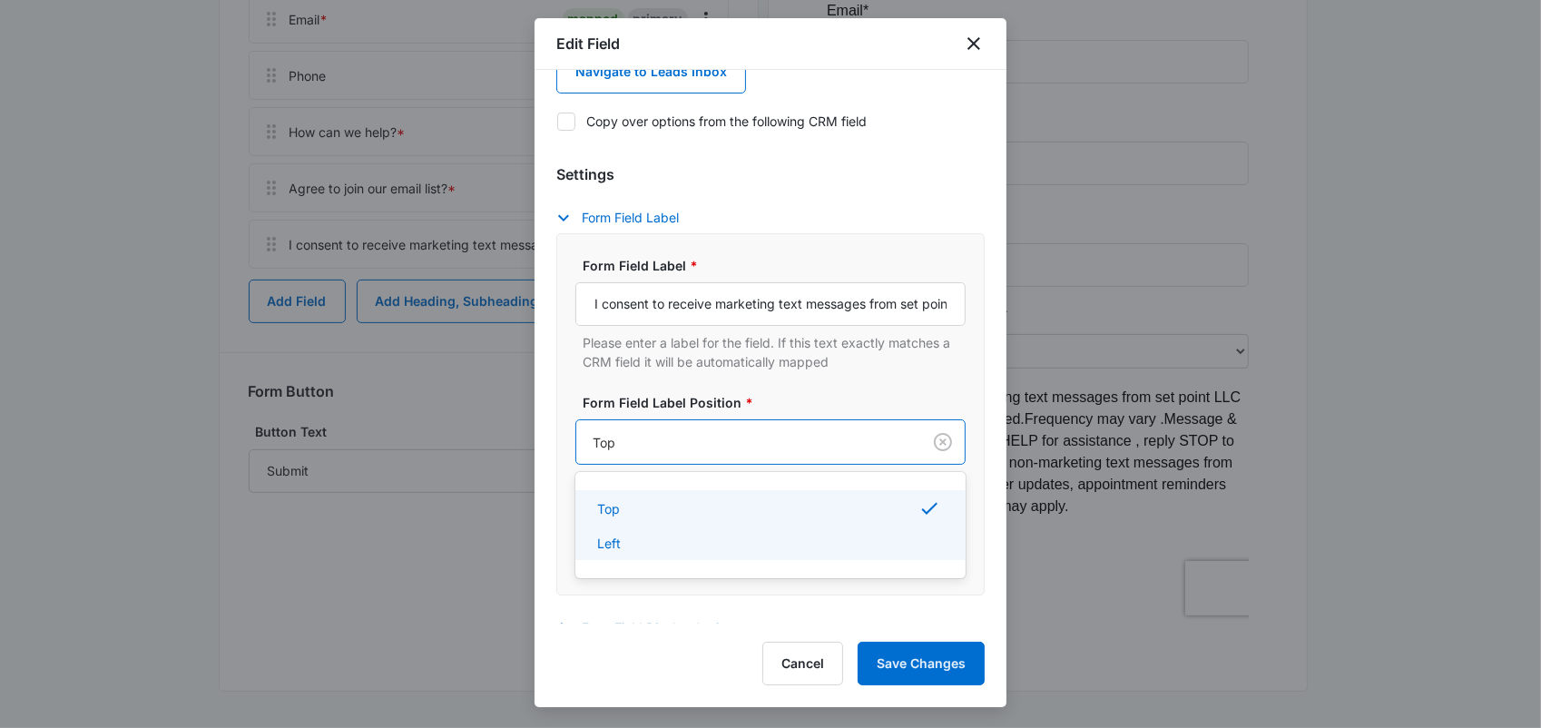
scroll to position [134, 0]
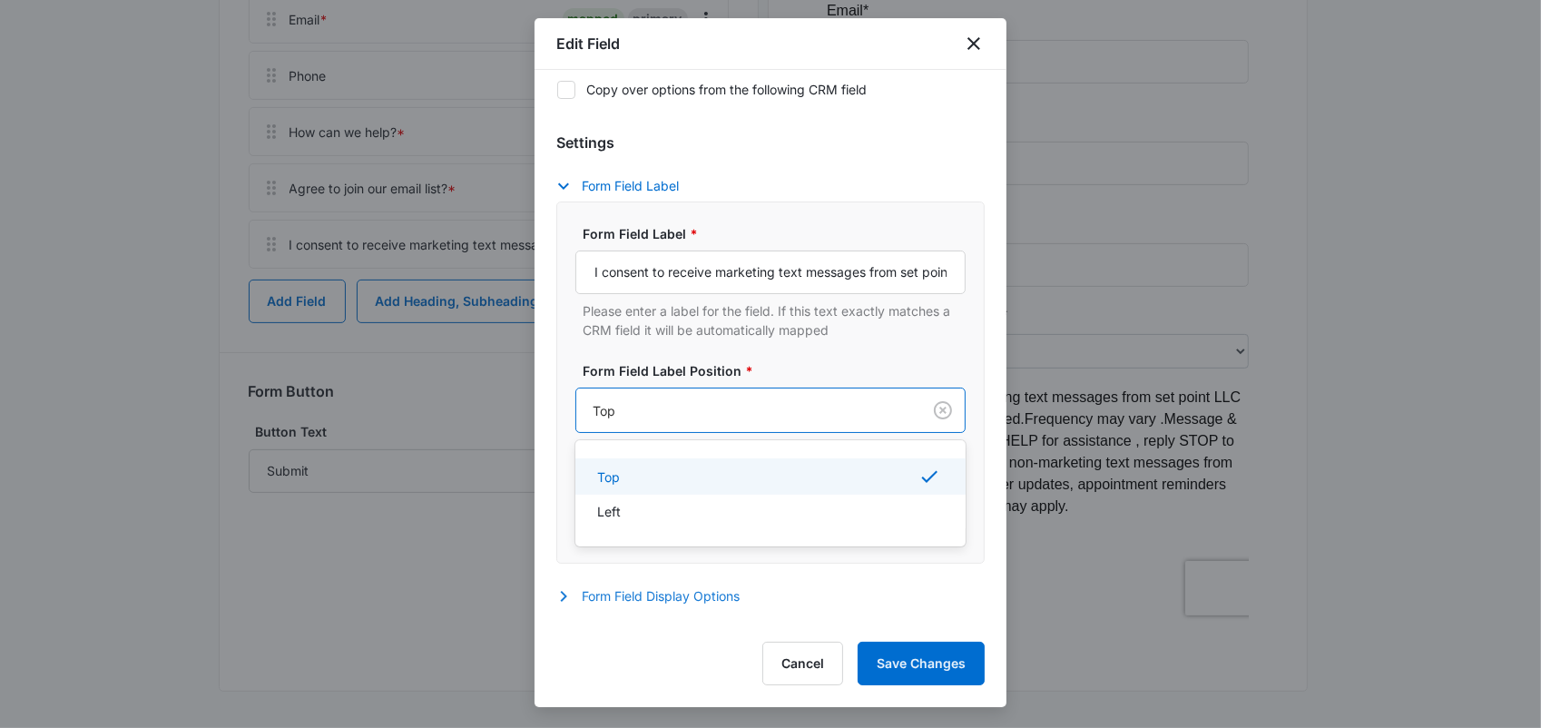
click at [849, 370] on label "Form Field Label Position *" at bounding box center [778, 370] width 390 height 19
click at [836, 412] on div at bounding box center [745, 410] width 305 height 23
click at [791, 510] on div "Left" at bounding box center [768, 511] width 343 height 19
click at [823, 358] on div "Form Field Label * I consent to receive marketing text messages from set point …" at bounding box center [770, 382] width 390 height 317
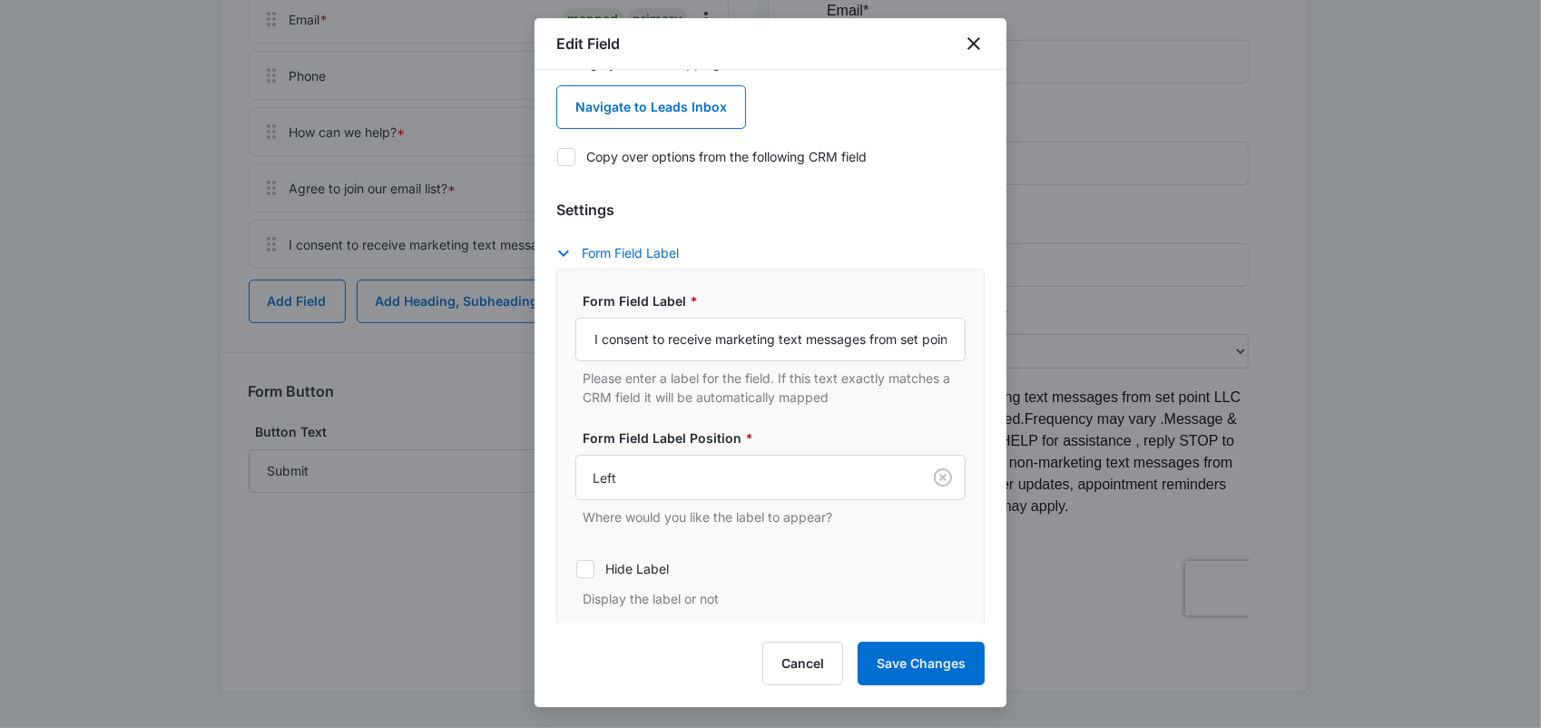
scroll to position [0, 0]
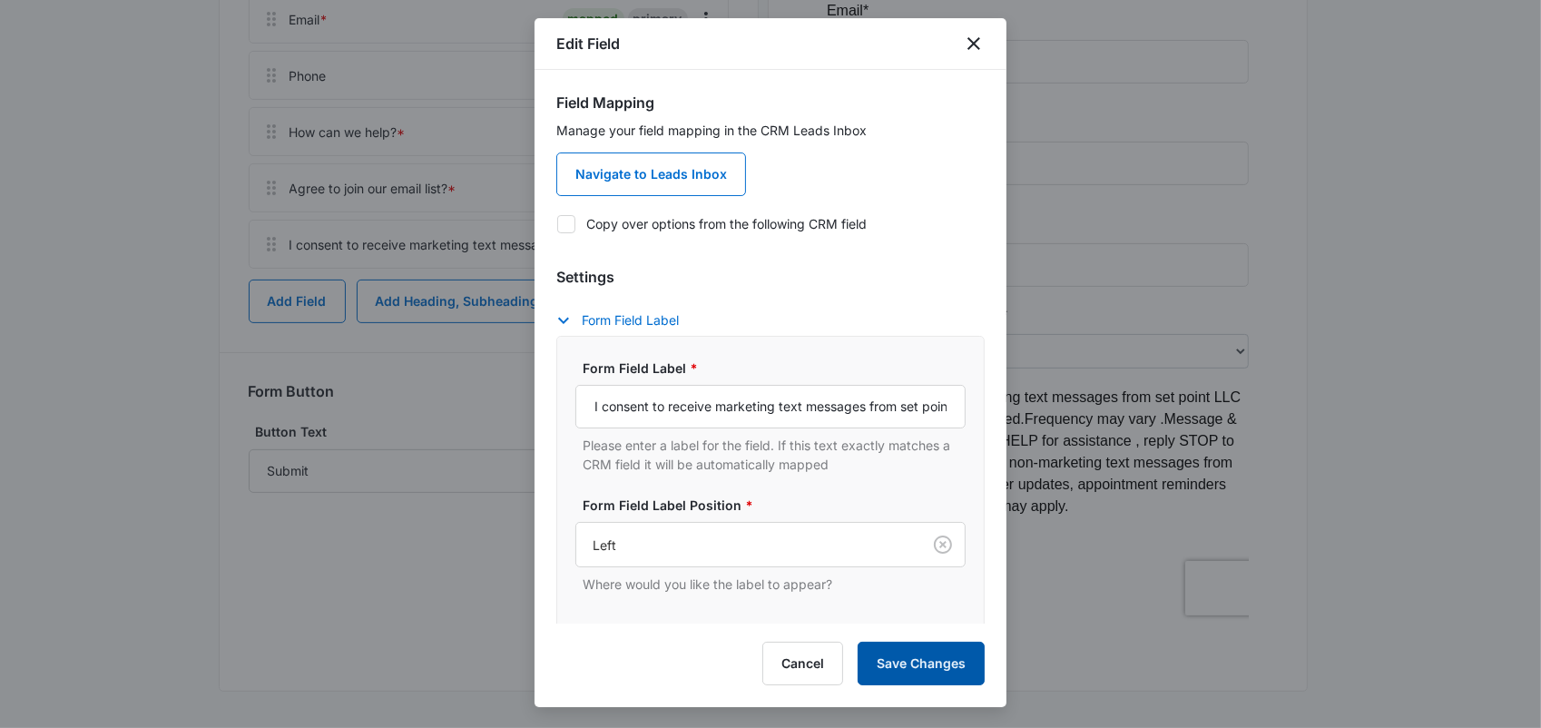
click at [945, 670] on button "Save Changes" at bounding box center [921, 664] width 127 height 44
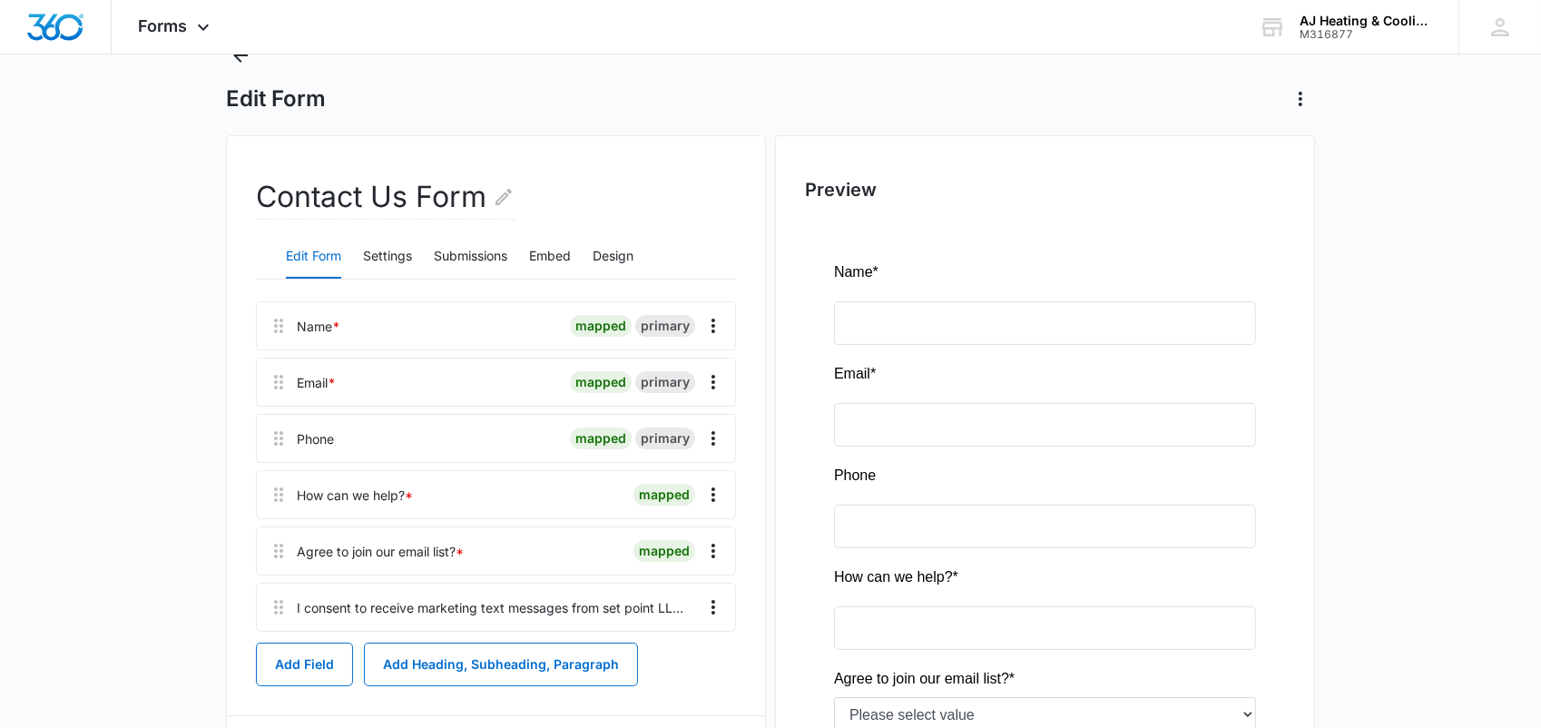
scroll to position [162, 0]
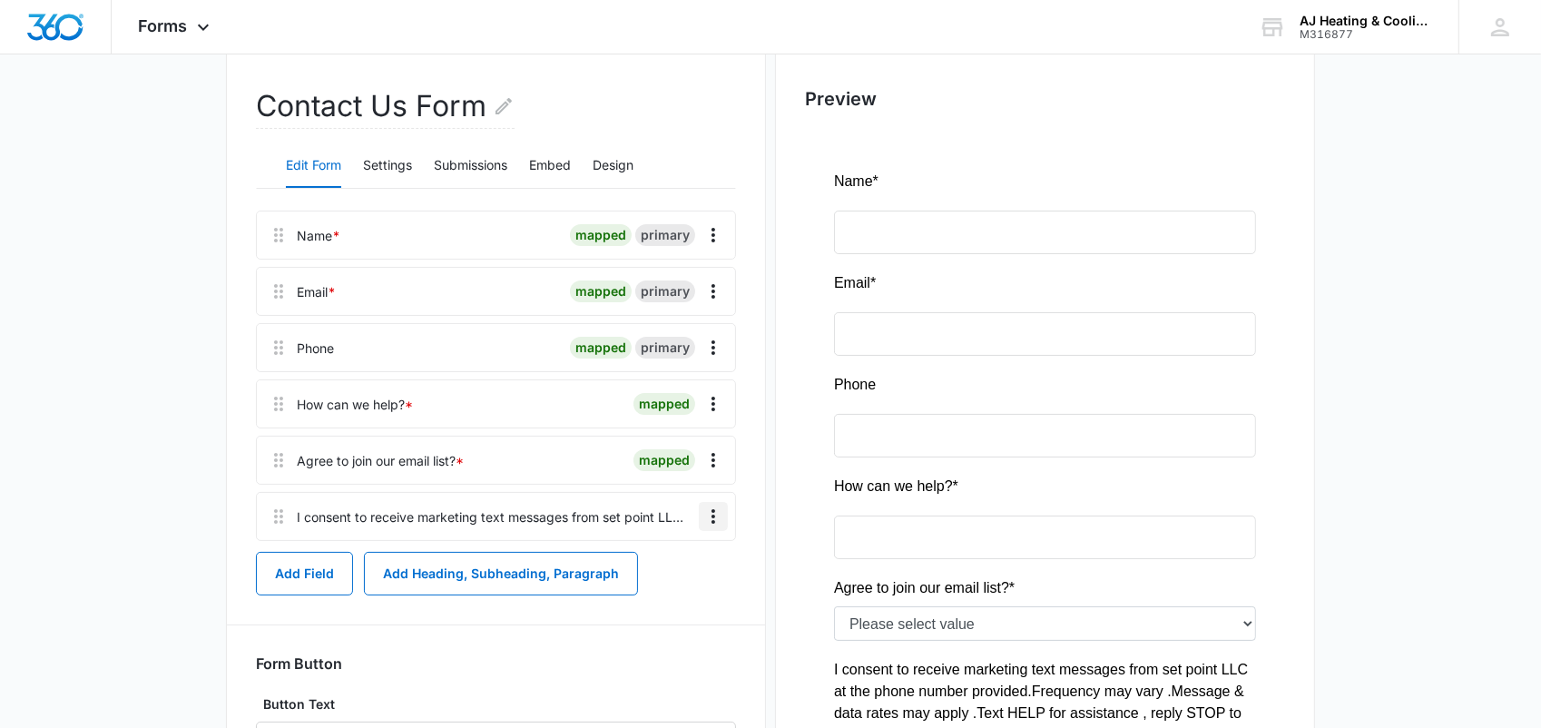
click at [715, 517] on icon "Overflow Menu" at bounding box center [713, 516] width 22 height 22
click at [669, 561] on div "Edit" at bounding box center [664, 566] width 38 height 13
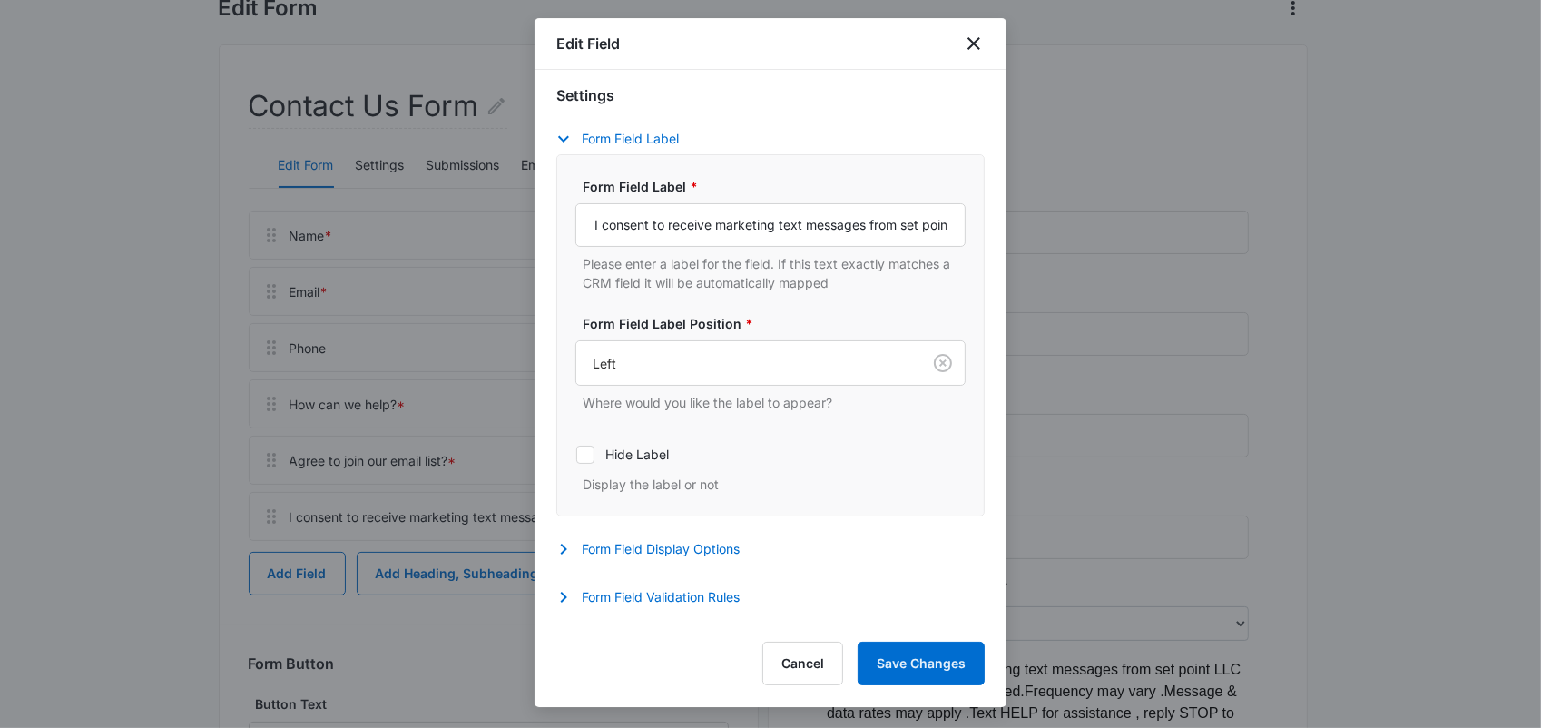
scroll to position [272, 0]
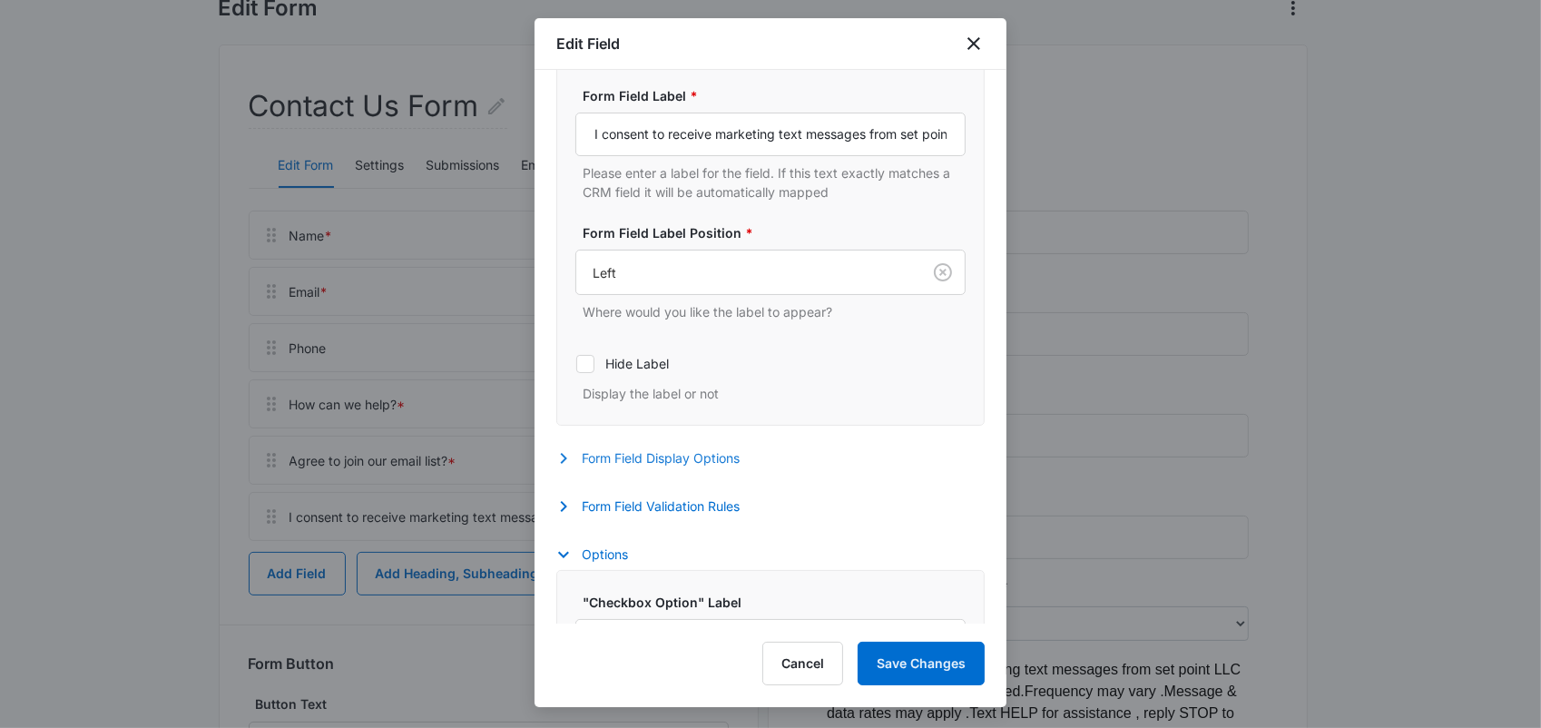
click at [557, 461] on icon "button" at bounding box center [564, 458] width 22 height 22
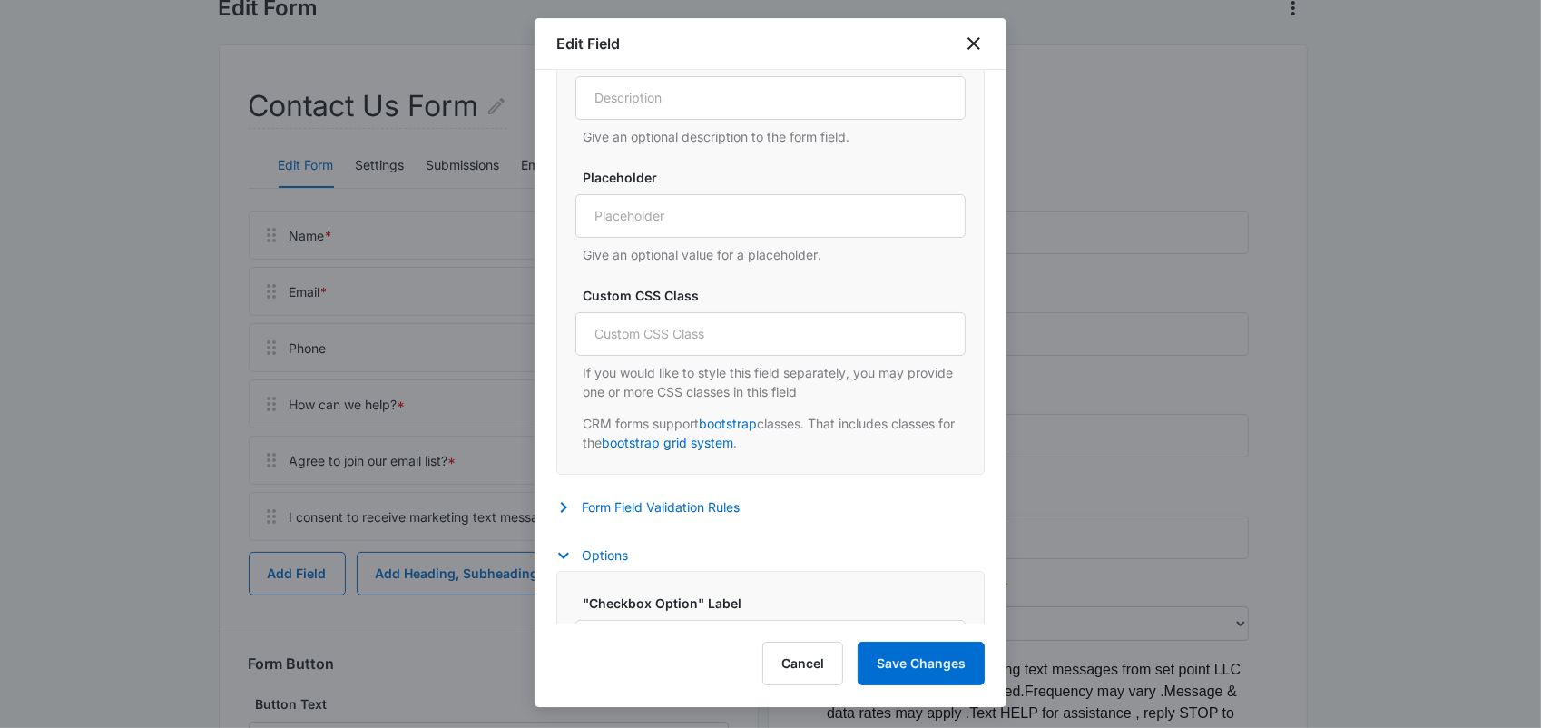
scroll to position [726, 0]
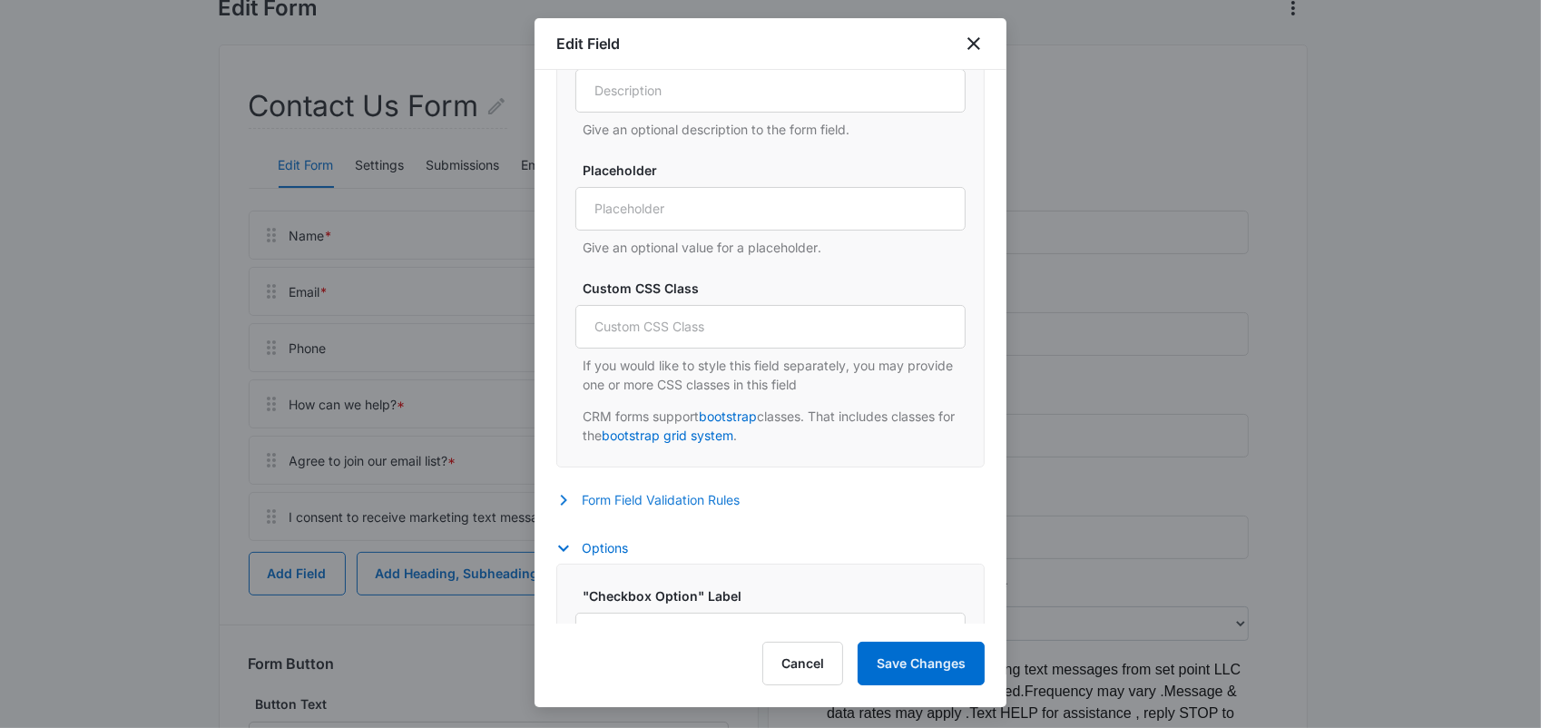
click at [567, 507] on icon "button" at bounding box center [564, 500] width 22 height 22
click at [559, 503] on icon "button" at bounding box center [564, 500] width 22 height 22
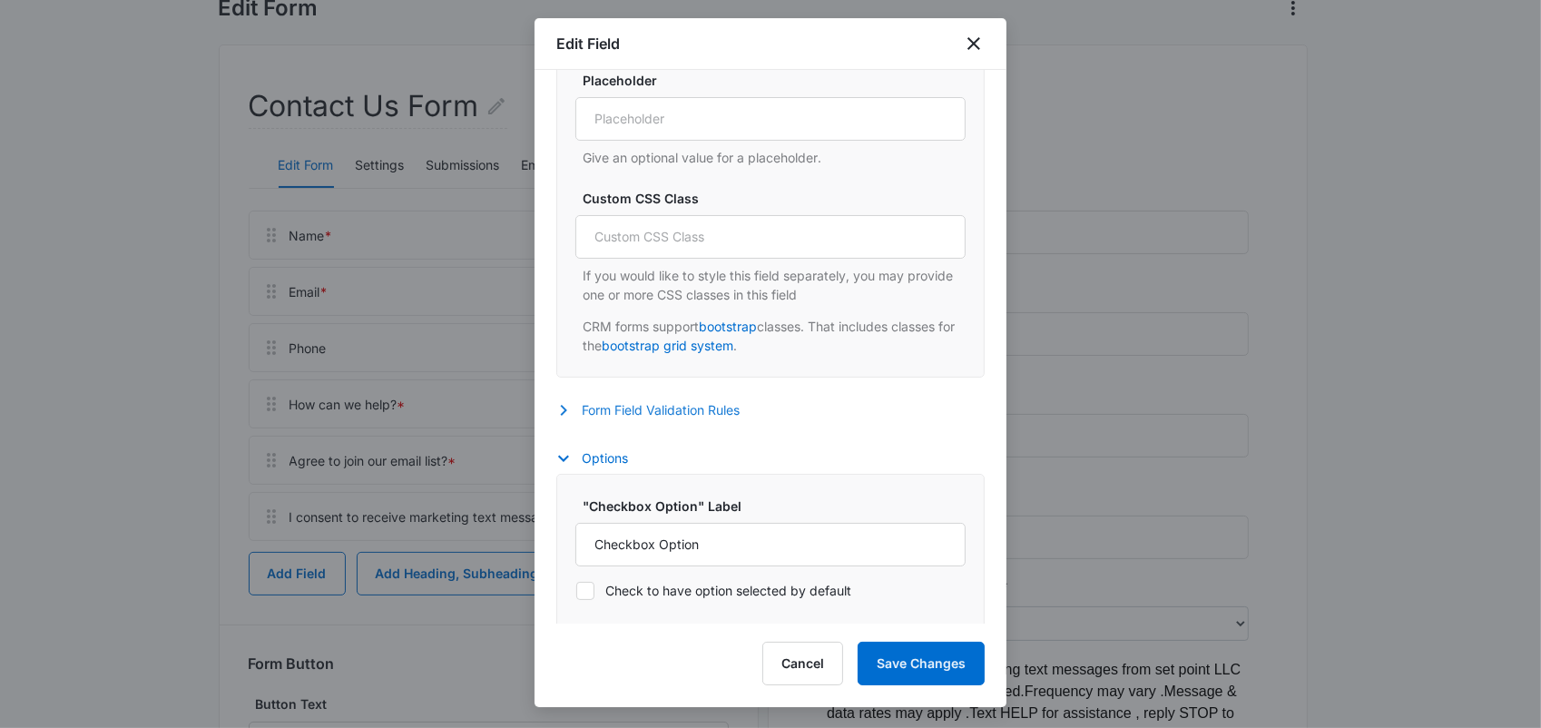
scroll to position [893, 0]
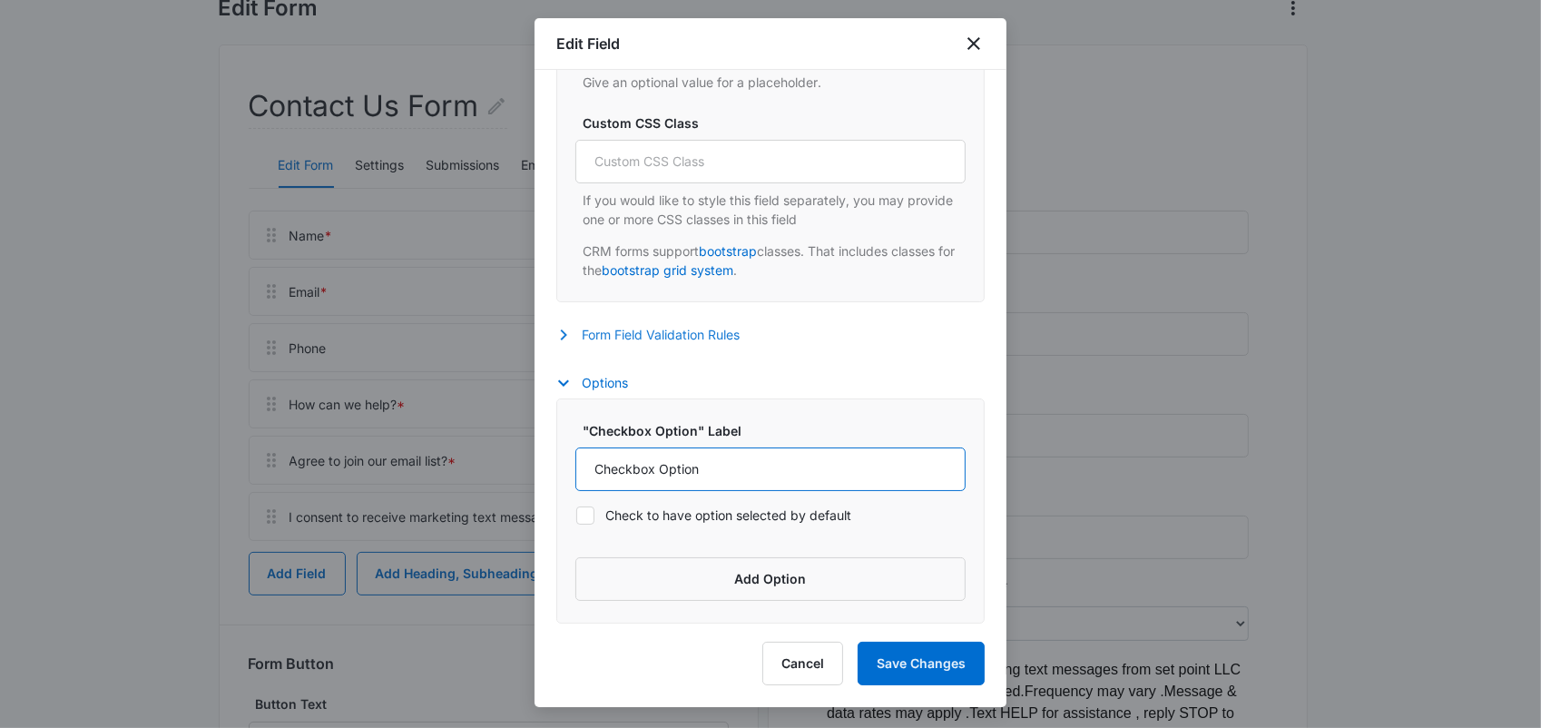
click at [701, 476] on input "Checkbox Option" at bounding box center [770, 469] width 390 height 44
type input "Checkbox"
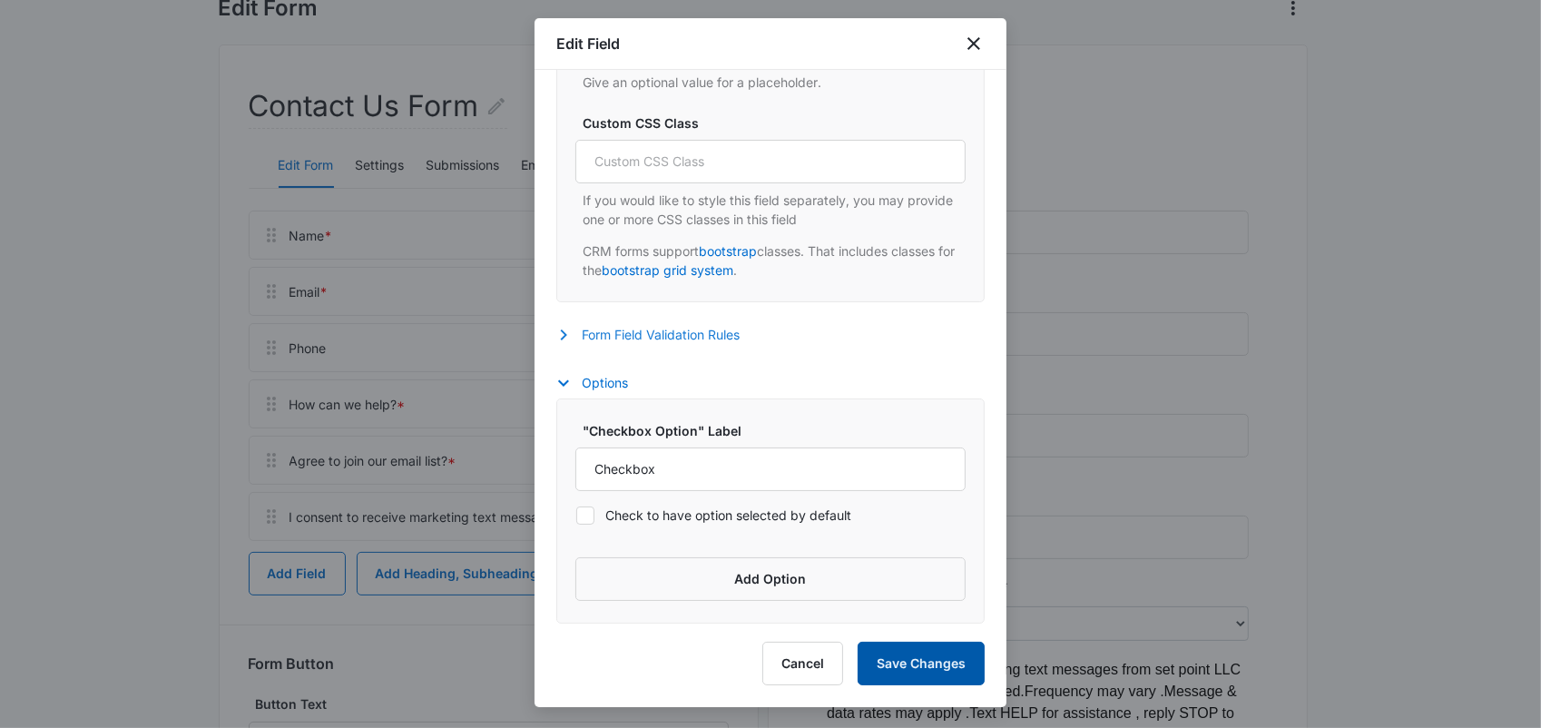
click at [898, 655] on button "Save Changes" at bounding box center [921, 664] width 127 height 44
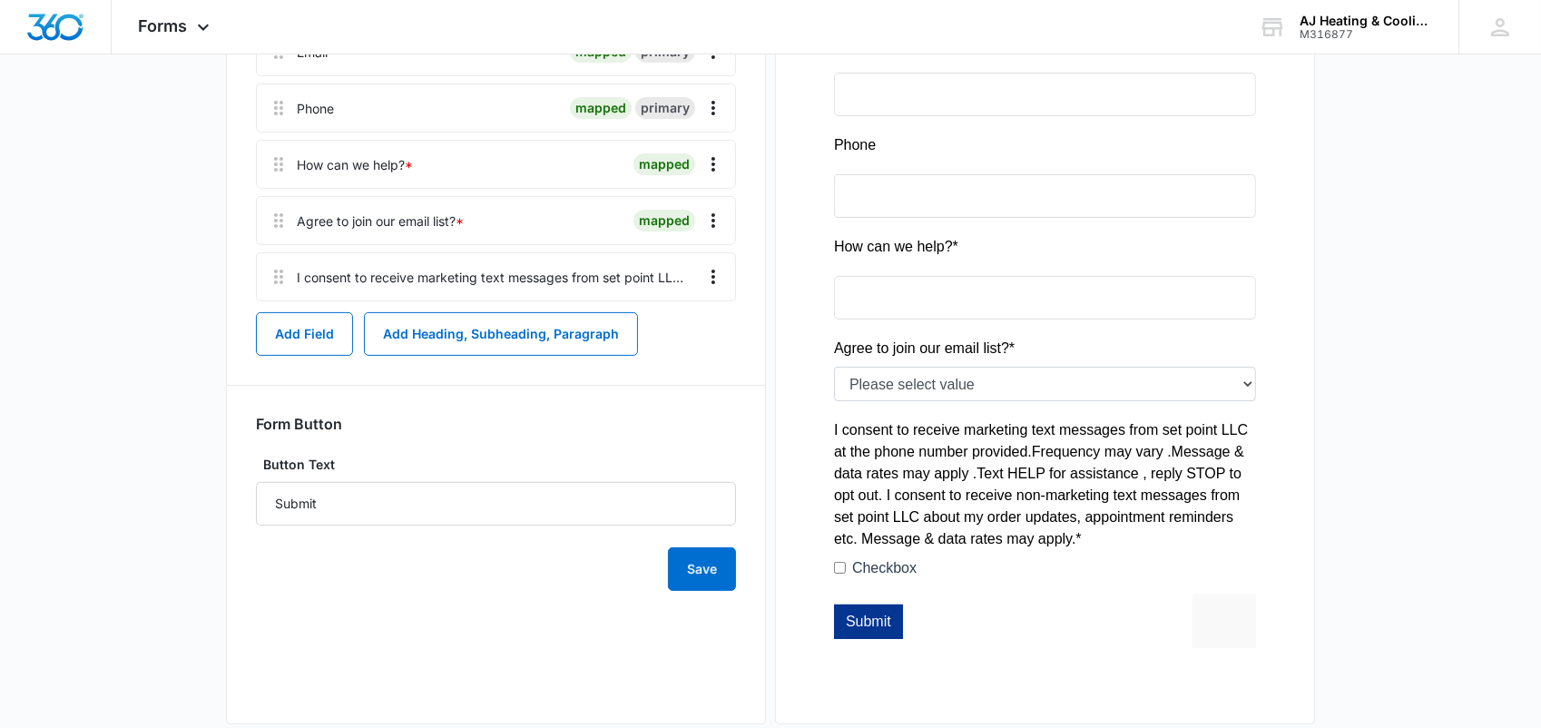
scroll to position [435, 0]
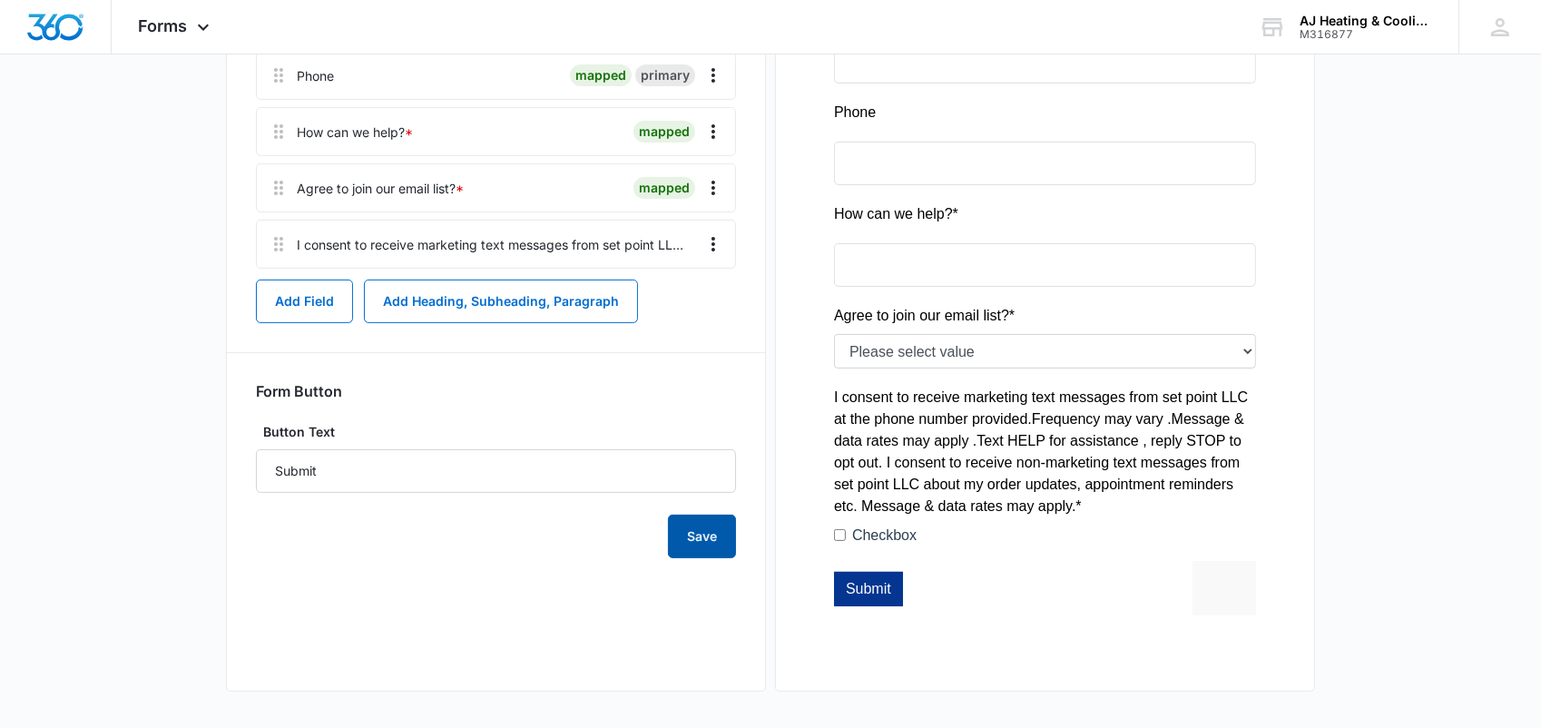
click at [683, 544] on button "Save" at bounding box center [702, 537] width 68 height 44
click at [707, 241] on icon "Overflow Menu" at bounding box center [713, 244] width 22 height 22
click at [669, 289] on div "Edit" at bounding box center [664, 294] width 38 height 13
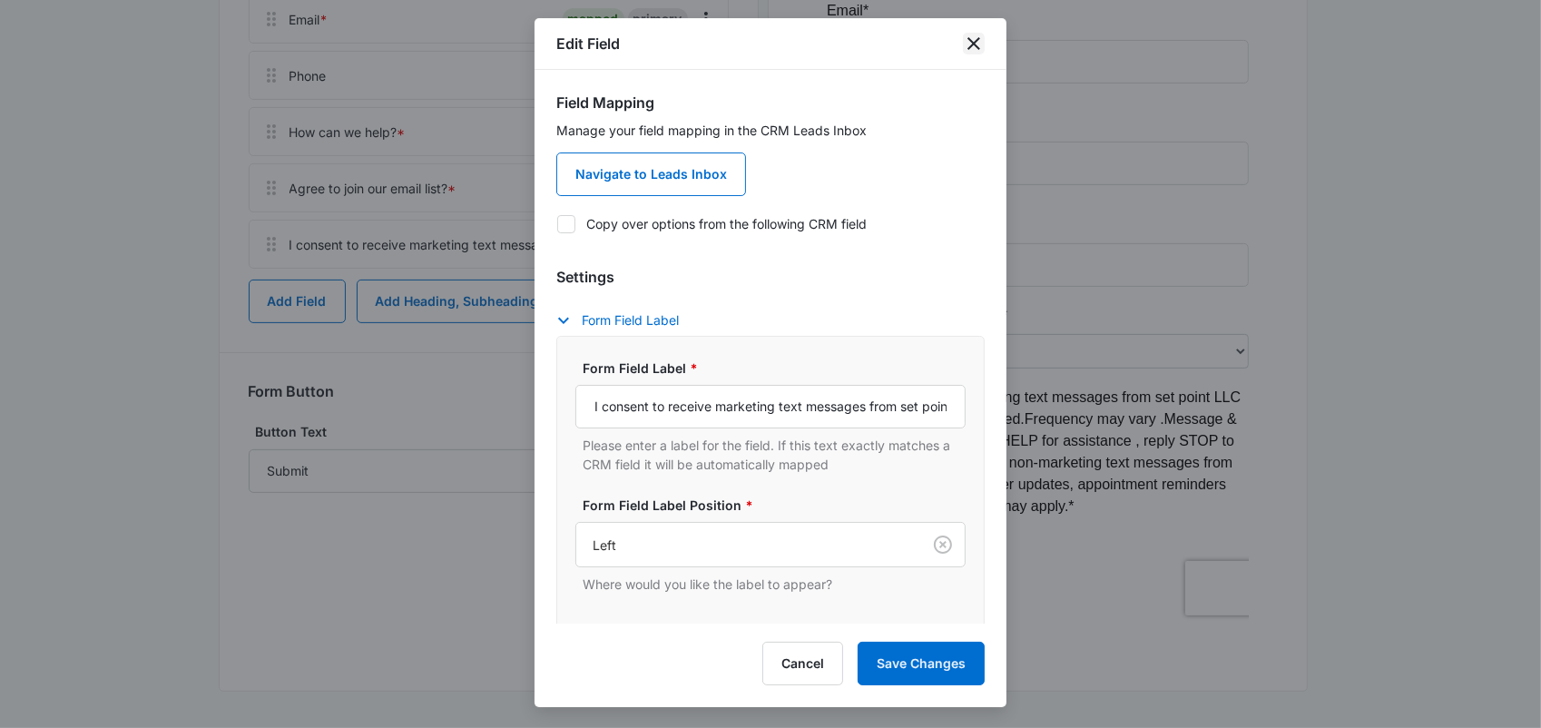
click at [971, 46] on icon "close" at bounding box center [974, 44] width 22 height 22
